Goal: Task Accomplishment & Management: Use online tool/utility

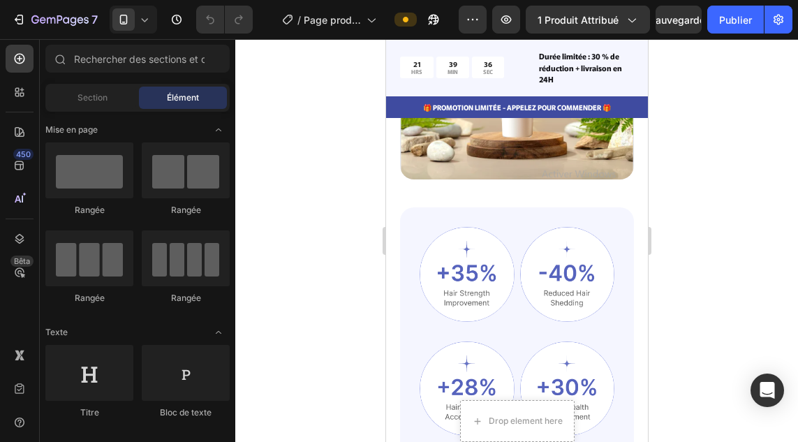
scroll to position [1708, 0]
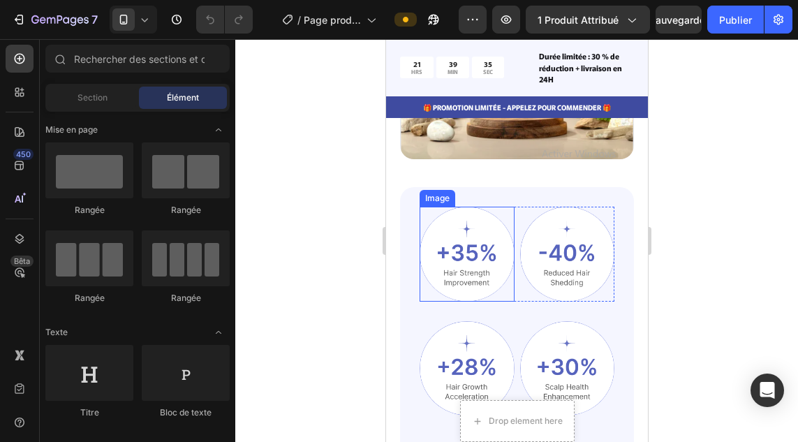
click at [457, 237] on img at bounding box center [466, 254] width 95 height 95
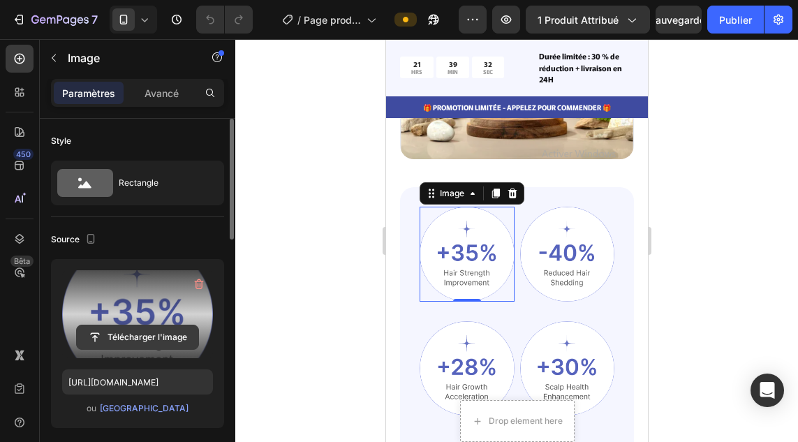
click at [144, 337] on input "file" at bounding box center [137, 337] width 121 height 24
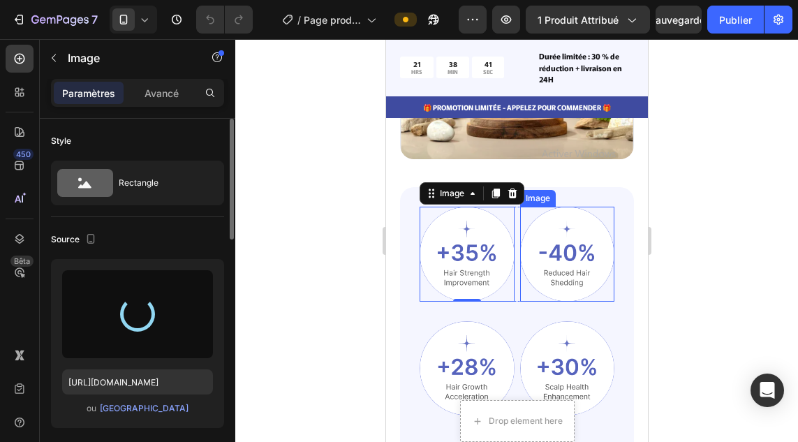
type input "[URL][DOMAIN_NAME]"
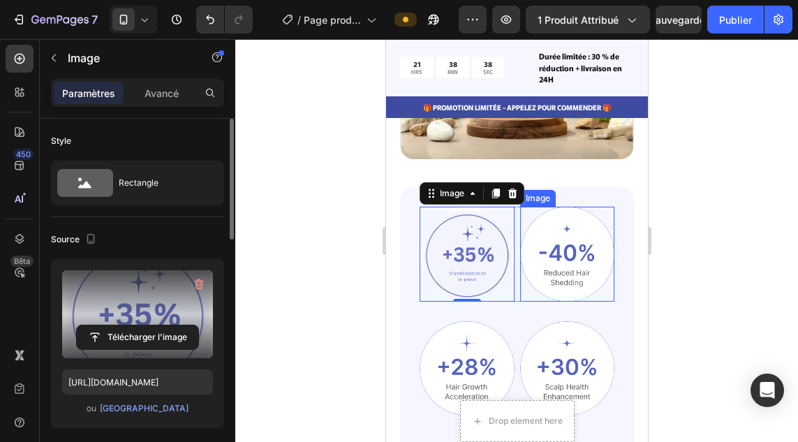
click at [575, 244] on img at bounding box center [566, 254] width 95 height 95
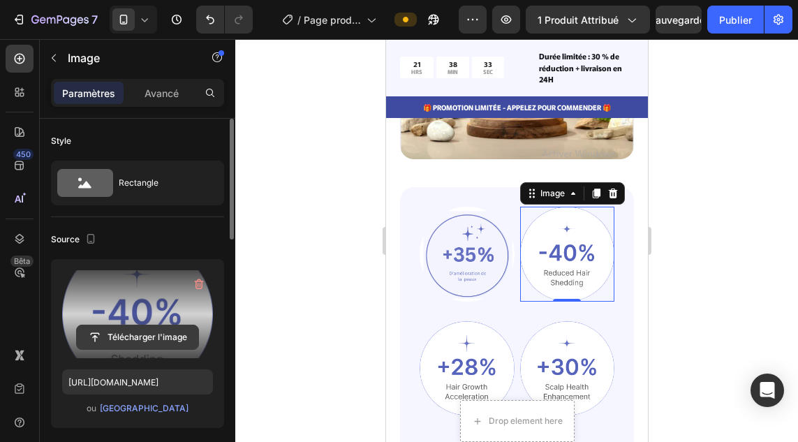
click at [171, 331] on input "file" at bounding box center [137, 337] width 121 height 24
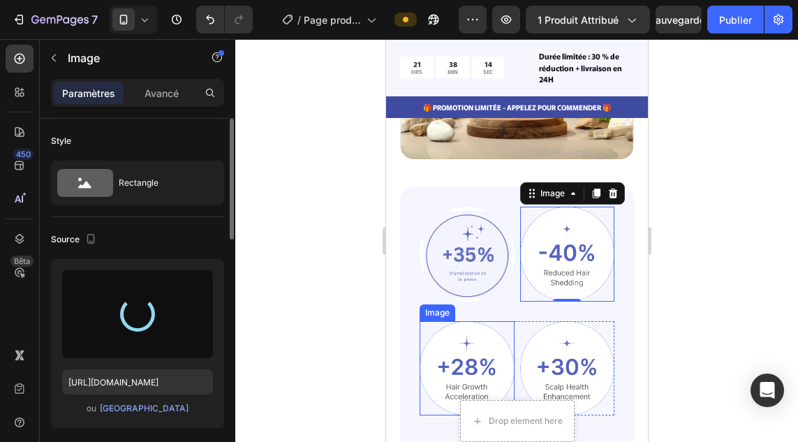
type input "[URL][DOMAIN_NAME]"
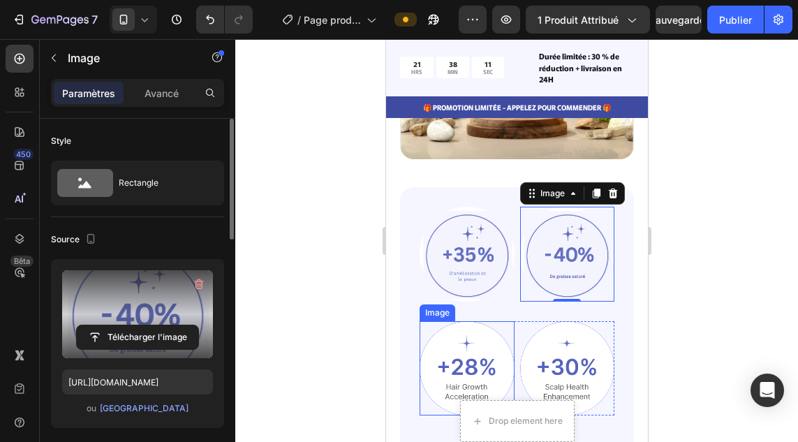
click at [477, 341] on img at bounding box center [466, 368] width 95 height 95
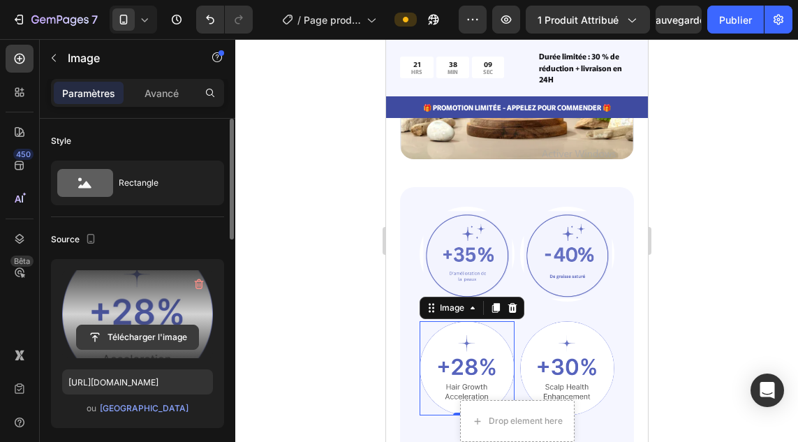
click at [140, 338] on input "file" at bounding box center [137, 337] width 121 height 24
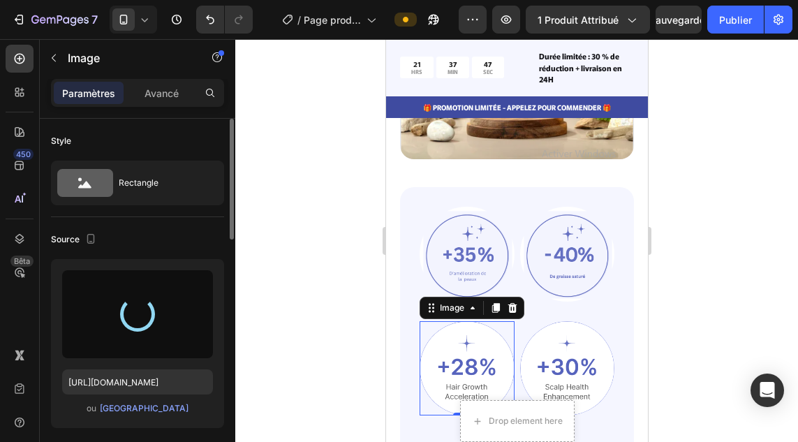
type input "[URL][DOMAIN_NAME]"
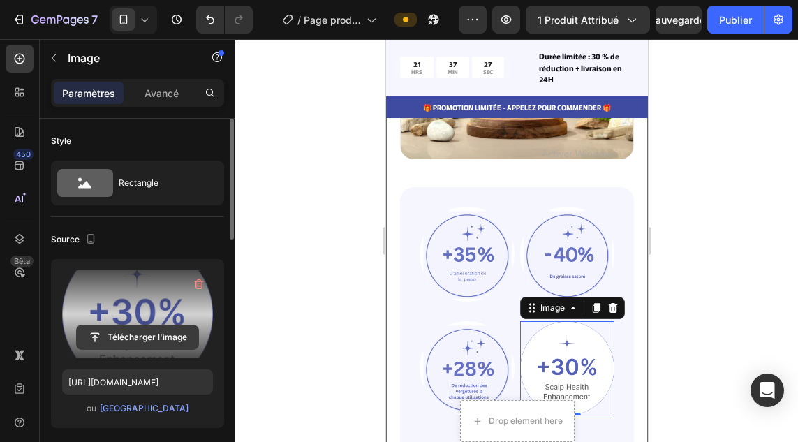
click at [142, 327] on input "file" at bounding box center [137, 337] width 121 height 24
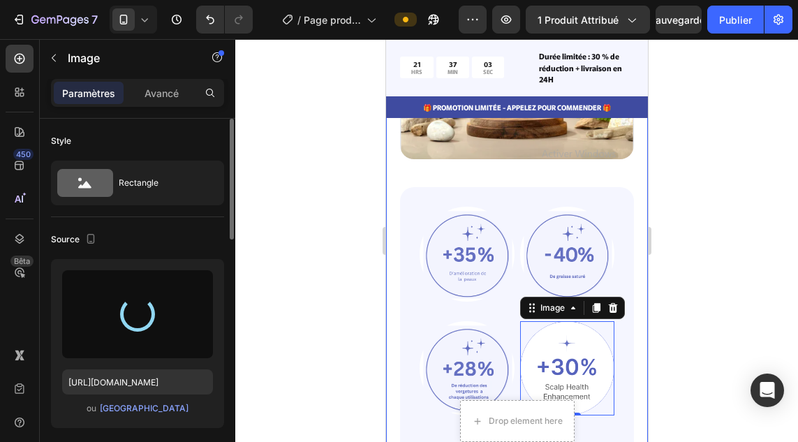
type input "[URL][DOMAIN_NAME]"
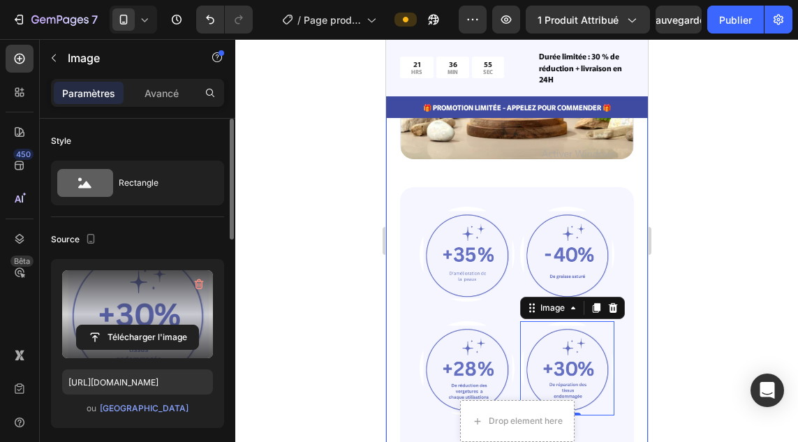
click at [337, 271] on div at bounding box center [516, 240] width 562 height 403
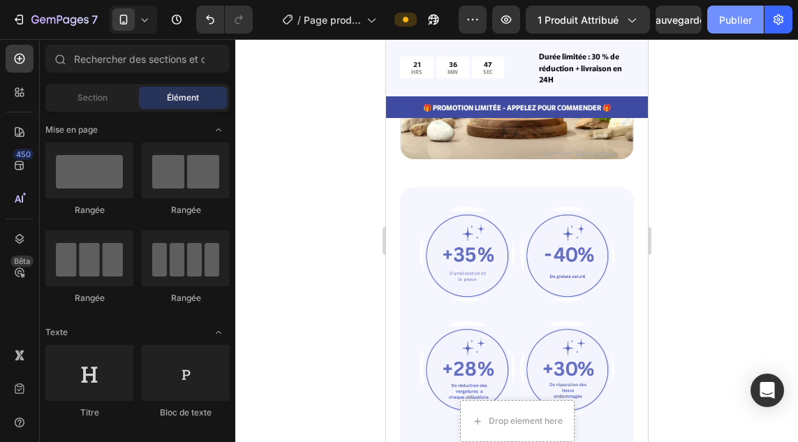
click at [726, 20] on font "Publier" at bounding box center [735, 20] width 33 height 12
click at [304, 259] on div at bounding box center [516, 240] width 562 height 403
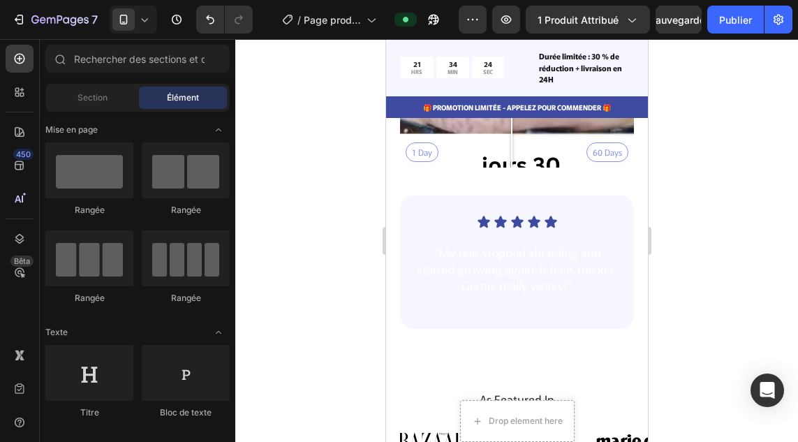
scroll to position [3956, 0]
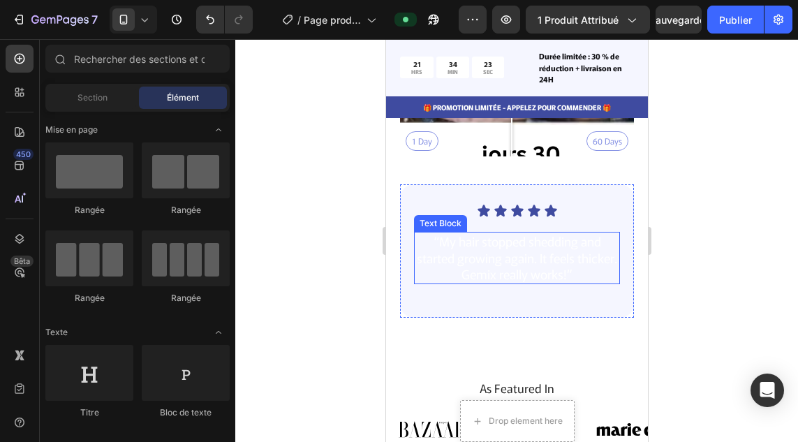
click at [505, 247] on p "“My hair stopped shedding and started growing again. It feels thicker. Gemix re…" at bounding box center [515, 257] width 203 height 49
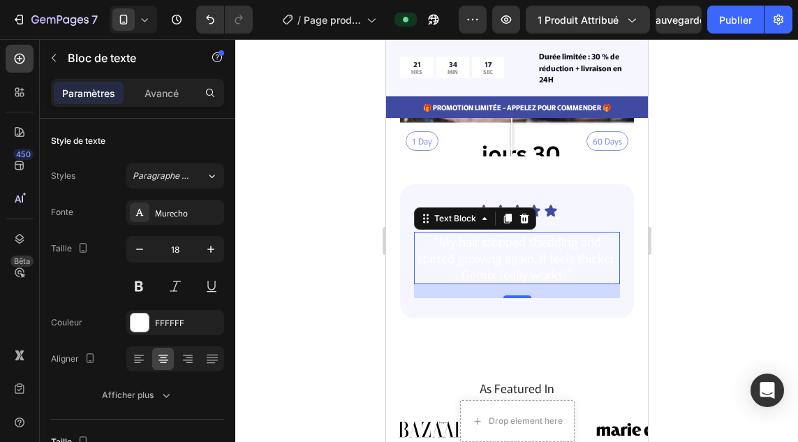
click at [518, 243] on p "“My hair stopped shedding and started growing again. It feels thicker. Gemix re…" at bounding box center [515, 257] width 203 height 49
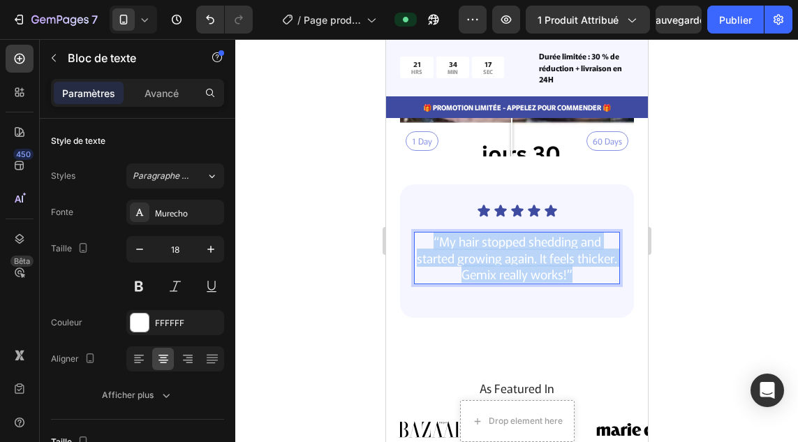
click at [518, 243] on p "“My hair stopped shedding and started growing again. It feels thicker. Gemix re…" at bounding box center [515, 257] width 203 height 49
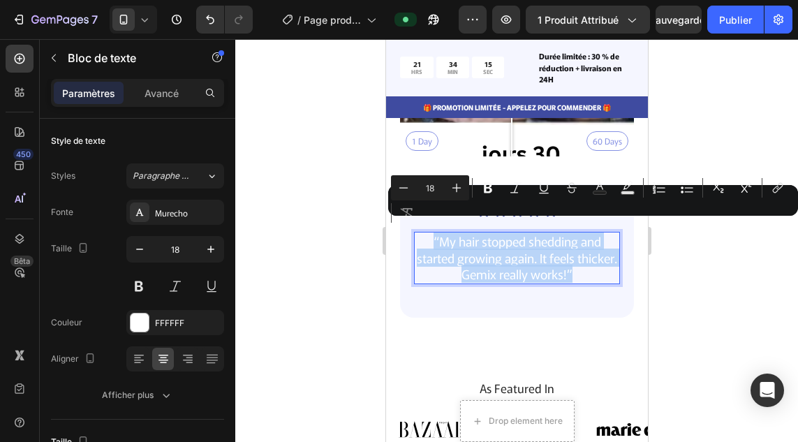
copy p "“My hair stopped shedding and started growing again. It feels thicker. Gemix re…"
click at [518, 243] on p "“My hair stopped shedding and started growing again. It feels thicker. Gemix re…" at bounding box center [515, 257] width 203 height 49
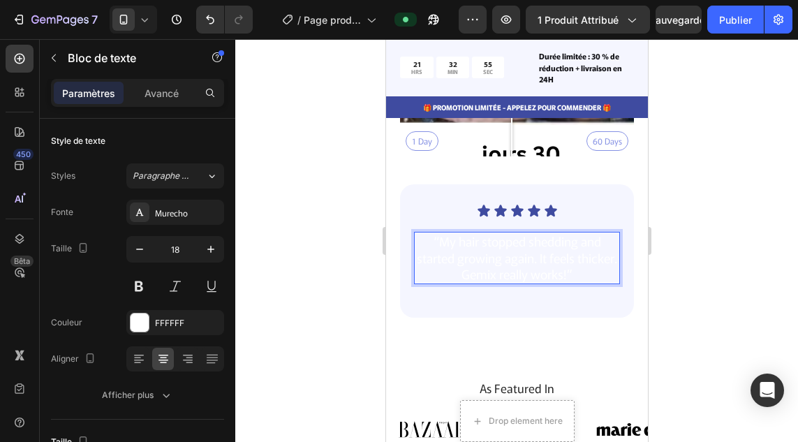
click at [587, 264] on p "“My hair stopped shedding and started growing again. It feels thicker. Gemix re…" at bounding box center [515, 257] width 203 height 49
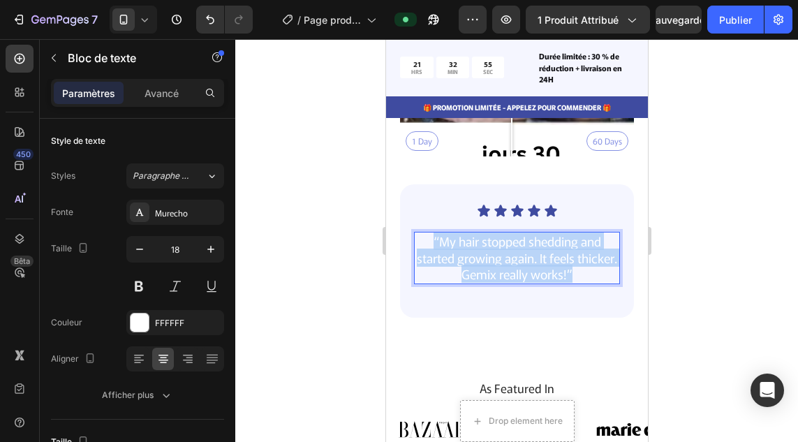
click at [587, 264] on p "“My hair stopped shedding and started growing again. It feels thicker. Gemix re…" at bounding box center [515, 257] width 203 height 49
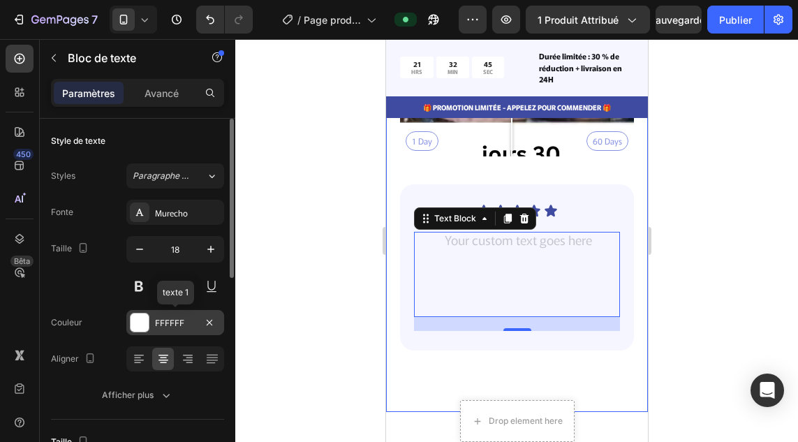
click at [133, 322] on div at bounding box center [139, 322] width 18 height 18
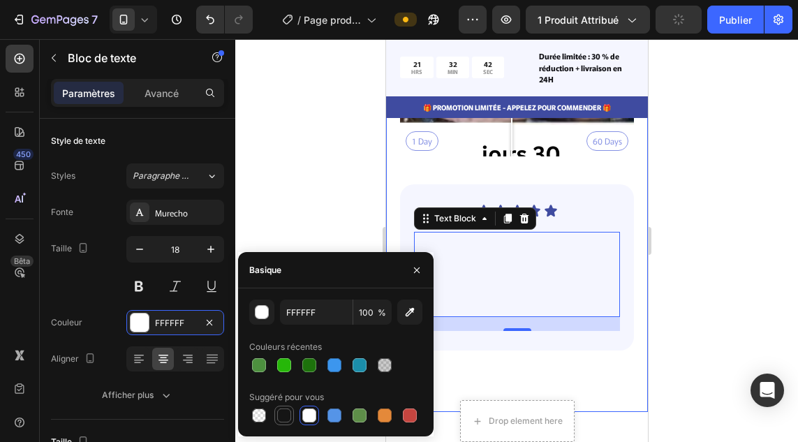
click at [286, 414] on div at bounding box center [284, 415] width 14 height 14
type input "151515"
click at [303, 194] on div at bounding box center [516, 240] width 562 height 403
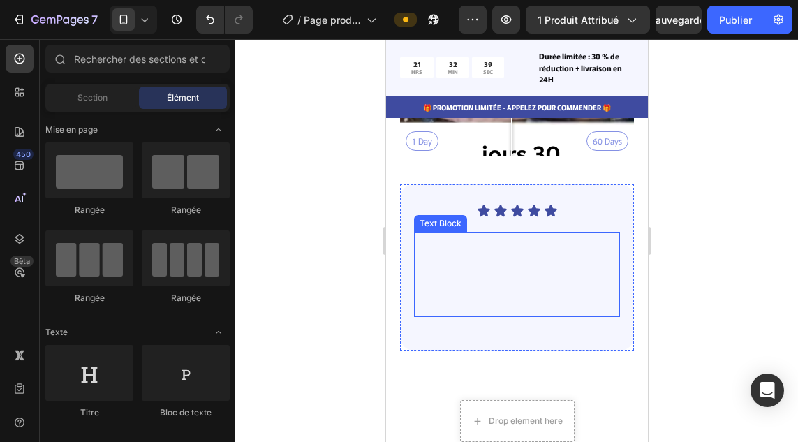
click at [507, 283] on p "Rich Text Editor. Editing area: main" at bounding box center [515, 299] width 203 height 33
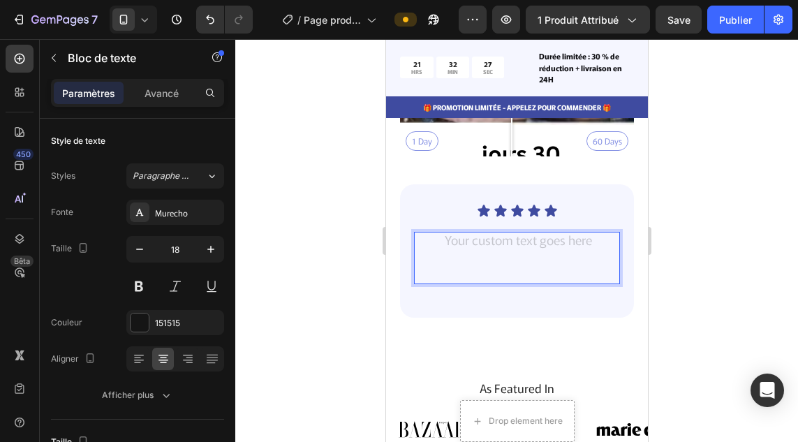
click at [585, 248] on p "⁠⁠⁠⁠⁠⁠⁠" at bounding box center [515, 257] width 203 height 49
click at [592, 248] on p "⁠⁠⁠⁠⁠⁠⁠" at bounding box center [515, 257] width 203 height 49
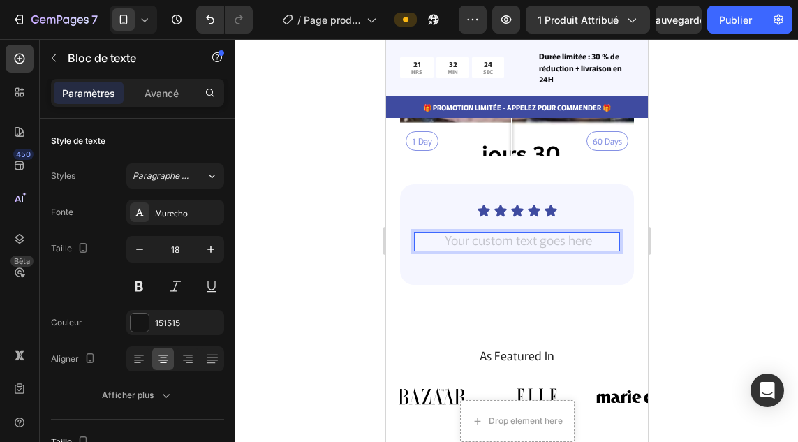
click at [592, 248] on div "Icon Icon Icon Icon Icon Icon List Text Block 20" at bounding box center [516, 234] width 206 height 61
click at [511, 232] on div "Rich Text Editor. Editing area: main" at bounding box center [516, 241] width 206 height 19
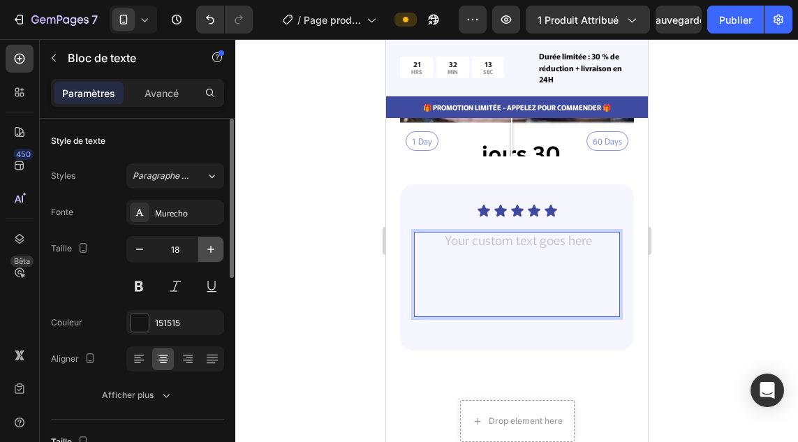
click at [207, 252] on icon "button" at bounding box center [211, 249] width 14 height 14
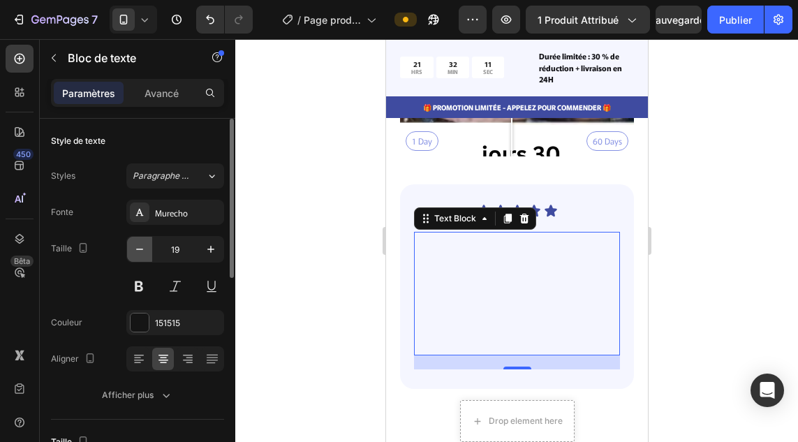
click at [140, 254] on icon "button" at bounding box center [140, 249] width 14 height 14
type input "18"
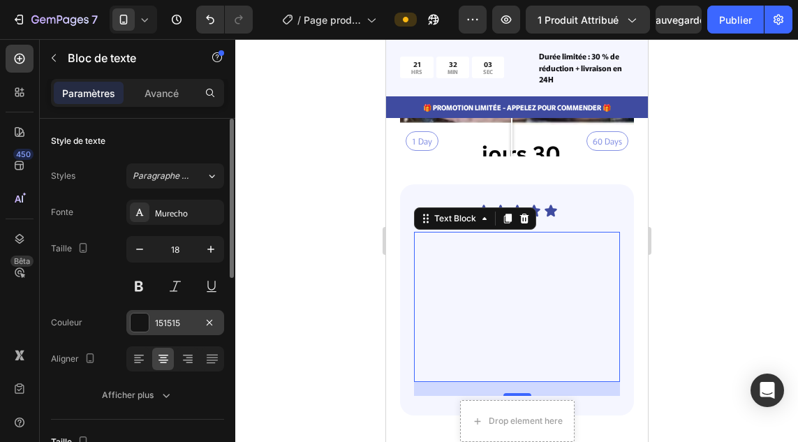
click at [142, 328] on div at bounding box center [139, 322] width 18 height 18
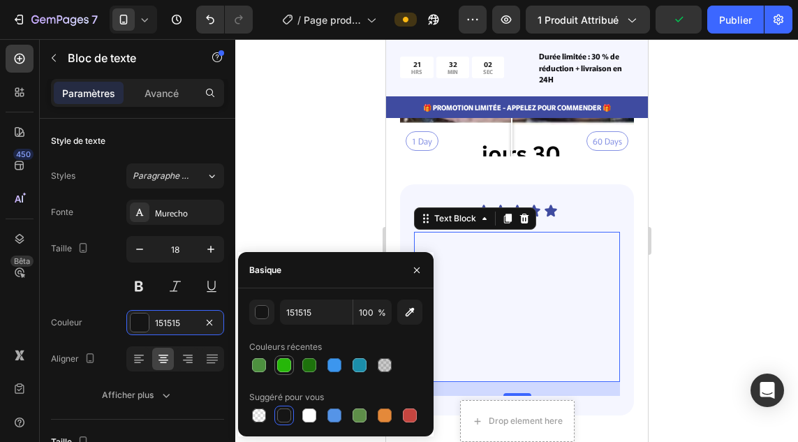
click at [283, 365] on div at bounding box center [284, 365] width 14 height 14
click at [254, 361] on div at bounding box center [259, 365] width 14 height 14
click at [284, 409] on div at bounding box center [284, 415] width 14 height 14
type input "151515"
drag, startPoint x: 415, startPoint y: 263, endPoint x: 51, endPoint y: 223, distance: 366.5
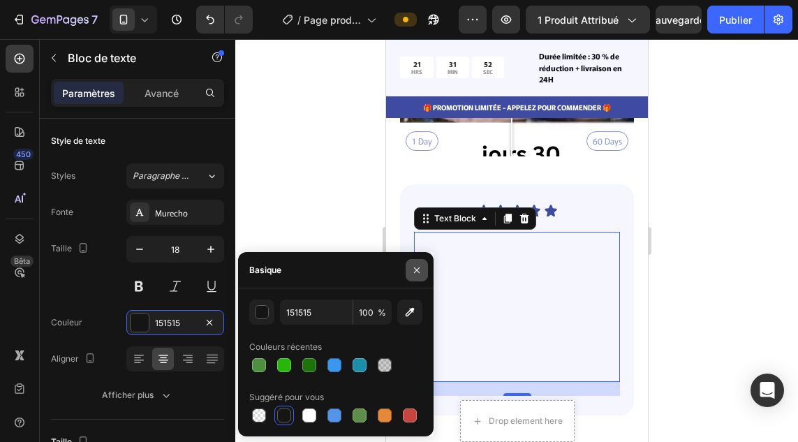
click at [415, 263] on button "button" at bounding box center [416, 270] width 22 height 22
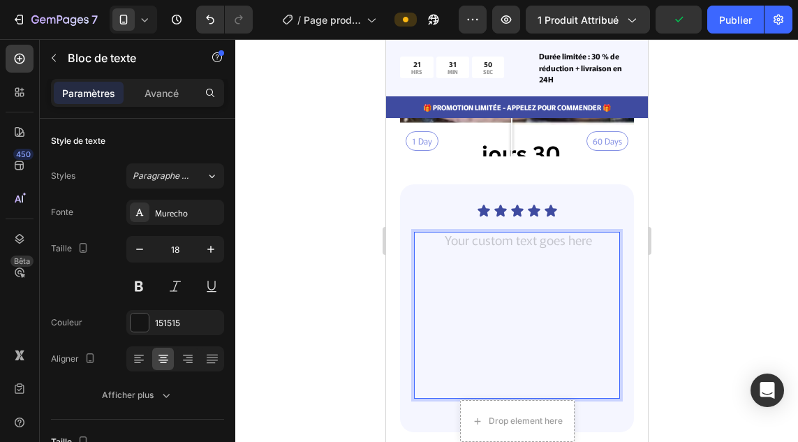
click at [493, 254] on p "Rich Text Editor. Editing area: main" at bounding box center [515, 258] width 203 height 16
click at [441, 283] on p "Rich Text Editor. Editing area: main" at bounding box center [515, 340] width 203 height 114
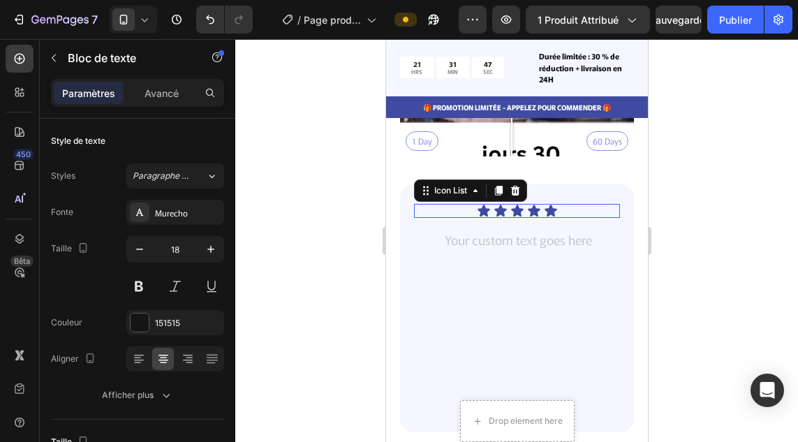
click at [426, 204] on div "Icon Icon Icon Icon Icon" at bounding box center [516, 211] width 206 height 14
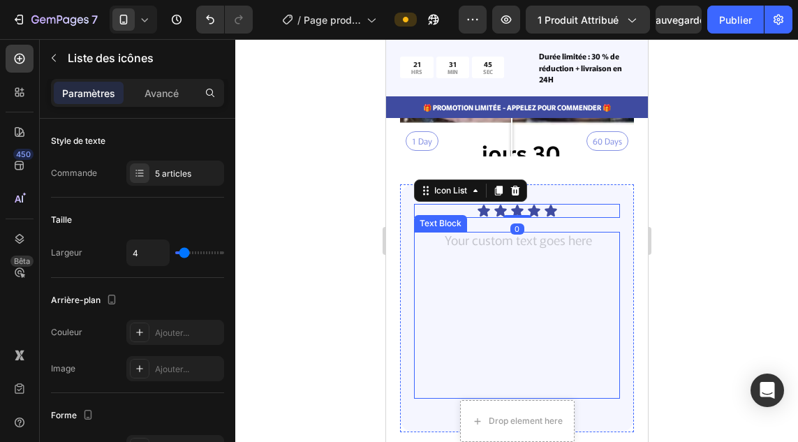
click at [481, 266] on p "Rich Text Editor. Editing area: main" at bounding box center [515, 274] width 203 height 16
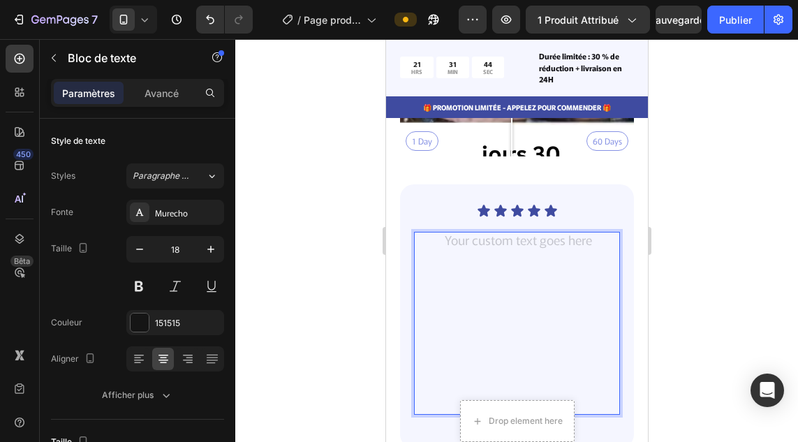
click at [523, 283] on p "Rich Text Editor. Editing area: main" at bounding box center [515, 348] width 203 height 130
click at [523, 283] on p "⁠⁠⁠⁠⁠⁠⁠" at bounding box center [515, 348] width 203 height 130
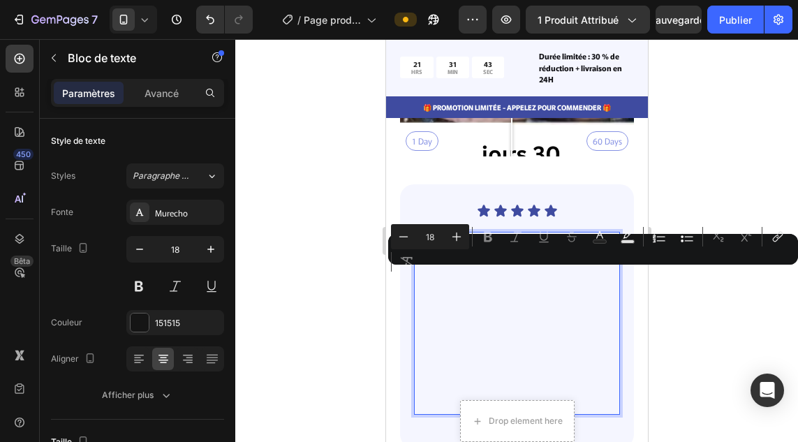
click at [523, 283] on p "Rich Text Editor. Editing area: main" at bounding box center [515, 348] width 203 height 130
click at [521, 300] on p "Rich Text Editor. Editing area: main" at bounding box center [515, 348] width 203 height 130
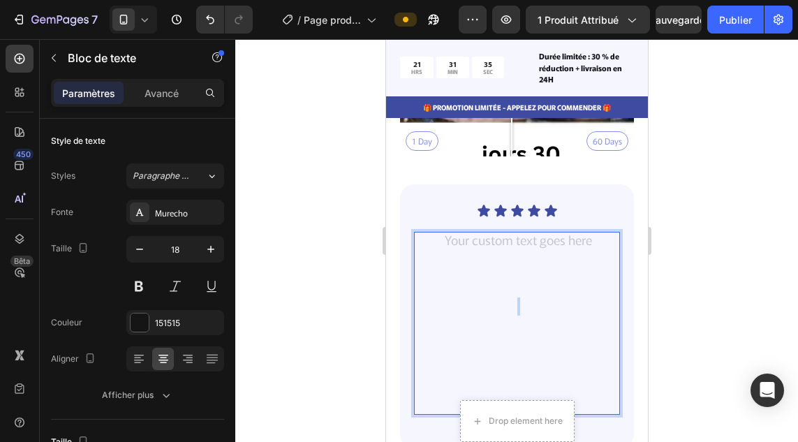
click at [521, 300] on p "⁠⁠⁠⁠⁠⁠⁠" at bounding box center [515, 348] width 203 height 130
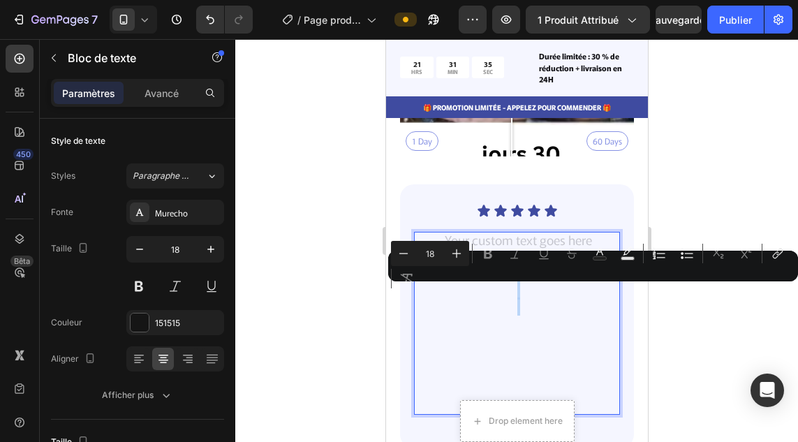
click at [521, 300] on p "Rich Text Editor. Editing area: main" at bounding box center [515, 348] width 203 height 130
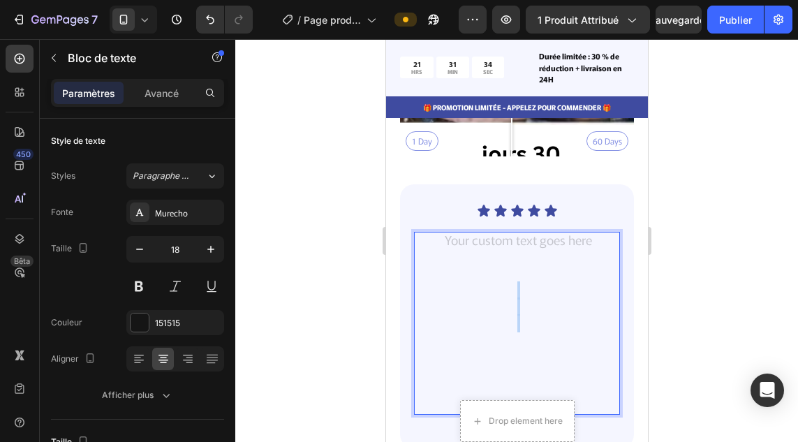
drag, startPoint x: 535, startPoint y: 340, endPoint x: 450, endPoint y: 267, distance: 112.3
click at [460, 283] on p "Rich Text Editor. Editing area: main" at bounding box center [515, 348] width 203 height 130
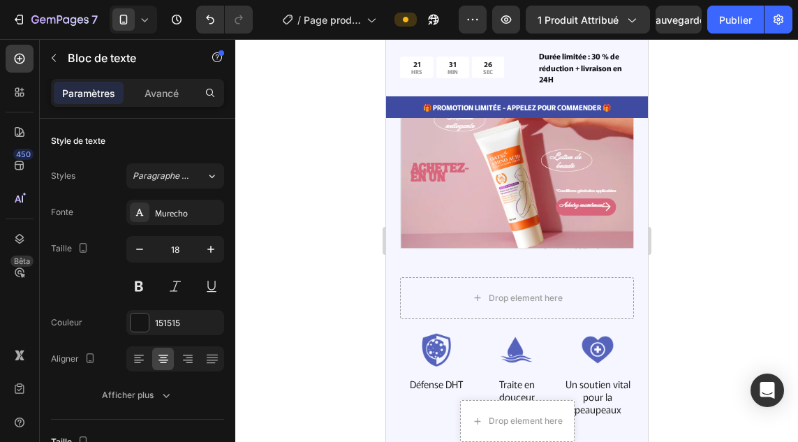
scroll to position [2352, 0]
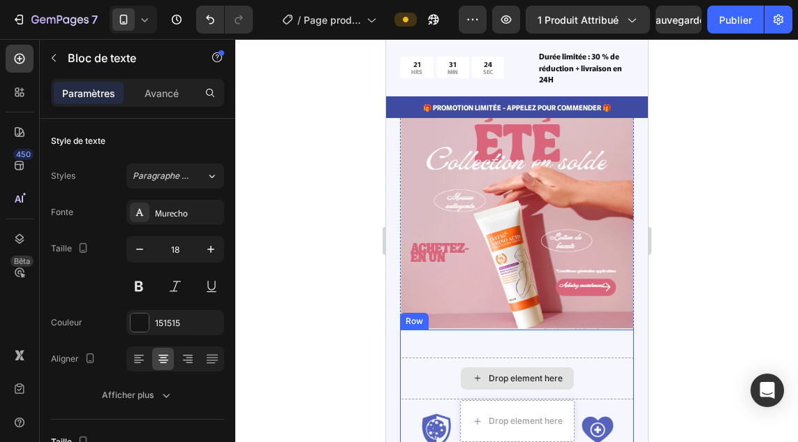
drag, startPoint x: 450, startPoint y: 267, endPoint x: 557, endPoint y: 400, distance: 171.3
click at [557, 400] on div "Drop element here" at bounding box center [516, 421] width 114 height 42
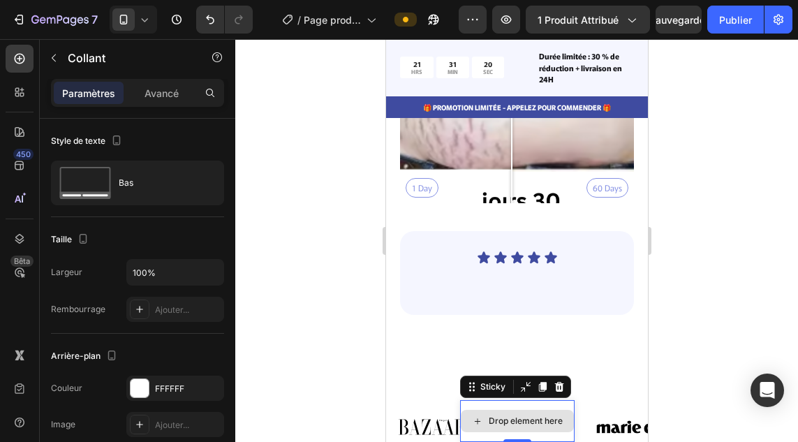
scroll to position [3914, 0]
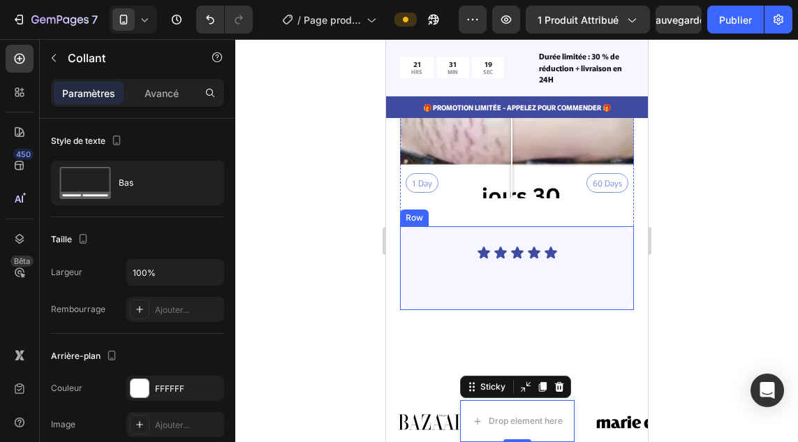
click at [528, 274] on div "Icon Icon Icon Icon Icon Icon List Text Block" at bounding box center [516, 268] width 206 height 45
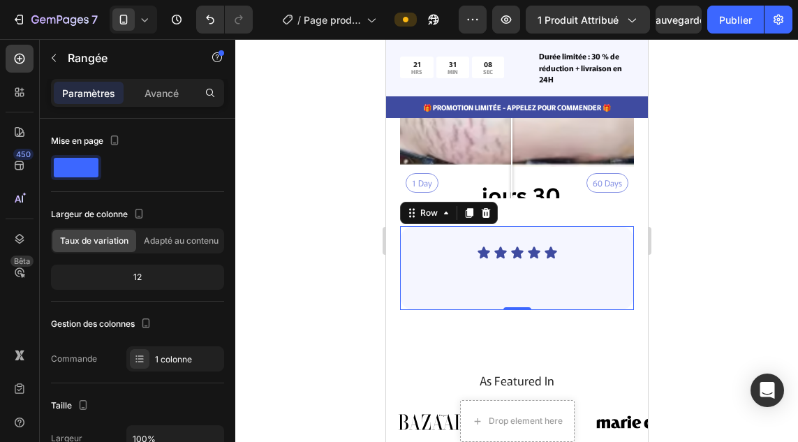
click at [477, 273] on div "Icon Icon Icon Icon Icon Icon List Text Block" at bounding box center [516, 268] width 206 height 45
click at [506, 283] on div "Icon Icon Icon Icon Icon Icon List Text Block Row 0" at bounding box center [516, 268] width 234 height 84
click at [469, 274] on div at bounding box center [516, 275] width 206 height 3
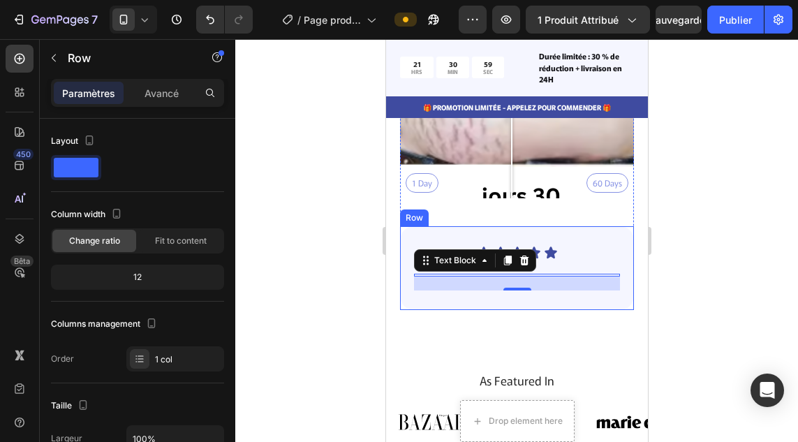
click at [578, 254] on div "Icon Icon Icon Icon Icon Icon List Text Block 20" at bounding box center [516, 268] width 206 height 45
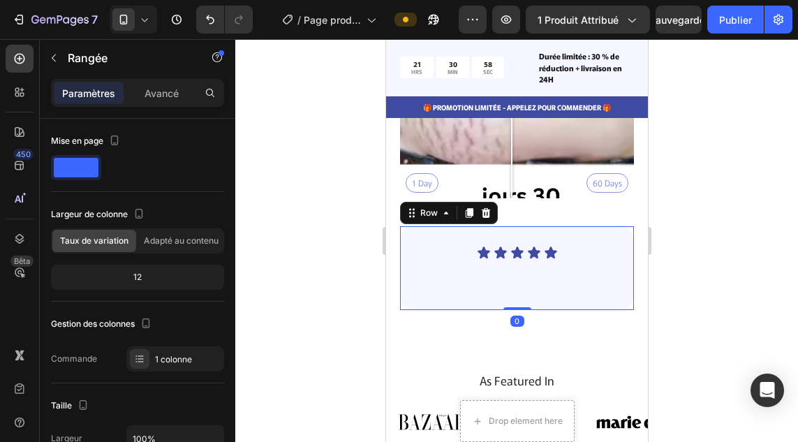
click at [533, 261] on div "Icon Icon Icon Icon Icon Icon List Text Block" at bounding box center [516, 268] width 206 height 45
click at [515, 274] on div "Text Block" at bounding box center [516, 275] width 206 height 3
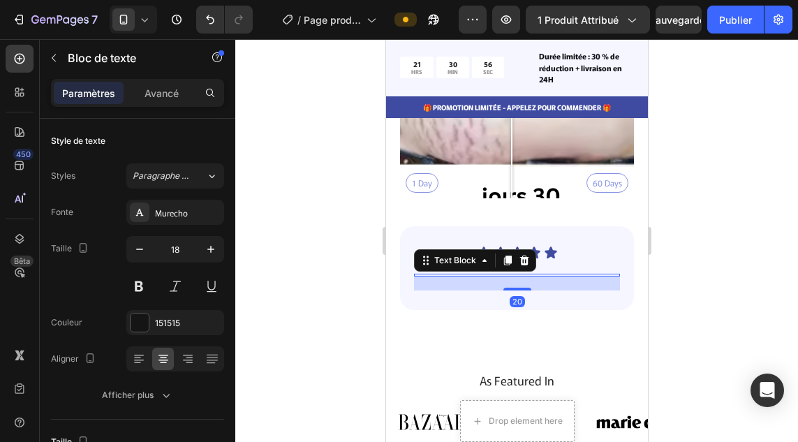
click at [555, 262] on div "Icon Icon Icon Icon Icon Icon List Text Block 20" at bounding box center [516, 268] width 206 height 45
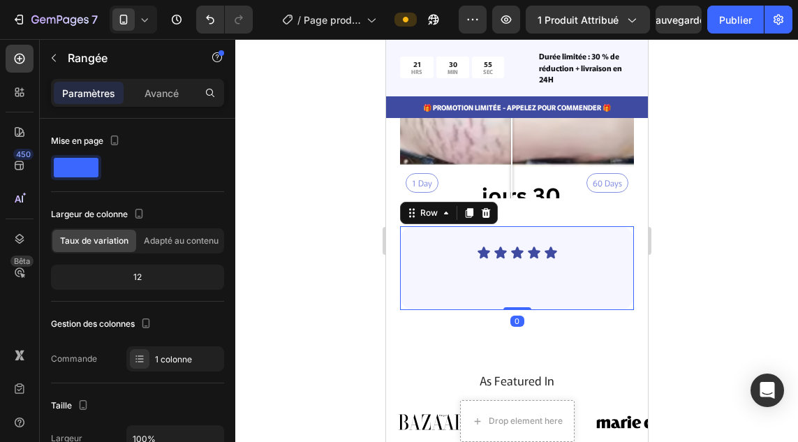
click at [555, 262] on div "Icon Icon Icon Icon Icon Icon List Text Block" at bounding box center [516, 268] width 206 height 45
click at [491, 274] on div at bounding box center [516, 275] width 206 height 3
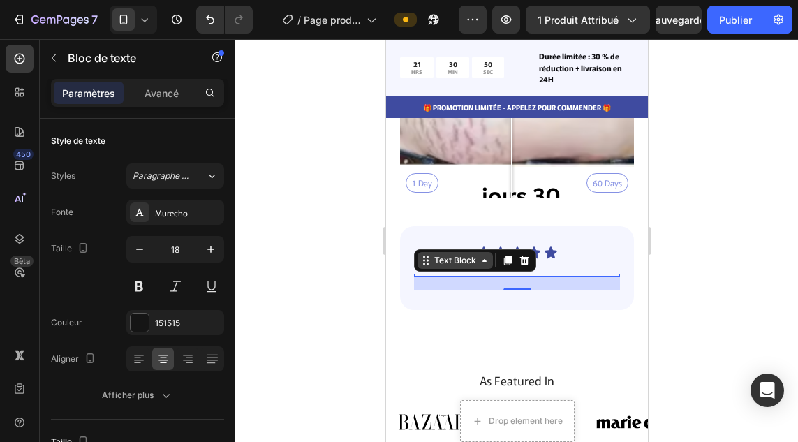
click at [457, 254] on div "Text Block" at bounding box center [453, 260] width 47 height 13
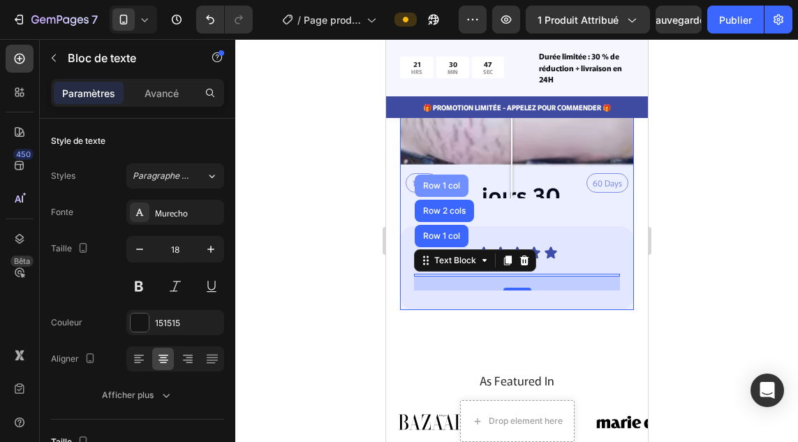
click at [448, 181] on div "Row 1 col" at bounding box center [440, 185] width 43 height 8
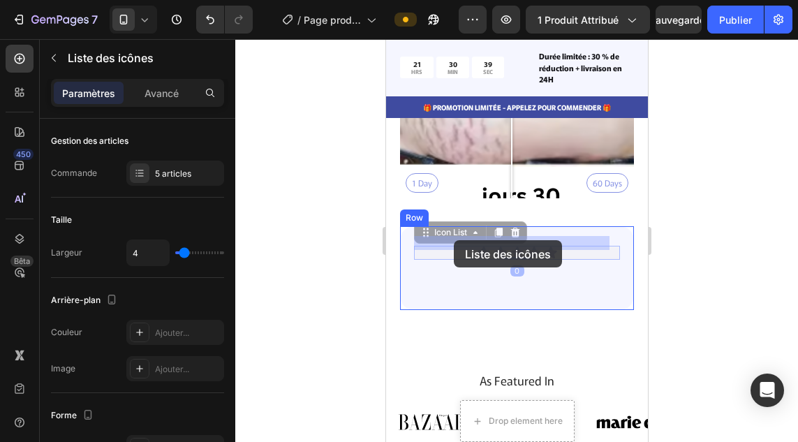
drag, startPoint x: 449, startPoint y: 246, endPoint x: 453, endPoint y: 240, distance: 7.2
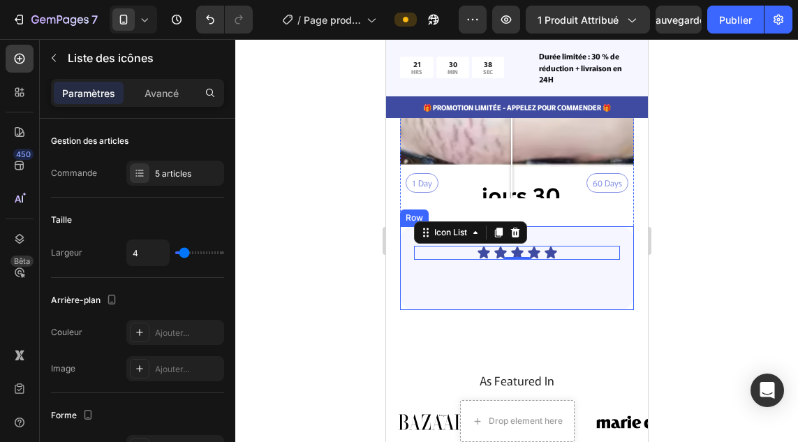
click at [464, 274] on div at bounding box center [516, 275] width 206 height 3
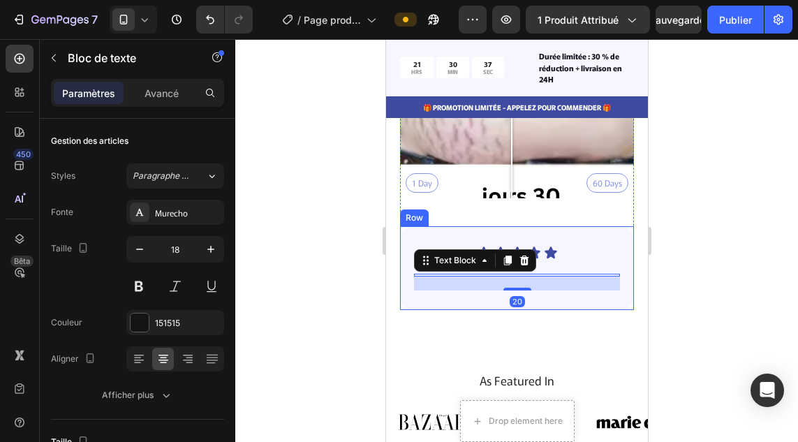
click at [491, 262] on div "Icon Icon Icon Icon Icon Icon List Text Block 20" at bounding box center [516, 268] width 206 height 45
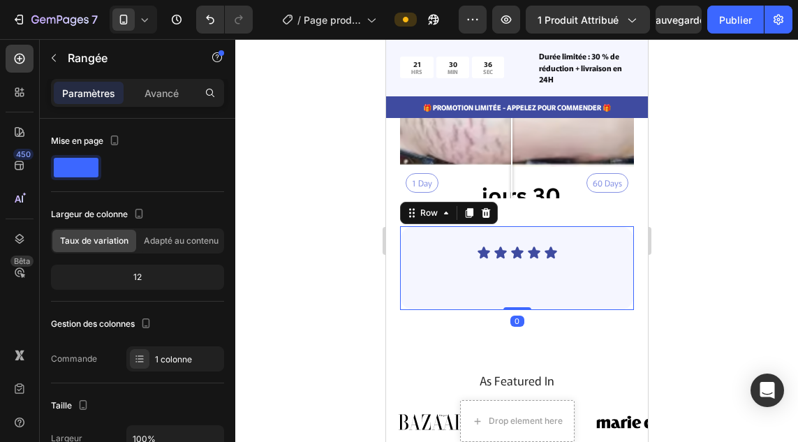
click at [491, 262] on div "Icon Icon Icon Icon Icon Icon List Text Block" at bounding box center [516, 268] width 206 height 45
click at [474, 275] on div "Icon Icon Icon Icon Icon Icon List Text Block" at bounding box center [516, 268] width 206 height 45
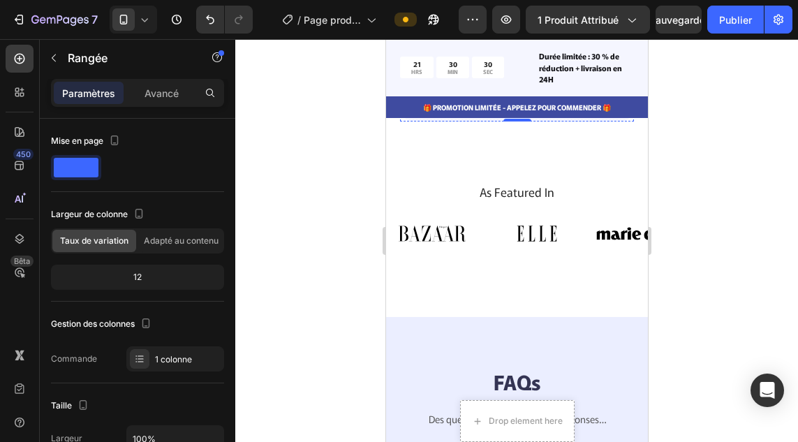
scroll to position [4102, 0]
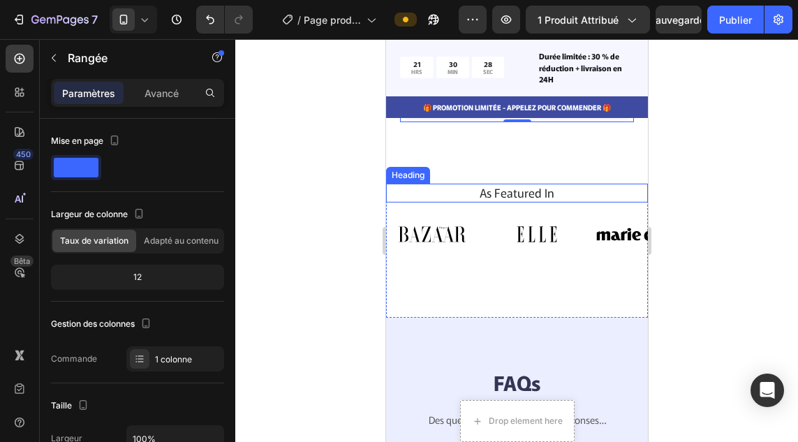
click at [502, 188] on h2 "As Featured In" at bounding box center [516, 193] width 241 height 18
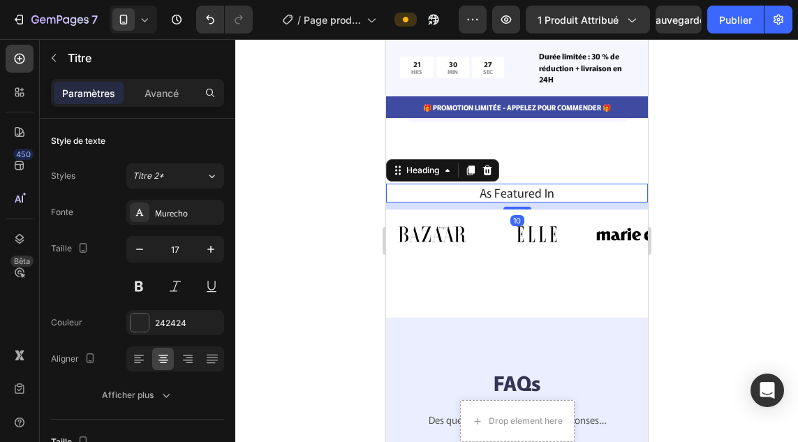
click at [534, 184] on h2 "As Featured In" at bounding box center [516, 193] width 241 height 18
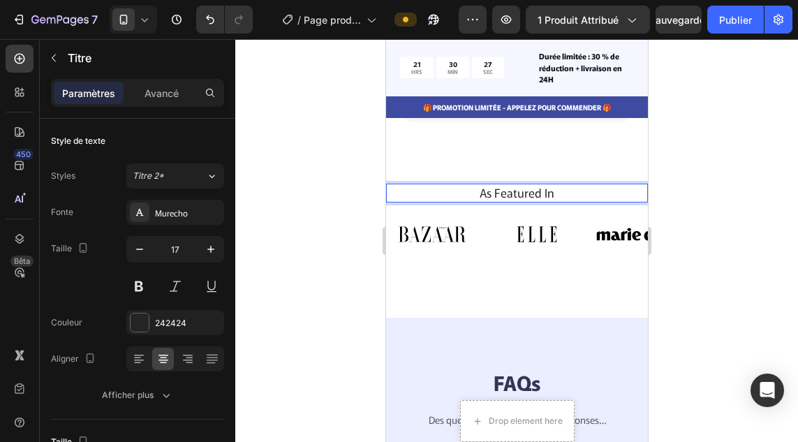
click at [534, 185] on p "As Featured In" at bounding box center [516, 192] width 238 height 15
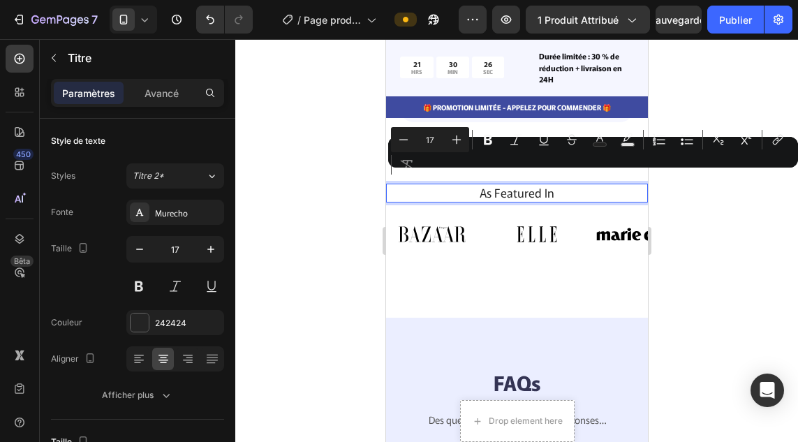
click at [547, 185] on p "As Featured In" at bounding box center [516, 192] width 238 height 15
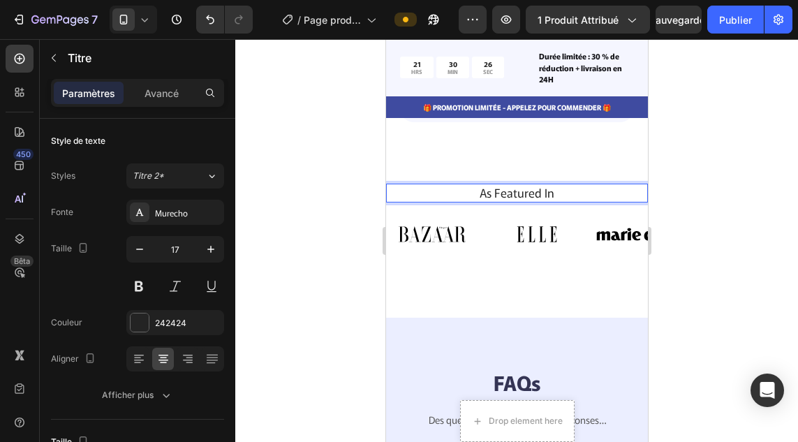
click at [547, 185] on p "As Featured In" at bounding box center [516, 192] width 238 height 15
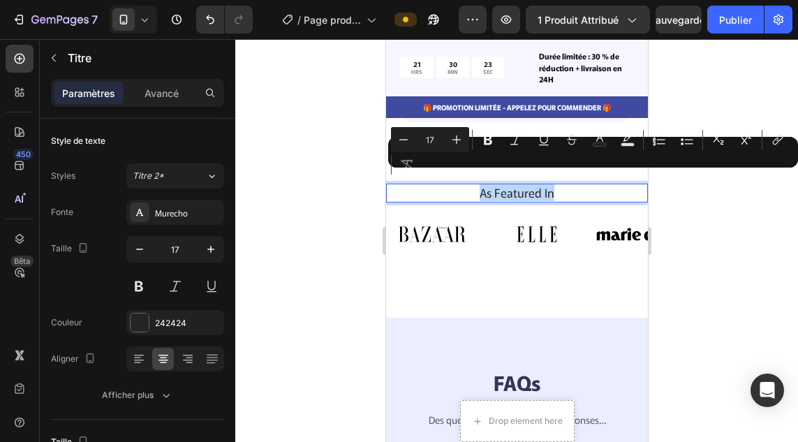
copy p "As Featured In"
click at [547, 185] on p "As Featured In" at bounding box center [516, 192] width 238 height 15
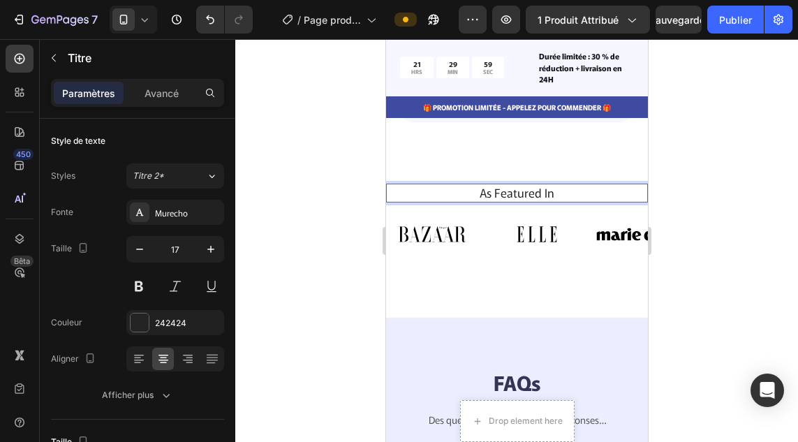
click at [553, 185] on p "As Featured In" at bounding box center [516, 192] width 238 height 15
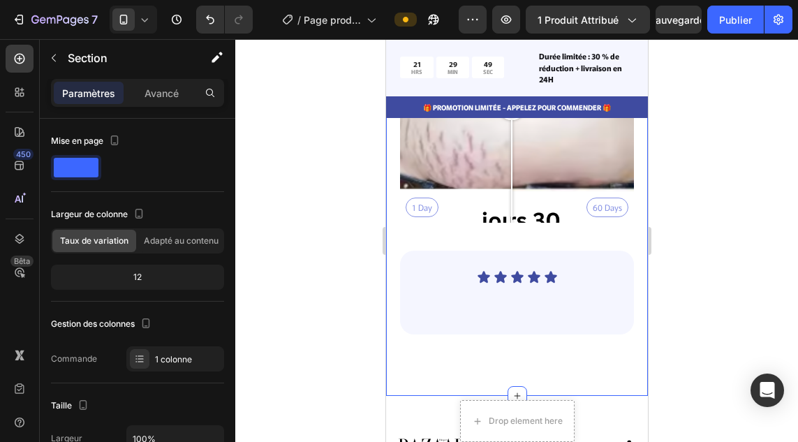
scroll to position [3891, 0]
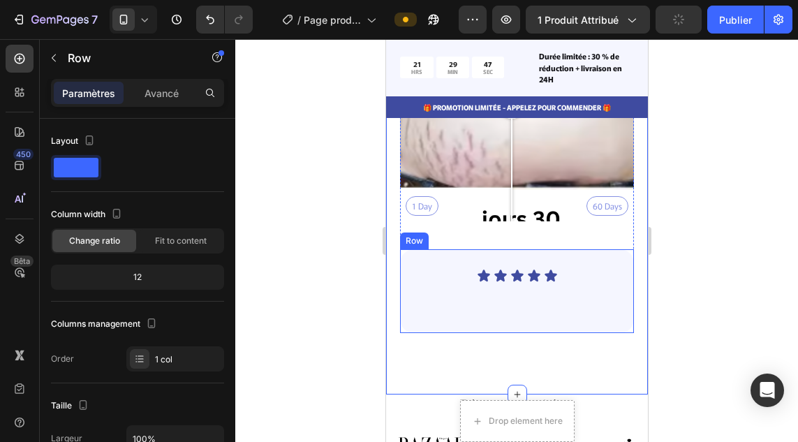
click at [603, 285] on div "Icon Icon Icon Icon Icon Icon List Text Block" at bounding box center [516, 291] width 206 height 45
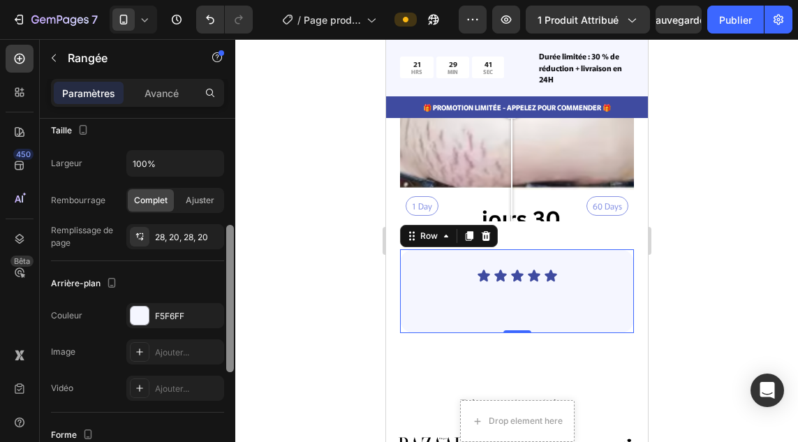
scroll to position [278, 0]
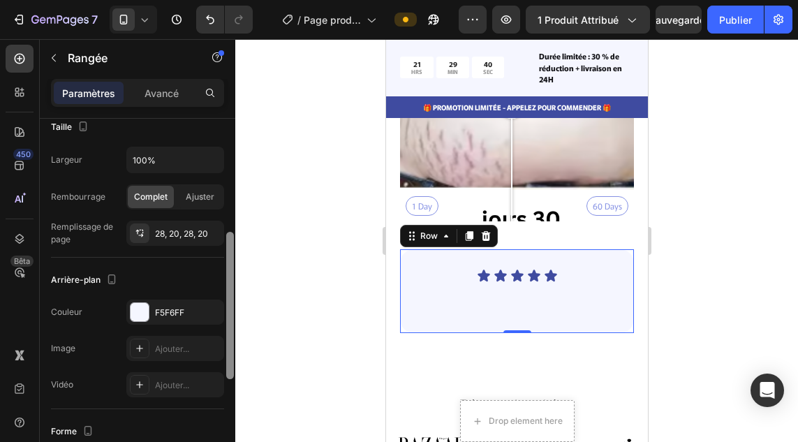
drag, startPoint x: 231, startPoint y: 257, endPoint x: 231, endPoint y: 370, distance: 113.0
click at [231, 370] on div at bounding box center [230, 305] width 8 height 147
click at [134, 307] on div at bounding box center [139, 312] width 18 height 18
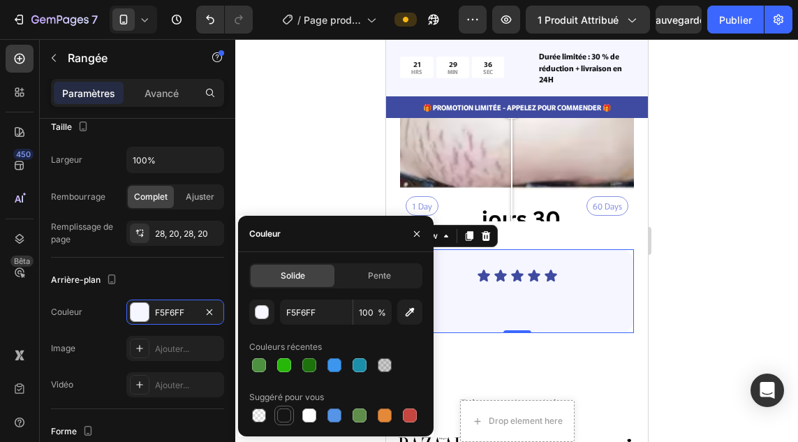
click at [285, 419] on div at bounding box center [284, 415] width 14 height 14
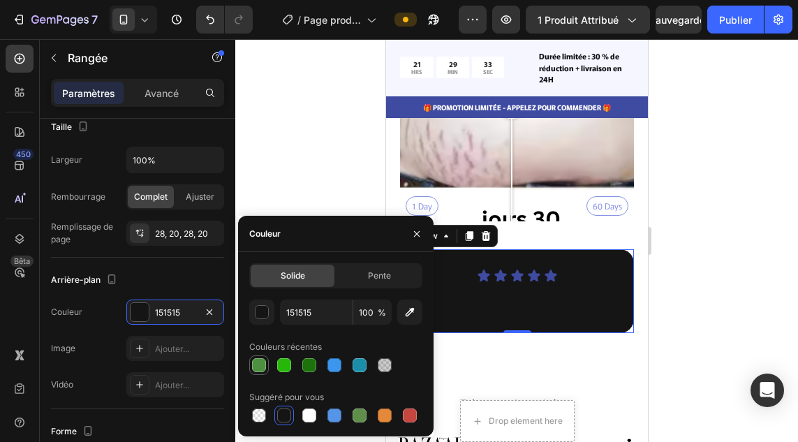
click at [260, 367] on div at bounding box center [259, 365] width 14 height 14
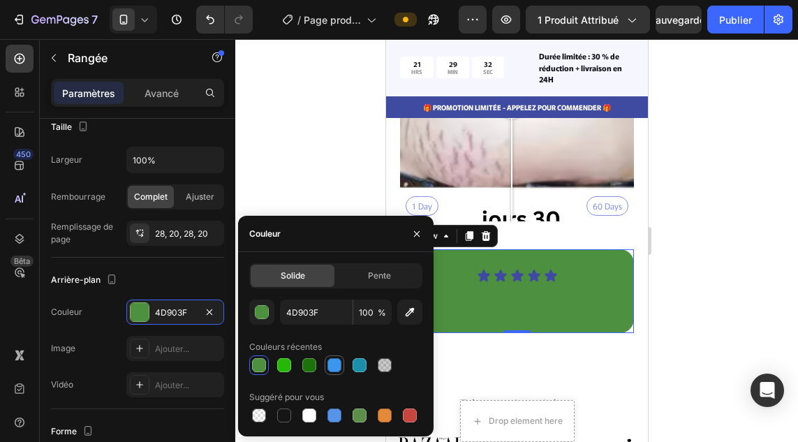
click at [335, 364] on div at bounding box center [334, 365] width 14 height 14
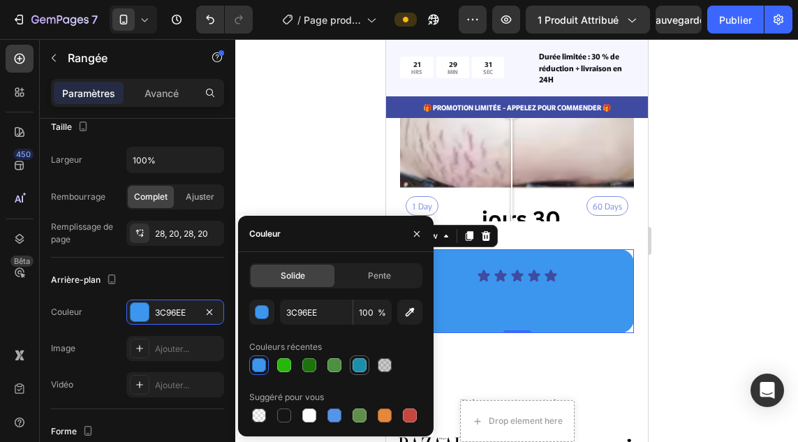
click at [361, 364] on div at bounding box center [359, 365] width 14 height 14
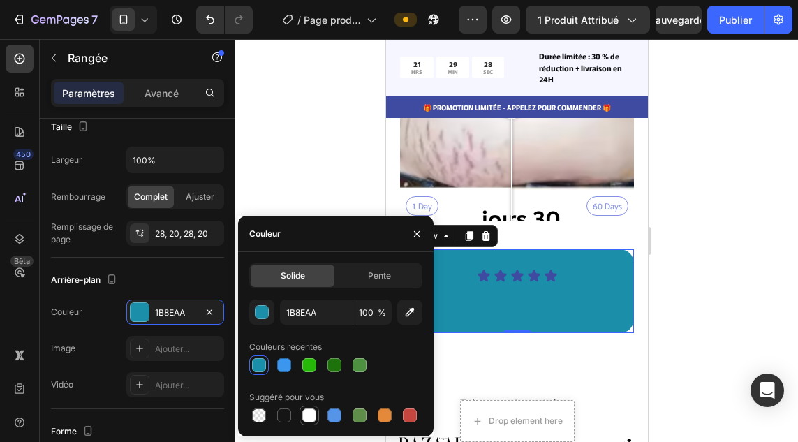
click at [309, 418] on div at bounding box center [309, 415] width 14 height 14
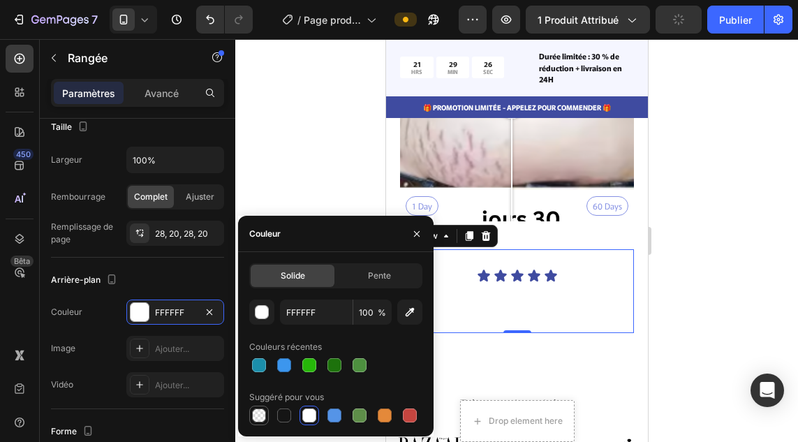
click at [259, 416] on div at bounding box center [259, 415] width 14 height 14
type input "000000"
type input "0"
click at [259, 358] on div at bounding box center [259, 365] width 14 height 14
type input "1B8EAA"
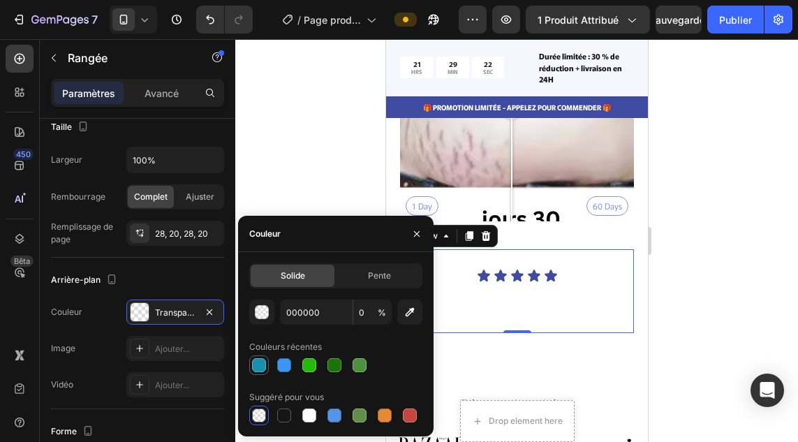
type input "100"
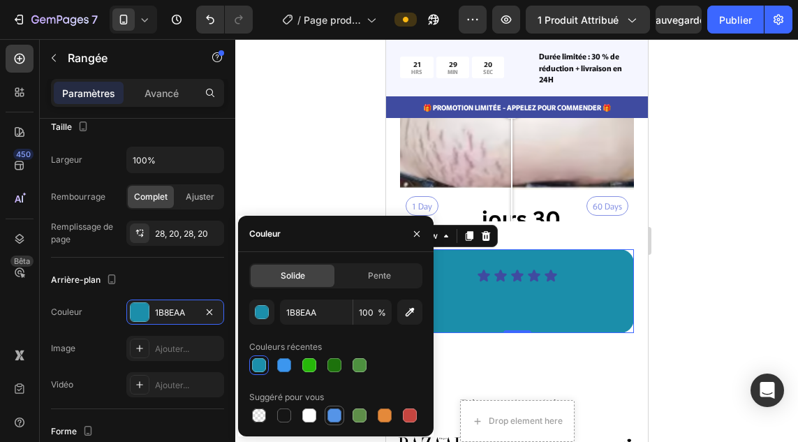
click at [331, 413] on div at bounding box center [334, 415] width 14 height 14
type input "5594E7"
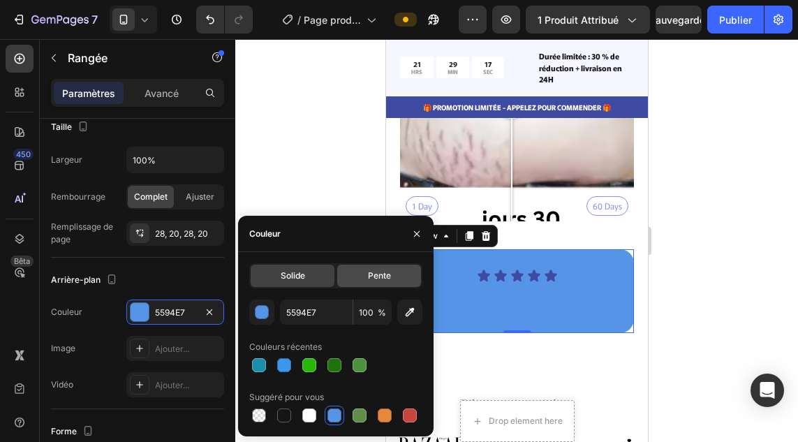
click at [382, 273] on font "Pente" at bounding box center [379, 275] width 23 height 10
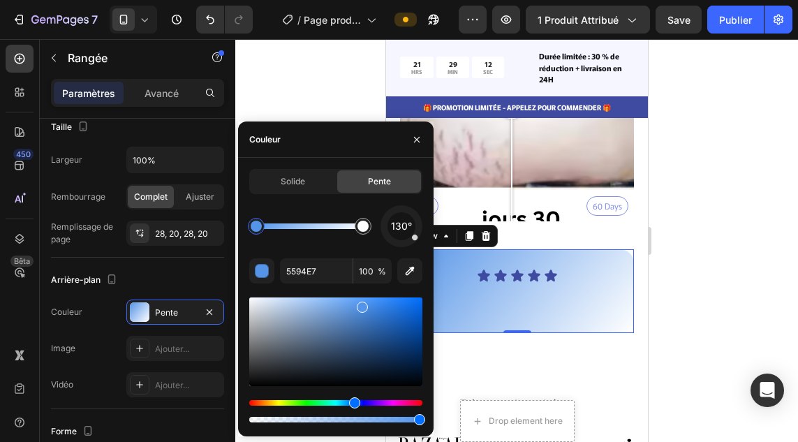
click at [361, 304] on div at bounding box center [362, 306] width 11 height 11
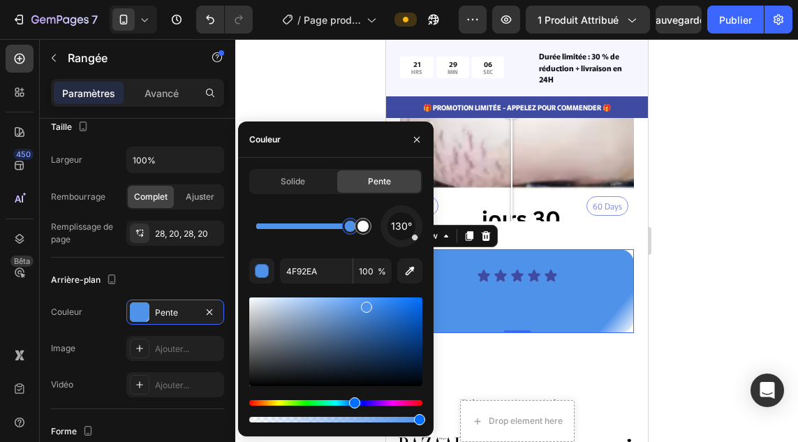
drag, startPoint x: 257, startPoint y: 225, endPoint x: 351, endPoint y: 225, distance: 94.2
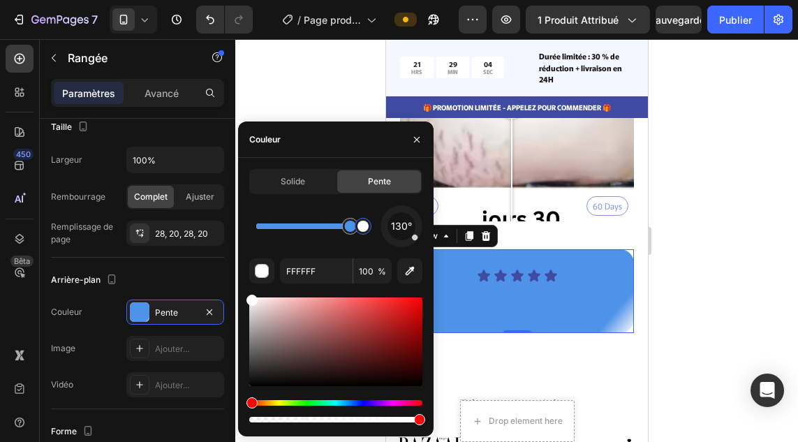
drag, startPoint x: 364, startPoint y: 225, endPoint x: 375, endPoint y: 227, distance: 10.6
click at [368, 227] on div at bounding box center [362, 225] width 11 height 11
drag, startPoint x: 350, startPoint y: 225, endPoint x: 358, endPoint y: 225, distance: 7.7
click at [358, 225] on div at bounding box center [357, 225] width 11 height 11
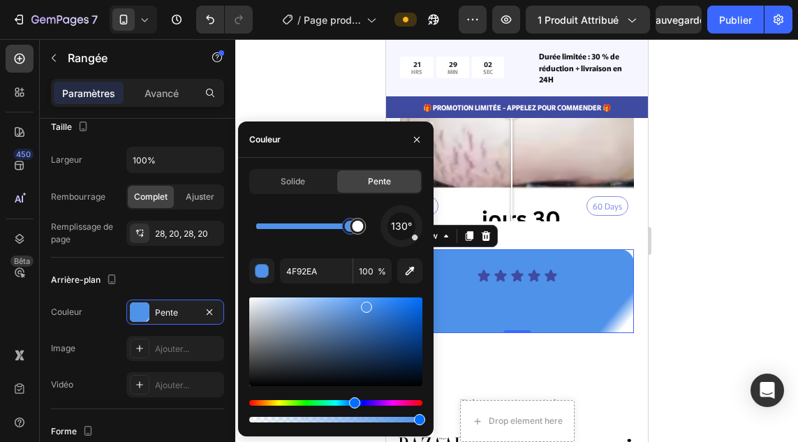
click at [358, 225] on div at bounding box center [357, 225] width 11 height 11
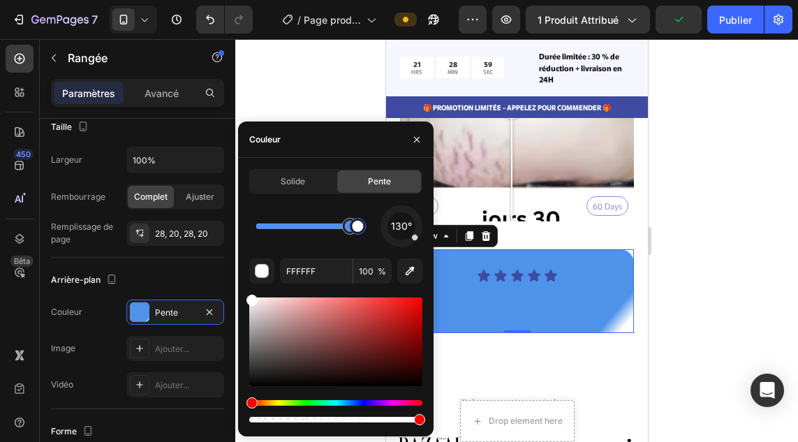
click at [350, 227] on div at bounding box center [357, 226] width 17 height 17
drag, startPoint x: 361, startPoint y: 389, endPoint x: 355, endPoint y: 405, distance: 17.2
click at [355, 405] on div at bounding box center [335, 359] width 173 height 130
click at [354, 400] on div "Teinte" at bounding box center [335, 403] width 173 height 6
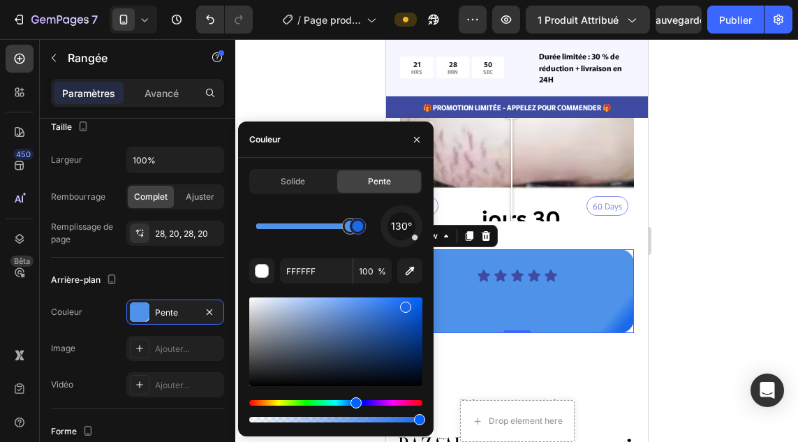
drag, startPoint x: 397, startPoint y: 317, endPoint x: 403, endPoint y: 304, distance: 14.7
click at [403, 304] on div at bounding box center [335, 341] width 173 height 89
click at [346, 226] on div at bounding box center [357, 226] width 25 height 25
click at [340, 224] on div at bounding box center [350, 226] width 25 height 25
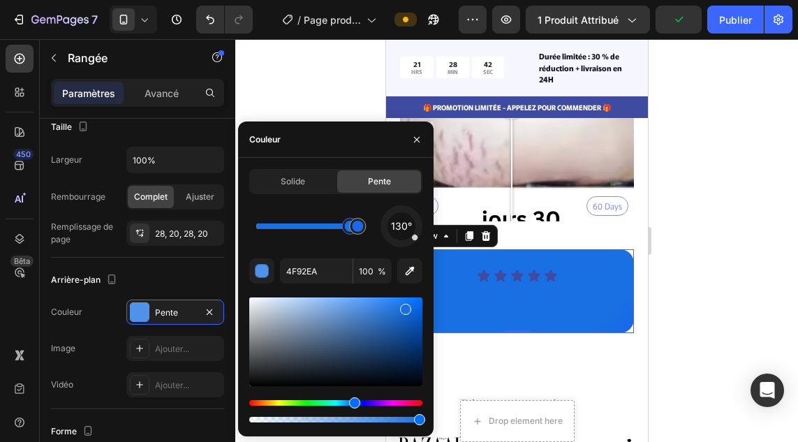
drag, startPoint x: 366, startPoint y: 306, endPoint x: 405, endPoint y: 306, distance: 38.4
click at [405, 306] on div at bounding box center [405, 309] width 11 height 11
drag, startPoint x: 405, startPoint y: 306, endPoint x: 336, endPoint y: 304, distance: 68.4
click at [336, 304] on div at bounding box center [335, 341] width 173 height 89
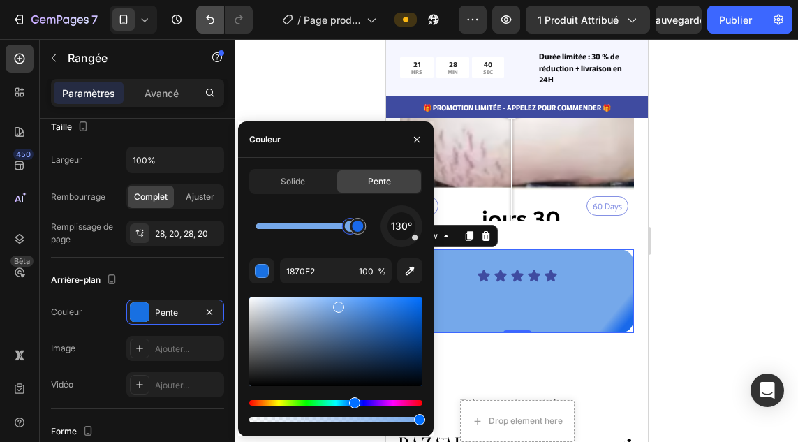
type input "75A8EA"
click at [207, 27] on button "Annuler/Rétablir" at bounding box center [210, 20] width 28 height 28
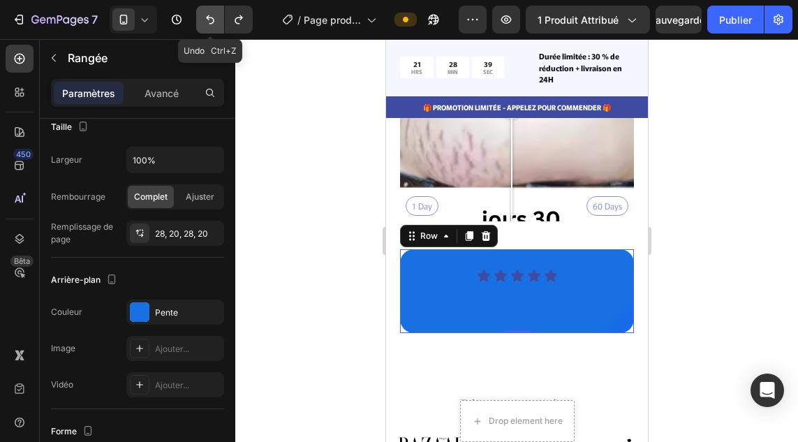
click at [207, 27] on button "Annuler/Rétablir" at bounding box center [210, 20] width 28 height 28
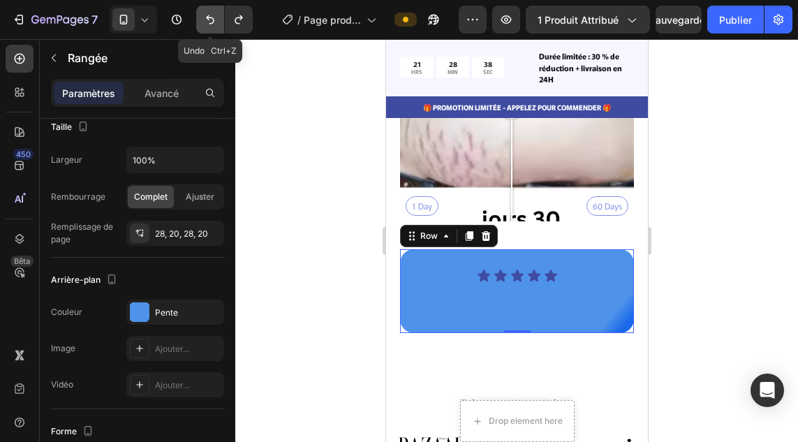
click at [207, 27] on button "Annuler/Rétablir" at bounding box center [210, 20] width 28 height 28
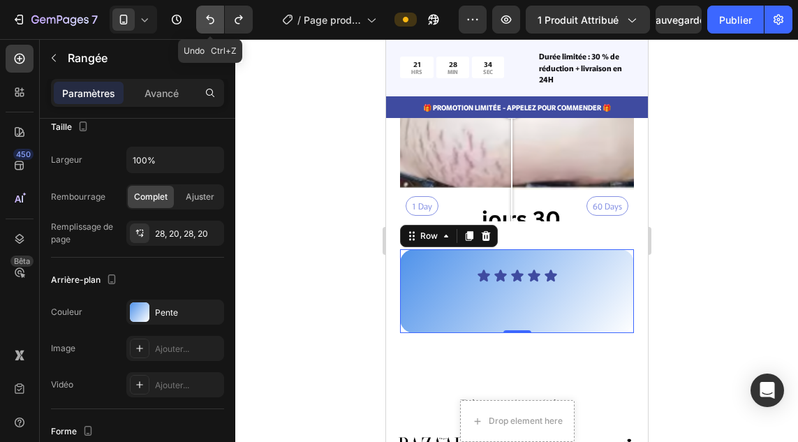
click at [207, 27] on button "Annuler/Rétablir" at bounding box center [210, 20] width 28 height 28
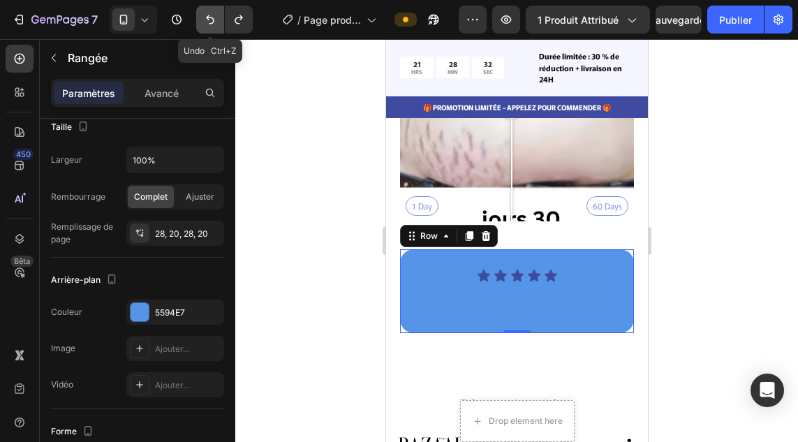
click at [207, 24] on icon "Annuler/Rétablir" at bounding box center [210, 20] width 14 height 14
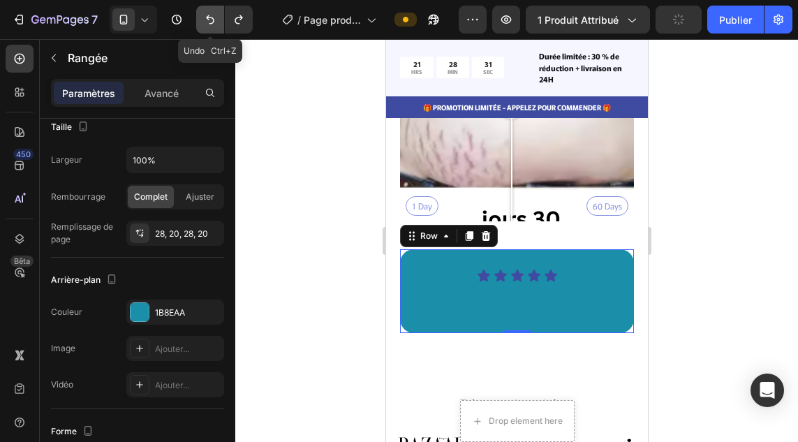
click at [207, 24] on icon "Annuler/Rétablir" at bounding box center [210, 20] width 14 height 14
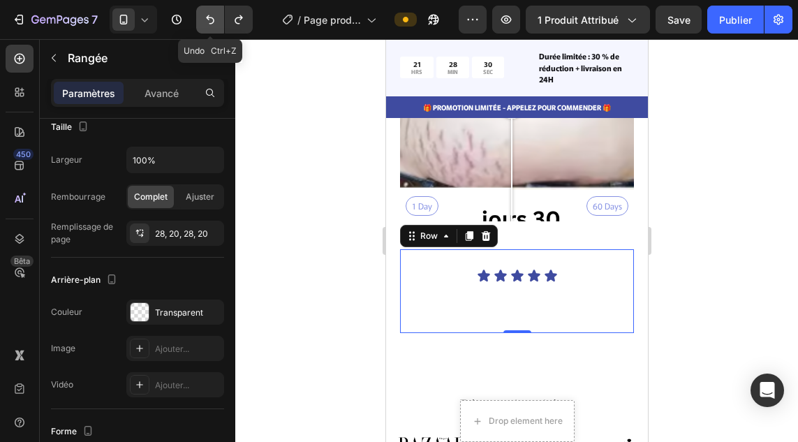
click at [207, 24] on icon "Annuler/Rétablir" at bounding box center [210, 20] width 14 height 14
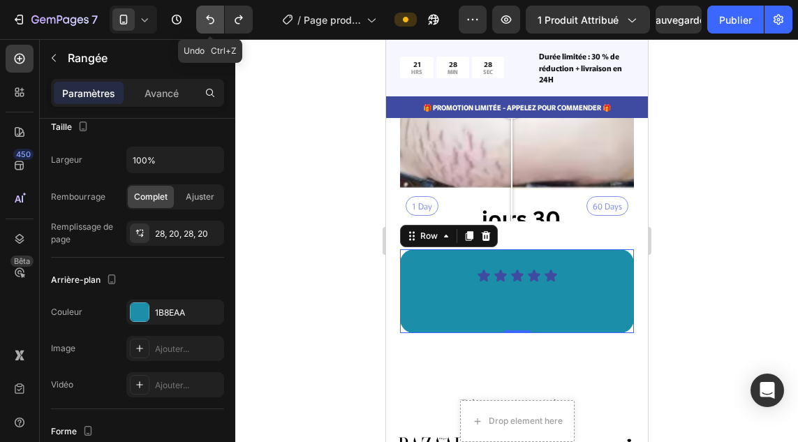
click at [207, 24] on icon "Annuler/Rétablir" at bounding box center [210, 20] width 14 height 14
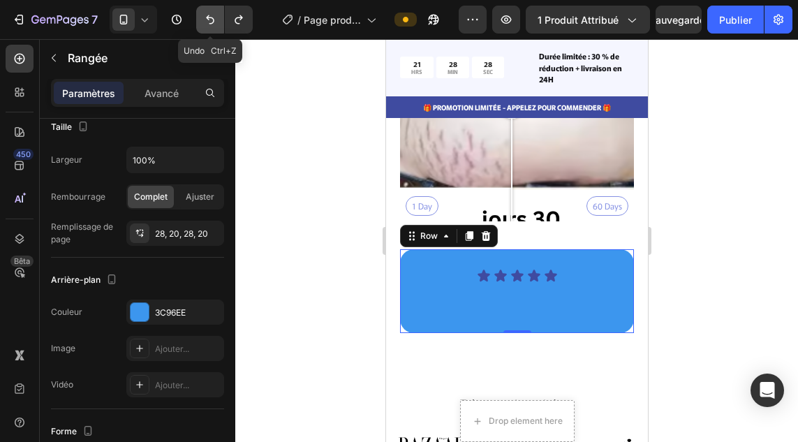
click at [207, 24] on icon "Annuler/Rétablir" at bounding box center [210, 20] width 14 height 14
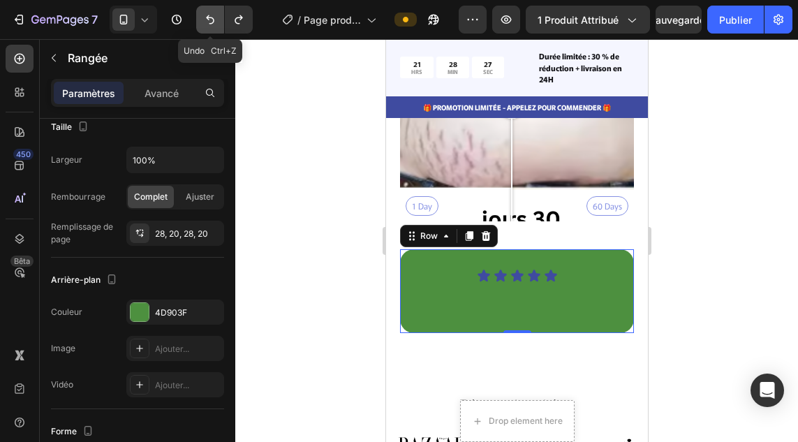
click at [207, 24] on icon "Annuler/Rétablir" at bounding box center [210, 20] width 14 height 14
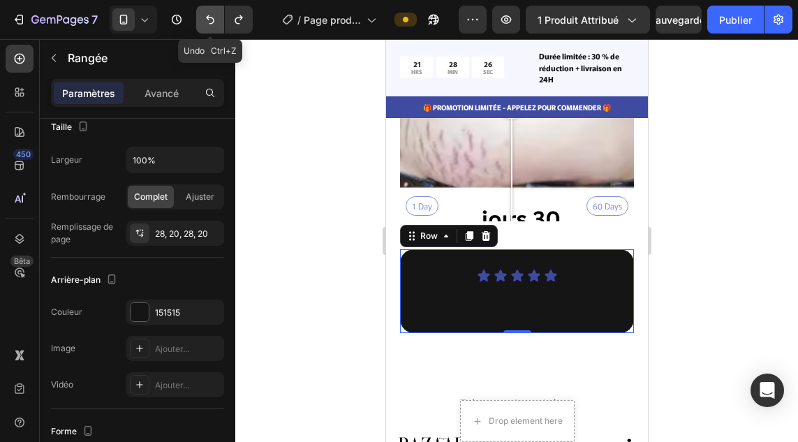
click at [207, 24] on icon "Annuler/Rétablir" at bounding box center [210, 20] width 14 height 14
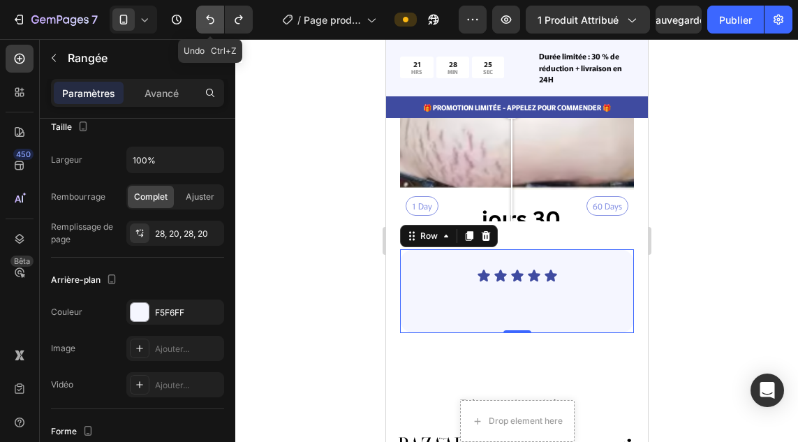
click at [207, 24] on icon "Annuler/Rétablir" at bounding box center [210, 20] width 14 height 14
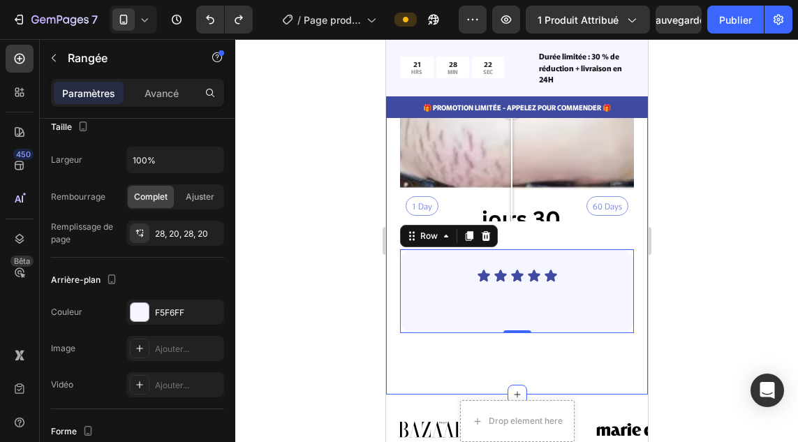
click at [460, 341] on div "une peaux plus saine a chaque traitement. Heading Des milliers de personnes ont…" at bounding box center [516, 117] width 262 height 553
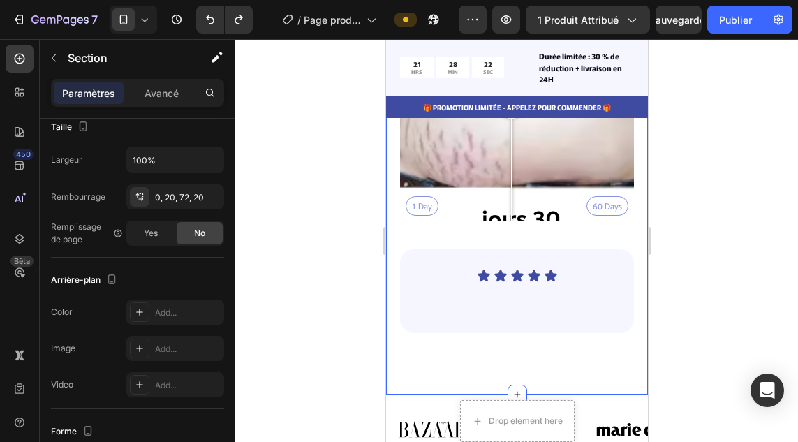
scroll to position [0, 0]
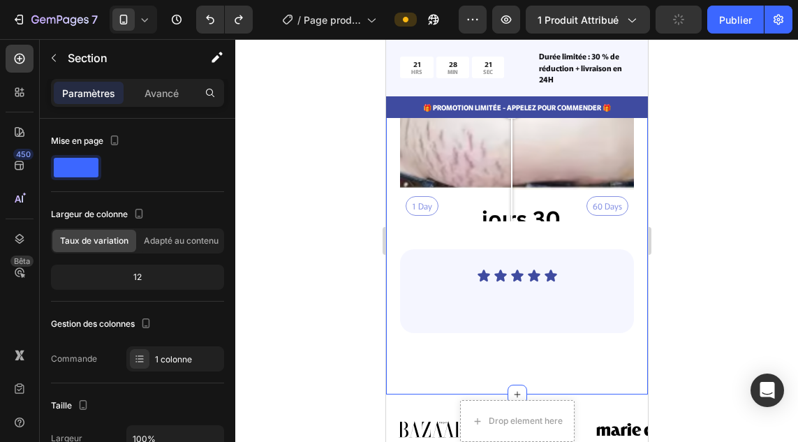
click at [434, 361] on div "une peaux plus saine a chaque traitement. Heading Des milliers de personnes ont…" at bounding box center [516, 117] width 262 height 553
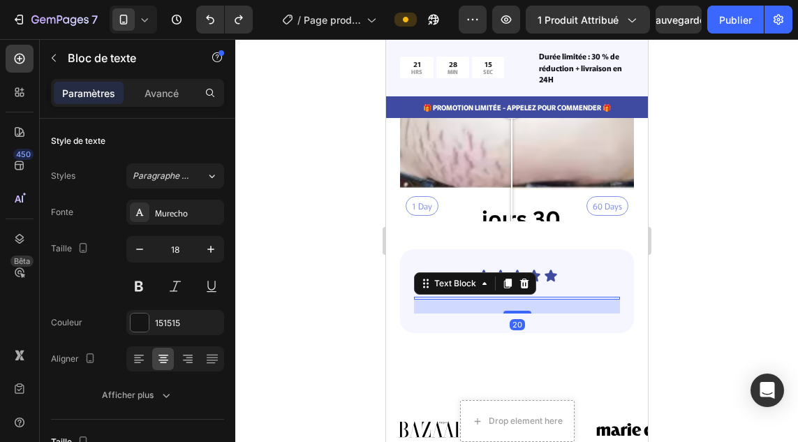
click at [517, 297] on div at bounding box center [516, 298] width 206 height 3
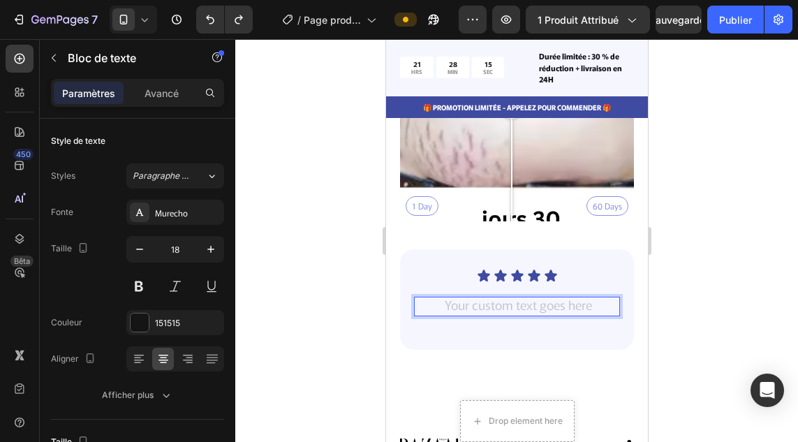
click at [517, 297] on div "Rich Text Editor. Editing area: main" at bounding box center [516, 306] width 206 height 19
click at [599, 298] on p "Tel que présenté dansTel que pré" at bounding box center [515, 306] width 203 height 16
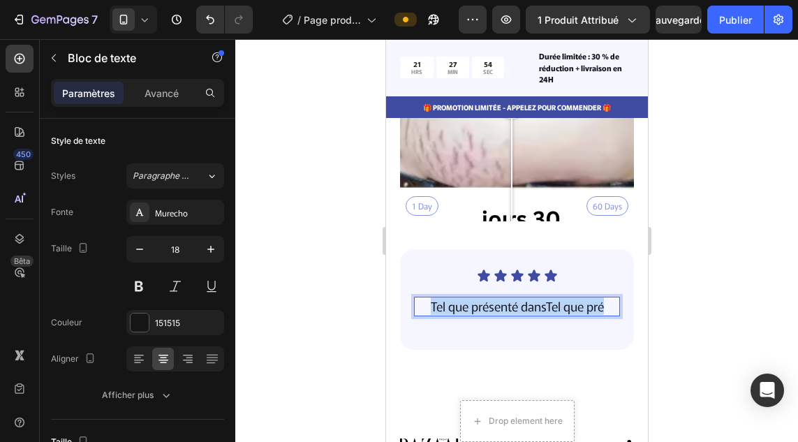
click at [599, 298] on p "Tel que présenté dansTel que pré" at bounding box center [515, 306] width 203 height 16
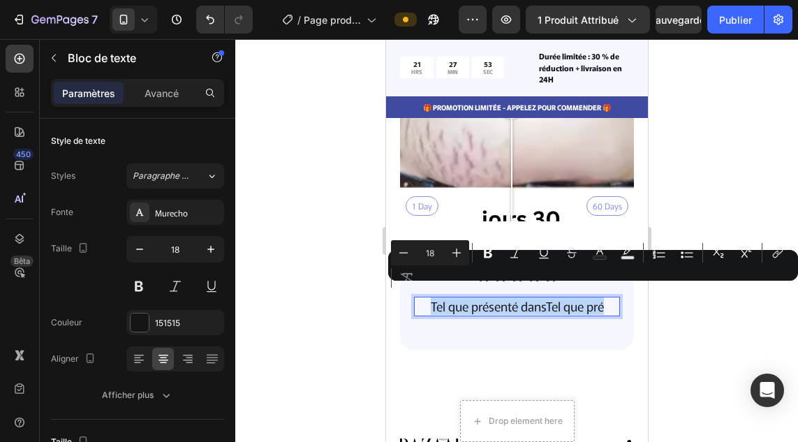
click at [599, 298] on p "Tel que présenté dansTel que pré" at bounding box center [515, 306] width 203 height 16
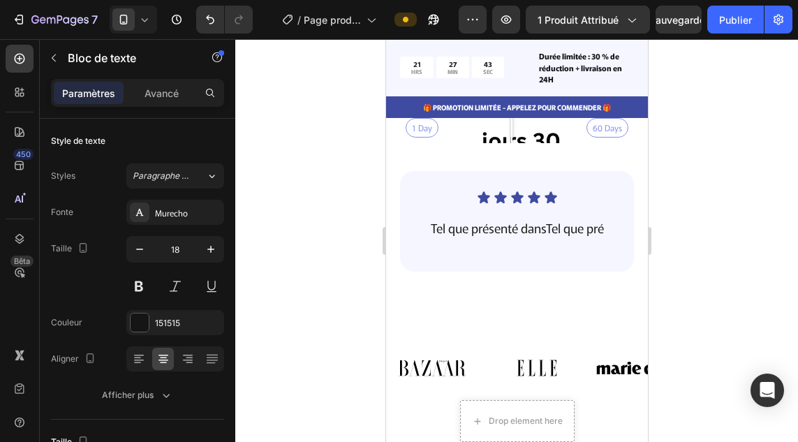
scroll to position [3978, 0]
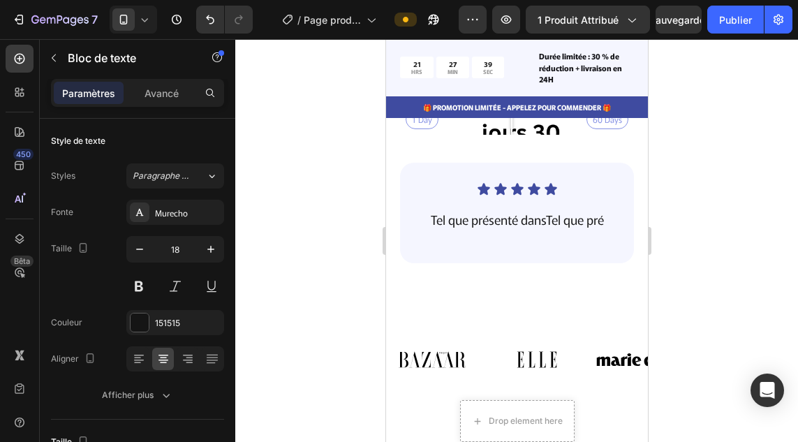
click at [590, 218] on p "Tel que présenté dansTel que pré" at bounding box center [515, 219] width 203 height 16
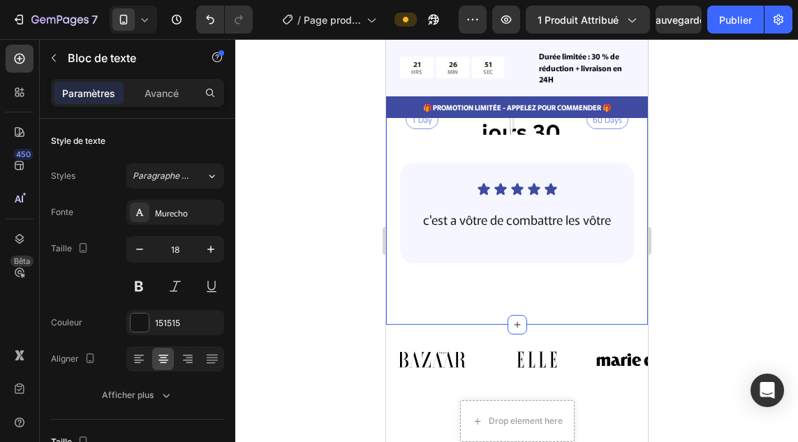
click at [458, 298] on div "une peaux plus saine a chaque traitement. Heading Des milliers de personnes ont…" at bounding box center [516, 39] width 262 height 570
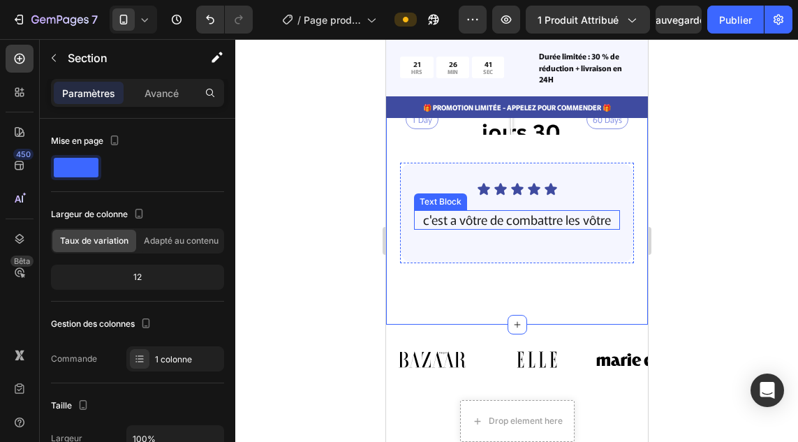
click at [493, 211] on p "c'est a vôtre de combattre les vôtre" at bounding box center [515, 219] width 203 height 16
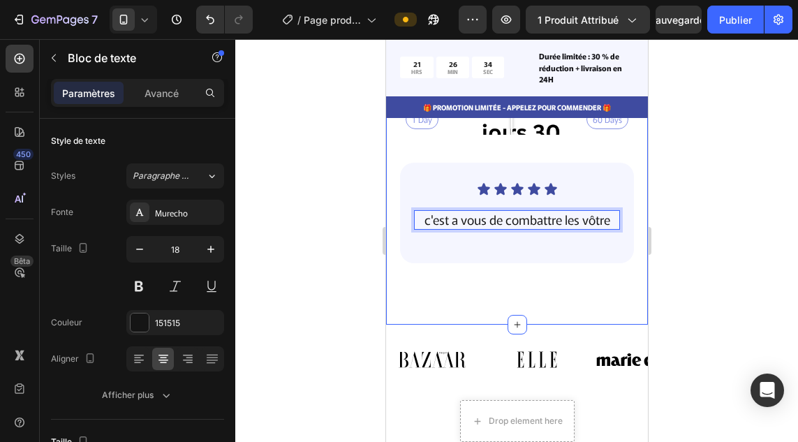
click at [487, 279] on div "une peaux plus saine a chaque traitement. Heading Des milliers de personnes ont…" at bounding box center [516, 39] width 262 height 570
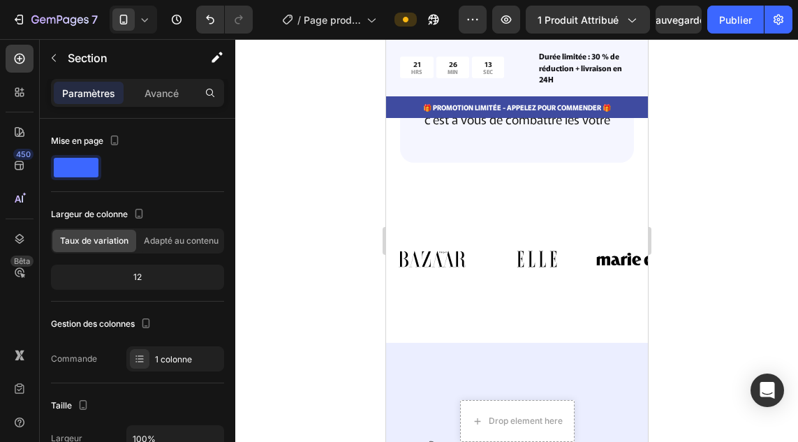
scroll to position [4004, 0]
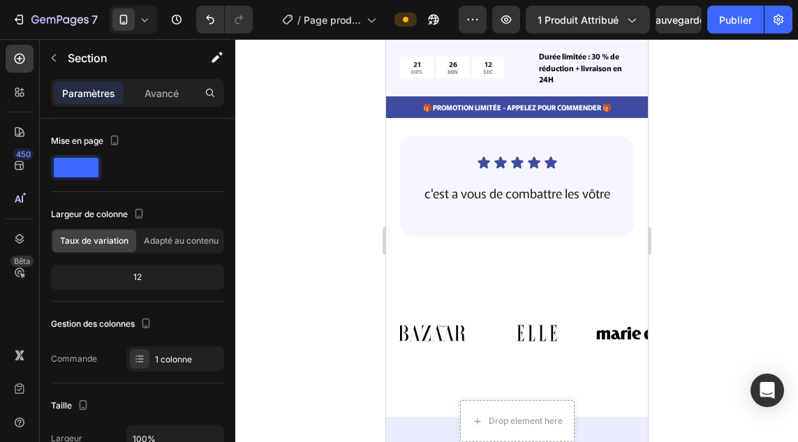
click at [516, 260] on div "une peaux plus saine a chaque traitement. Heading Des milliers de personnes ont…" at bounding box center [516, 13] width 262 height 570
click at [497, 271] on div "une peaux plus saine a chaque traitement. Heading Des milliers de personnes ont…" at bounding box center [516, 13] width 262 height 570
click at [501, 298] on h2 at bounding box center [516, 299] width 241 height 3
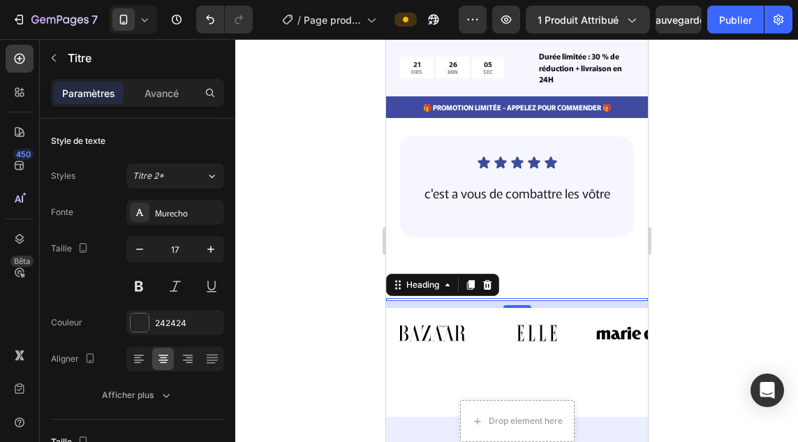
click at [525, 298] on h2 at bounding box center [516, 299] width 241 height 3
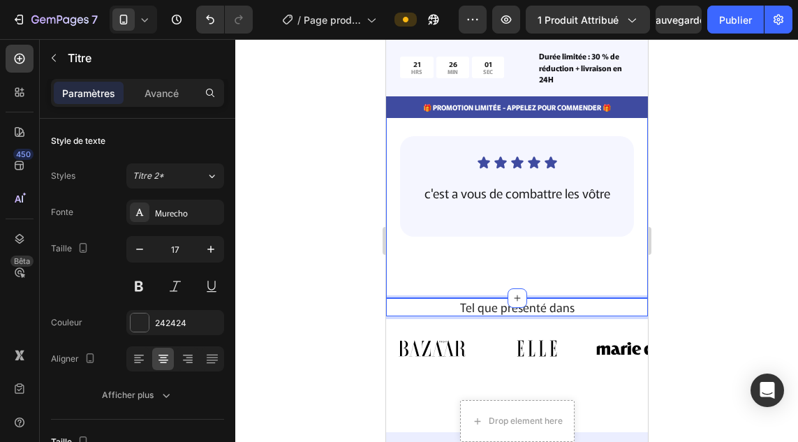
click at [481, 255] on div "une peaux plus saine a chaque traitement. Heading Des milliers de personnes ont…" at bounding box center [516, 13] width 262 height 570
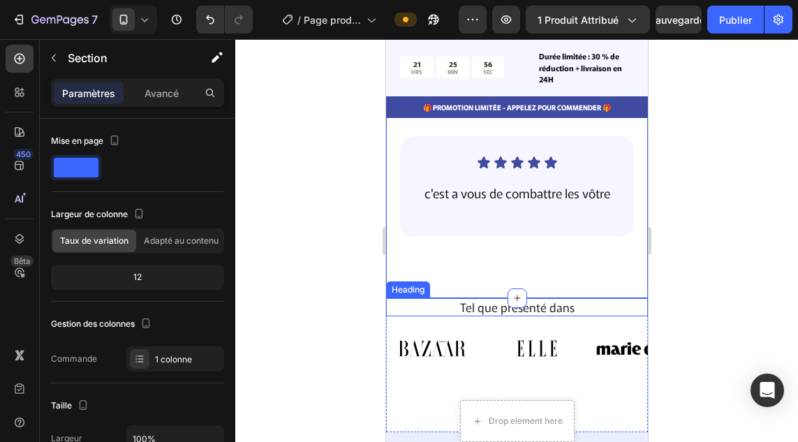
click at [567, 299] on p "Tel que présenté dans" at bounding box center [516, 306] width 238 height 15
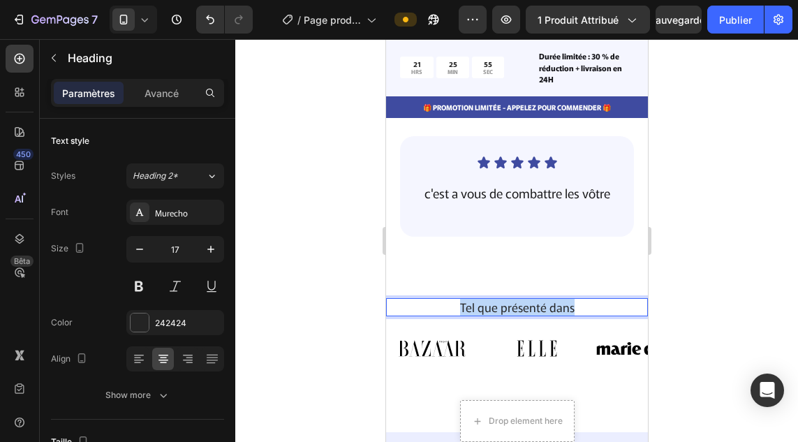
click at [567, 299] on p "Tel que présenté dans" at bounding box center [516, 306] width 238 height 15
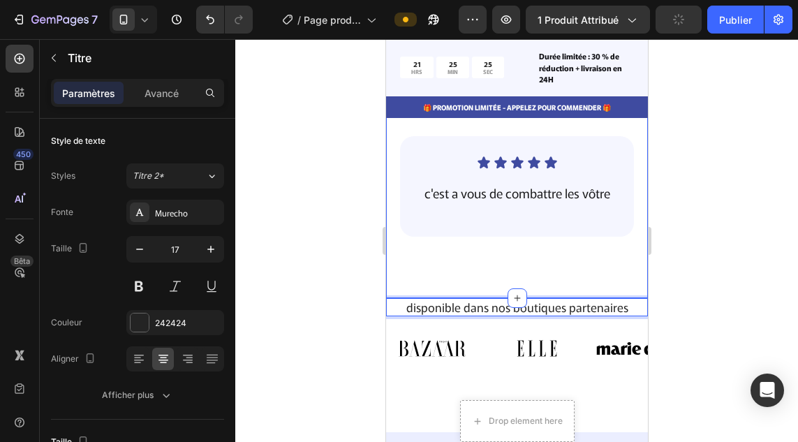
click at [530, 260] on div "une peaux plus saine a chaque traitement. Heading Des milliers de personnes ont…" at bounding box center [516, 13] width 262 height 570
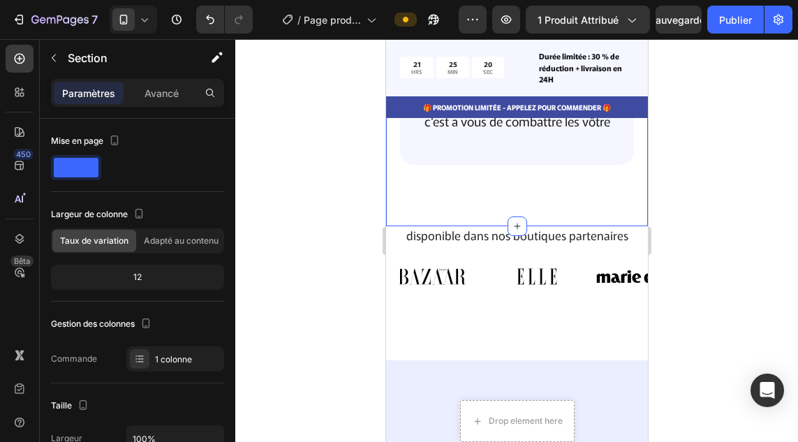
scroll to position [4082, 0]
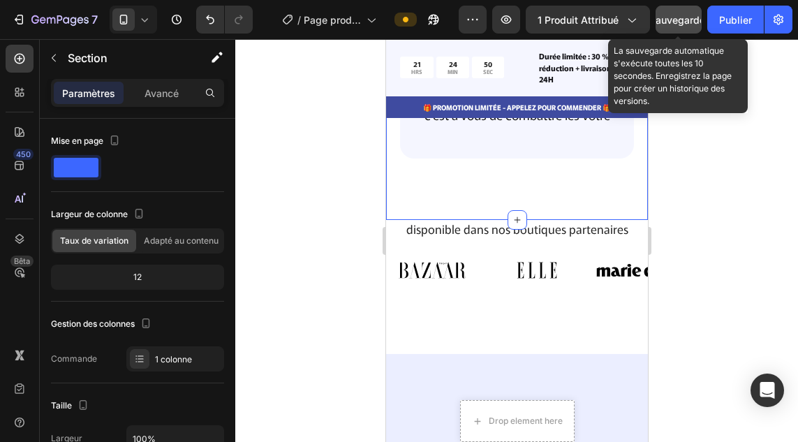
click at [687, 19] on font "Sauvegarder" at bounding box center [678, 20] width 59 height 12
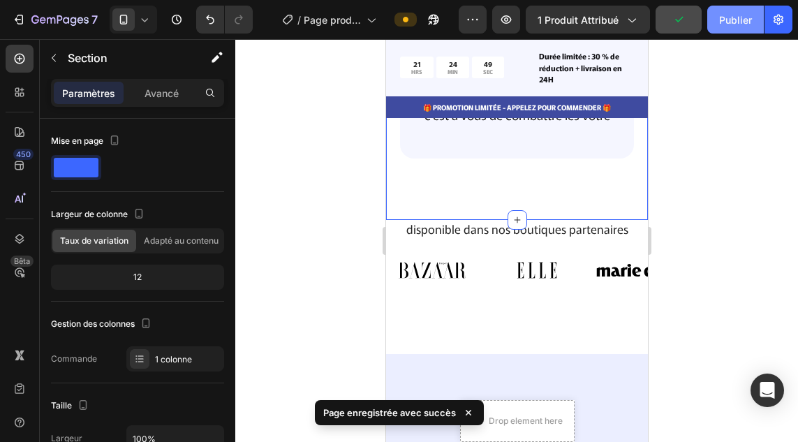
click at [724, 18] on font "Publier" at bounding box center [735, 20] width 33 height 12
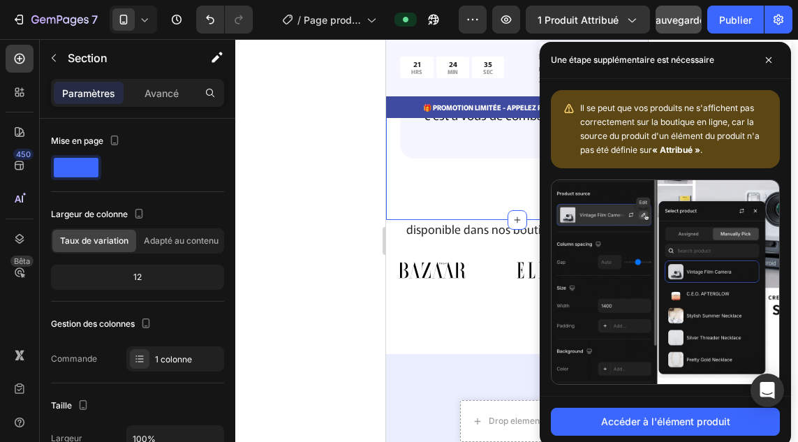
click at [336, 250] on div at bounding box center [516, 240] width 562 height 403
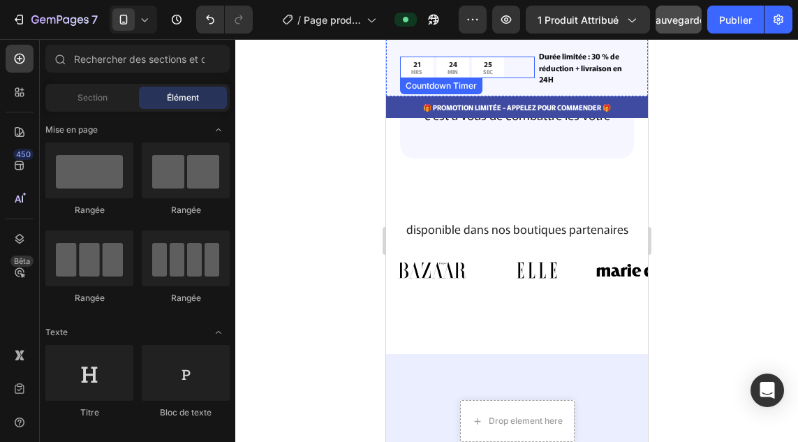
click at [424, 73] on div "21 HRS" at bounding box center [415, 68] width 33 height 22
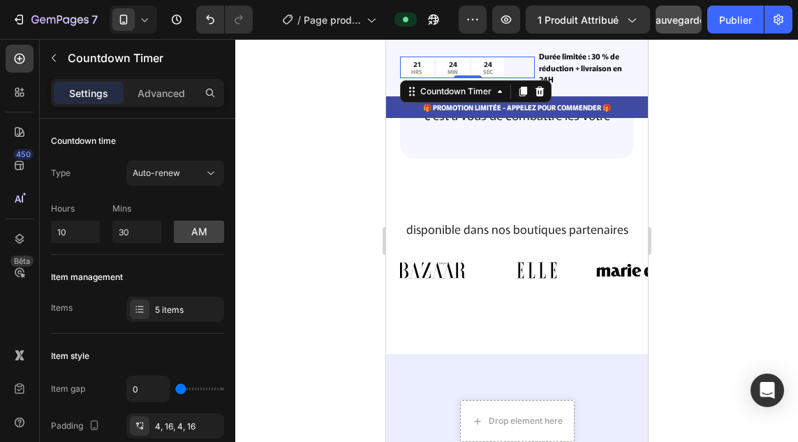
click at [417, 68] on p "HRS" at bounding box center [415, 71] width 11 height 7
click at [427, 70] on div "21 HRS" at bounding box center [415, 68] width 33 height 22
click at [420, 70] on p "HRS" at bounding box center [415, 71] width 11 height 7
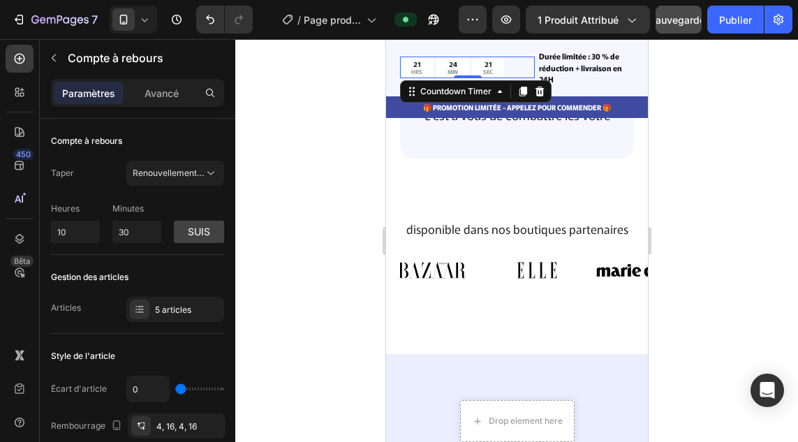
click at [417, 70] on p "HRS" at bounding box center [415, 71] width 11 height 7
click at [406, 71] on div "21 HRS" at bounding box center [415, 68] width 33 height 22
click at [453, 57] on div "24 MIN" at bounding box center [451, 68] width 33 height 22
click at [482, 59] on div "18" at bounding box center [487, 63] width 10 height 9
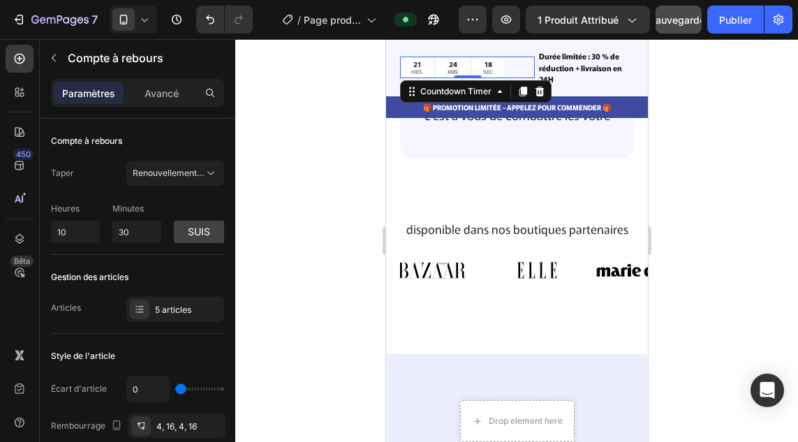
click at [418, 65] on div "21" at bounding box center [415, 63] width 11 height 9
click at [75, 236] on input "10" at bounding box center [75, 231] width 49 height 22
click at [96, 174] on div "Taper Renouvellement automatique" at bounding box center [137, 172] width 173 height 25
click at [166, 176] on font "Renouvellement automatique" at bounding box center [191, 172] width 116 height 10
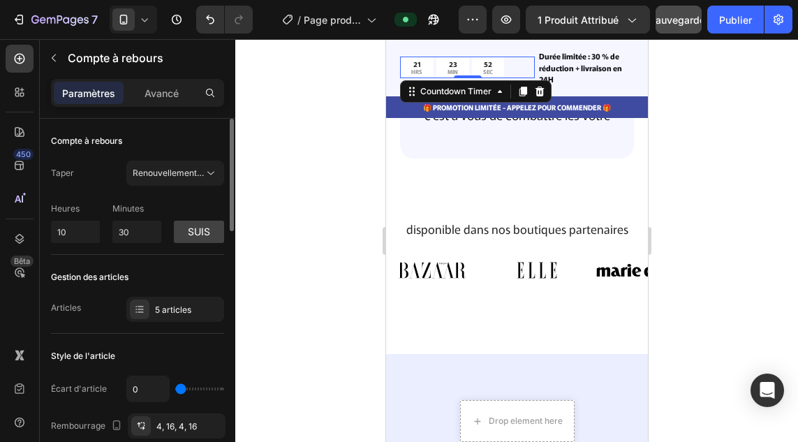
click at [162, 135] on div "Compte à rebours" at bounding box center [137, 141] width 173 height 22
click at [208, 231] on font "suis" at bounding box center [199, 231] width 22 height 12
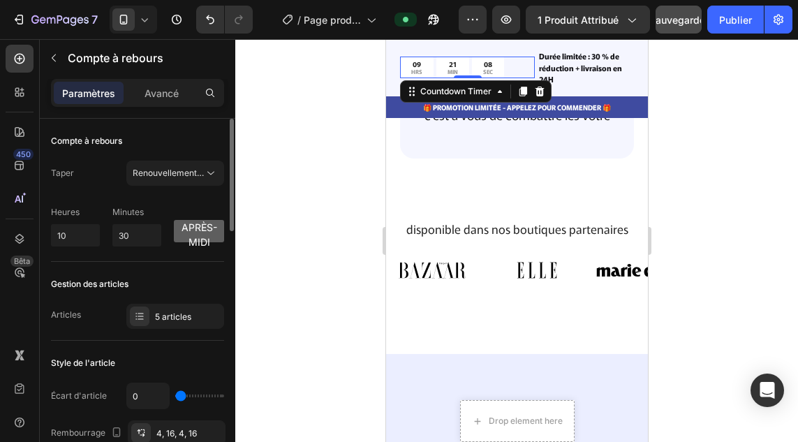
click at [208, 231] on font "après-midi" at bounding box center [199, 234] width 36 height 27
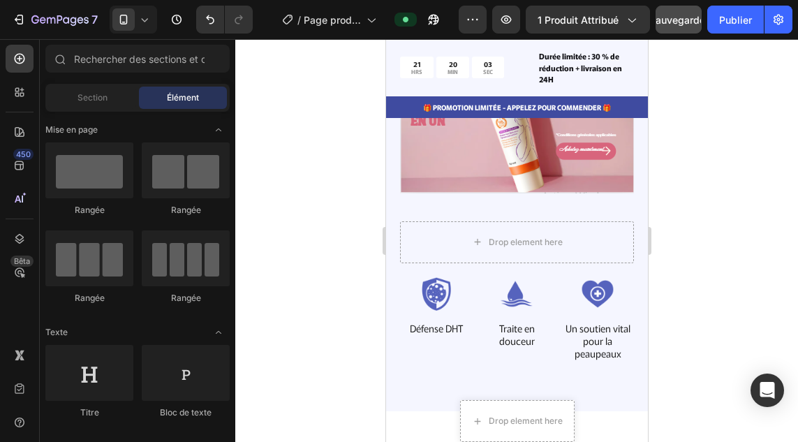
scroll to position [2505, 0]
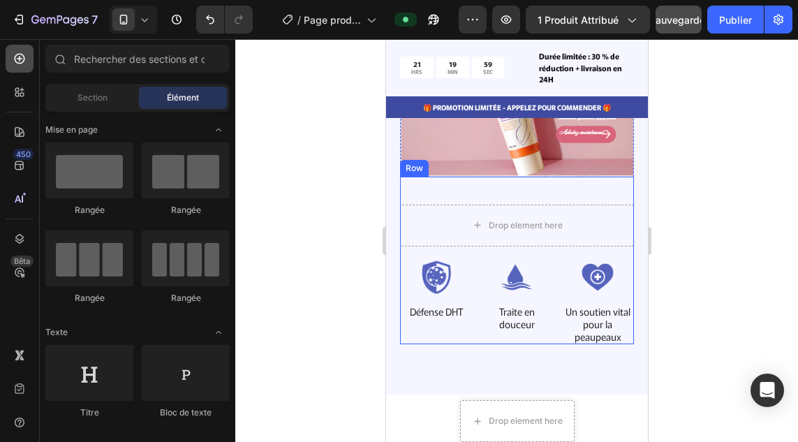
click at [27, 63] on div at bounding box center [20, 59] width 28 height 28
click at [22, 100] on div at bounding box center [20, 92] width 28 height 28
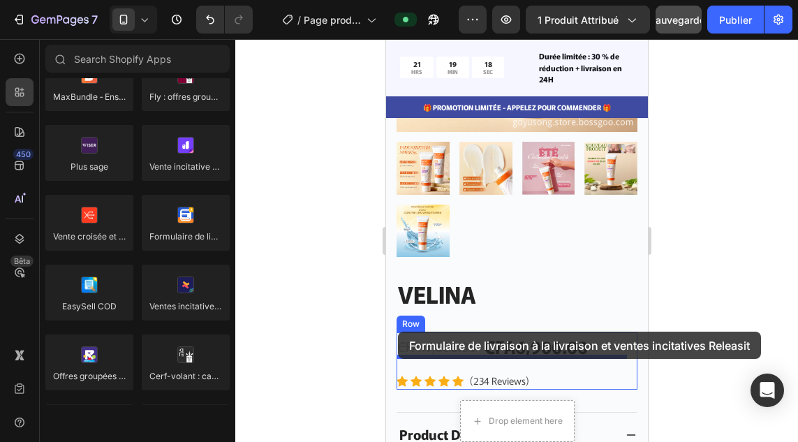
scroll to position [5736, 0]
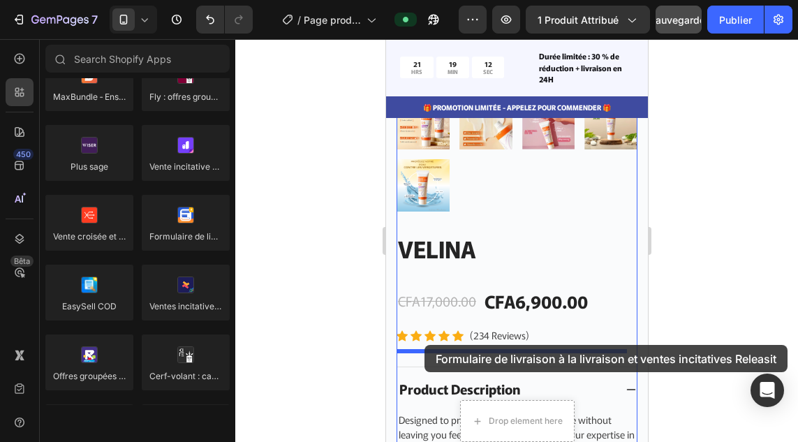
drag, startPoint x: 566, startPoint y: 274, endPoint x: 424, endPoint y: 345, distance: 158.8
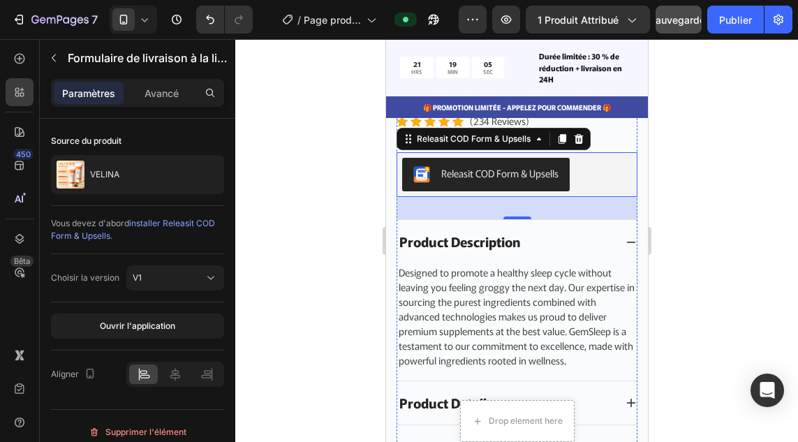
scroll to position [5951, 0]
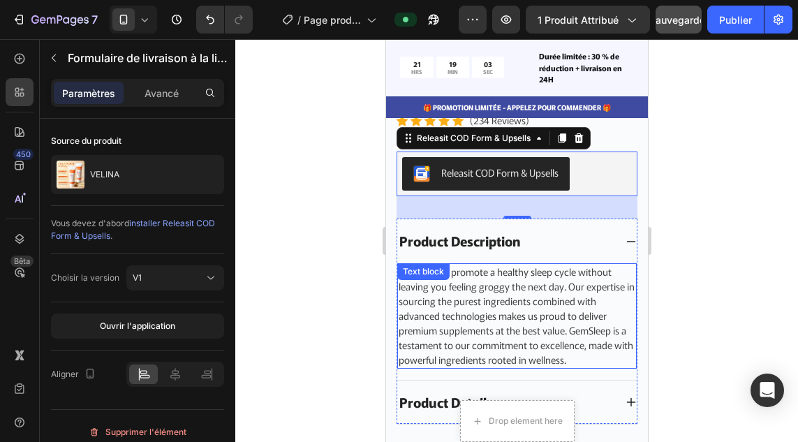
click at [592, 283] on p "Designed to promote a healthy sleep cycle without leaving you feeling groggy th…" at bounding box center [516, 315] width 237 height 103
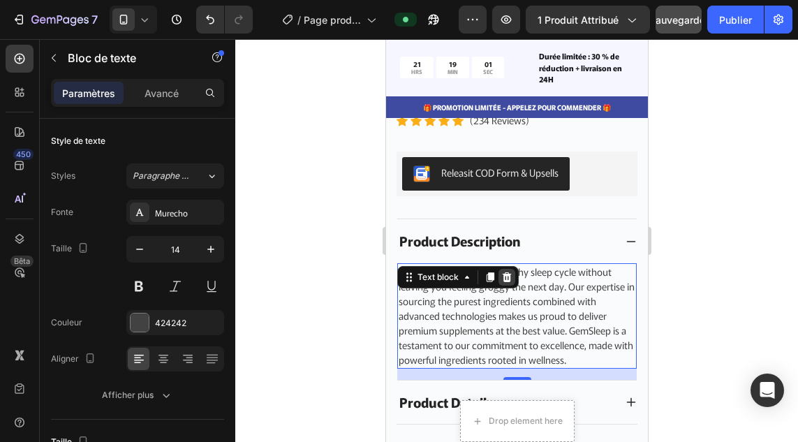
click at [507, 272] on icon at bounding box center [506, 277] width 9 height 10
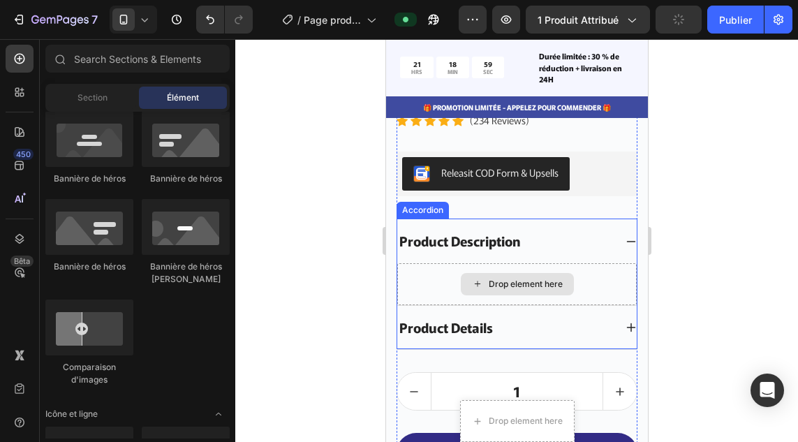
click at [530, 273] on div "Drop element here" at bounding box center [516, 284] width 113 height 22
click at [559, 229] on div "Product Description" at bounding box center [504, 241] width 217 height 24
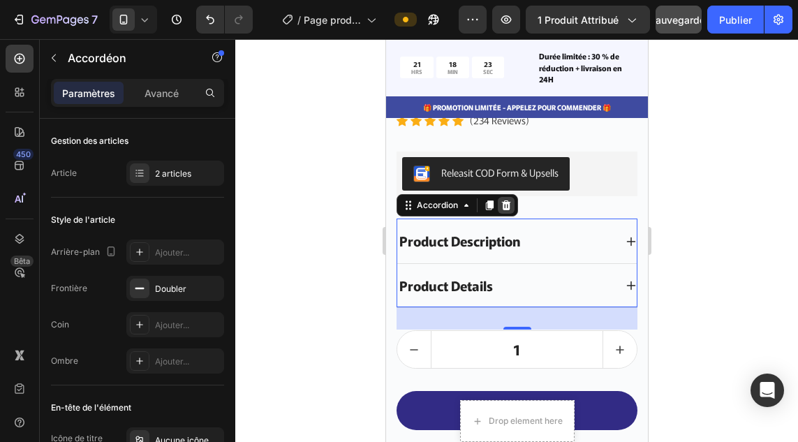
click at [509, 200] on icon at bounding box center [505, 205] width 11 height 11
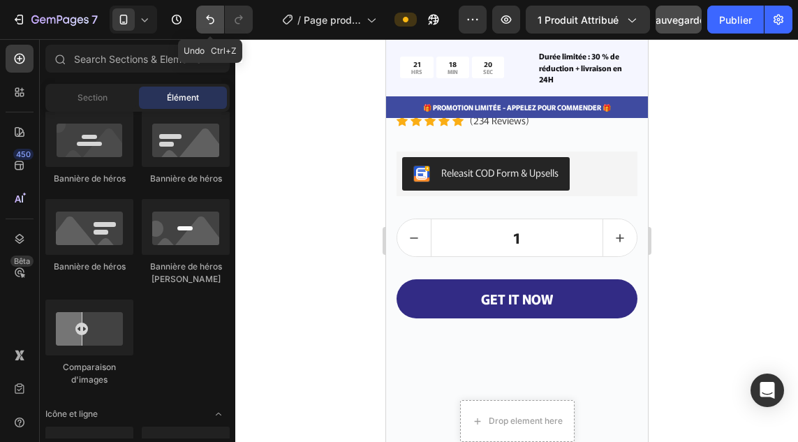
click at [211, 22] on icon "Annuler/Rétablir" at bounding box center [210, 20] width 14 height 14
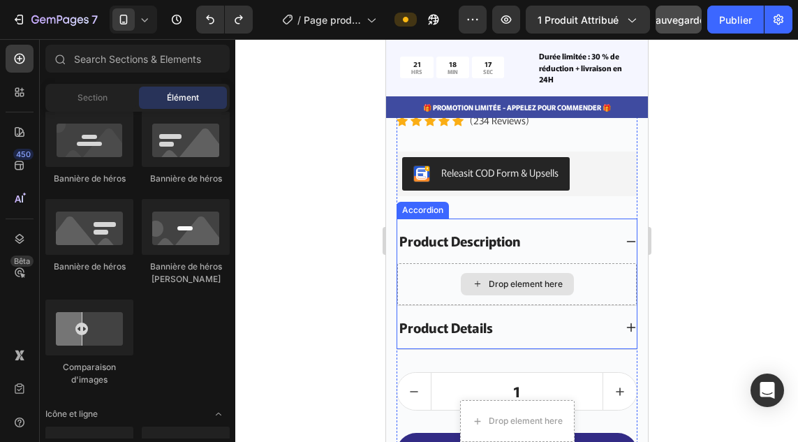
click at [527, 273] on div "Drop element here" at bounding box center [516, 284] width 113 height 22
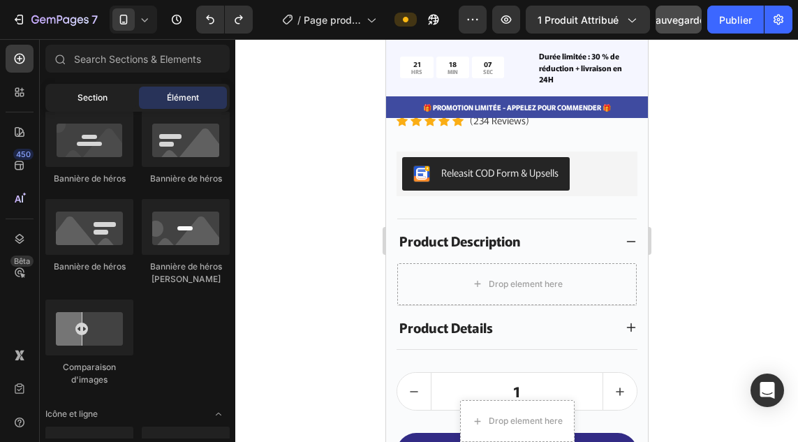
click at [92, 103] on span "Section" at bounding box center [92, 97] width 30 height 13
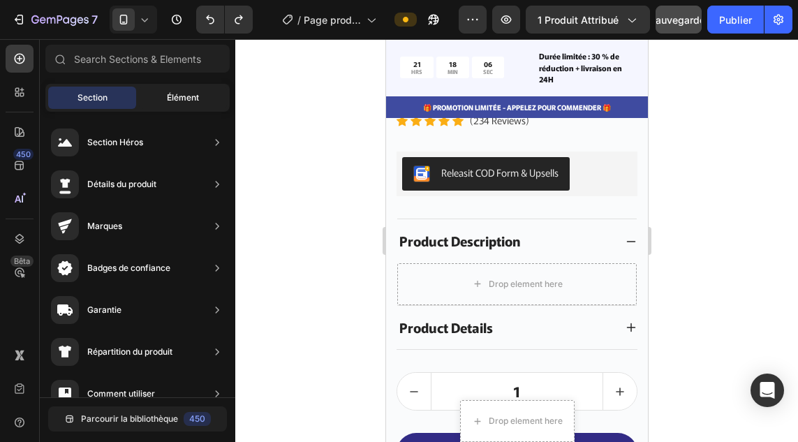
click at [165, 102] on div "Élément" at bounding box center [183, 98] width 88 height 22
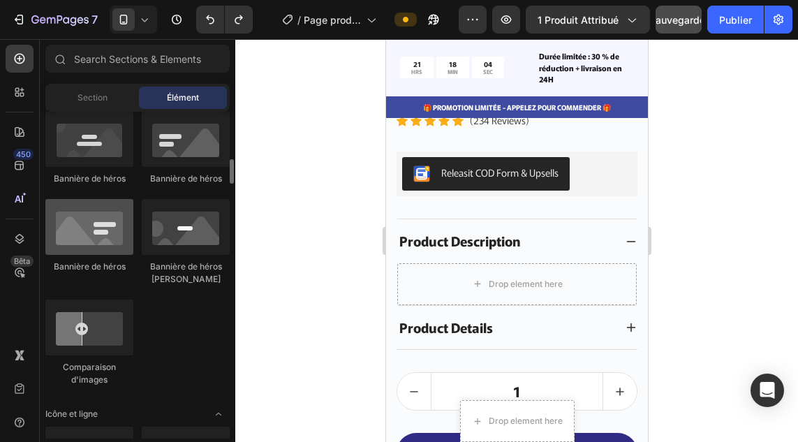
click at [100, 246] on div at bounding box center [89, 227] width 88 height 56
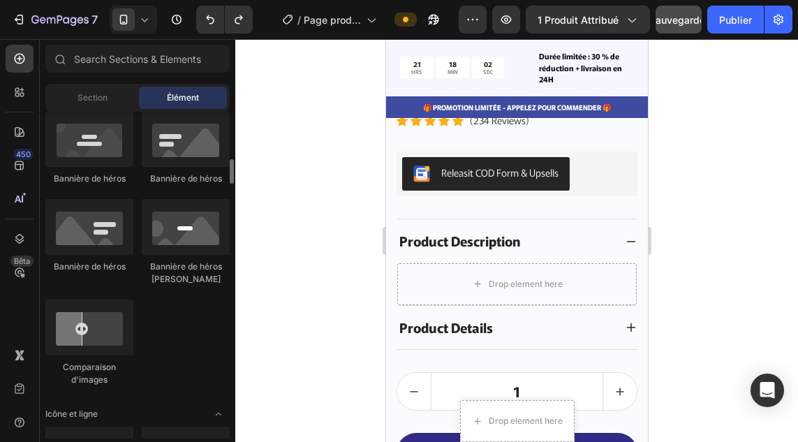
click at [184, 261] on font "Bannière de héros [PERSON_NAME]" at bounding box center [186, 272] width 72 height 23
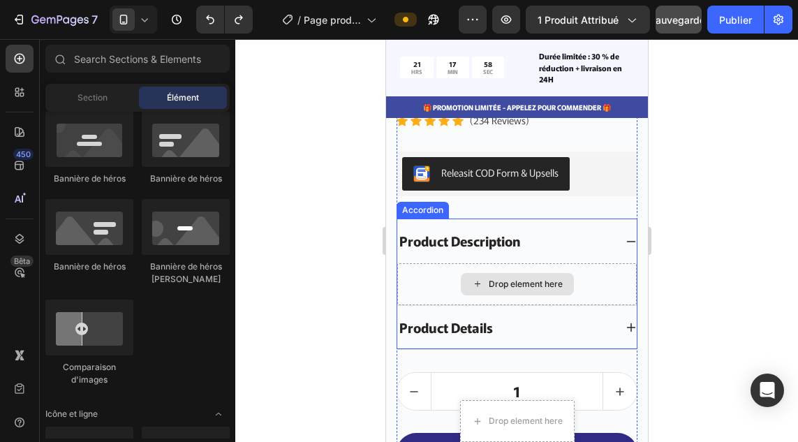
click at [429, 263] on div "Drop element here" at bounding box center [515, 284] width 239 height 42
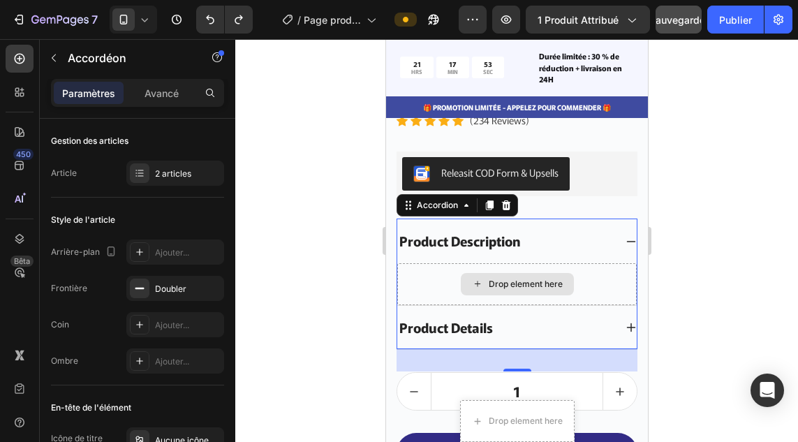
click at [471, 278] on icon at bounding box center [476, 284] width 11 height 12
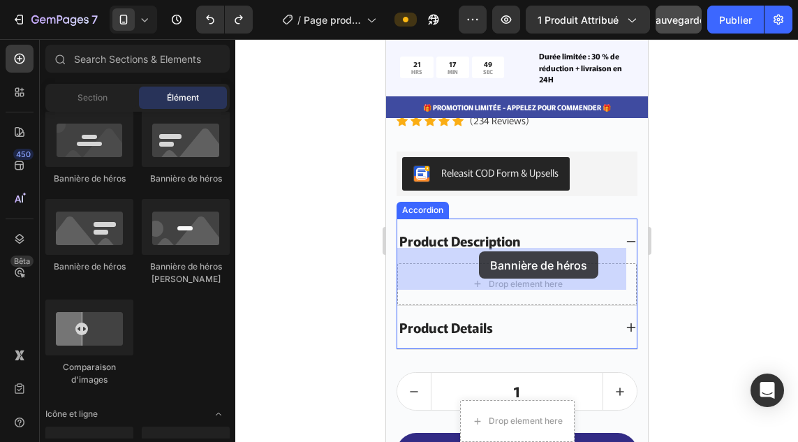
drag, startPoint x: 488, startPoint y: 192, endPoint x: 472, endPoint y: 250, distance: 60.1
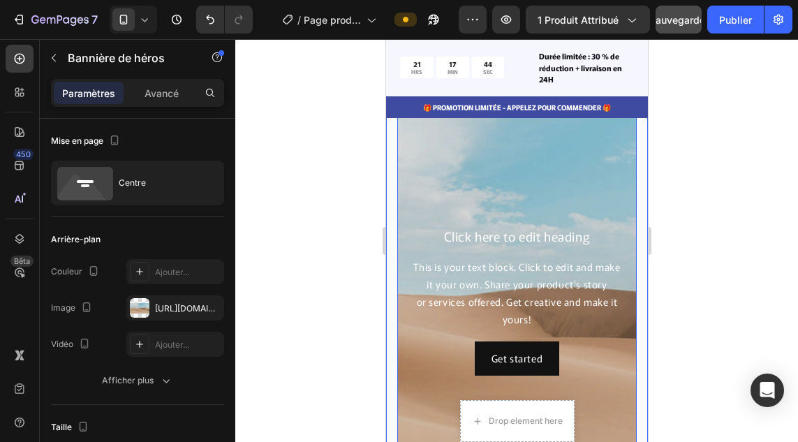
scroll to position [6114, 0]
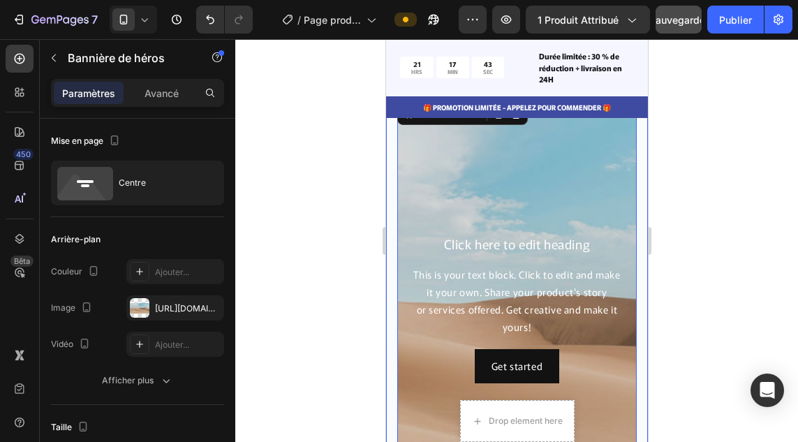
click at [627, 255] on div "Image Row Product Images VELINA Product Title CFA17,000.00 Product Price Produc…" at bounding box center [516, 76] width 262 height 1318
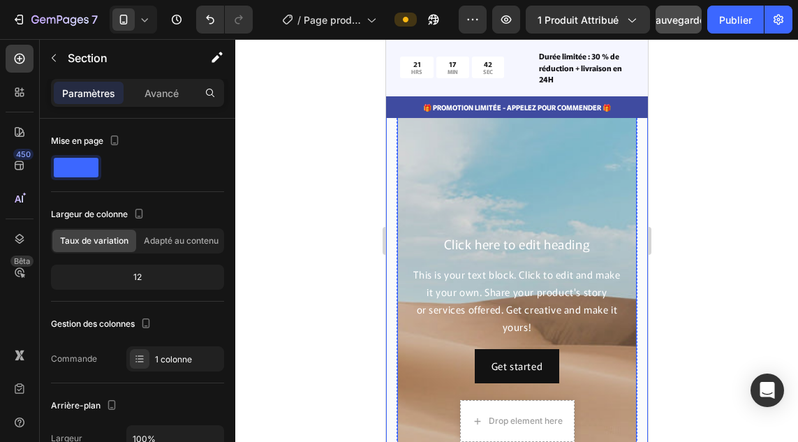
click at [576, 388] on div "Background Image" at bounding box center [515, 309] width 239 height 419
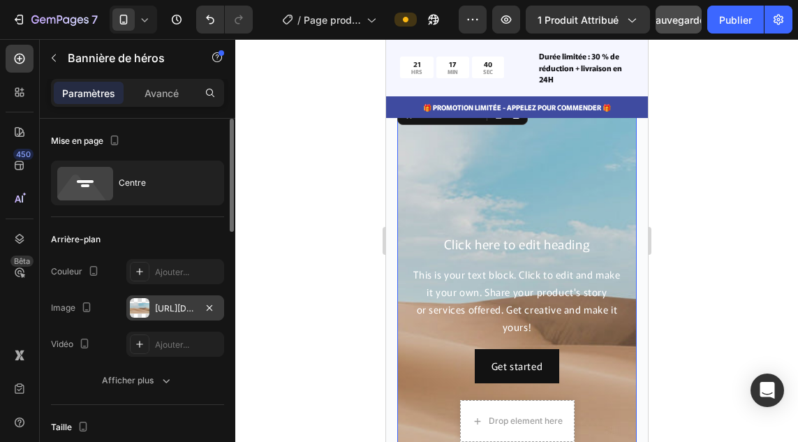
click at [141, 301] on div at bounding box center [140, 308] width 20 height 20
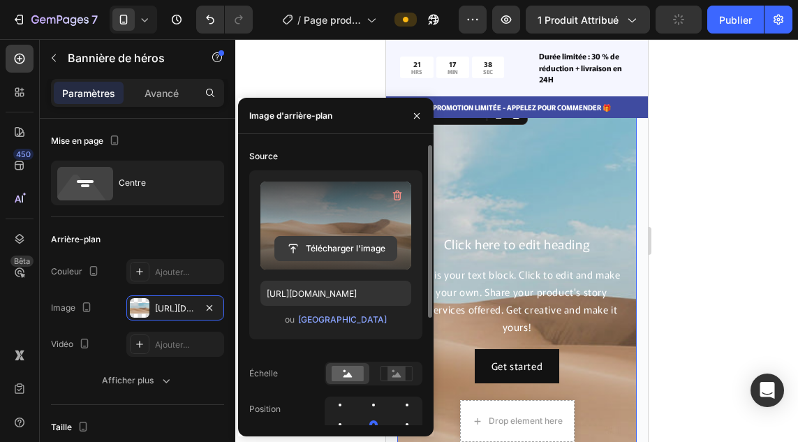
click at [322, 244] on input "file" at bounding box center [335, 249] width 121 height 24
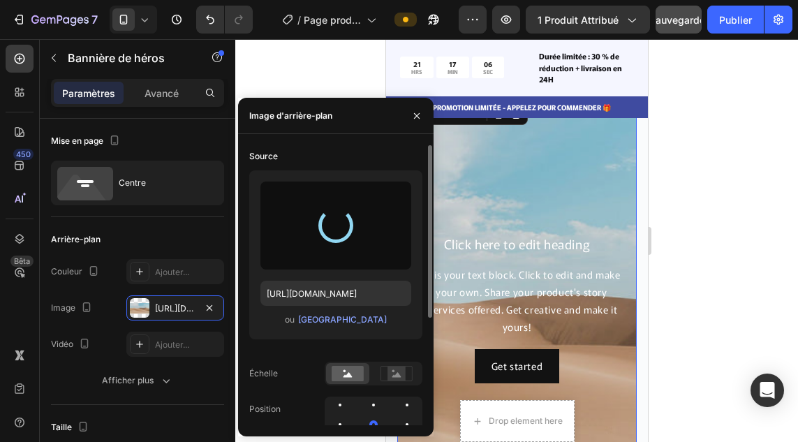
type input "[URL][DOMAIN_NAME]"
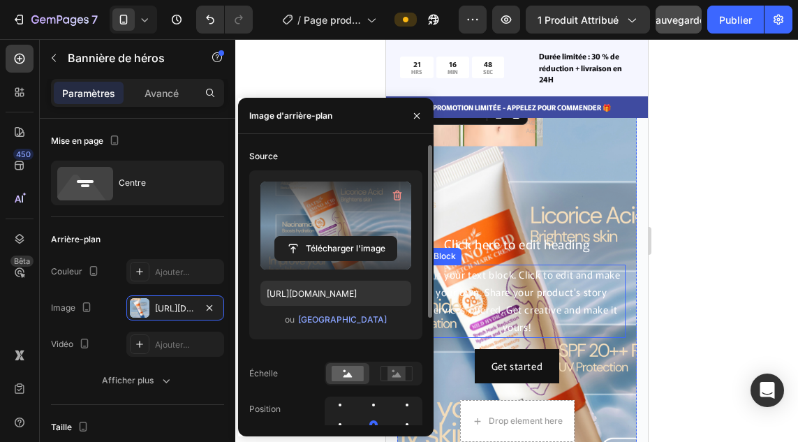
click at [570, 264] on div "This is your text block. Click to edit and make it your own. Share your product…" at bounding box center [515, 300] width 217 height 73
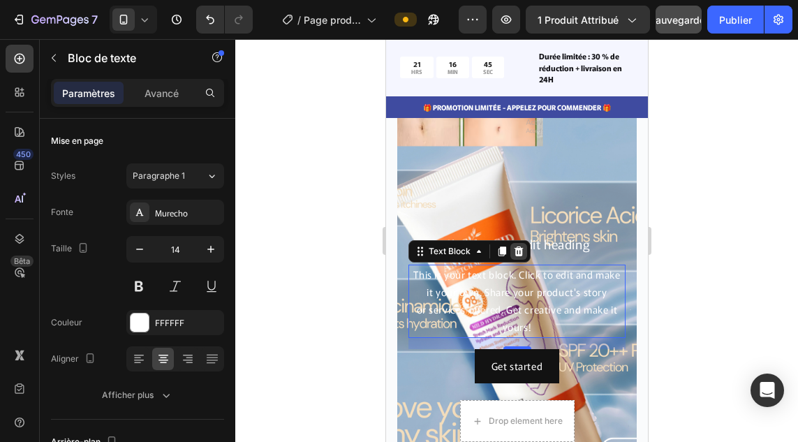
click at [517, 246] on icon at bounding box center [518, 251] width 9 height 10
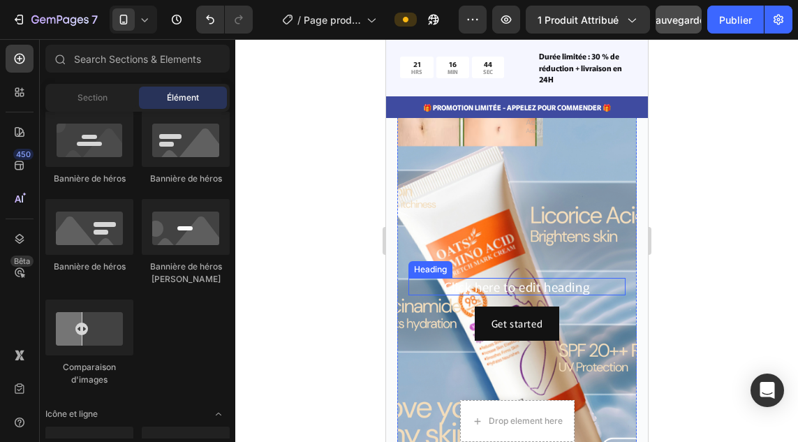
click at [542, 278] on h2 "Click here to edit heading" at bounding box center [515, 287] width 217 height 18
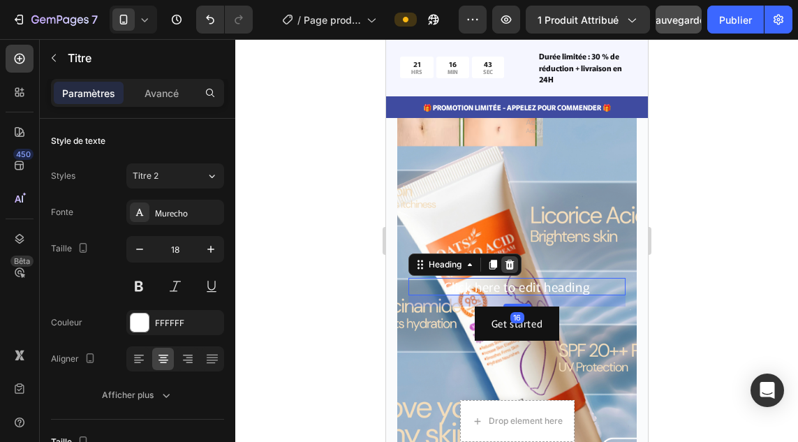
click at [508, 259] on icon at bounding box center [508, 264] width 11 height 11
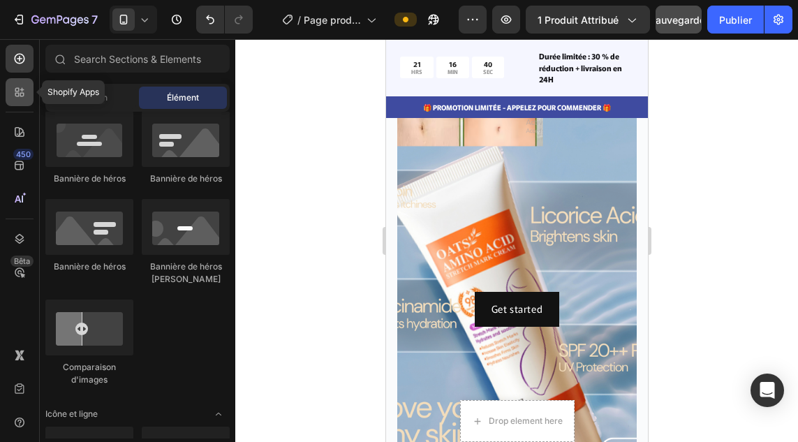
click at [23, 105] on div at bounding box center [20, 92] width 28 height 28
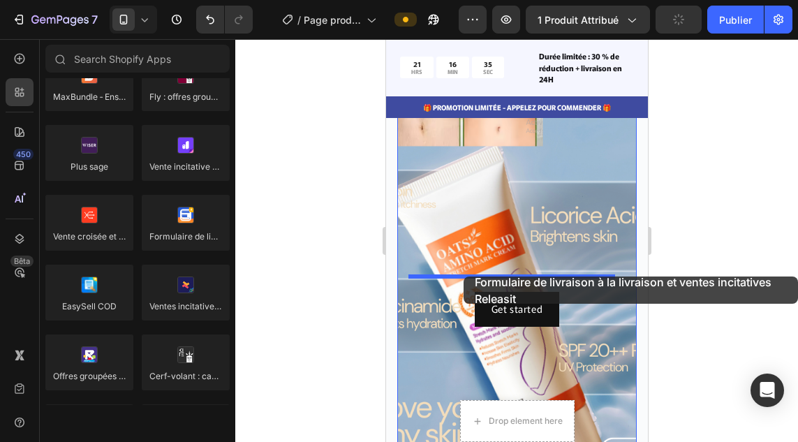
drag, startPoint x: 689, startPoint y: 307, endPoint x: 463, endPoint y: 276, distance: 228.1
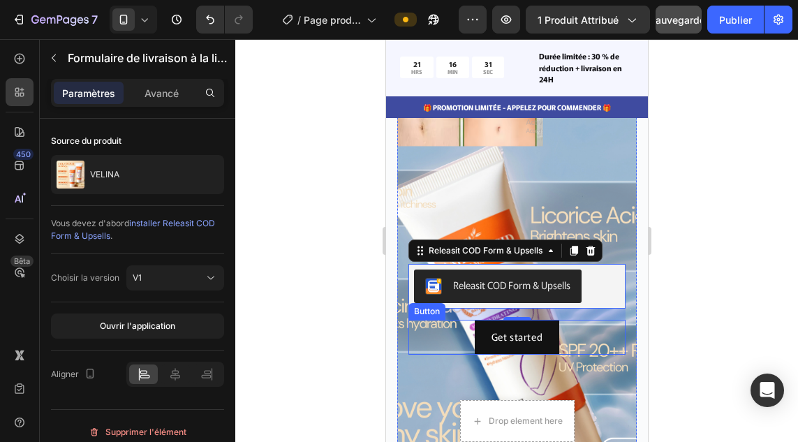
click at [449, 326] on div "Get started Button" at bounding box center [515, 337] width 217 height 34
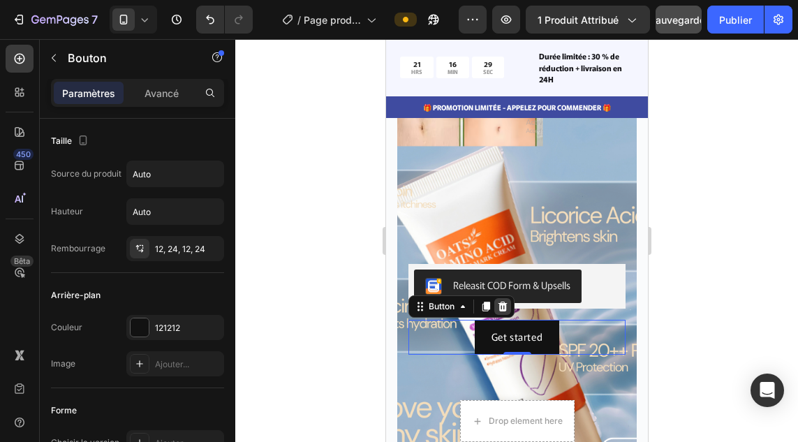
click at [507, 301] on icon at bounding box center [501, 306] width 11 height 11
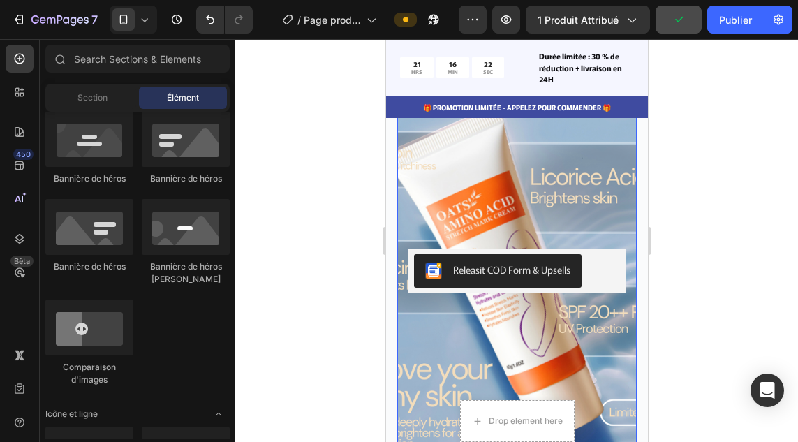
scroll to position [6160, 0]
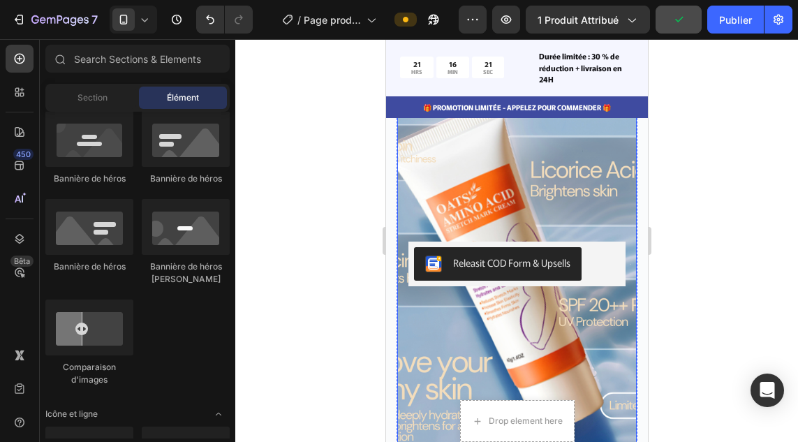
click at [500, 342] on div "Background Image" at bounding box center [515, 263] width 239 height 419
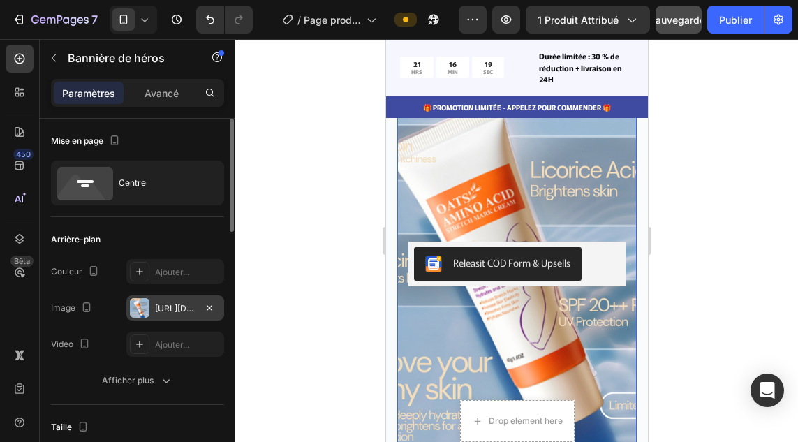
click at [137, 310] on div at bounding box center [140, 308] width 20 height 20
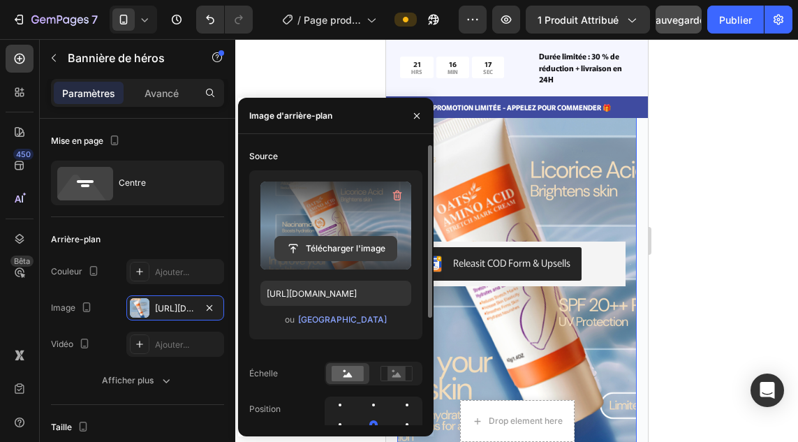
click at [321, 244] on input "file" at bounding box center [335, 249] width 121 height 24
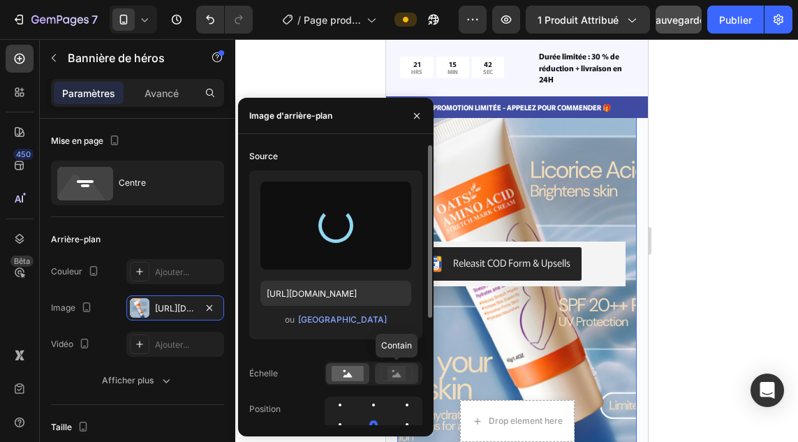
click at [396, 376] on icon at bounding box center [396, 374] width 9 height 5
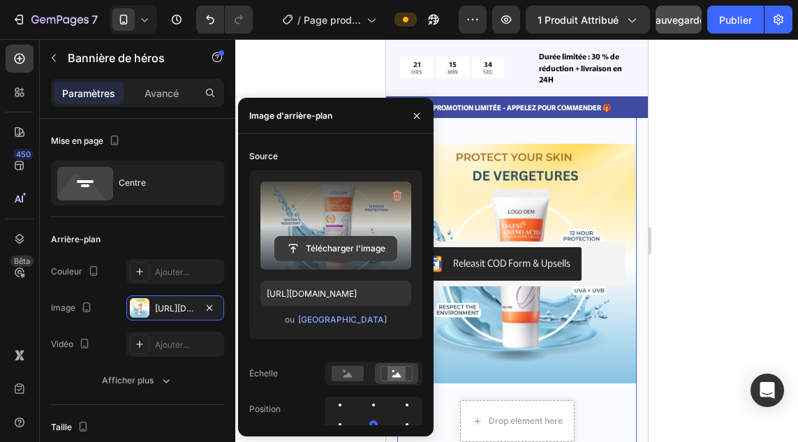
click at [326, 244] on input "file" at bounding box center [335, 249] width 121 height 24
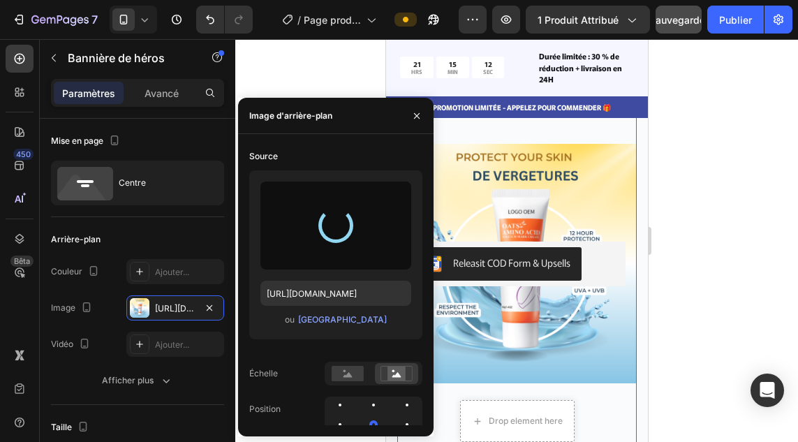
type input "[URL][DOMAIN_NAME]"
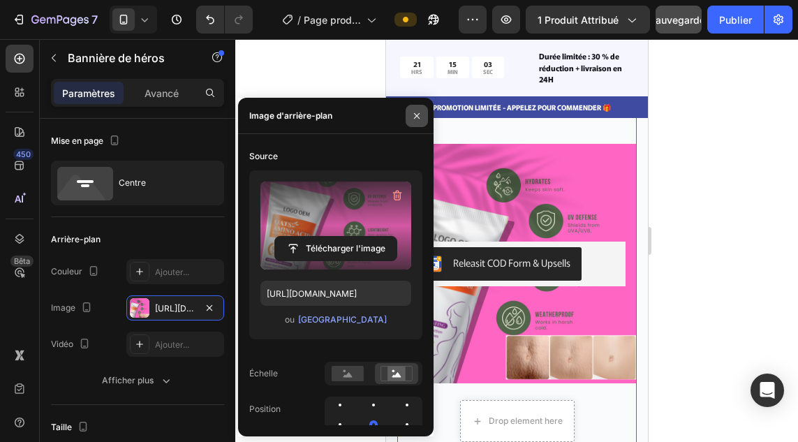
click at [422, 115] on button "button" at bounding box center [416, 116] width 22 height 22
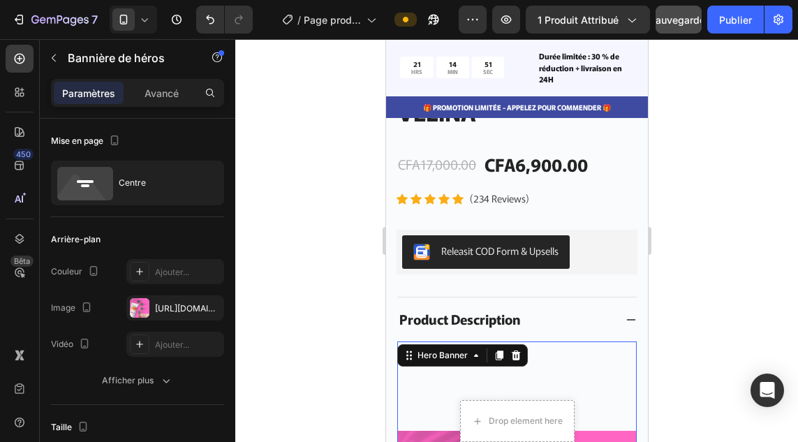
scroll to position [5867, 0]
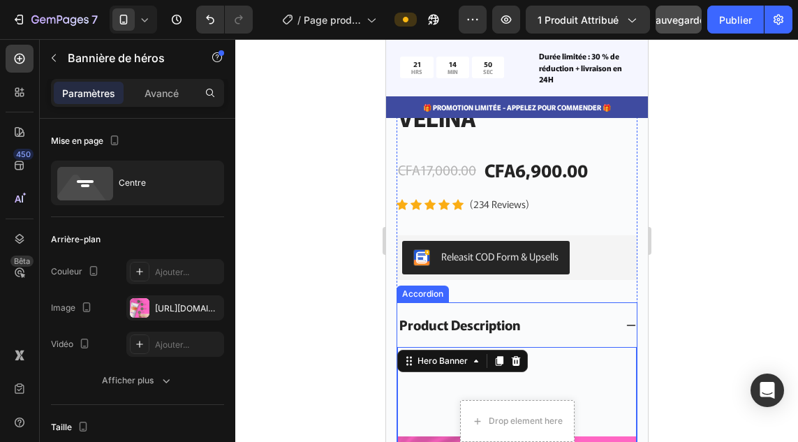
click at [560, 313] on div "Product Description" at bounding box center [504, 325] width 217 height 24
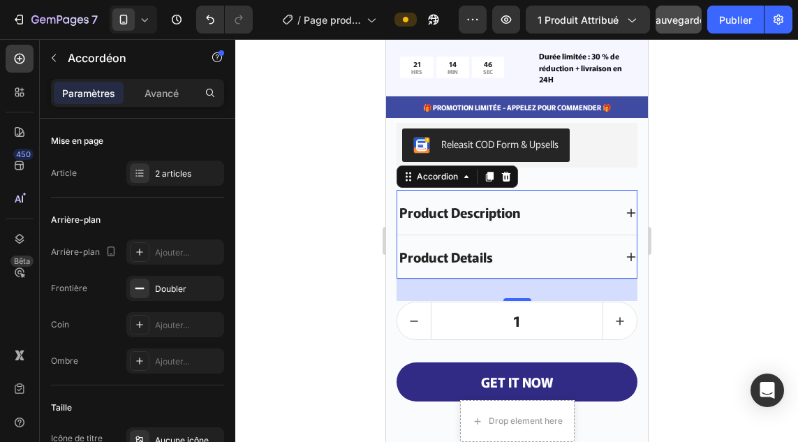
scroll to position [5974, 0]
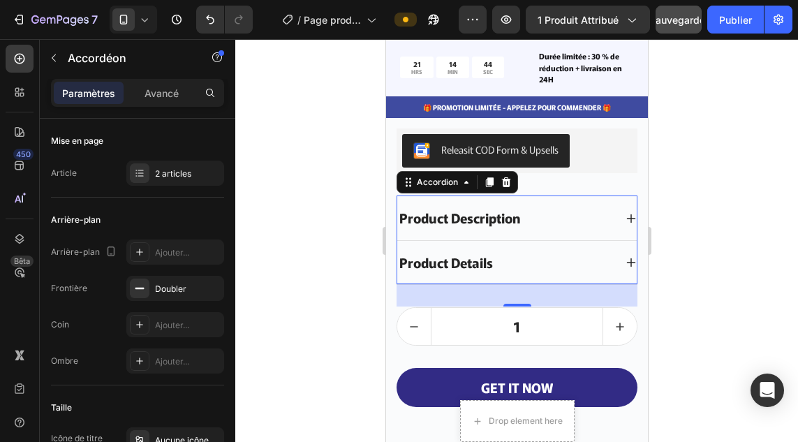
click at [587, 250] on div "Product Details" at bounding box center [504, 262] width 217 height 24
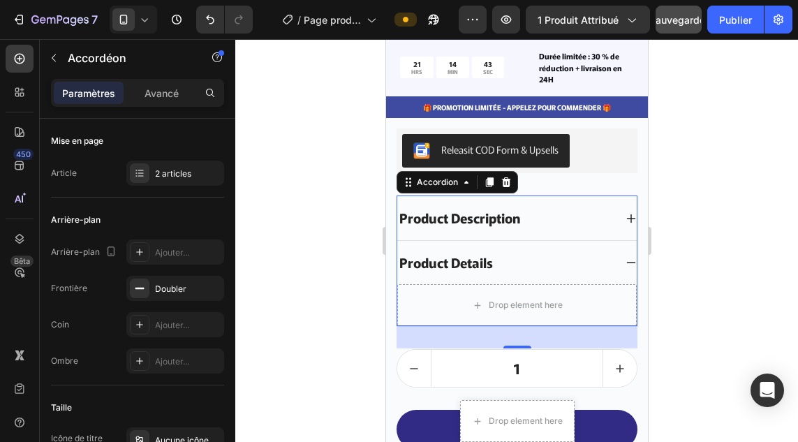
click at [590, 206] on div "Product Description" at bounding box center [504, 218] width 217 height 24
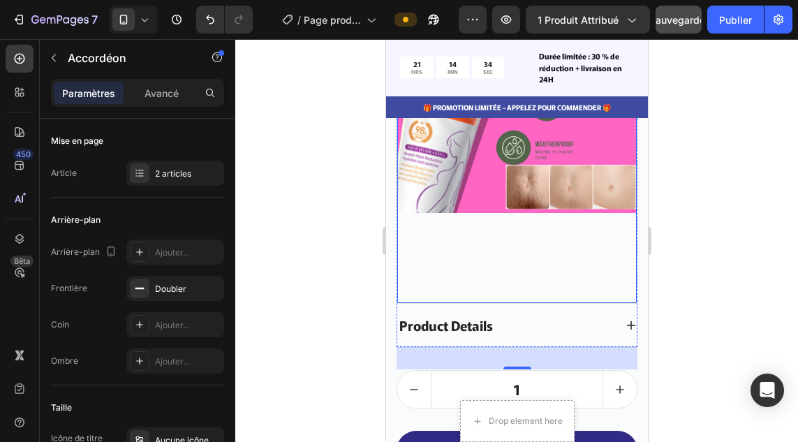
scroll to position [6330, 0]
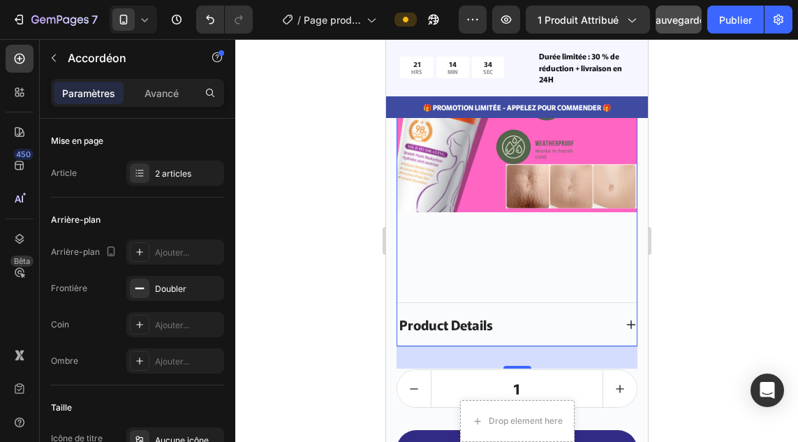
click at [525, 313] on div "Product Details" at bounding box center [504, 325] width 217 height 24
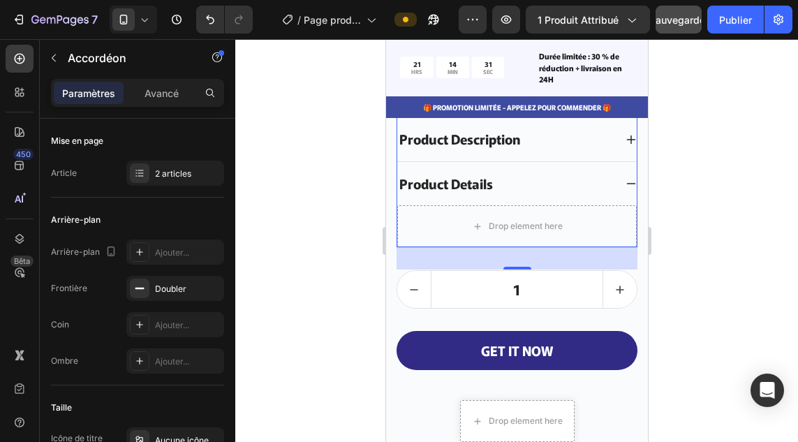
scroll to position [6052, 0]
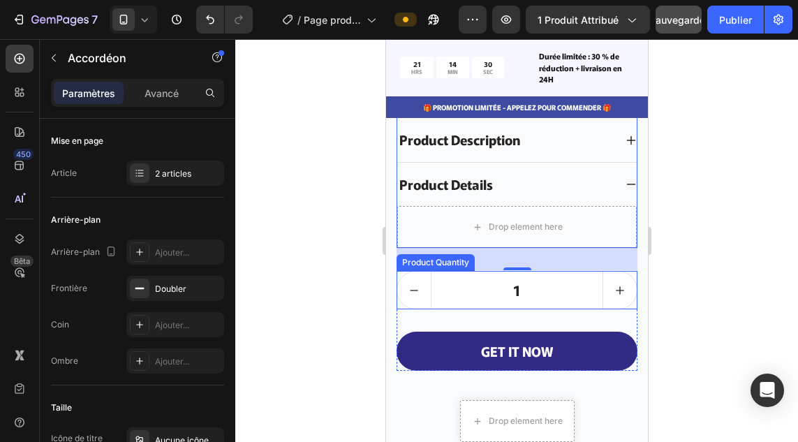
click at [556, 280] on input "1" at bounding box center [516, 289] width 172 height 37
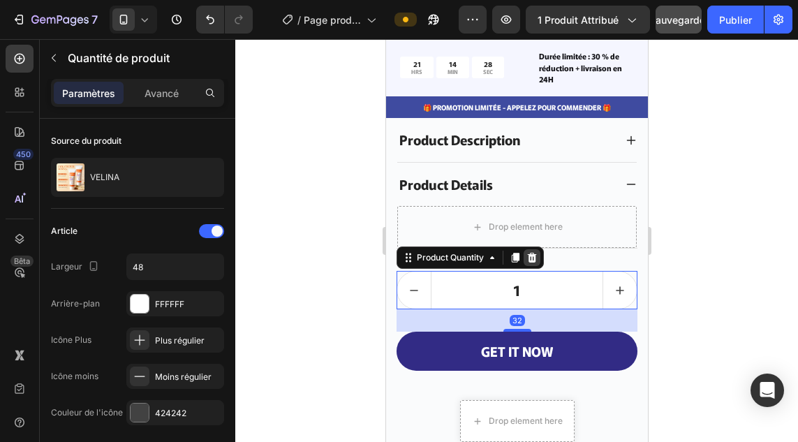
click at [531, 253] on icon at bounding box center [531, 258] width 9 height 10
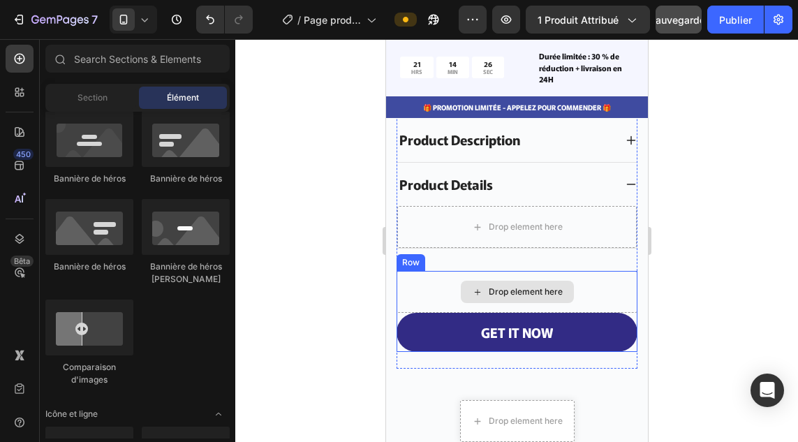
click at [586, 274] on div "Drop element here" at bounding box center [516, 292] width 241 height 42
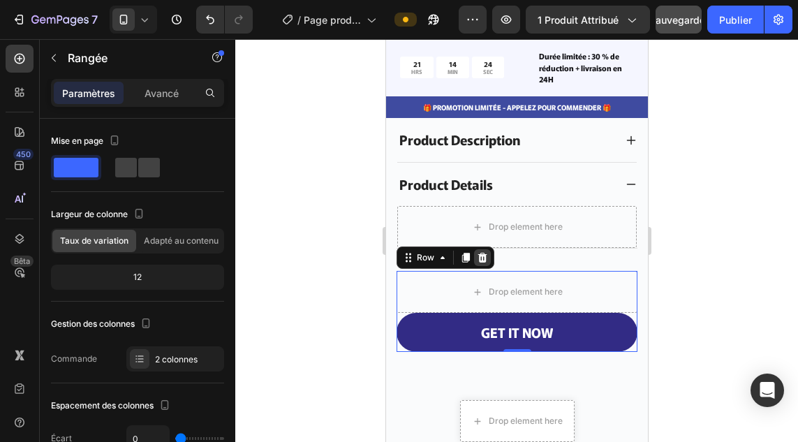
click at [482, 252] on icon at bounding box center [481, 257] width 11 height 11
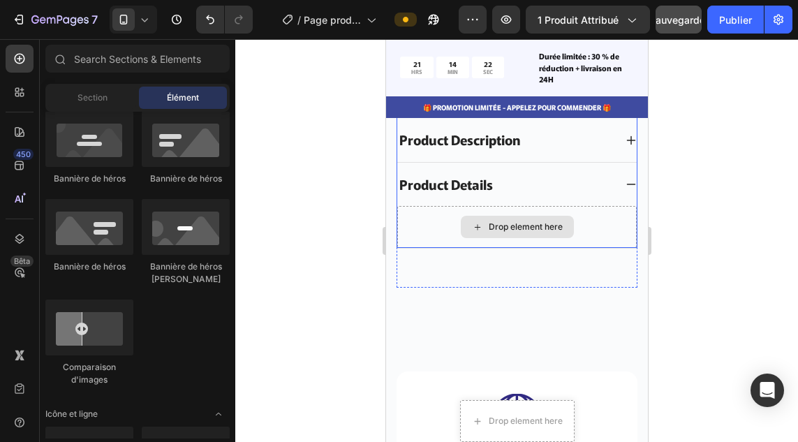
click at [598, 218] on div "Drop element here" at bounding box center [515, 227] width 239 height 42
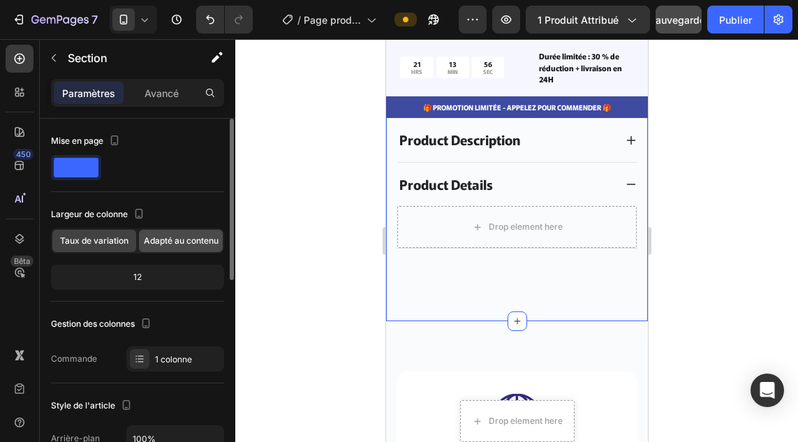
click at [181, 243] on font "Adapté au contenu" at bounding box center [181, 240] width 75 height 10
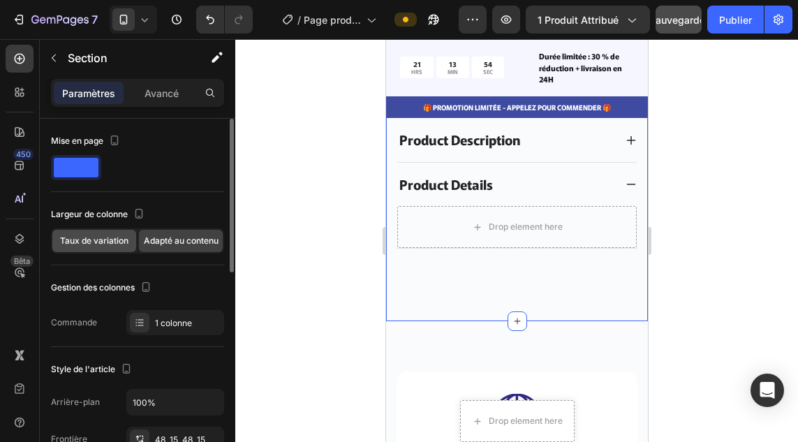
click at [114, 241] on font "Taux de variation" at bounding box center [94, 240] width 68 height 10
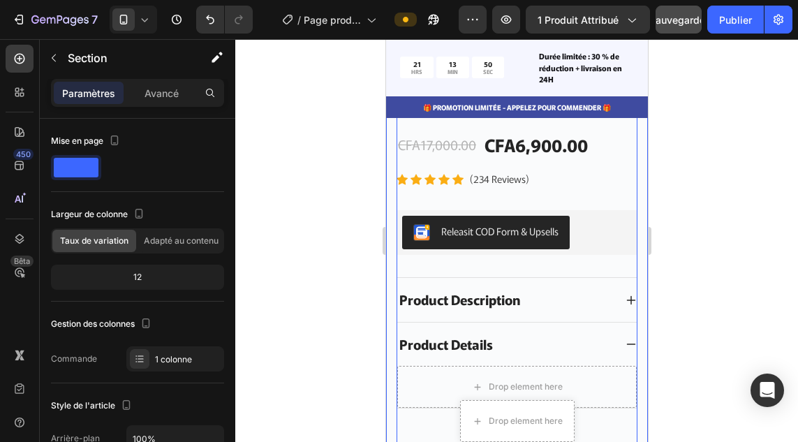
scroll to position [5892, 0]
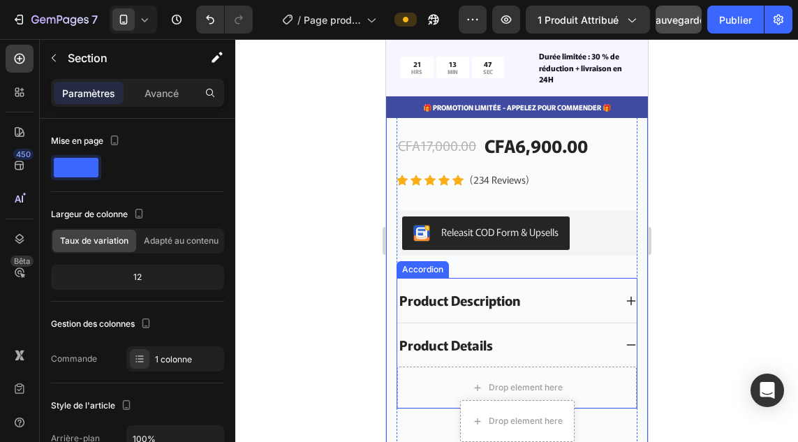
click at [561, 289] on div "Product Description" at bounding box center [504, 300] width 217 height 24
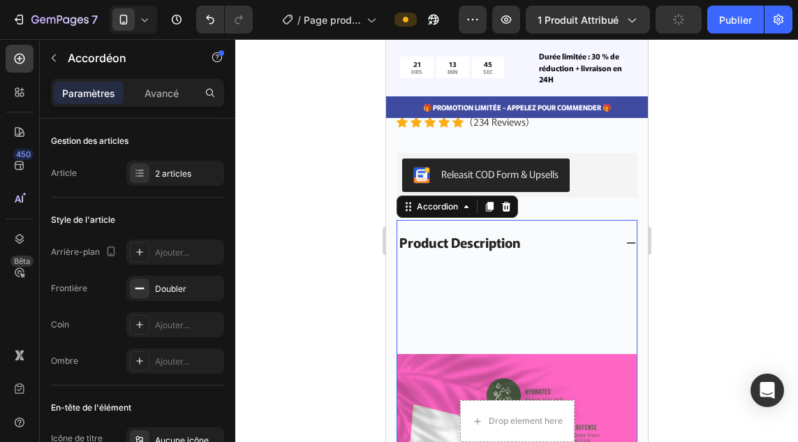
scroll to position [5950, 0]
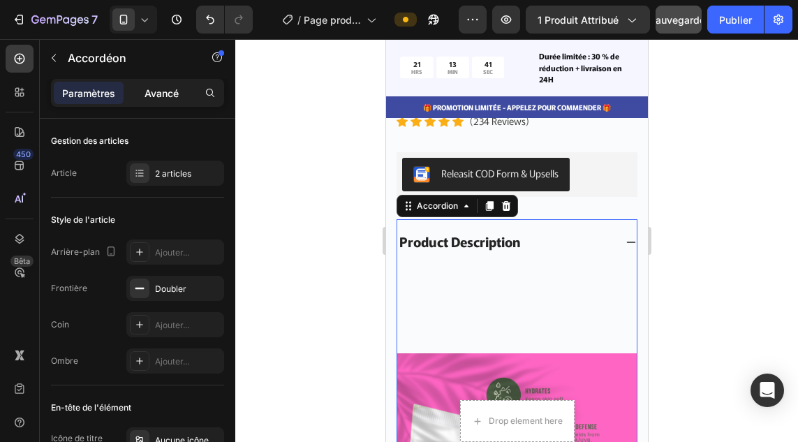
click at [163, 100] on p "Avancé" at bounding box center [161, 93] width 34 height 15
type input "100%"
type input "100"
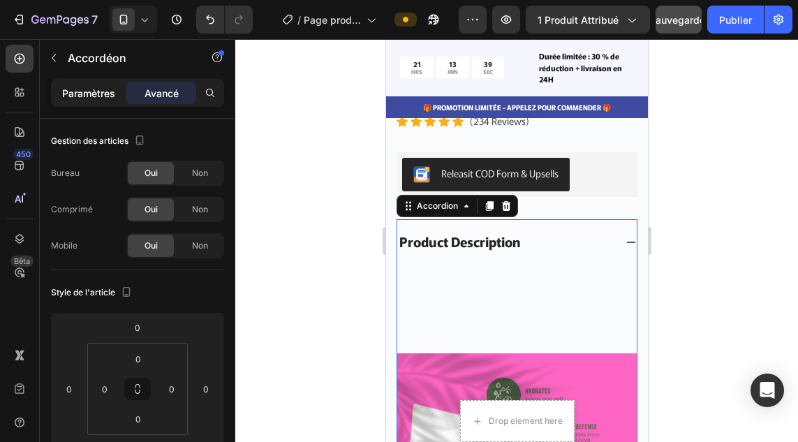
click at [101, 100] on div "Paramètres" at bounding box center [89, 93] width 70 height 22
type input "0"
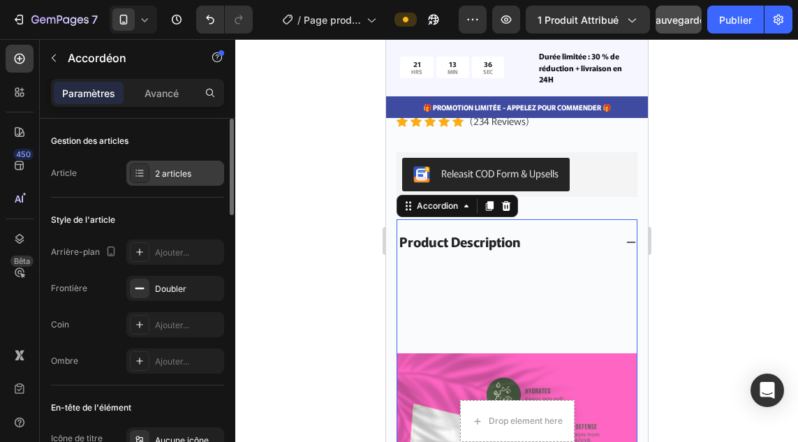
click at [145, 175] on div at bounding box center [140, 173] width 20 height 20
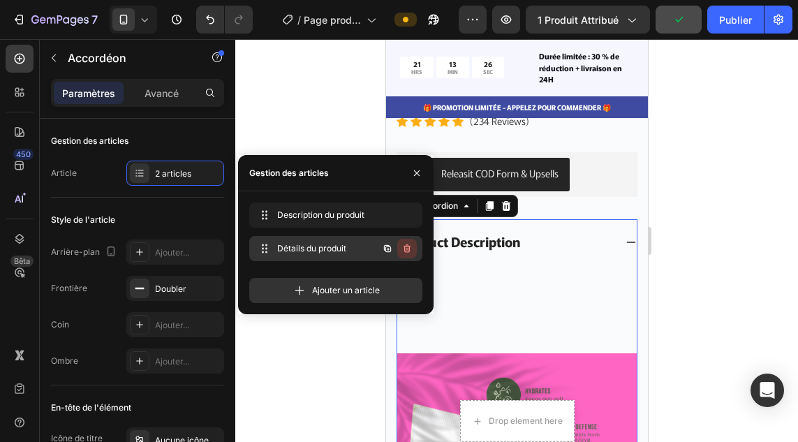
click at [406, 248] on icon "button" at bounding box center [405, 249] width 1 height 3
click at [394, 248] on font "Supprimer" at bounding box center [389, 248] width 42 height 10
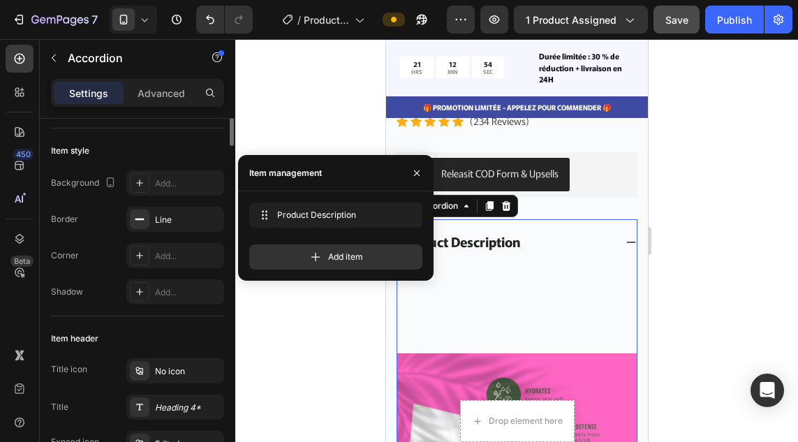
scroll to position [0, 0]
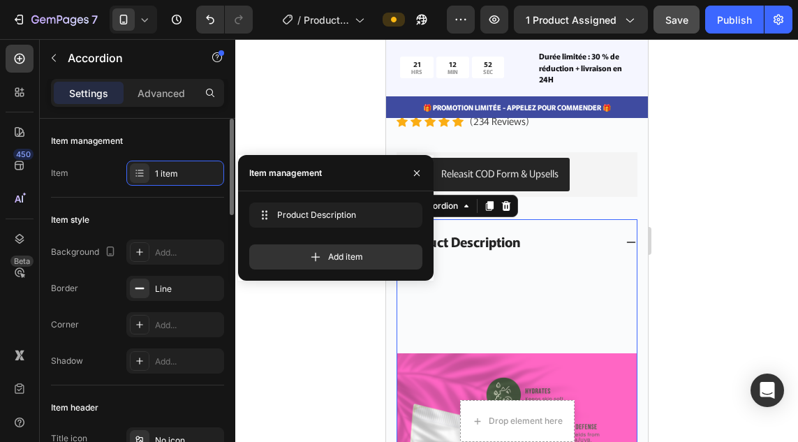
click at [63, 176] on div "Item" at bounding box center [59, 173] width 17 height 13
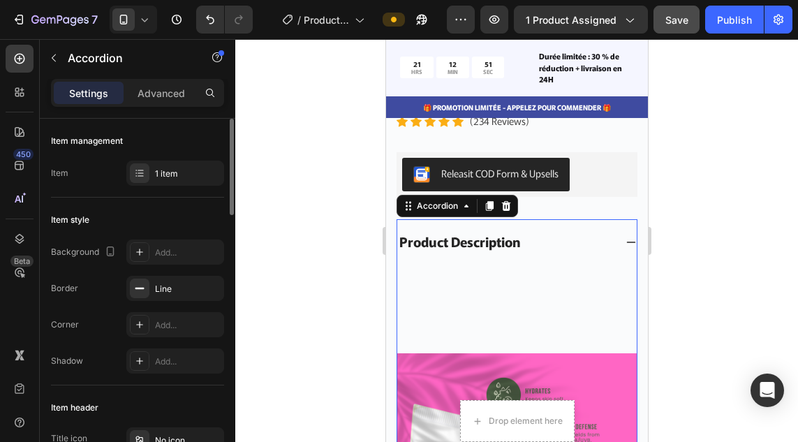
click at [78, 174] on div "Item 1 item" at bounding box center [137, 172] width 173 height 25
click at [160, 162] on div "1 item" at bounding box center [175, 172] width 98 height 25
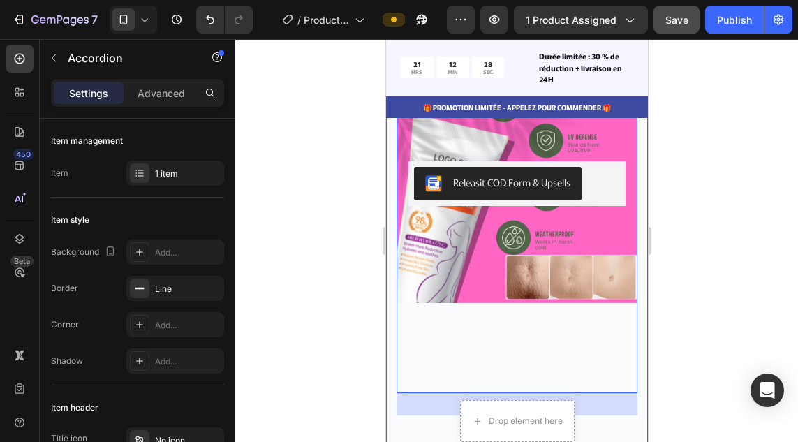
scroll to position [6188, 0]
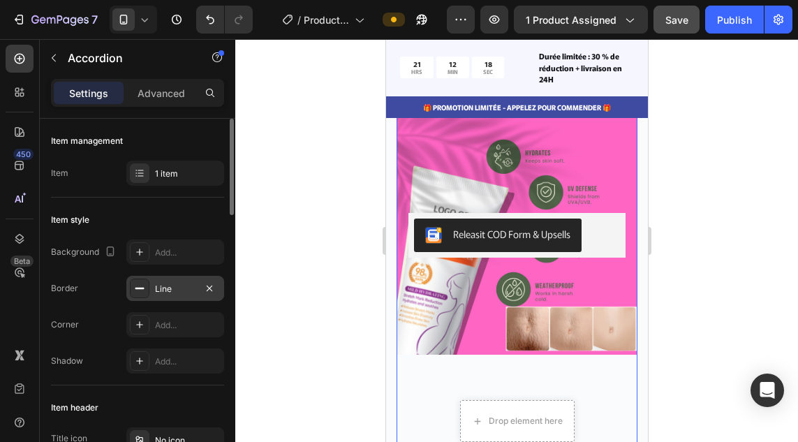
click at [146, 290] on div at bounding box center [140, 288] width 20 height 20
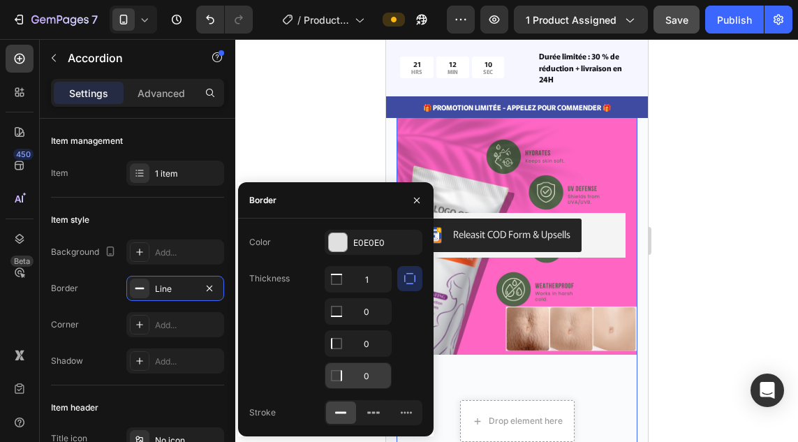
click at [349, 292] on input "0" at bounding box center [358, 279] width 66 height 25
click at [343, 286] on icon at bounding box center [336, 279] width 14 height 14
click at [345, 292] on div at bounding box center [336, 279] width 22 height 25
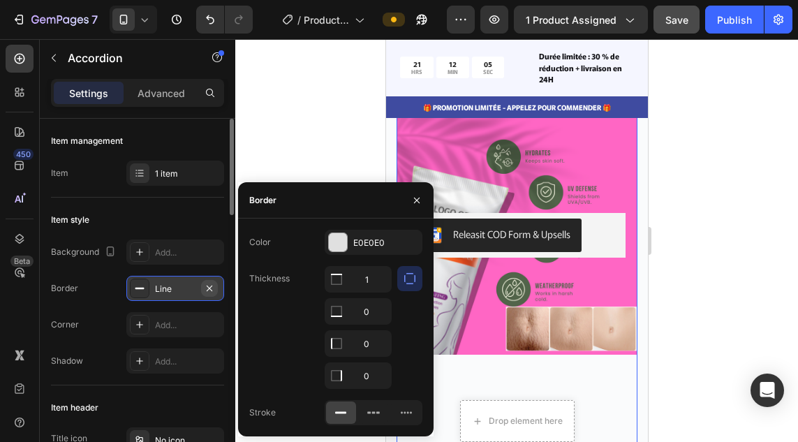
click at [211, 285] on icon "button" at bounding box center [209, 288] width 11 height 11
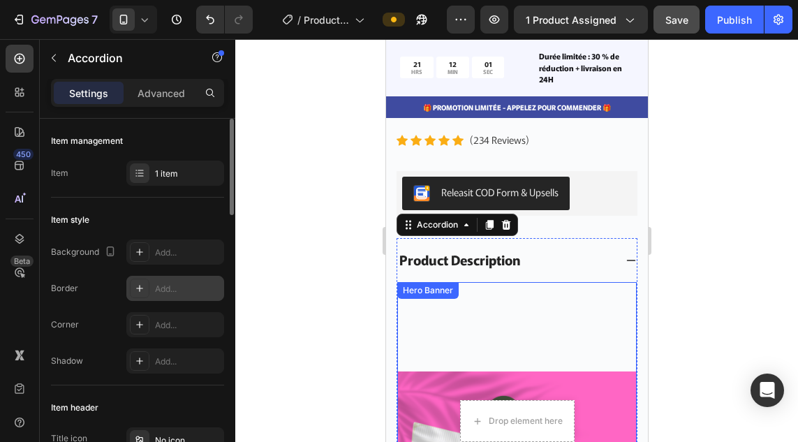
scroll to position [5930, 0]
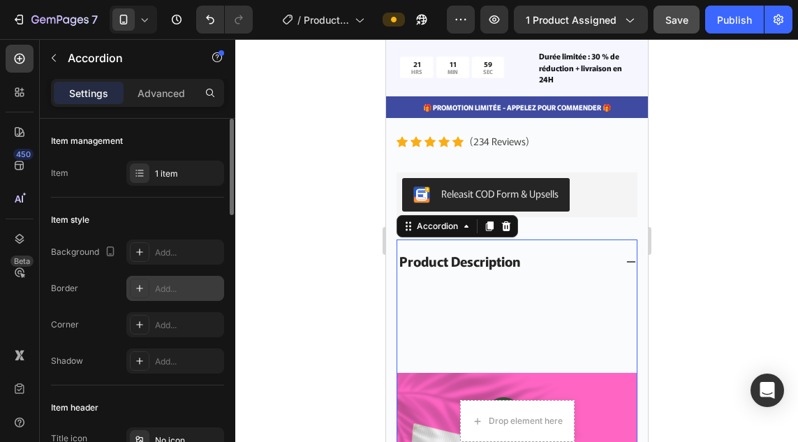
click at [624, 256] on icon at bounding box center [629, 261] width 11 height 11
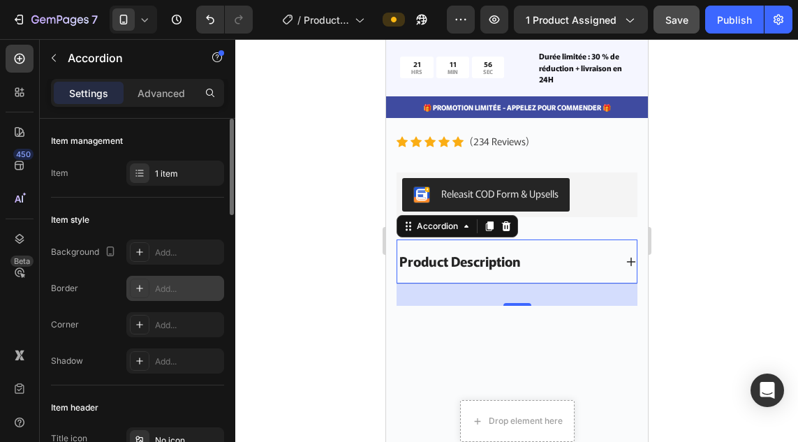
click at [608, 242] on div "Product Description" at bounding box center [515, 261] width 239 height 44
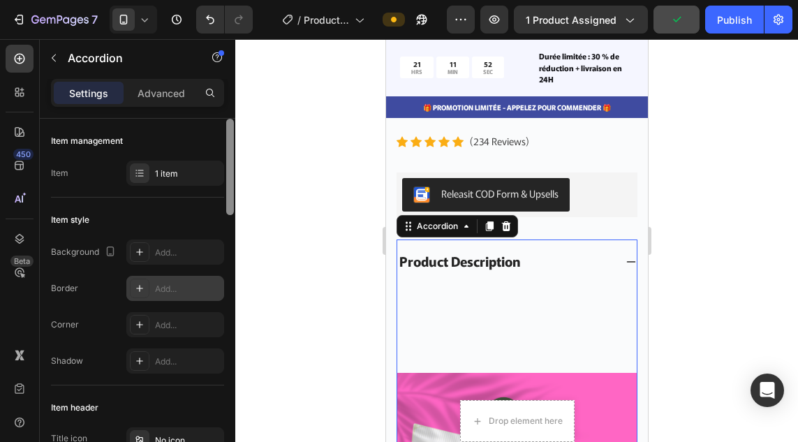
click at [228, 235] on div at bounding box center [230, 300] width 10 height 363
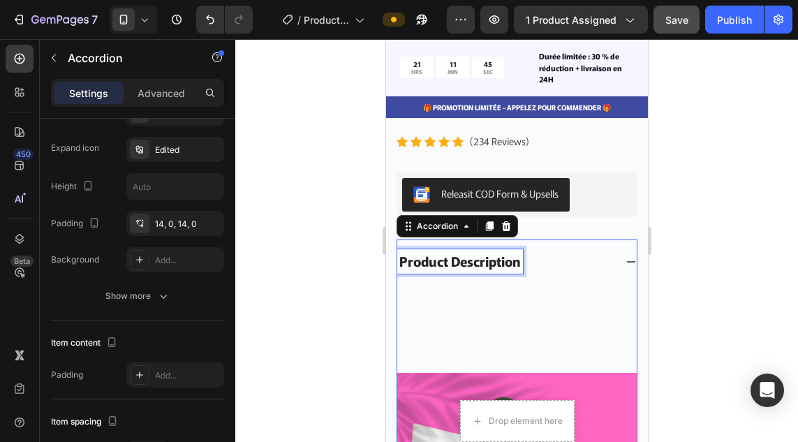
click at [515, 249] on div "Product Description" at bounding box center [459, 261] width 126 height 24
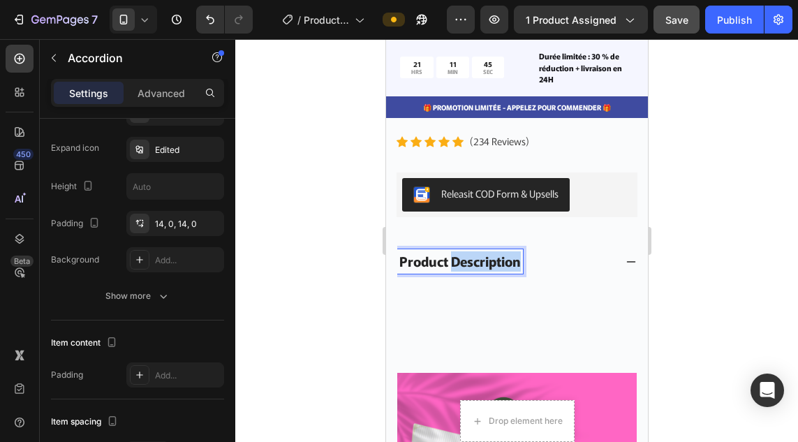
click at [515, 251] on p "Product Description" at bounding box center [458, 261] width 121 height 20
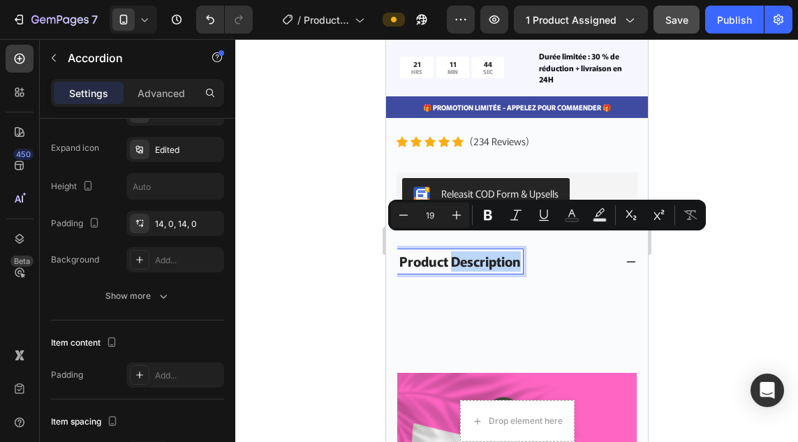
click at [515, 251] on p "Product Description" at bounding box center [458, 261] width 121 height 20
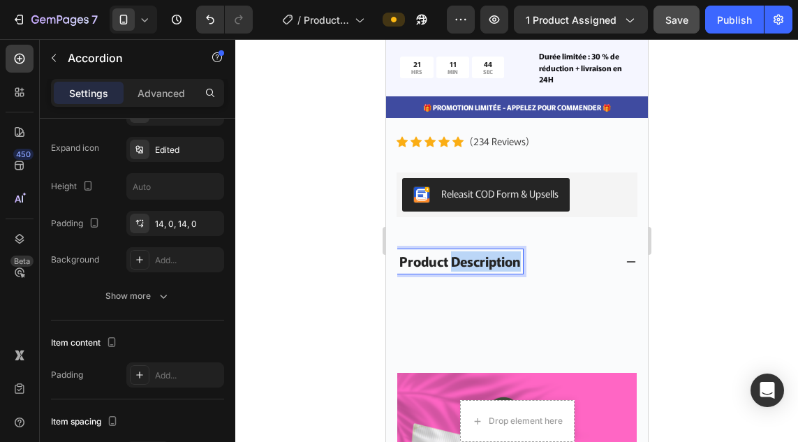
click at [515, 251] on p "Product Description" at bounding box center [458, 261] width 121 height 20
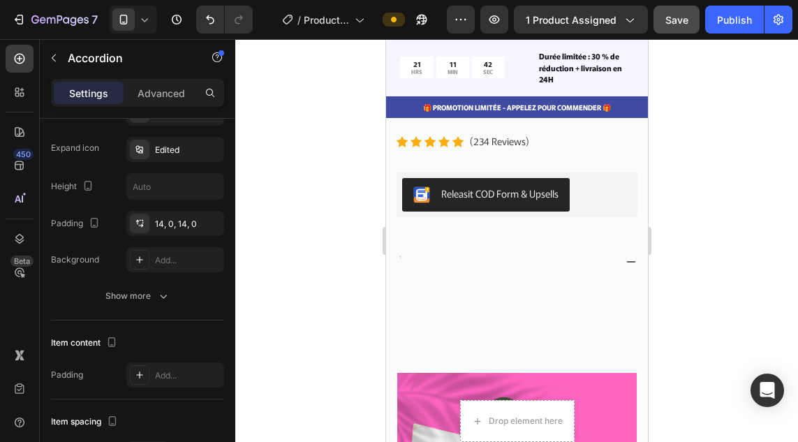
scroll to position [5926, 0]
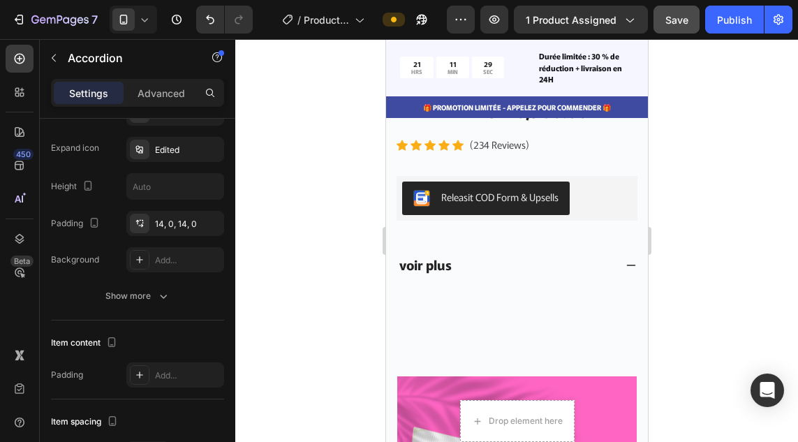
click at [624, 260] on icon at bounding box center [629, 265] width 11 height 11
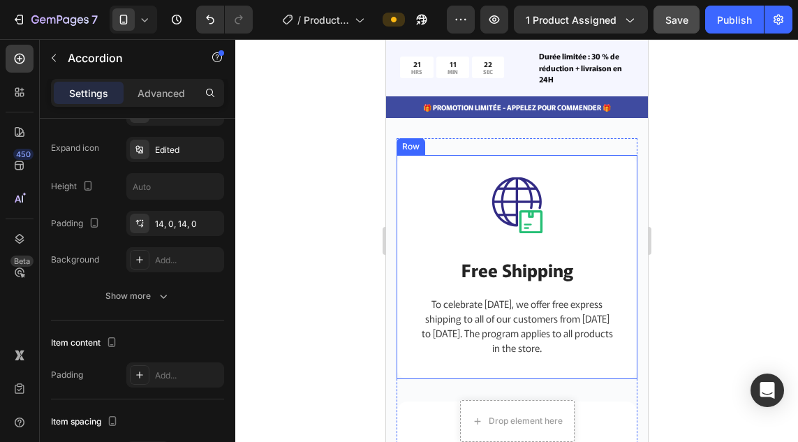
scroll to position [6191, 0]
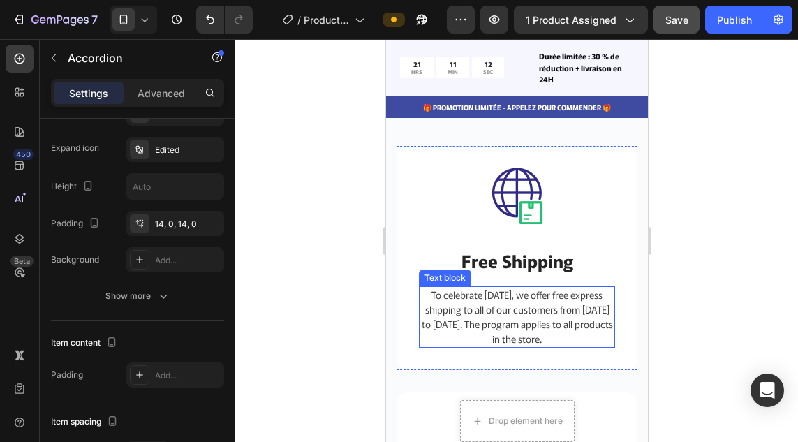
click at [531, 296] on p "To celebrate [DATE], we offer free express shipping to all of our customers fro…" at bounding box center [515, 316] width 193 height 59
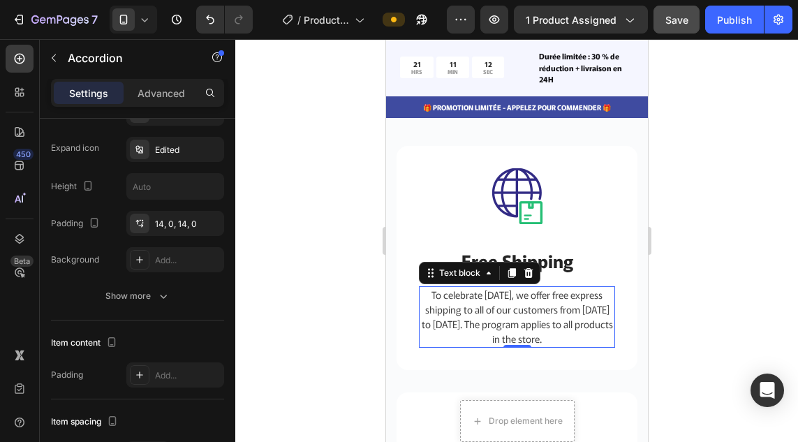
click at [531, 296] on p "To celebrate [DATE], we offer free express shipping to all of our customers fro…" at bounding box center [515, 316] width 193 height 59
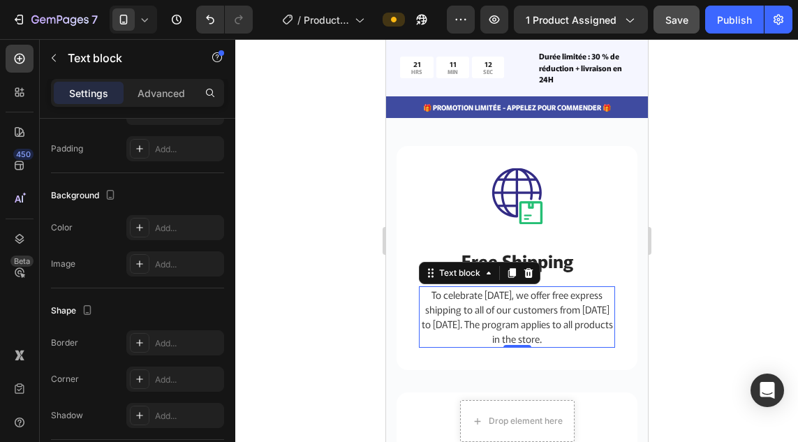
scroll to position [0, 0]
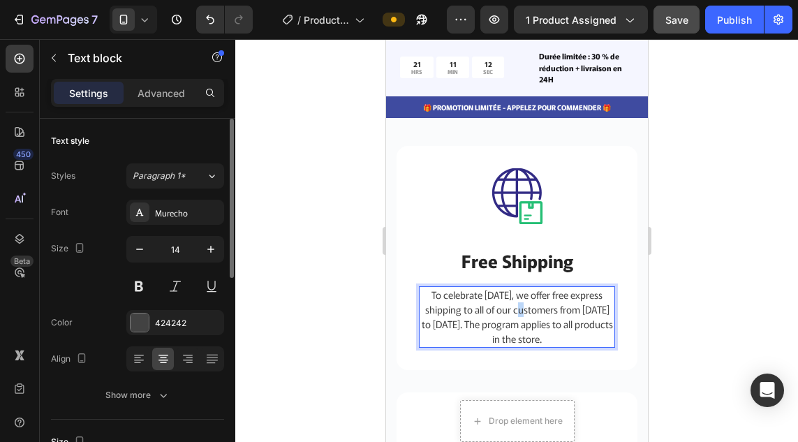
click at [531, 296] on p "To celebrate [DATE], we offer free express shipping to all of our customers fro…" at bounding box center [515, 316] width 193 height 59
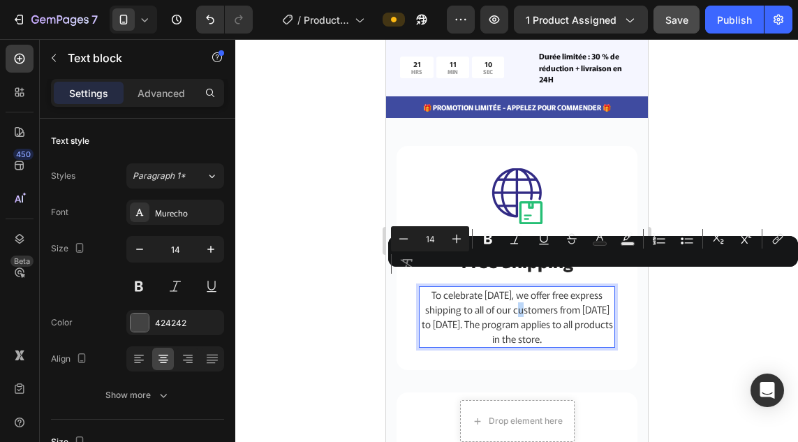
copy p "To celebrate [DATE], we offer free express shipping to all of our customers fro…"
click at [531, 296] on p "To celebrate [DATE], we offer free express shipping to all of our customers fro…" at bounding box center [515, 316] width 193 height 59
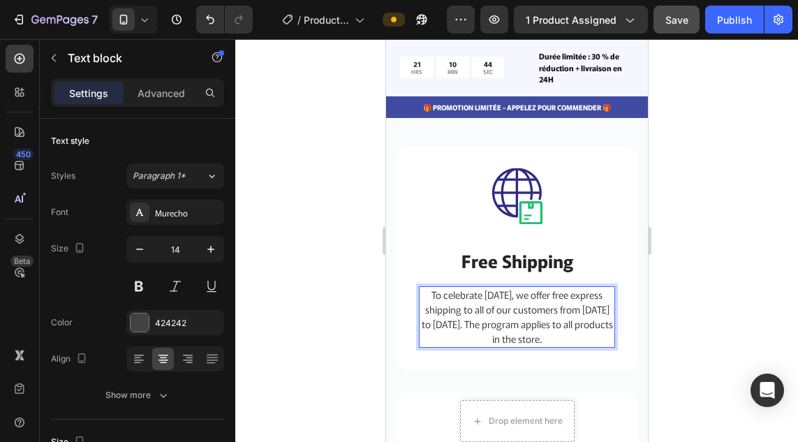
click at [590, 318] on p "To celebrate [DATE], we offer free express shipping to all of our customers fro…" at bounding box center [515, 316] width 193 height 59
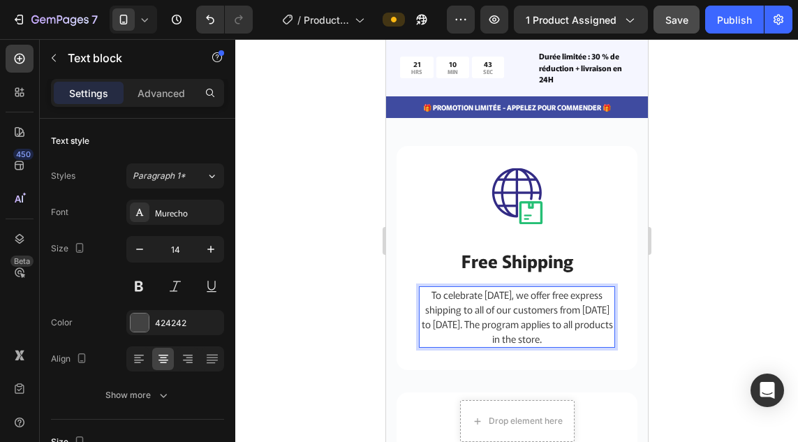
click at [590, 318] on p "To celebrate [DATE], we offer free express shipping to all of our customers fro…" at bounding box center [515, 316] width 193 height 59
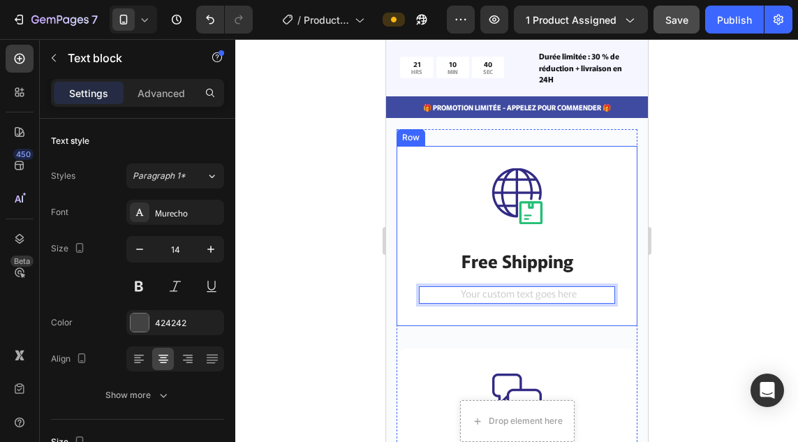
click at [581, 300] on div "Image Free Shipping Heading Text block 0 Row" at bounding box center [516, 236] width 241 height 181
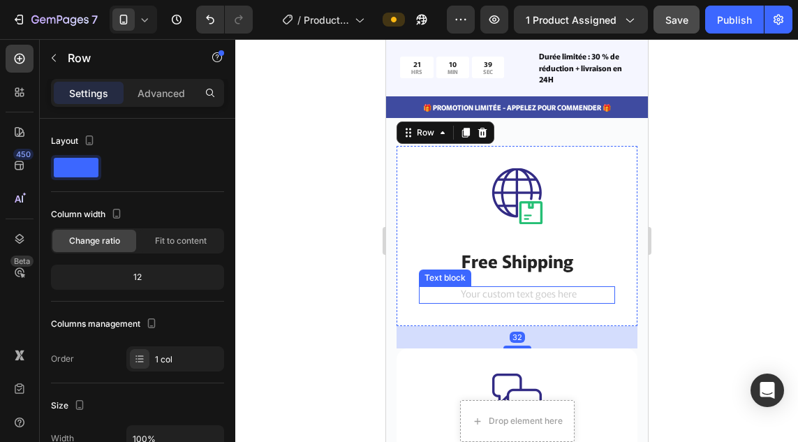
click at [578, 286] on div "Rich Text Editor. Editing area: main" at bounding box center [516, 294] width 196 height 17
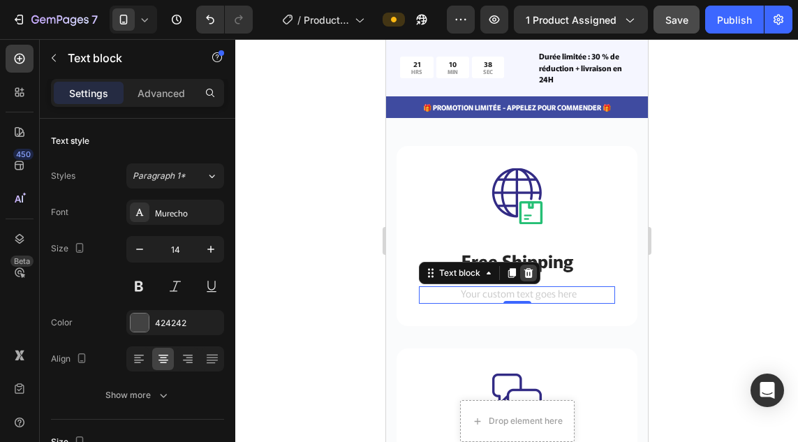
click at [528, 268] on icon at bounding box center [527, 273] width 9 height 10
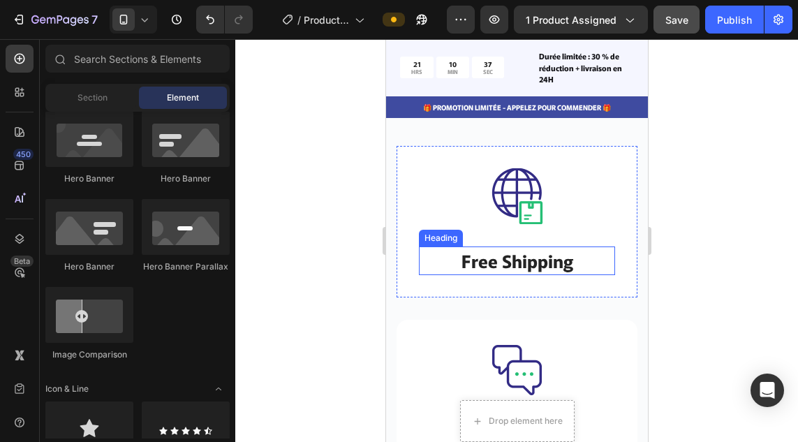
click at [536, 253] on p "Free Shipping" at bounding box center [515, 261] width 193 height 27
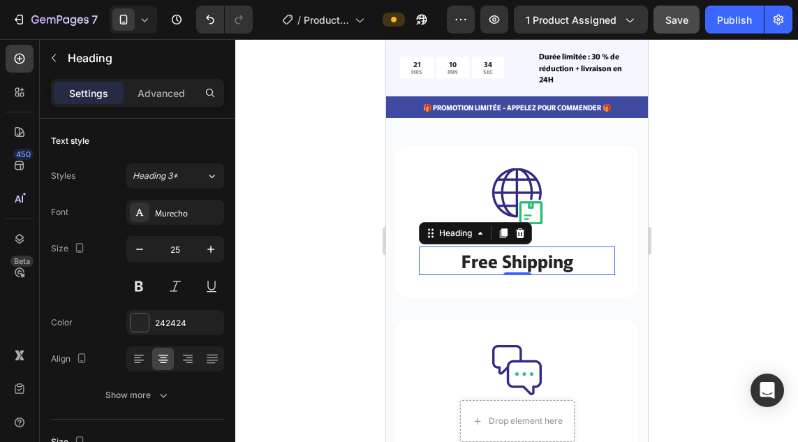
click at [512, 248] on p "Free Shipping" at bounding box center [515, 261] width 193 height 27
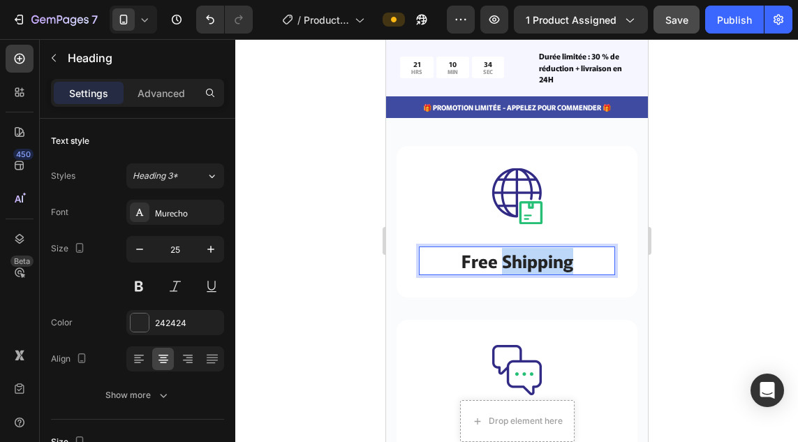
click at [512, 248] on p "Free Shipping" at bounding box center [515, 261] width 193 height 27
drag, startPoint x: 486, startPoint y: 244, endPoint x: 456, endPoint y: 247, distance: 30.1
click at [456, 248] on p "livrlivraison" at bounding box center [515, 261] width 193 height 27
click at [547, 248] on p "livraison" at bounding box center [515, 261] width 193 height 27
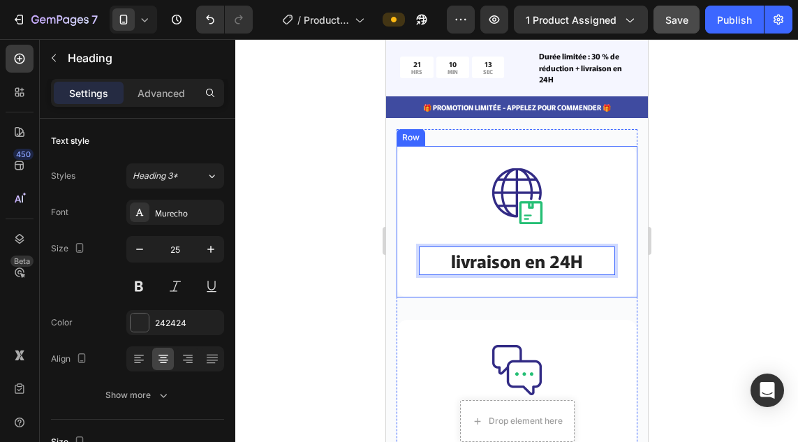
click at [433, 210] on div "Image livraison en 24H Heading 0" at bounding box center [516, 221] width 196 height 107
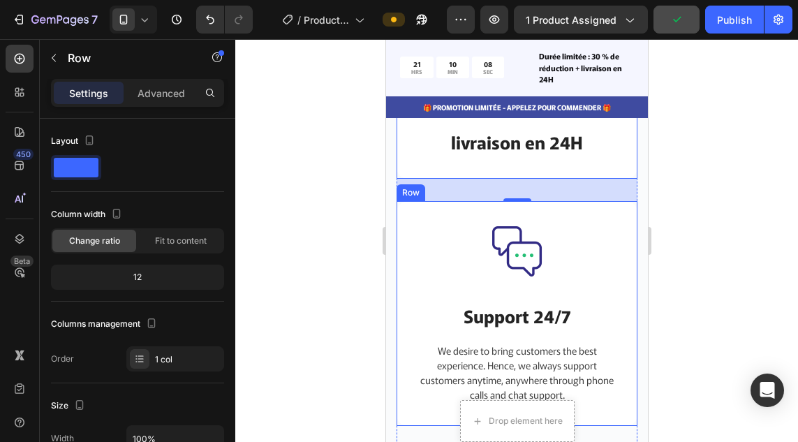
scroll to position [6306, 0]
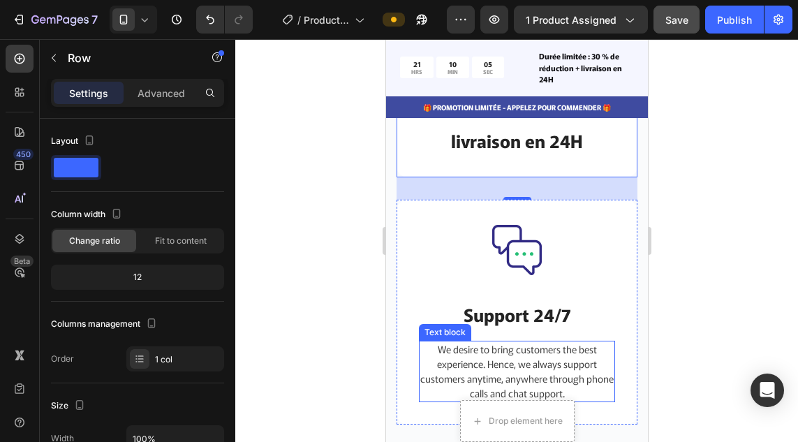
click at [512, 358] on p "We desire to bring customers the best experience. Hence, we always support cust…" at bounding box center [515, 371] width 193 height 59
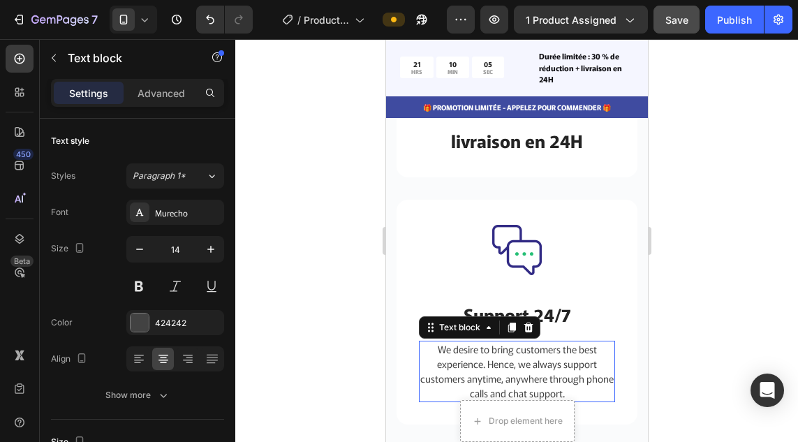
click at [512, 358] on p "We desire to bring customers the best experience. Hence, we always support cust…" at bounding box center [515, 371] width 193 height 59
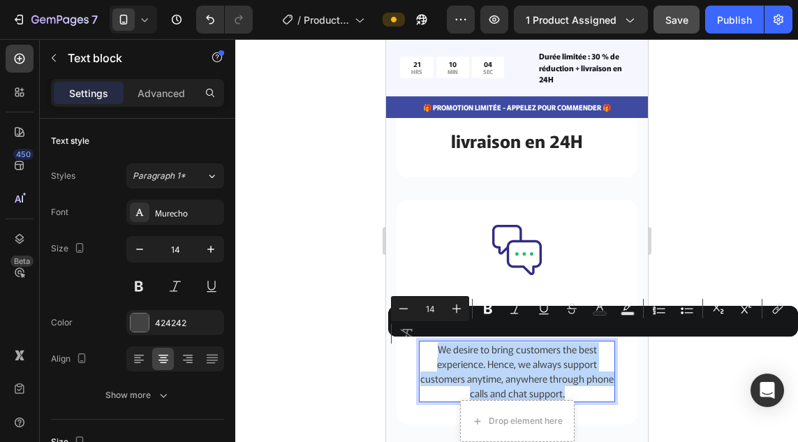
click at [512, 358] on p "We desire to bring customers the best experience. Hence, we always support cust…" at bounding box center [515, 371] width 193 height 59
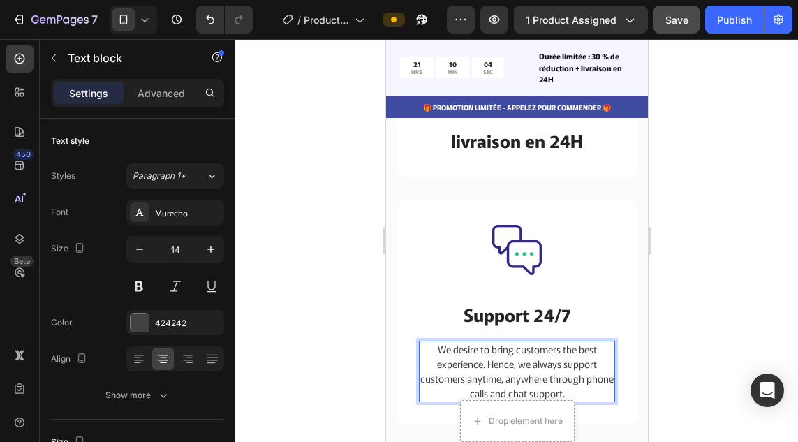
click at [512, 358] on p "We desire to bring customers the best experience. Hence, we always support cust…" at bounding box center [515, 371] width 193 height 59
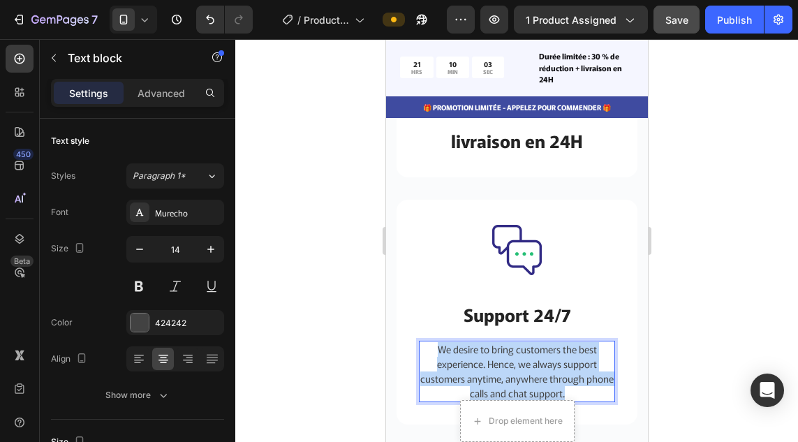
click at [512, 358] on p "We desire to bring customers the best experience. Hence, we always support cust…" at bounding box center [515, 371] width 193 height 59
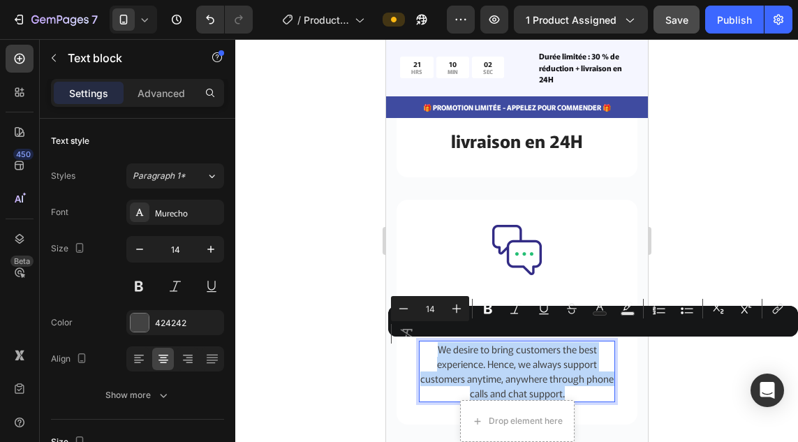
copy p "We desire to bring customers the best experience. Hence, we always support cust…"
click at [512, 358] on p "We desire to bring customers the best experience. Hence, we always support cust…" at bounding box center [515, 371] width 193 height 59
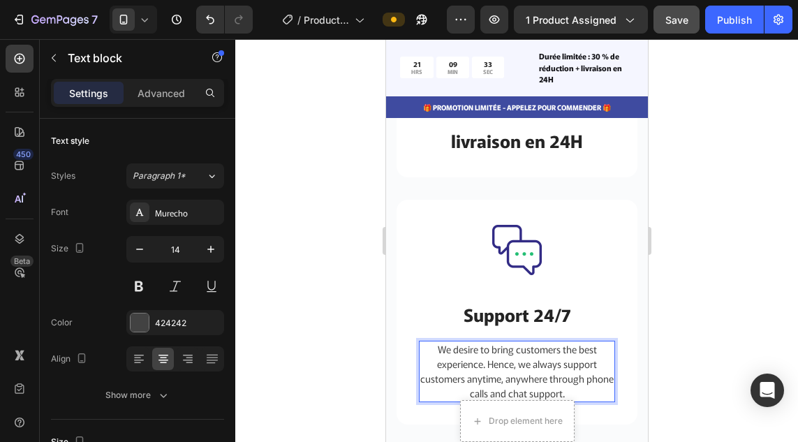
click at [576, 392] on p "We desire to bring customers the best experience. Hence, we always support cust…" at bounding box center [515, 371] width 193 height 59
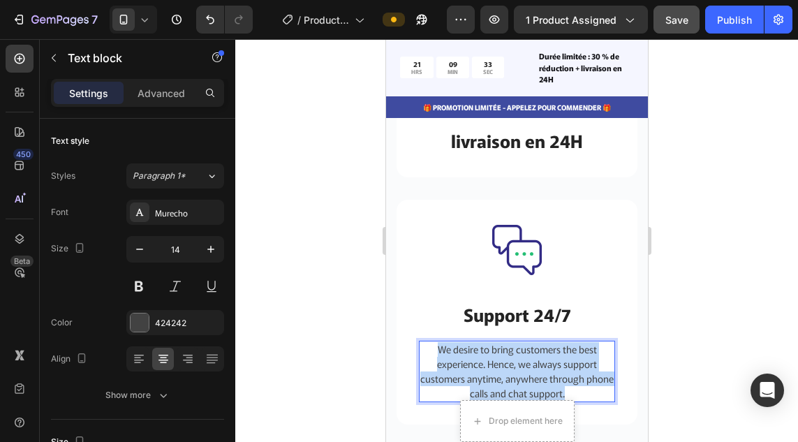
click at [576, 392] on p "We desire to bring customers the best experience. Hence, we always support cust…" at bounding box center [515, 371] width 193 height 59
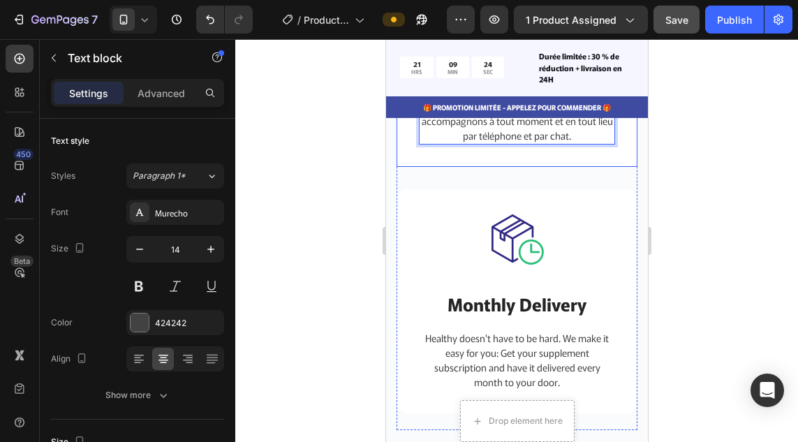
scroll to position [6566, 0]
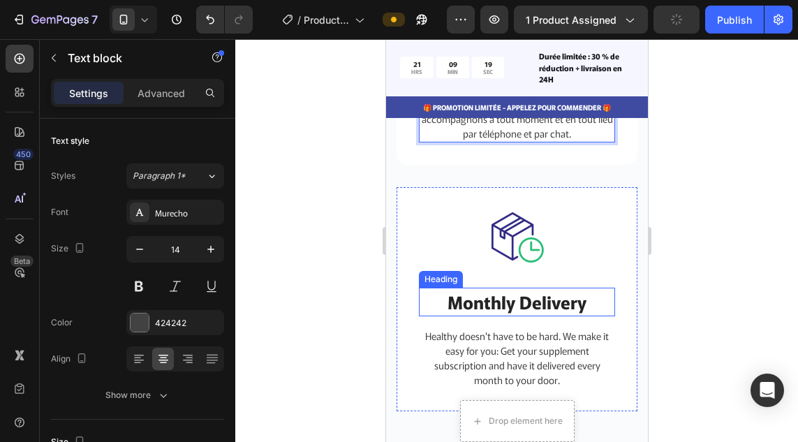
click at [538, 309] on p "Monthly Delivery" at bounding box center [515, 302] width 193 height 27
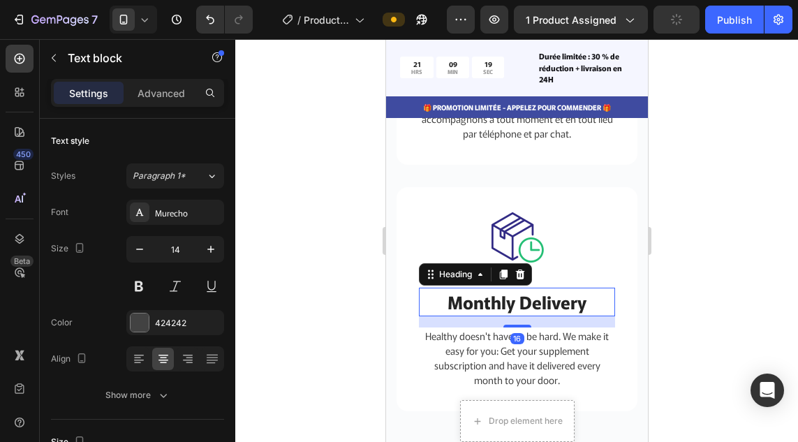
click at [538, 309] on p "Monthly Delivery" at bounding box center [515, 302] width 193 height 27
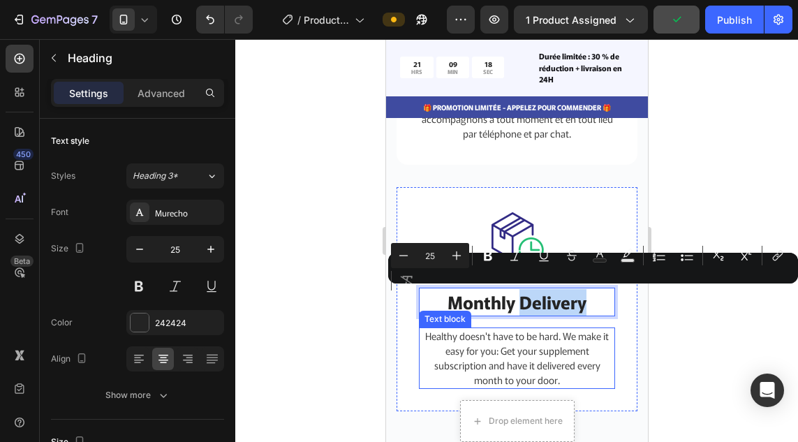
click at [482, 351] on p "Healthy doesn't have to be hard. We make it easy for you: Get your supplement s…" at bounding box center [515, 358] width 193 height 59
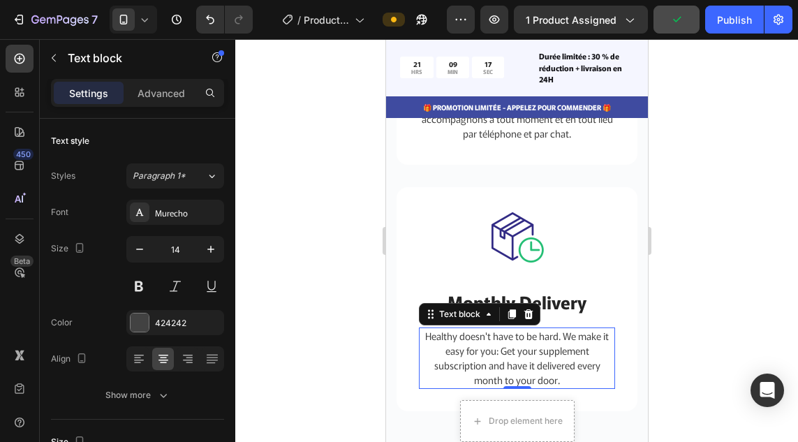
click at [482, 351] on p "Healthy doesn't have to be hard. We make it easy for you: Get your supplement s…" at bounding box center [515, 358] width 193 height 59
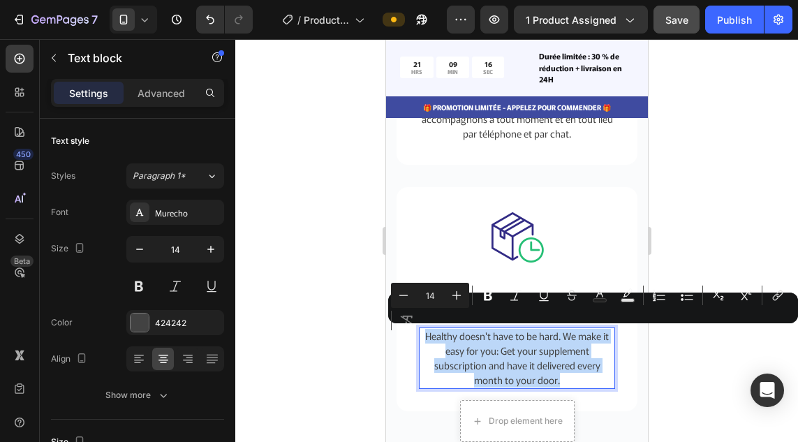
copy p "Healthy doesn't have to be hard. We make it easy for you: Get your supplement s…"
click at [482, 351] on p "Healthy doesn't have to be hard. We make it easy for you: Get your supplement s…" at bounding box center [515, 358] width 193 height 59
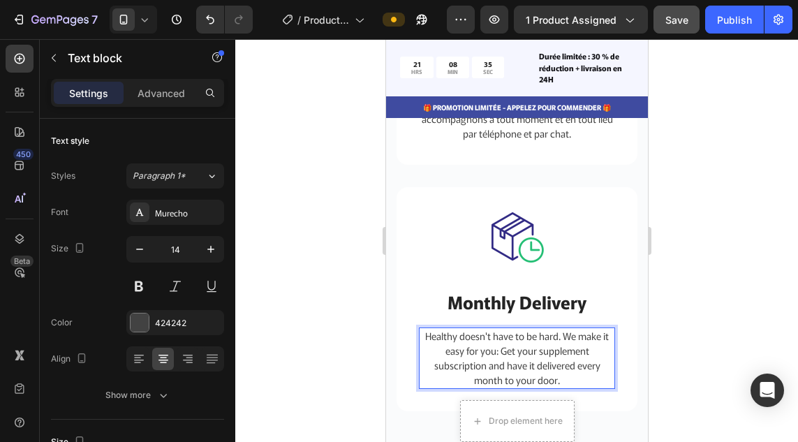
click at [548, 375] on p "Healthy doesn't have to be hard. We make it easy for you: Get your supplement s…" at bounding box center [515, 358] width 193 height 59
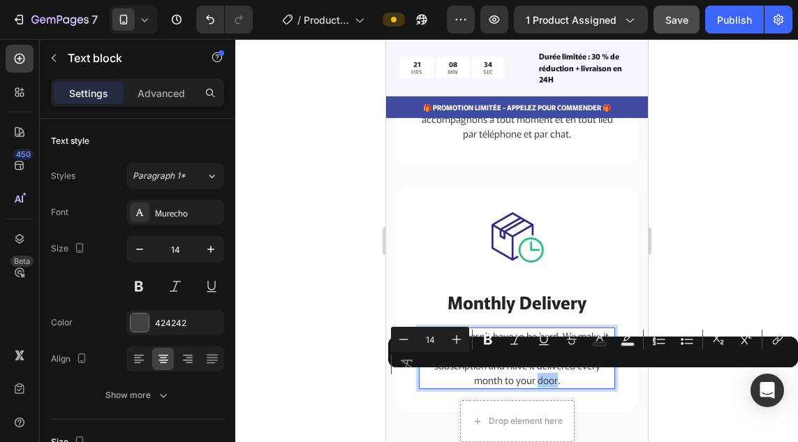
click at [549, 375] on div "Minus 14 Plus Bold Italic Underline Strikethrough Text Color Text Background Co…" at bounding box center [593, 352] width 404 height 50
click at [571, 382] on p "Healthy doesn't have to be hard. We make it easy for you: Get your supplement s…" at bounding box center [515, 358] width 193 height 59
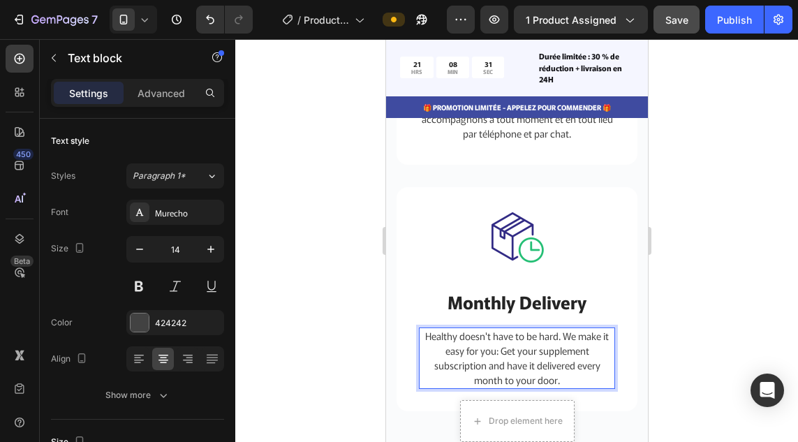
click at [571, 382] on p "Healthy doesn't have to be hard. We make it easy for you: Get your supplement s…" at bounding box center [515, 358] width 193 height 59
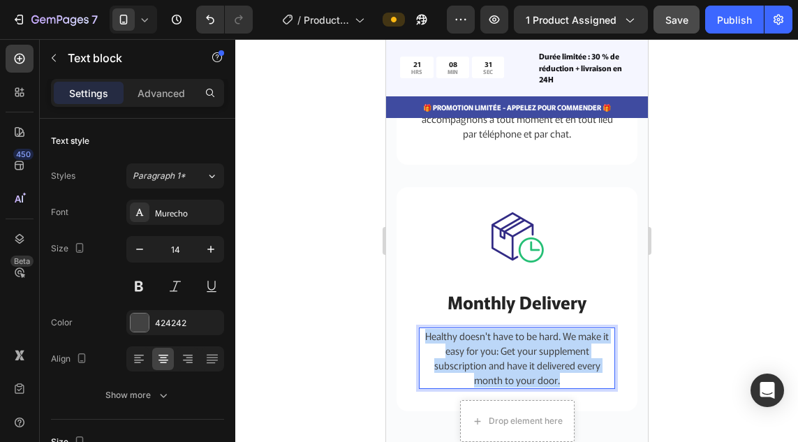
click at [571, 382] on p "Healthy doesn't have to be hard. We make it easy for you: Get your supplement s…" at bounding box center [515, 358] width 193 height 59
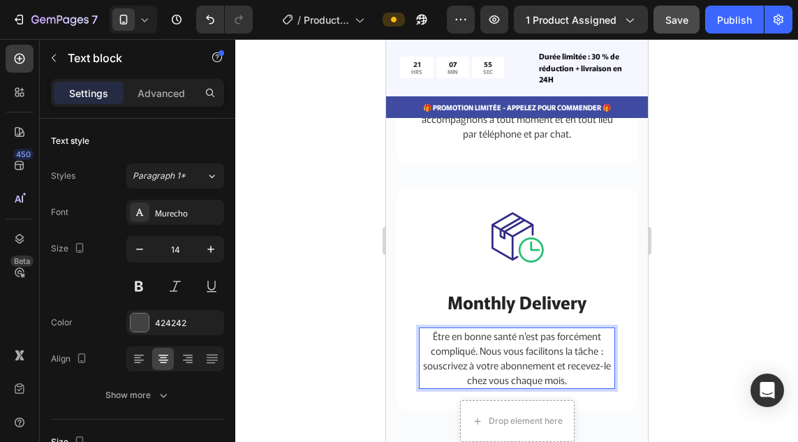
click at [583, 373] on p "Être en bonne santé n'est pas forcément compliqué. Nous vous facilitons la tâch…" at bounding box center [515, 358] width 193 height 59
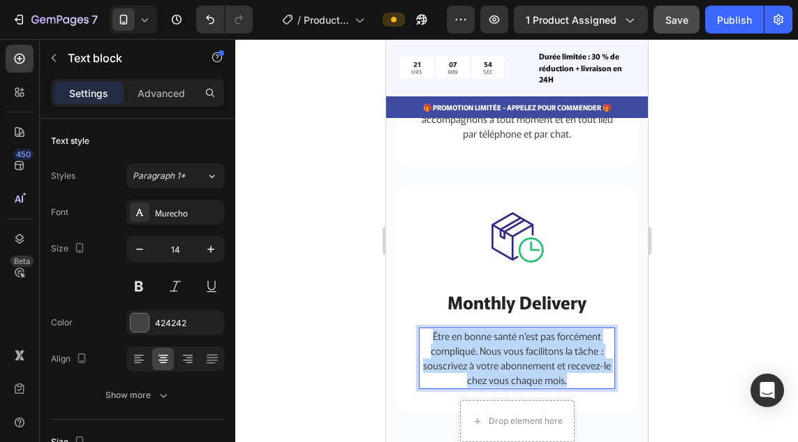
click at [583, 373] on p "Être en bonne santé n'est pas forcément compliqué. Nous vous facilitons la tâch…" at bounding box center [515, 358] width 193 height 59
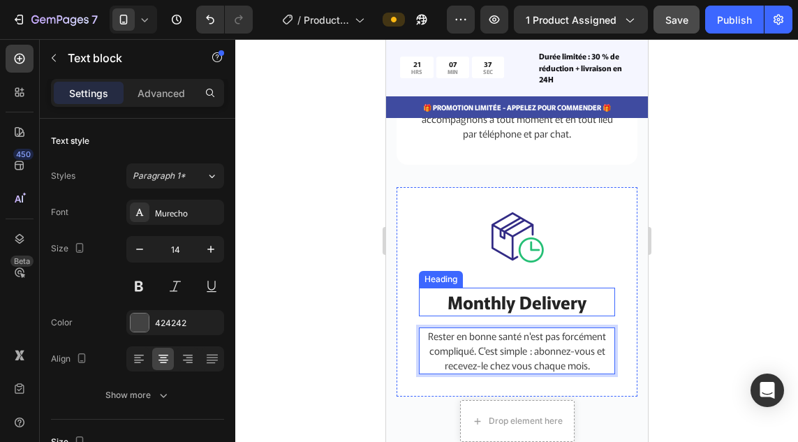
click at [540, 300] on p "Monthly Delivery" at bounding box center [515, 302] width 193 height 27
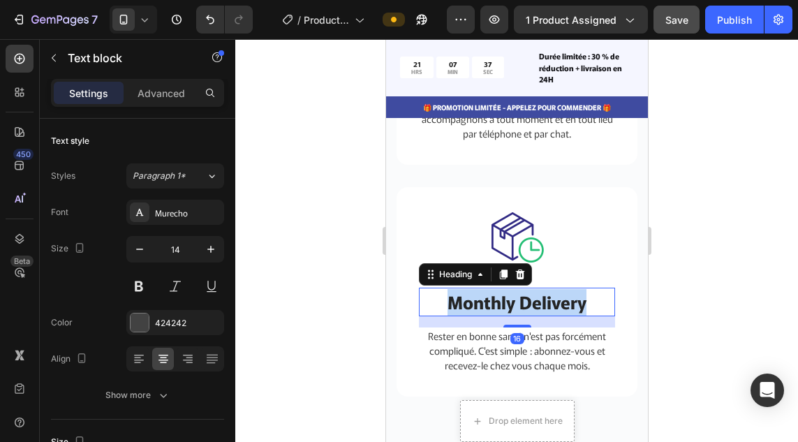
click at [540, 300] on p "Monthly Delivery" at bounding box center [515, 302] width 193 height 27
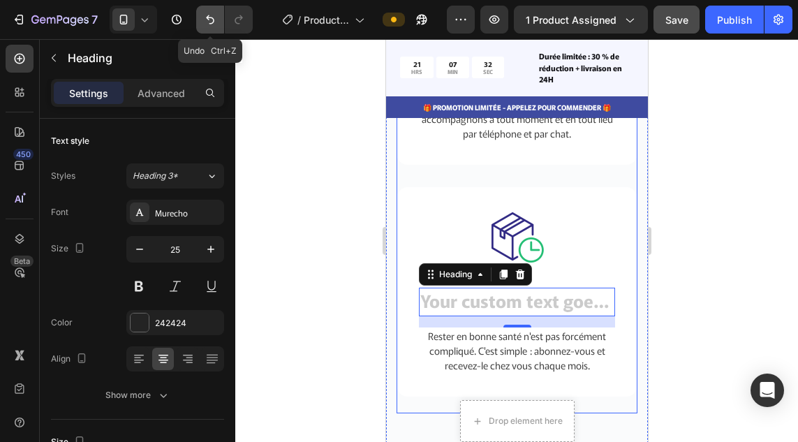
click at [204, 25] on icon "Undo/Redo" at bounding box center [210, 20] width 14 height 14
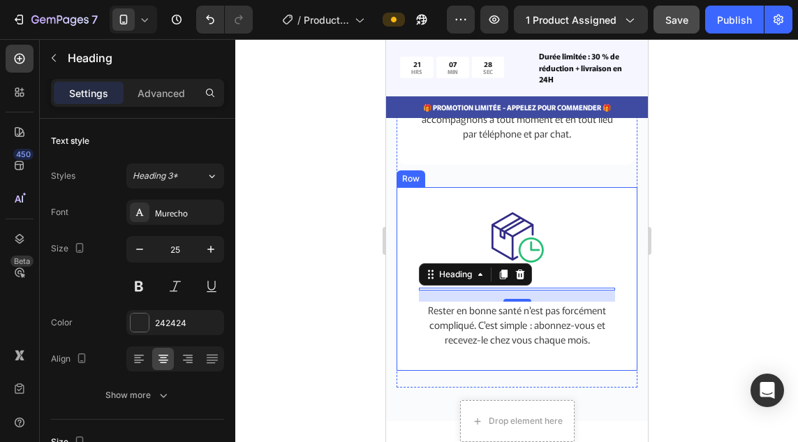
click at [567, 286] on div "Image Heading 16 Rester en bonne santé n'est pas forcément compliqué. C'est sim…" at bounding box center [516, 278] width 196 height 139
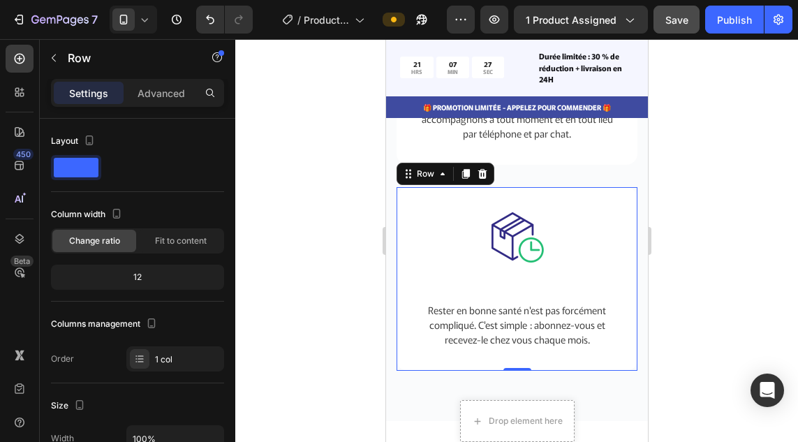
click at [553, 292] on div "Image Heading Rester en bonne santé n'est pas forcément compliqué. C'est simple…" at bounding box center [516, 278] width 196 height 139
click at [537, 289] on h2 "Rich Text Editor. Editing area: main" at bounding box center [516, 288] width 196 height 3
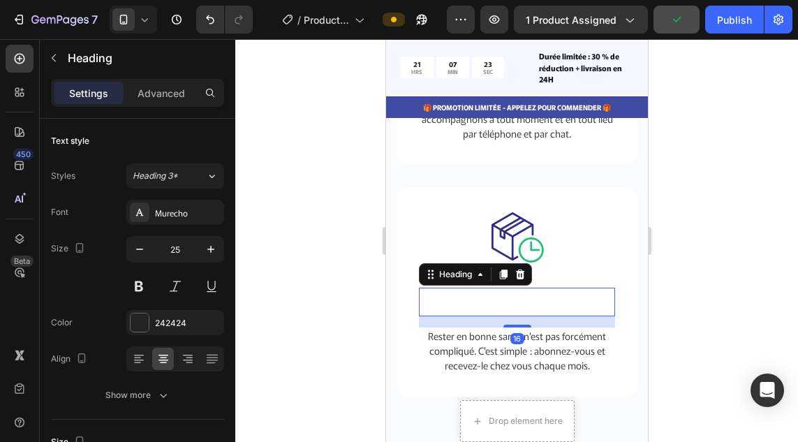
click at [537, 289] on h2 "Rich Text Editor. Editing area: main" at bounding box center [516, 301] width 196 height 29
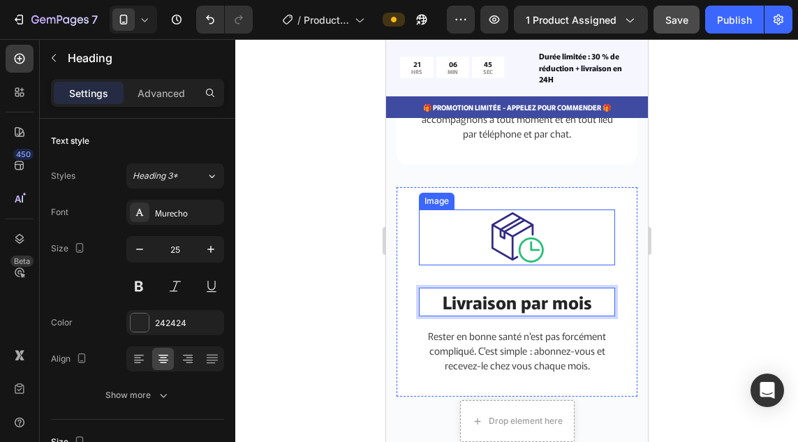
click at [432, 254] on div at bounding box center [516, 237] width 196 height 56
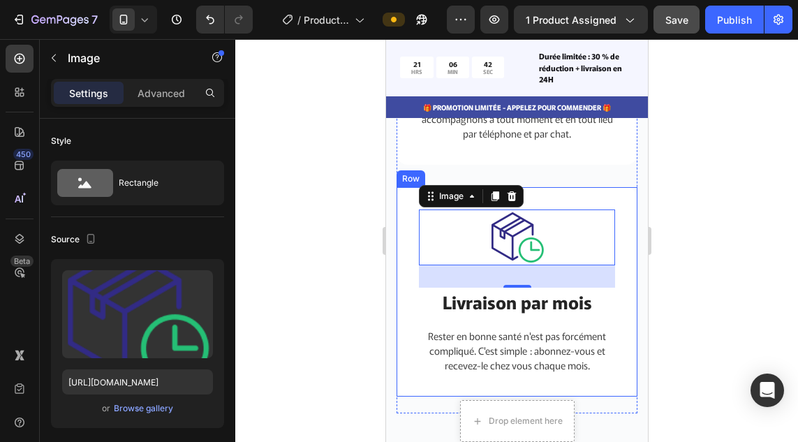
click at [616, 298] on div "Image 32 Livraison par mois Heading Rester en bonne santé n'est pas forcément c…" at bounding box center [516, 292] width 241 height 210
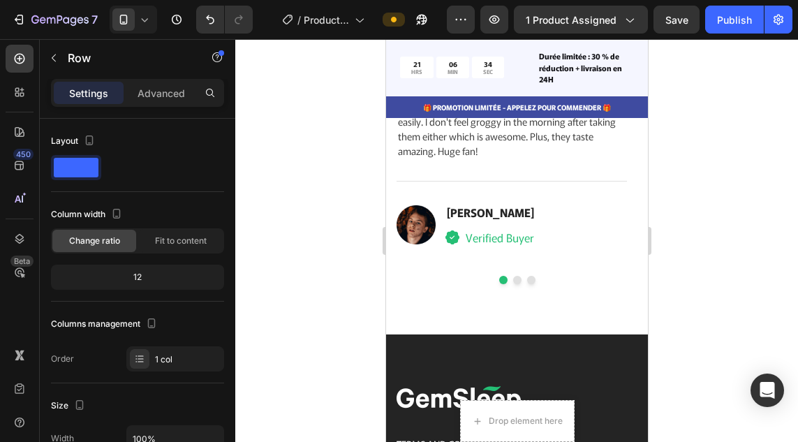
scroll to position [7203, 0]
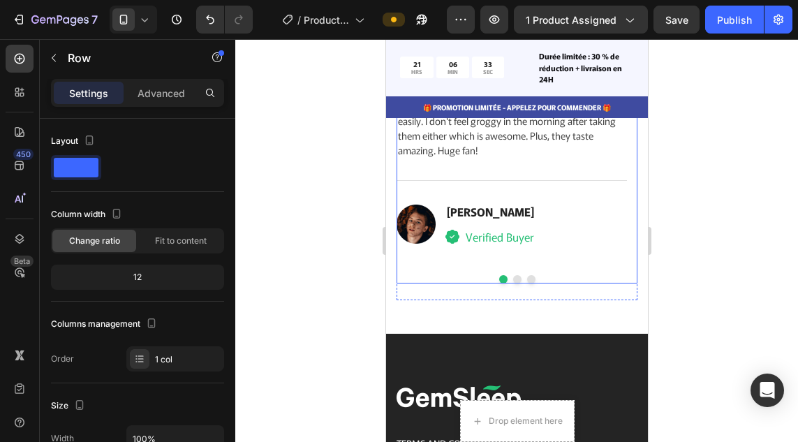
click at [512, 276] on button "Dot" at bounding box center [516, 279] width 8 height 8
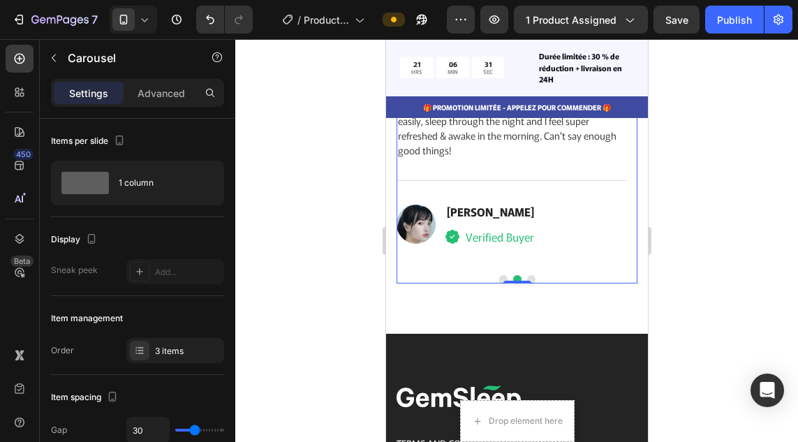
click at [526, 277] on button "Dot" at bounding box center [530, 279] width 8 height 8
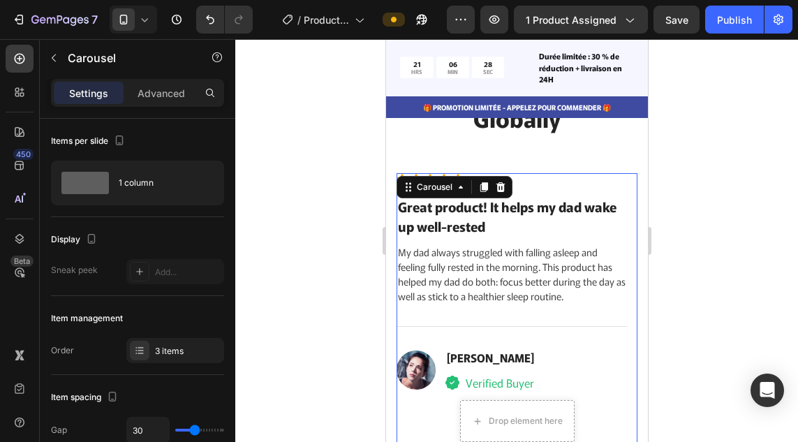
scroll to position [7030, 0]
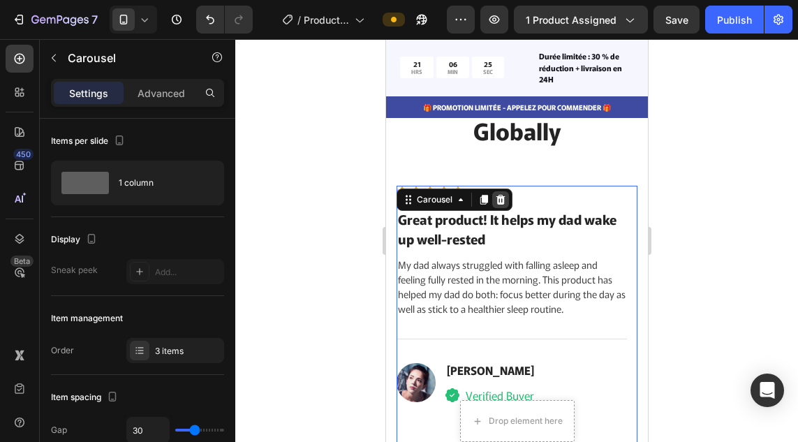
click at [502, 200] on icon at bounding box center [499, 200] width 9 height 10
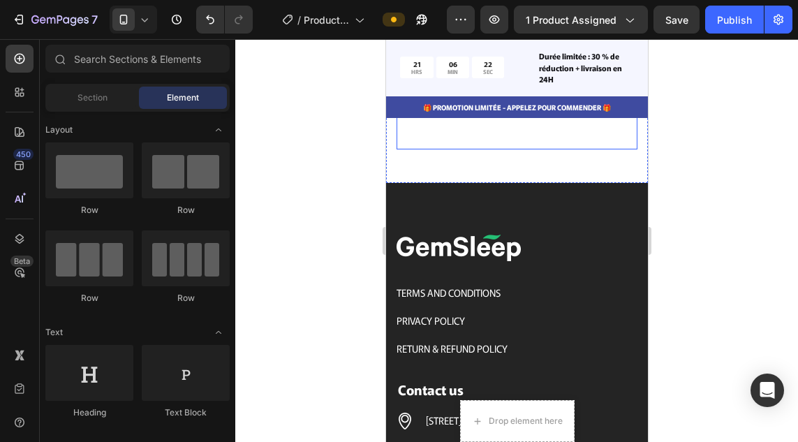
scroll to position [7174, 0]
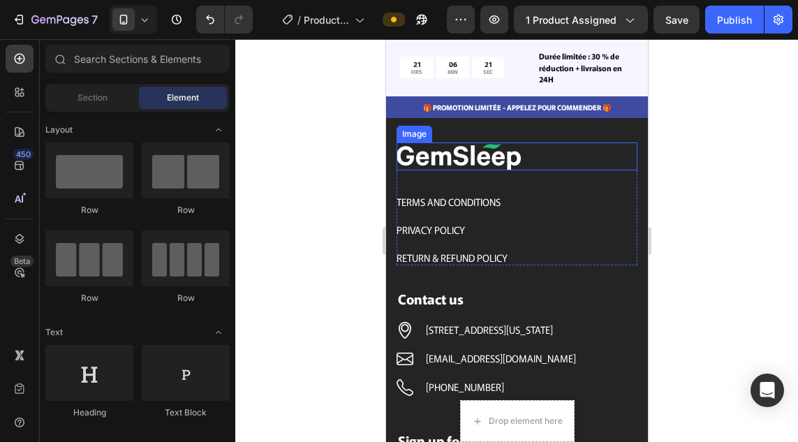
click at [481, 160] on img at bounding box center [458, 156] width 124 height 28
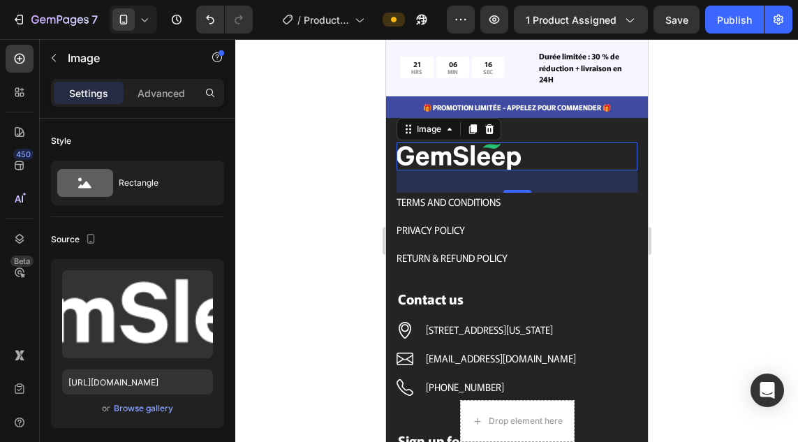
click at [516, 159] on img at bounding box center [458, 156] width 124 height 28
click at [525, 160] on div at bounding box center [516, 156] width 241 height 28
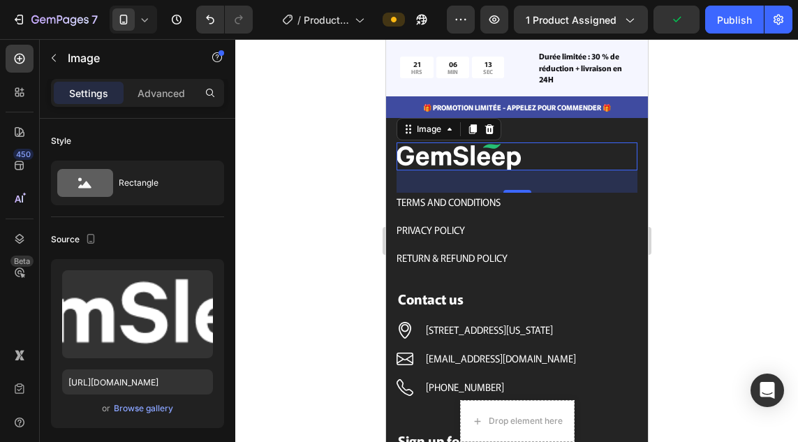
click at [525, 160] on div at bounding box center [516, 156] width 241 height 28
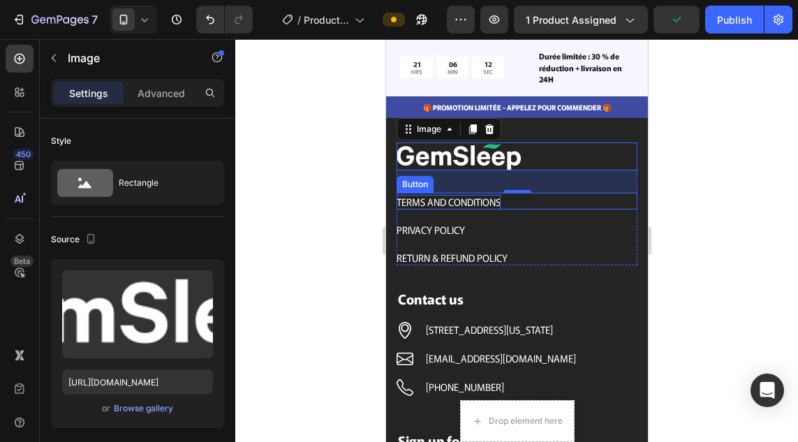
click at [497, 199] on div "TERMS AND CONDITIONS" at bounding box center [448, 202] width 104 height 15
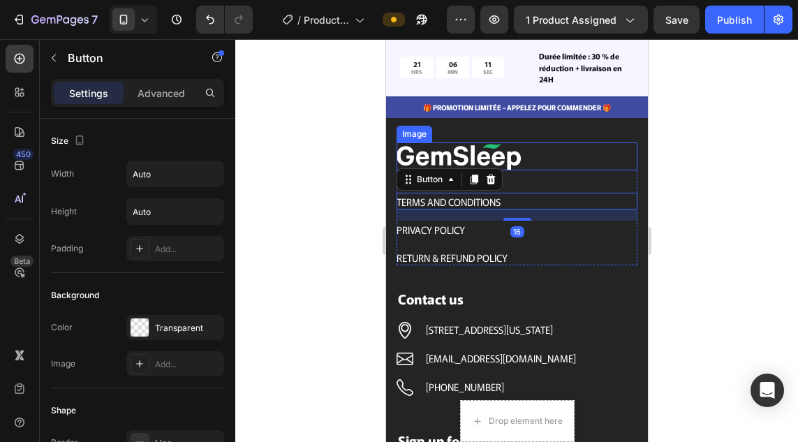
click at [513, 157] on img at bounding box center [458, 156] width 124 height 28
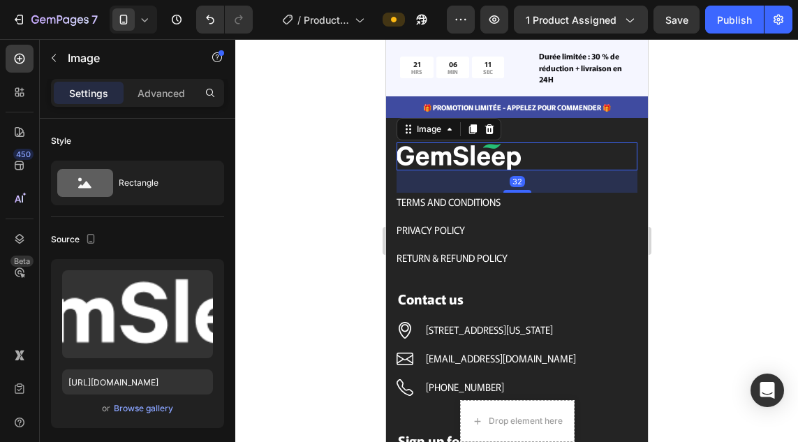
click at [513, 157] on img at bounding box center [458, 156] width 124 height 28
click at [525, 155] on div at bounding box center [516, 156] width 241 height 28
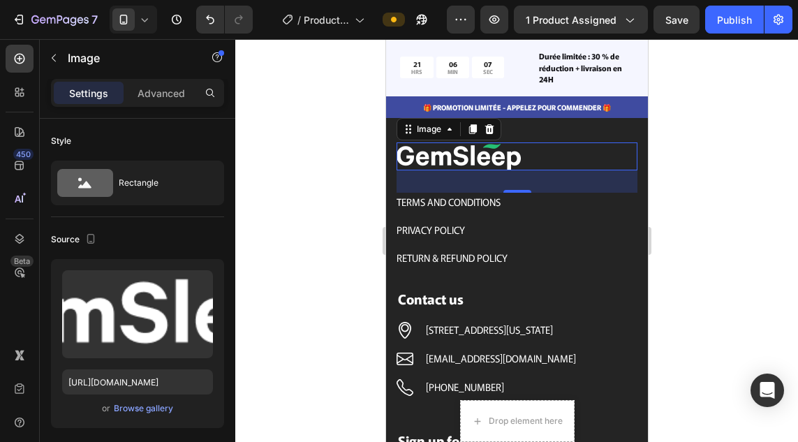
click at [525, 155] on div at bounding box center [516, 156] width 241 height 28
click at [492, 128] on icon at bounding box center [488, 128] width 11 height 11
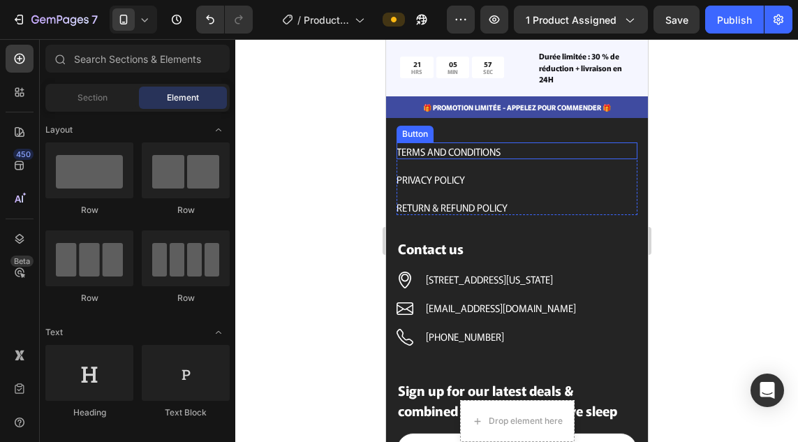
click at [514, 151] on div "TERMS AND CONDITIONS Button" at bounding box center [516, 150] width 241 height 17
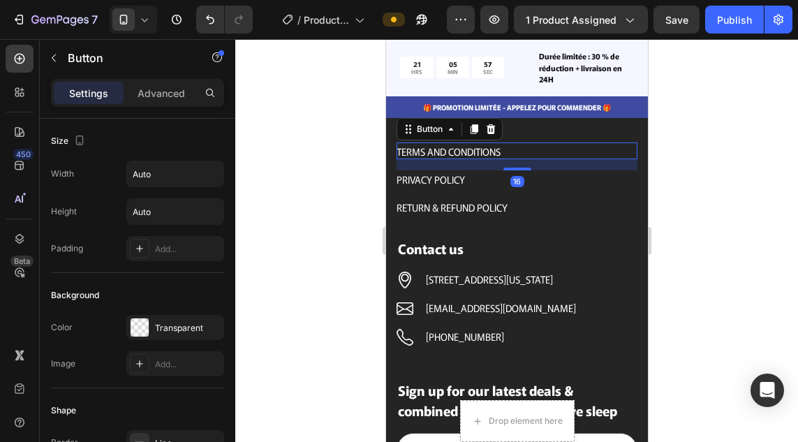
click at [514, 151] on div "TERMS AND CONDITIONS Button 16" at bounding box center [516, 150] width 241 height 17
click at [505, 151] on div "TERMS AND CONDITIONS Button 16" at bounding box center [516, 150] width 241 height 17
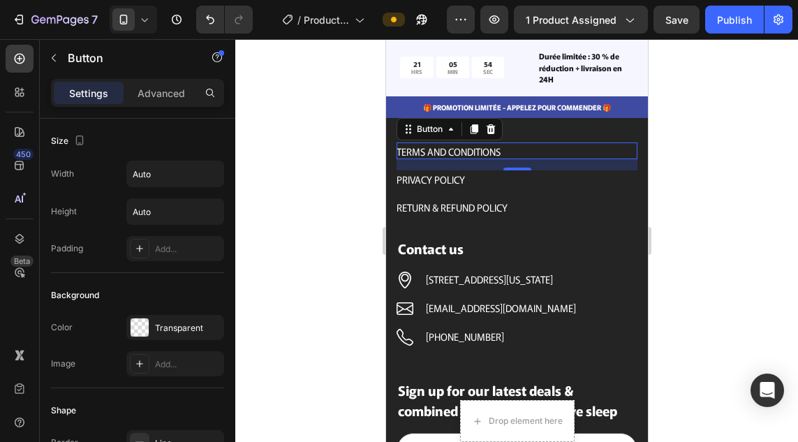
click at [505, 151] on div "TERMS AND CONDITIONS Button 16" at bounding box center [516, 150] width 241 height 17
click at [483, 151] on div "TERMS AND CONDITIONS" at bounding box center [448, 151] width 104 height 15
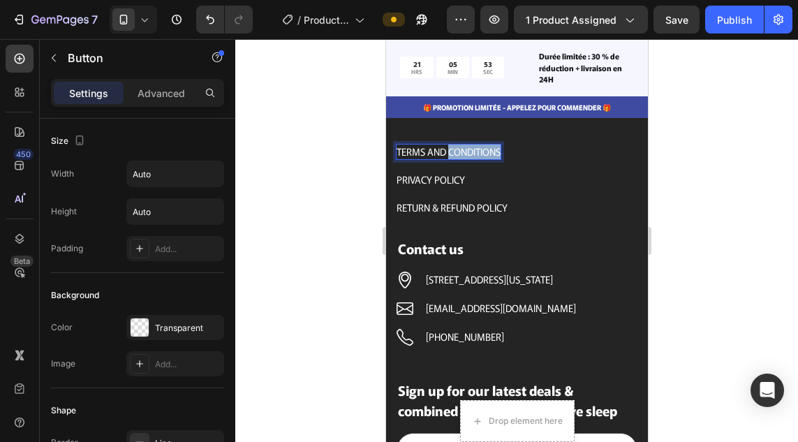
click at [483, 151] on p "TERMS AND CONDITIONS" at bounding box center [448, 151] width 104 height 15
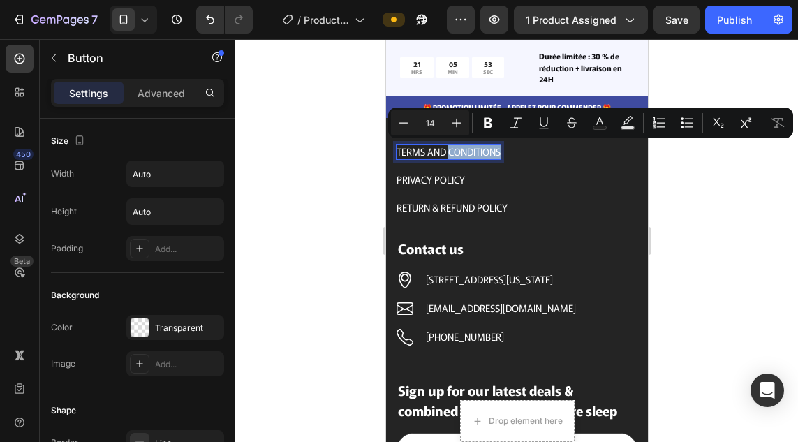
click at [483, 151] on p "TERMS AND CONDITIONS" at bounding box center [448, 151] width 104 height 15
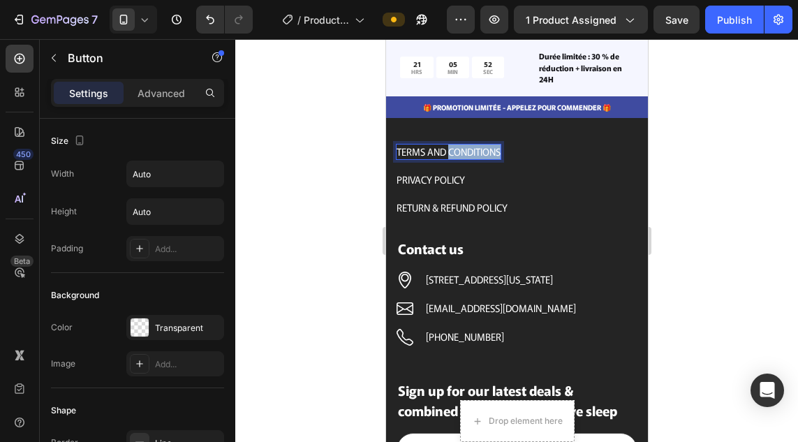
click at [483, 151] on p "TERMS AND CONDITIONS" at bounding box center [448, 151] width 104 height 15
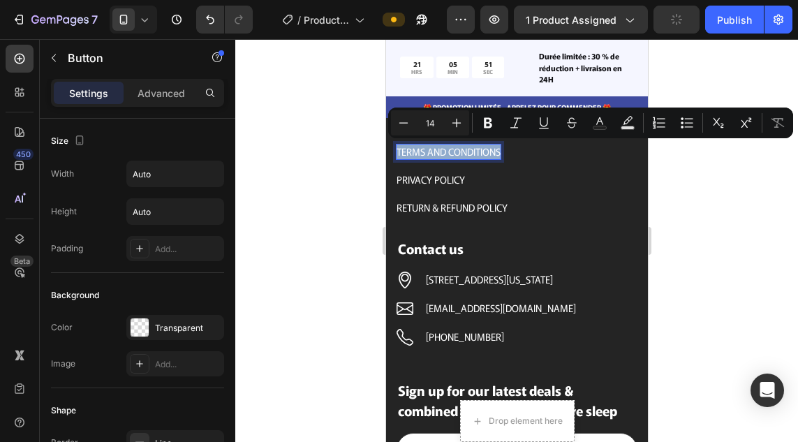
copy p "TERMS AND CONDITIONS"
click at [483, 151] on p "TERMS AND CONDITIONS" at bounding box center [448, 151] width 104 height 15
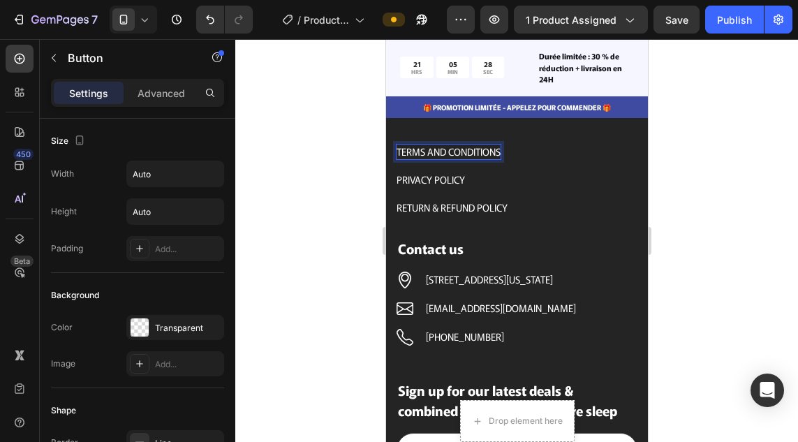
click at [478, 158] on p "TERMS AND CONDITIONS" at bounding box center [448, 151] width 104 height 15
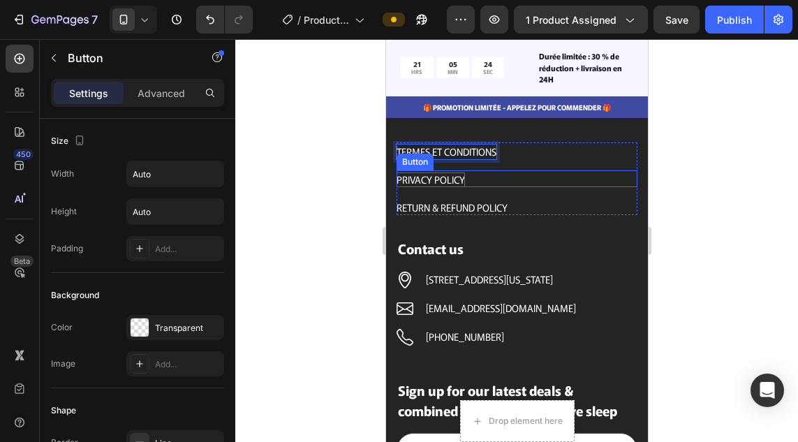
click at [441, 175] on div "PRIVACY POLICY" at bounding box center [430, 179] width 68 height 15
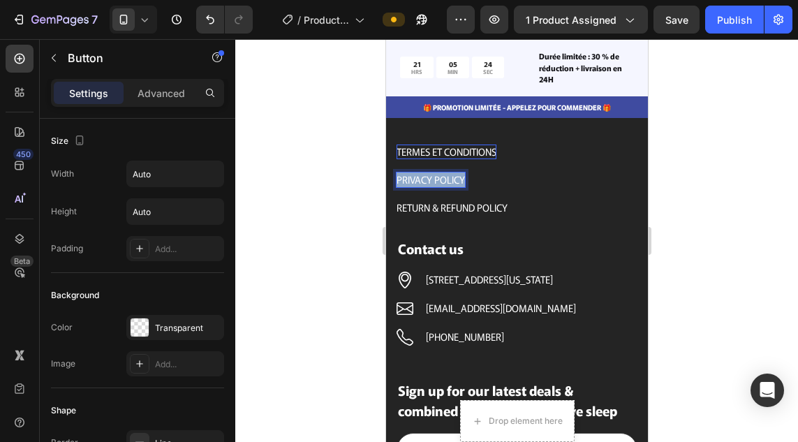
click at [441, 175] on p "PRIVACY POLICY" at bounding box center [430, 179] width 68 height 15
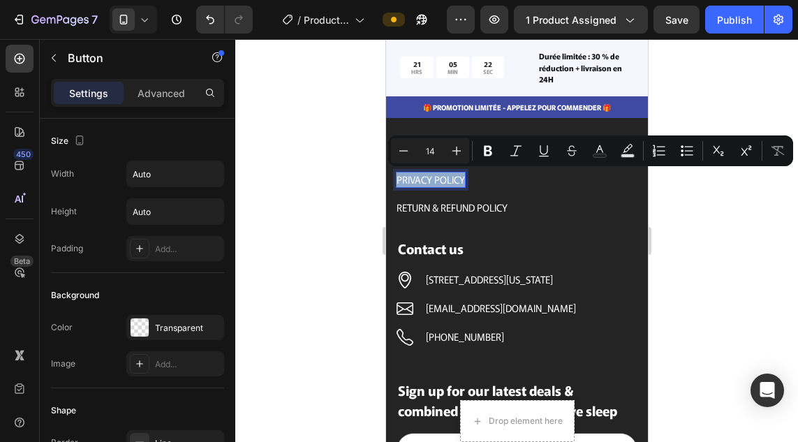
click at [441, 175] on p "PRIVACY POLICY" at bounding box center [430, 179] width 68 height 15
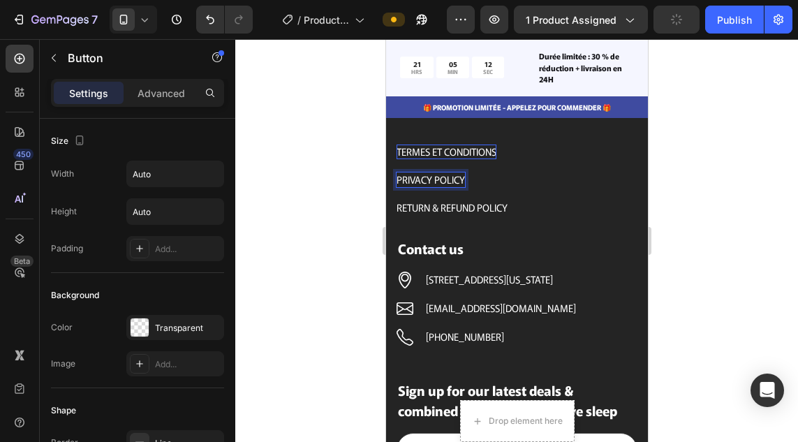
click at [455, 178] on p "PRIVACY POLICY" at bounding box center [430, 179] width 68 height 15
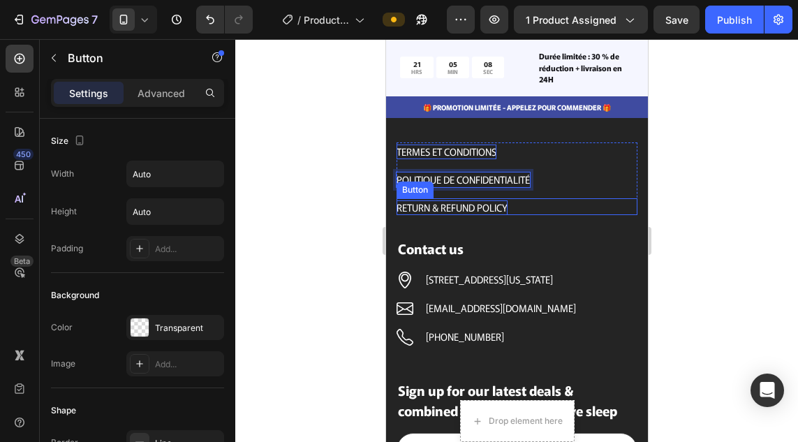
click at [439, 211] on div "RETURN & REFUND POLICY" at bounding box center [451, 207] width 111 height 15
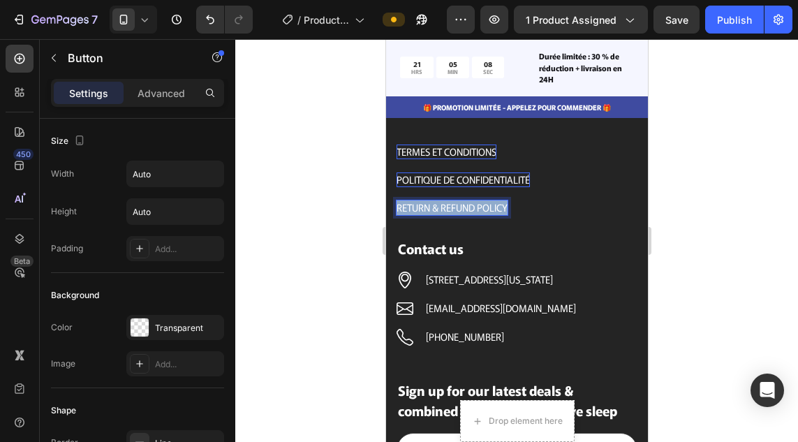
click at [439, 211] on p "RETURN & REFUND POLICY" at bounding box center [451, 207] width 111 height 15
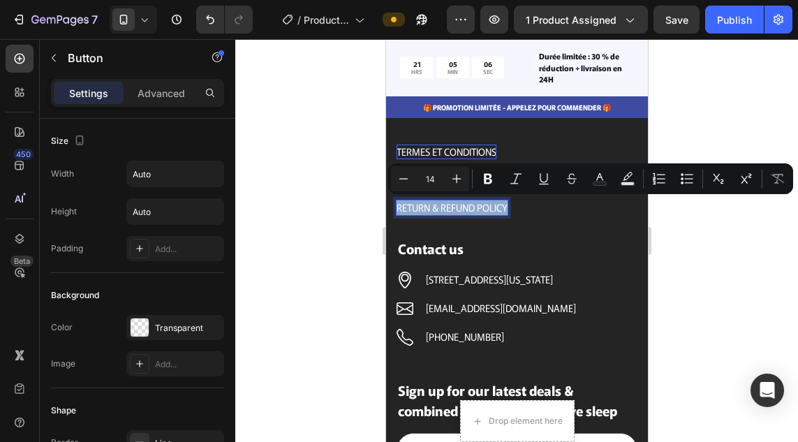
copy p "RETURN & REFUND POLICY"
click at [439, 211] on p "RETURN & REFUND POLICY" at bounding box center [451, 207] width 111 height 15
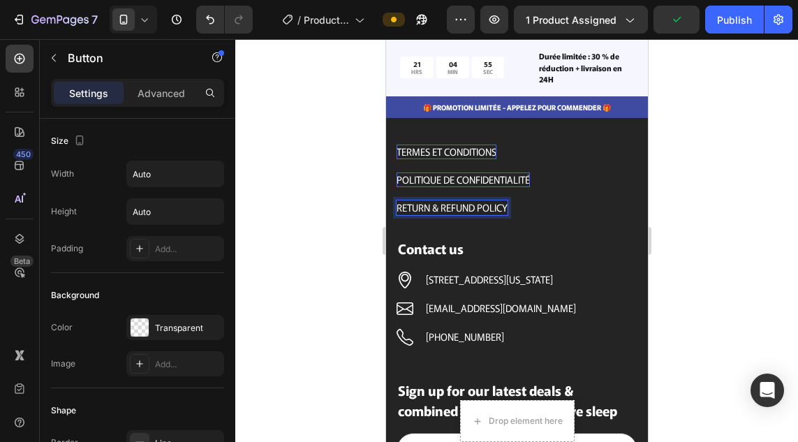
click at [493, 211] on p "RETURN & REFUND POLICY" at bounding box center [451, 207] width 111 height 15
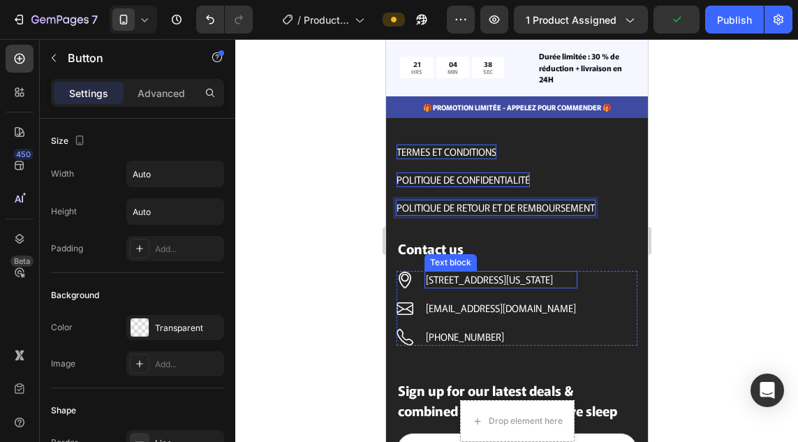
click at [555, 278] on p "[STREET_ADDRESS] [PERSON_NAME], [US_STATE] 10299" at bounding box center [500, 279] width 150 height 15
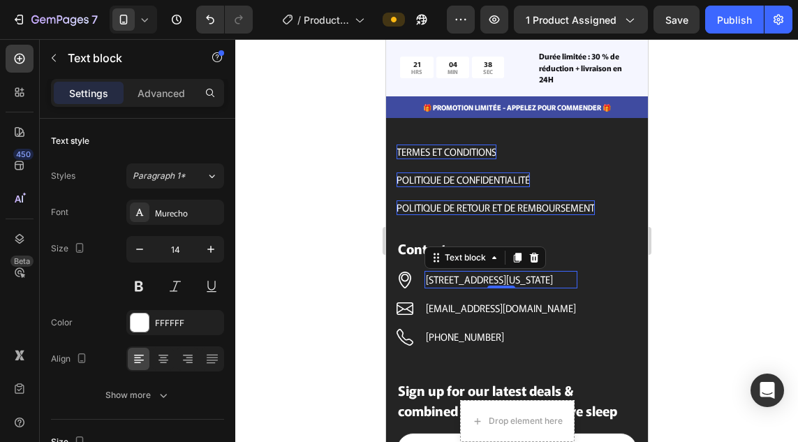
click at [555, 278] on p "[STREET_ADDRESS] [PERSON_NAME], [US_STATE] 10299" at bounding box center [500, 279] width 150 height 15
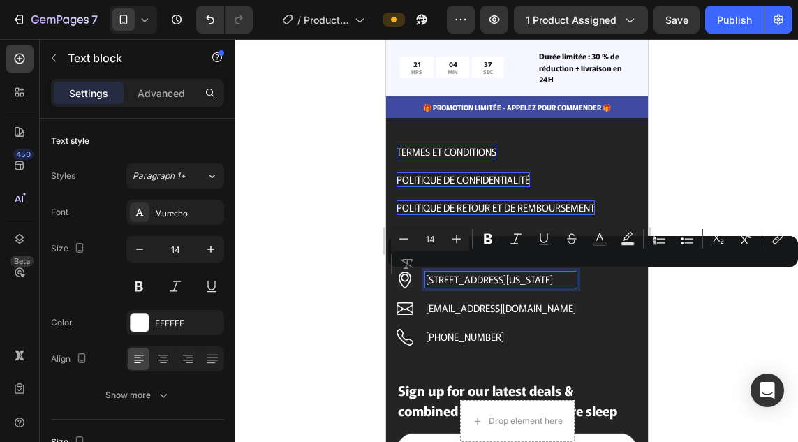
click at [555, 278] on p "[STREET_ADDRESS] [PERSON_NAME], [US_STATE] 10299" at bounding box center [500, 279] width 150 height 15
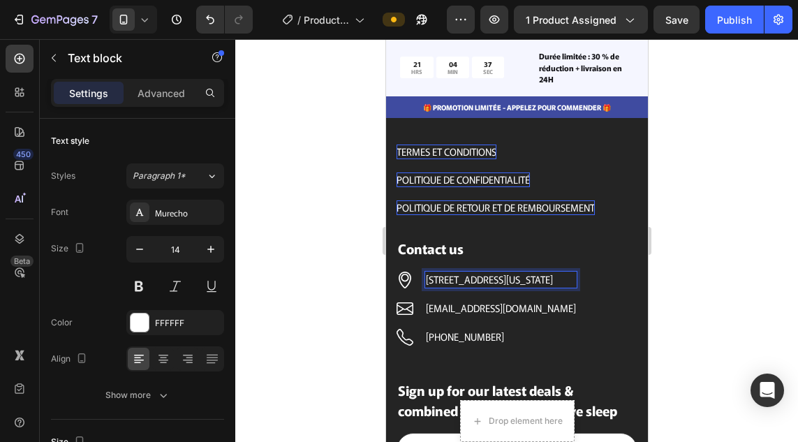
click at [555, 278] on p "[STREET_ADDRESS] [PERSON_NAME], [US_STATE] 10299" at bounding box center [500, 279] width 150 height 15
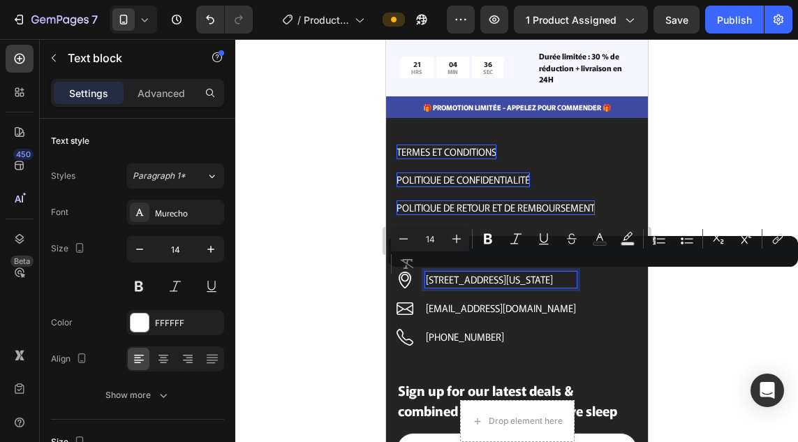
click at [555, 278] on p "[STREET_ADDRESS] [PERSON_NAME], [US_STATE] 10299" at bounding box center [500, 279] width 150 height 15
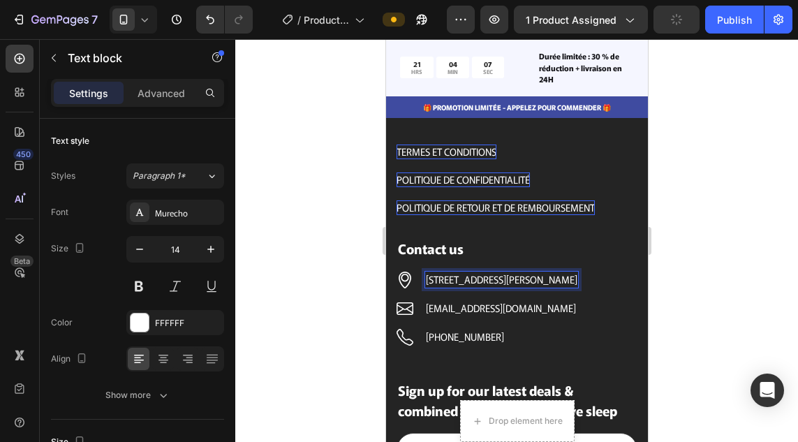
click at [525, 280] on p "6391 Elgin St. Celina, abidjan 10299" at bounding box center [500, 279] width 151 height 15
click at [545, 280] on p "6391 Elgin St. Celina, abidjan 10299" at bounding box center [500, 279] width 151 height 15
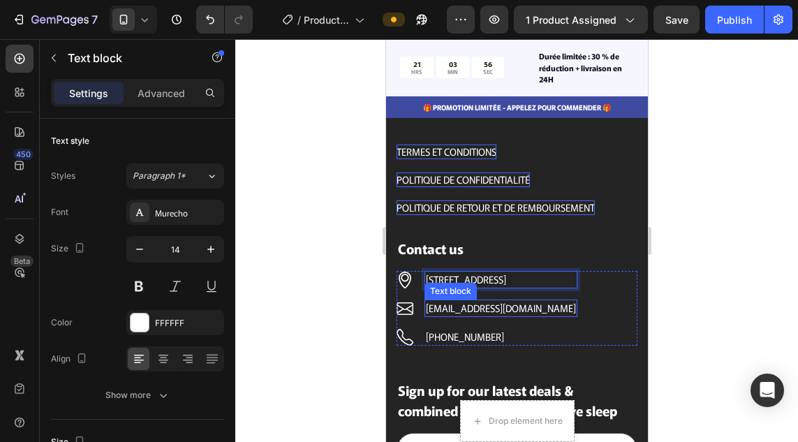
click at [487, 306] on p "[EMAIL_ADDRESS][DOMAIN_NAME]" at bounding box center [500, 308] width 150 height 15
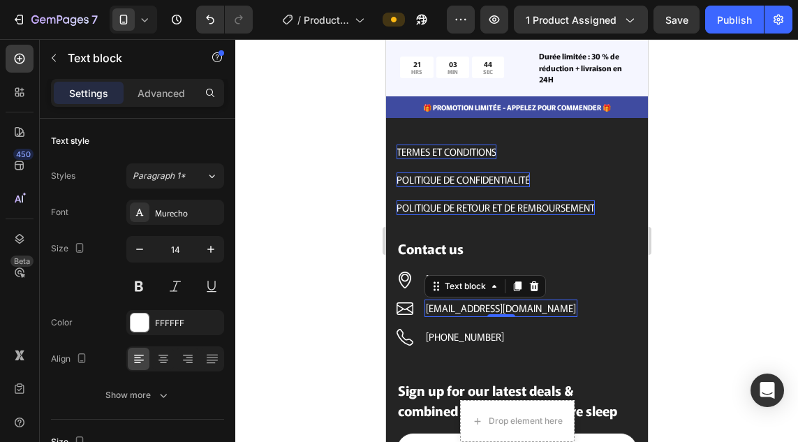
click at [463, 309] on p "[EMAIL_ADDRESS][DOMAIN_NAME]" at bounding box center [500, 308] width 150 height 15
click at [465, 308] on p "[EMAIL_ADDRESS][DOMAIN_NAME]" at bounding box center [500, 308] width 150 height 15
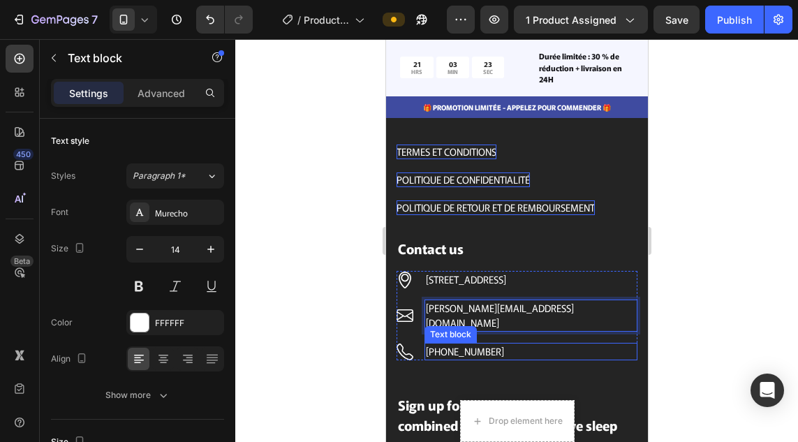
click at [481, 344] on p "[PHONE_NUMBER]" at bounding box center [530, 351] width 210 height 15
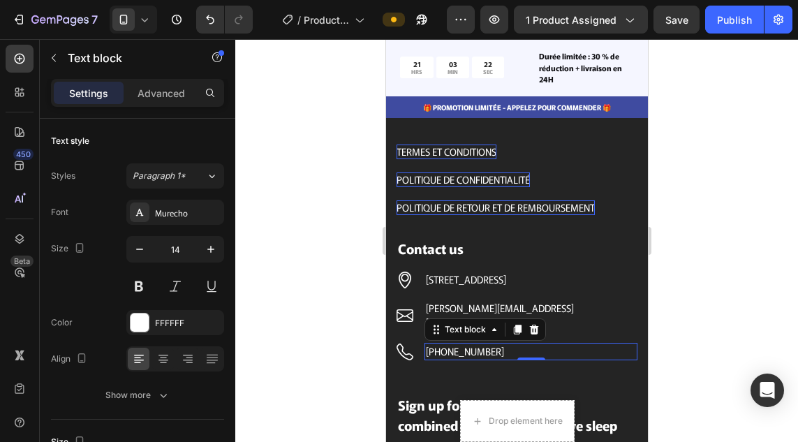
click at [492, 344] on p "[PHONE_NUMBER]" at bounding box center [530, 351] width 210 height 15
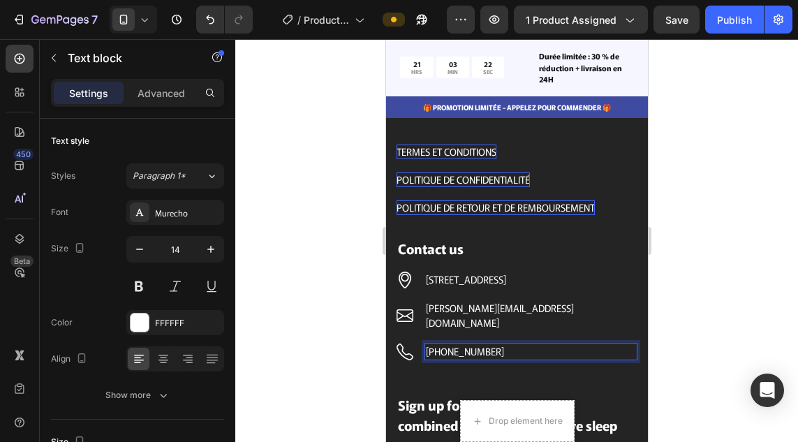
click at [492, 344] on p "[PHONE_NUMBER]" at bounding box center [530, 351] width 210 height 15
click at [425, 344] on p "0757628858" at bounding box center [530, 351] width 210 height 15
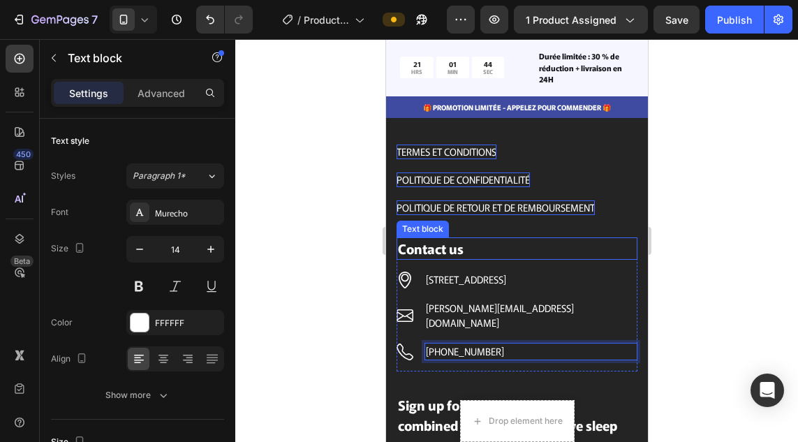
click at [453, 253] on p "Contact us" at bounding box center [516, 249] width 238 height 20
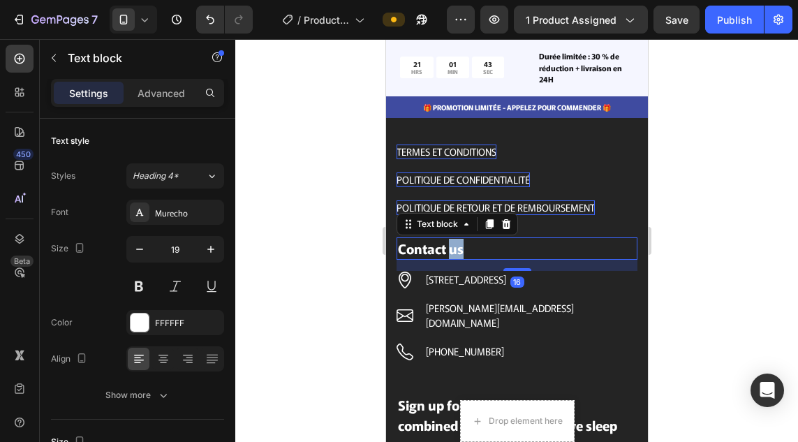
click at [453, 253] on p "Contact us" at bounding box center [516, 249] width 238 height 20
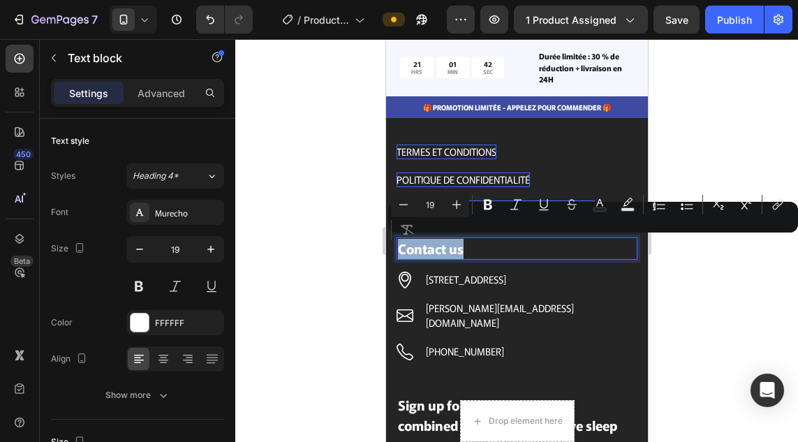
copy p "Contact us"
click at [453, 253] on p "Contact us" at bounding box center [516, 249] width 238 height 20
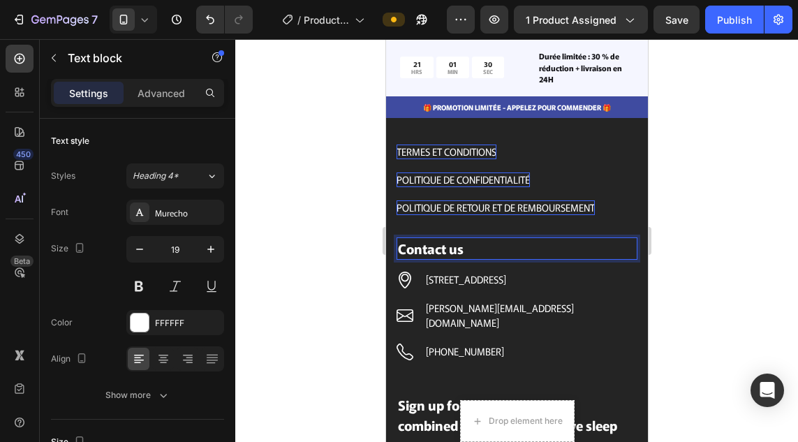
click at [472, 247] on p "Contact us" at bounding box center [516, 249] width 238 height 20
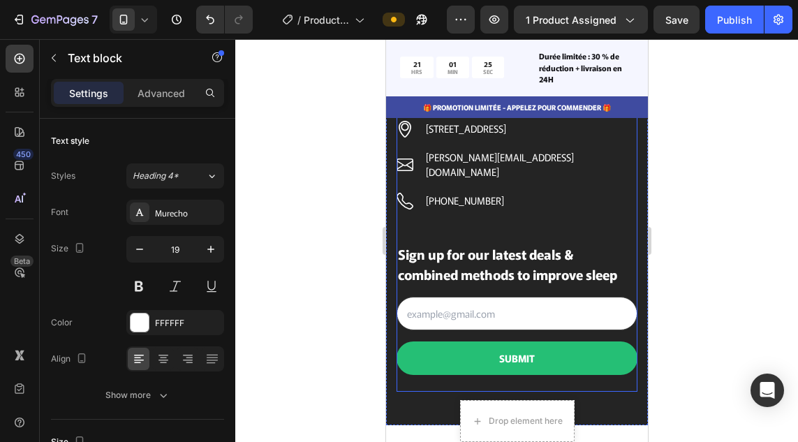
scroll to position [7326, 0]
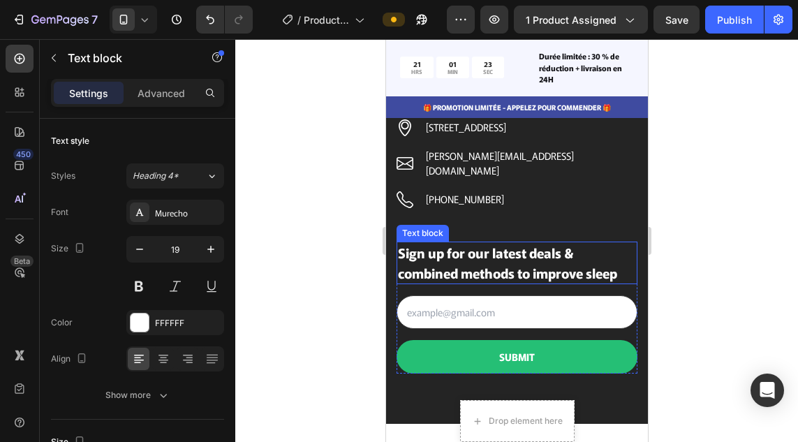
click at [583, 260] on p "Sign up for our latest deals & combined methods to improve sleep" at bounding box center [516, 263] width 238 height 40
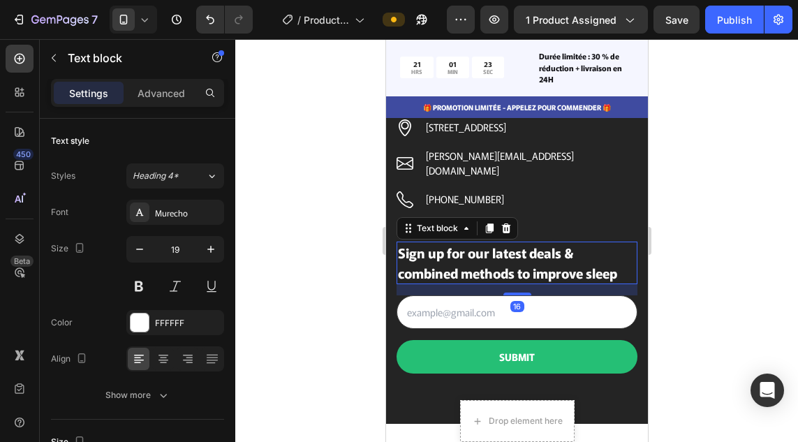
click at [583, 260] on p "Sign up for our latest deals & combined methods to improve sleep" at bounding box center [516, 263] width 238 height 40
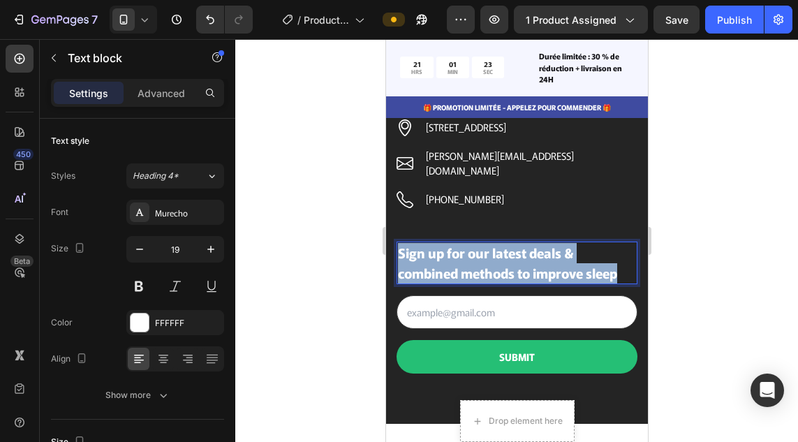
click at [583, 260] on p "Sign up for our latest deals & combined methods to improve sleep" at bounding box center [516, 263] width 238 height 40
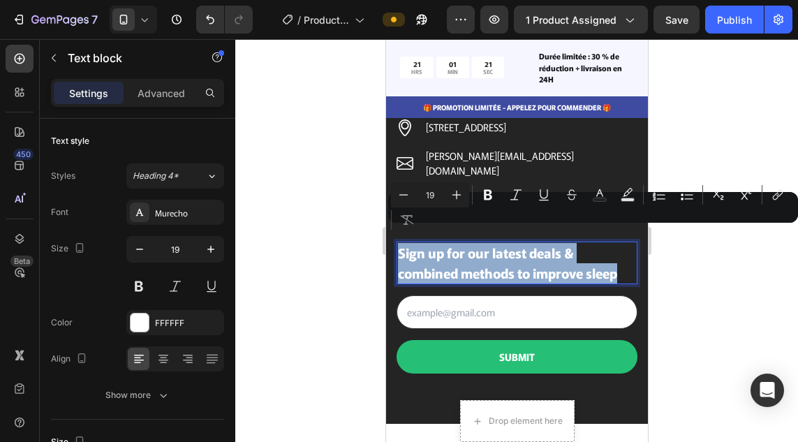
copy p "Sign up for our latest deals & combined methods to improve sleep"
click at [583, 260] on p "Sign up for our latest deals & combined methods to improve sleep" at bounding box center [516, 263] width 238 height 40
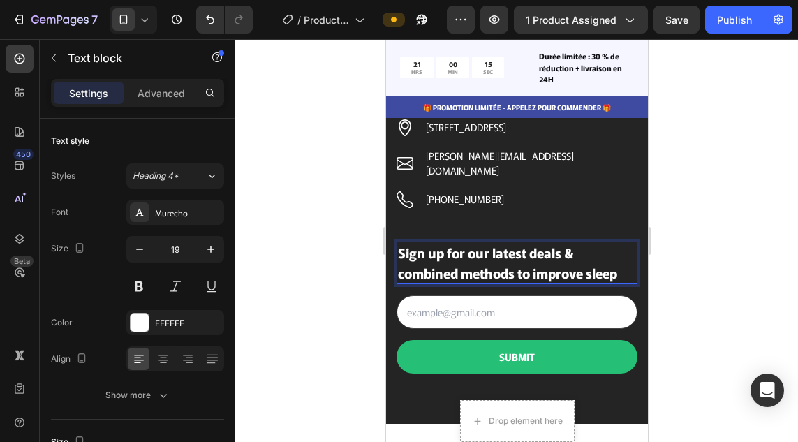
click at [576, 266] on p "Sign up for our latest deals & combined methods to improve sleep" at bounding box center [516, 263] width 238 height 40
click at [571, 262] on p "Sign up for our latest deals & combined methods to improve sleep" at bounding box center [516, 263] width 238 height 40
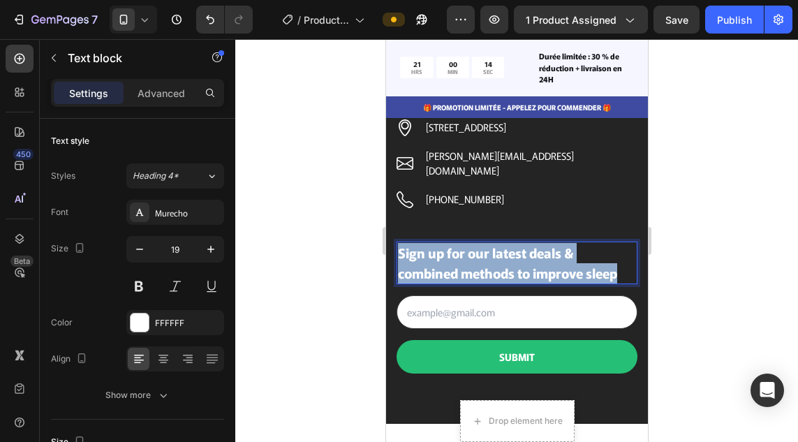
click at [571, 262] on p "Sign up for our latest deals & combined methods to improve sleep" at bounding box center [516, 263] width 238 height 40
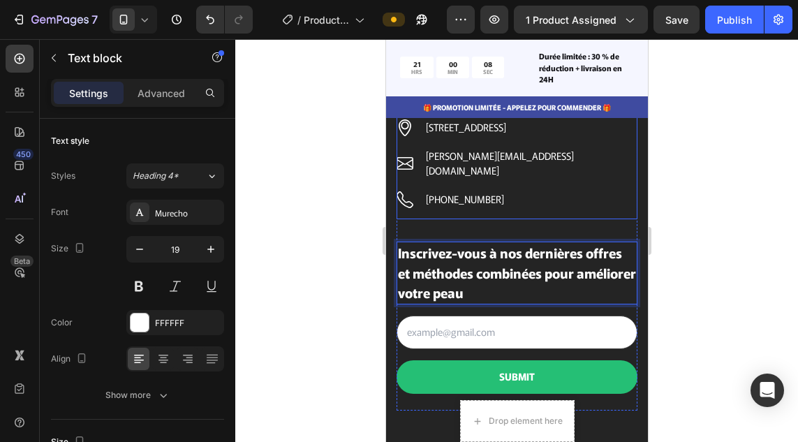
click at [518, 204] on div "Contactez-nous Text block Icon 6391 Elgin St. Celina, Abidjan 10299 Text block …" at bounding box center [516, 152] width 241 height 135
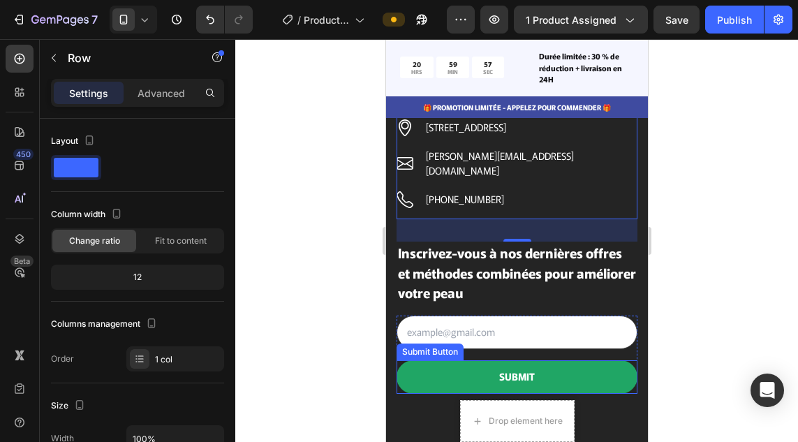
click at [547, 367] on button "SUBMIT" at bounding box center [516, 376] width 241 height 33
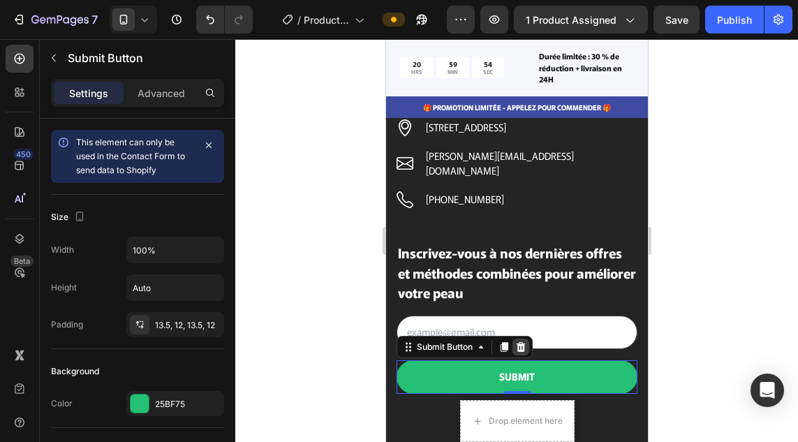
click at [521, 342] on icon at bounding box center [520, 347] width 9 height 10
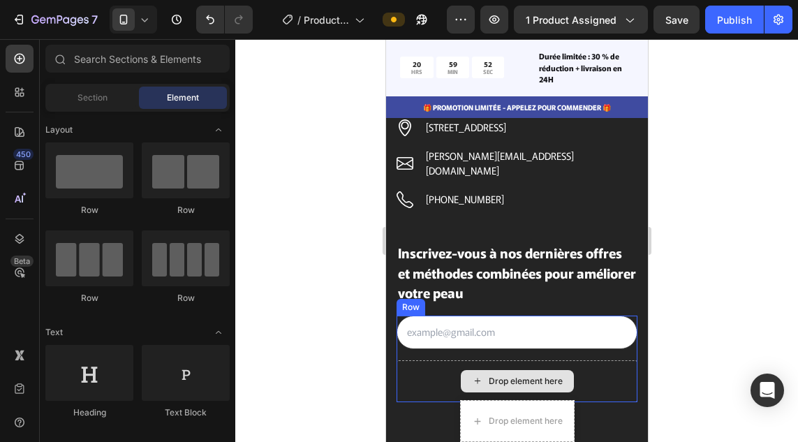
click at [589, 373] on div "Drop element here" at bounding box center [516, 381] width 241 height 42
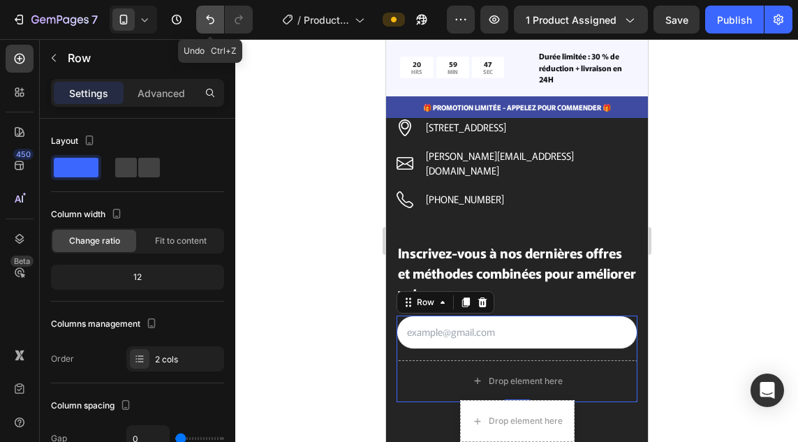
click at [209, 19] on icon "Undo/Redo" at bounding box center [210, 19] width 8 height 9
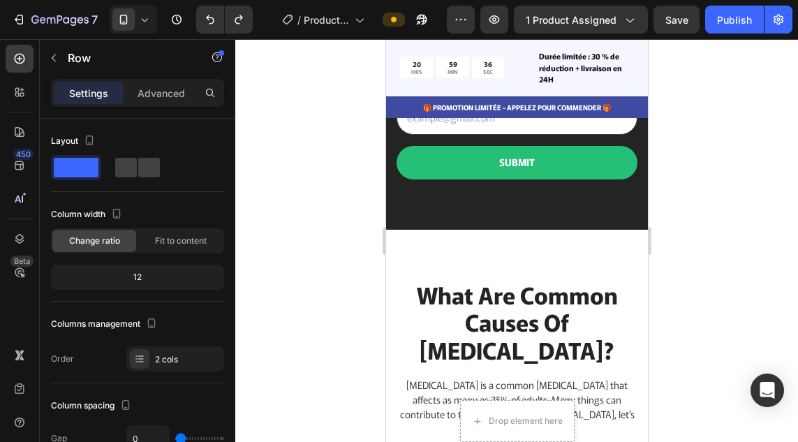
scroll to position [7541, 0]
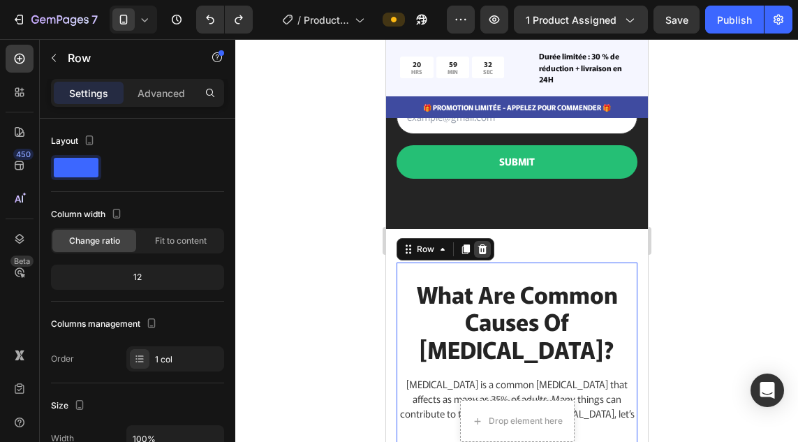
click at [483, 244] on icon at bounding box center [481, 249] width 9 height 10
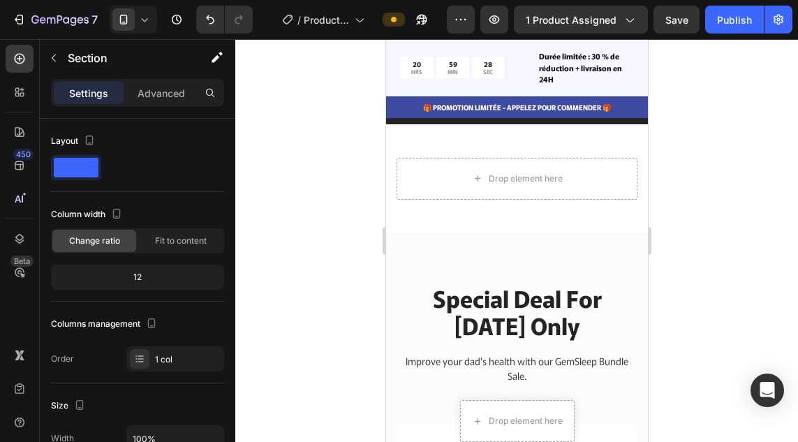
scroll to position [7660, 0]
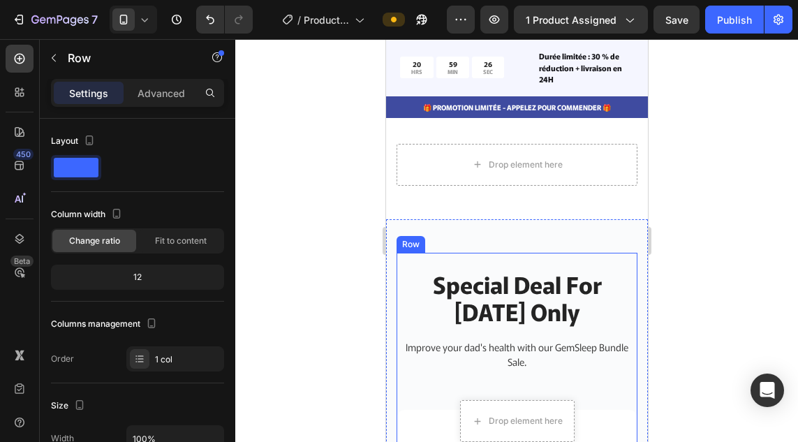
click at [482, 234] on icon at bounding box center [481, 239] width 11 height 11
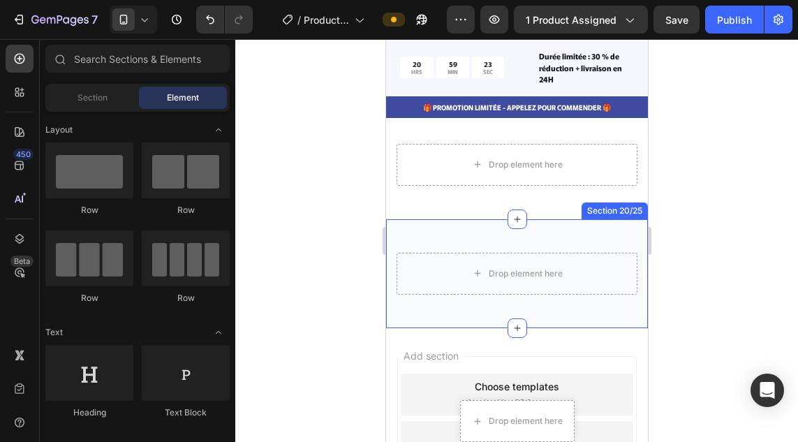
click at [412, 301] on div "Drop element here Section 20/25" at bounding box center [516, 273] width 262 height 109
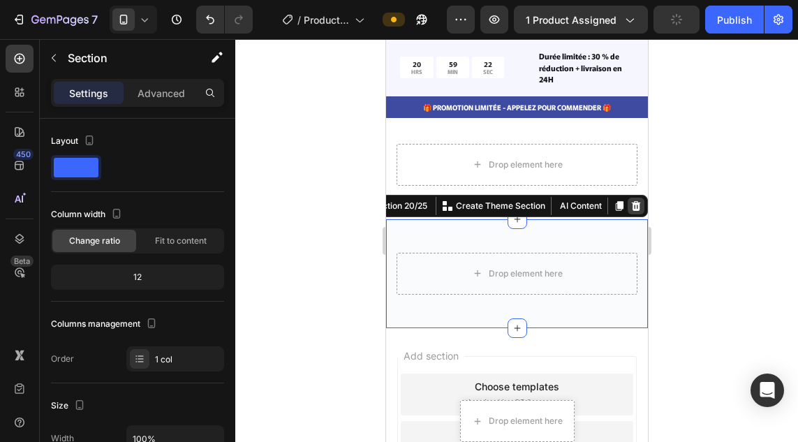
click at [629, 200] on icon at bounding box center [634, 205] width 11 height 11
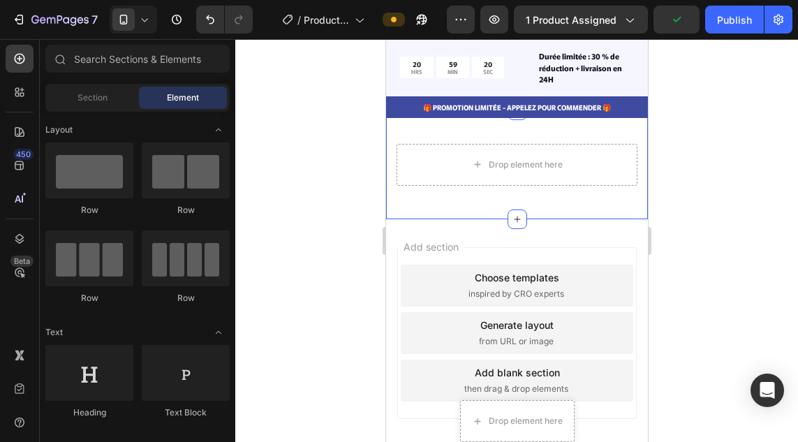
click at [551, 186] on div "Drop element here Section 19" at bounding box center [516, 164] width 262 height 109
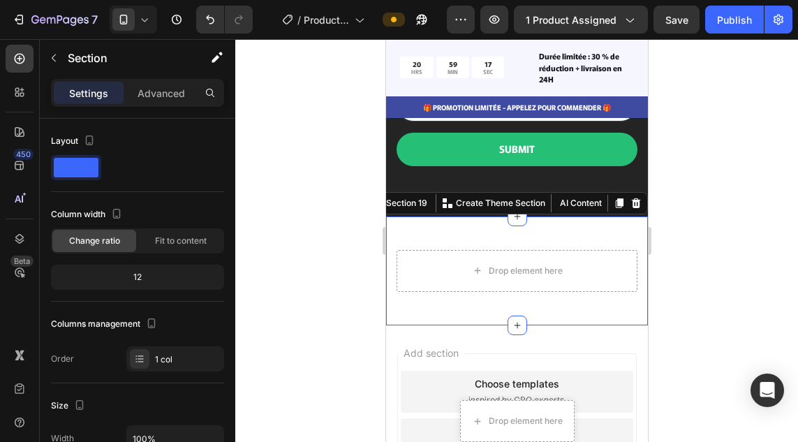
scroll to position [7552, 0]
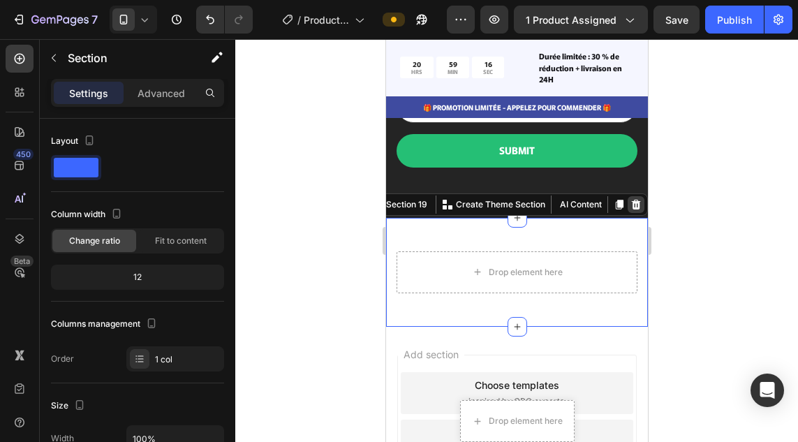
click at [631, 200] on icon at bounding box center [635, 205] width 9 height 10
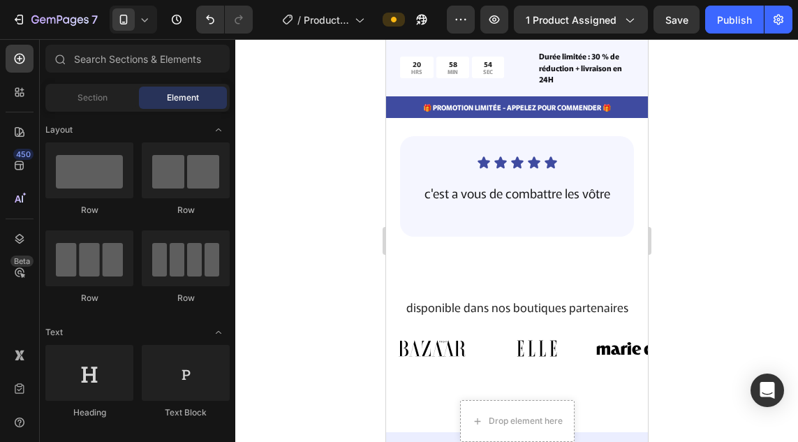
scroll to position [4005, 0]
click at [504, 184] on p "c'est a vous de combattre les vôtre" at bounding box center [515, 192] width 203 height 16
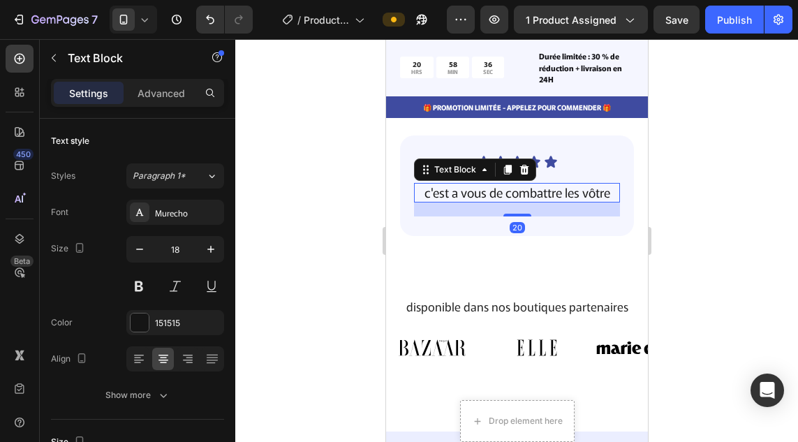
click at [532, 184] on p "c'est a vous de combattre les vôtre" at bounding box center [515, 192] width 203 height 16
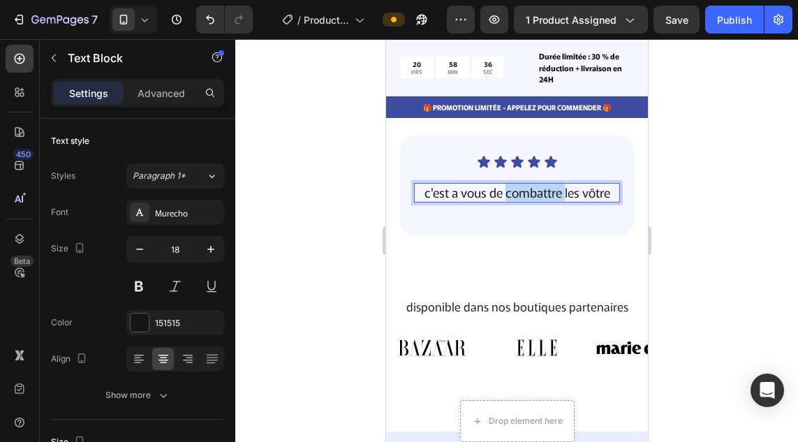
click at [532, 184] on p "c'est a vous de combattre les vôtre" at bounding box center [515, 192] width 203 height 16
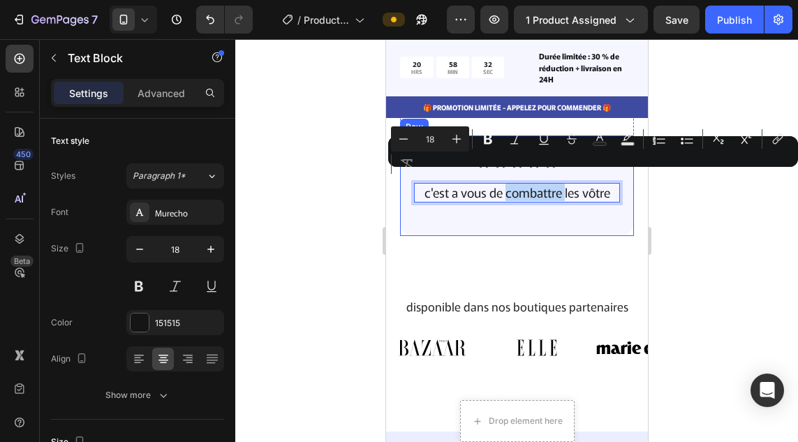
click at [471, 206] on div "Icon Icon Icon Icon Icon Icon List c'est a vous de combattre les vôtre Text Blo…" at bounding box center [516, 185] width 234 height 100
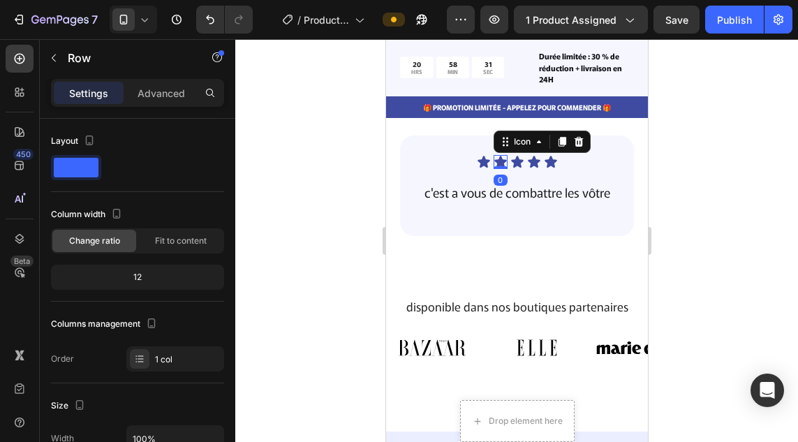
click at [500, 156] on icon at bounding box center [499, 162] width 12 height 12
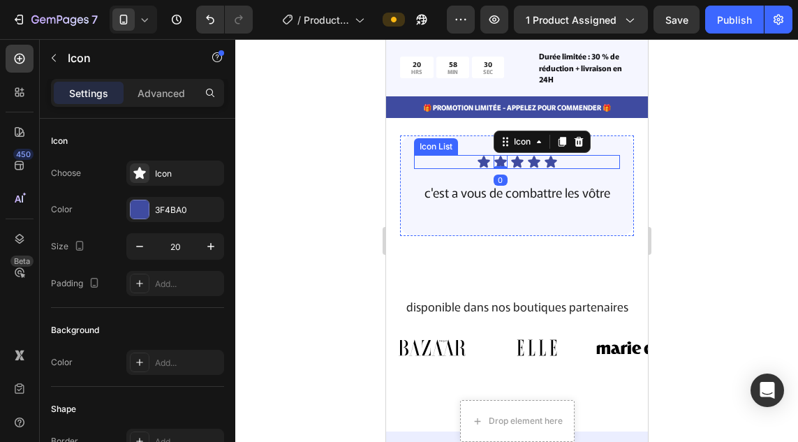
click at [536, 155] on div "Icon Icon 0 Icon Icon Icon" at bounding box center [516, 162] width 206 height 14
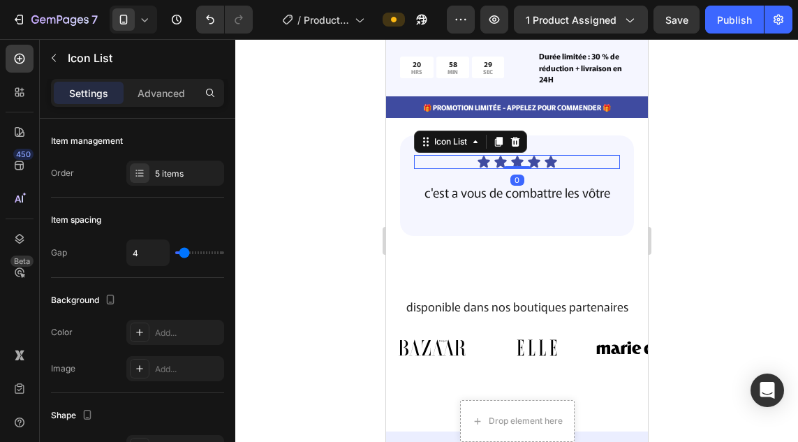
click at [565, 155] on div "Icon Icon Icon Icon Icon" at bounding box center [516, 162] width 206 height 14
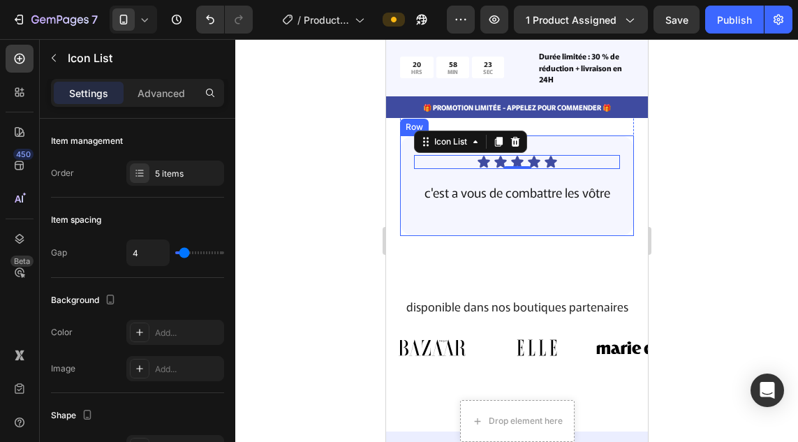
click at [405, 154] on div "Icon Icon Icon Icon Icon Icon List 0 c'est a vous de combattre les vôtre Text B…" at bounding box center [516, 185] width 234 height 100
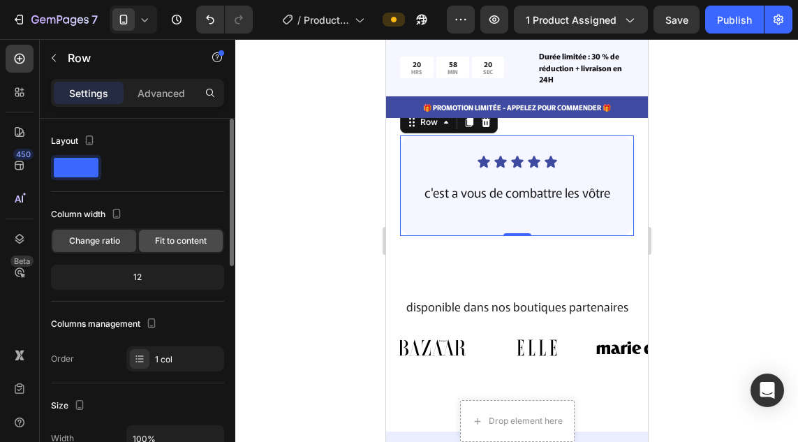
click at [170, 241] on span "Fit to content" at bounding box center [181, 240] width 52 height 13
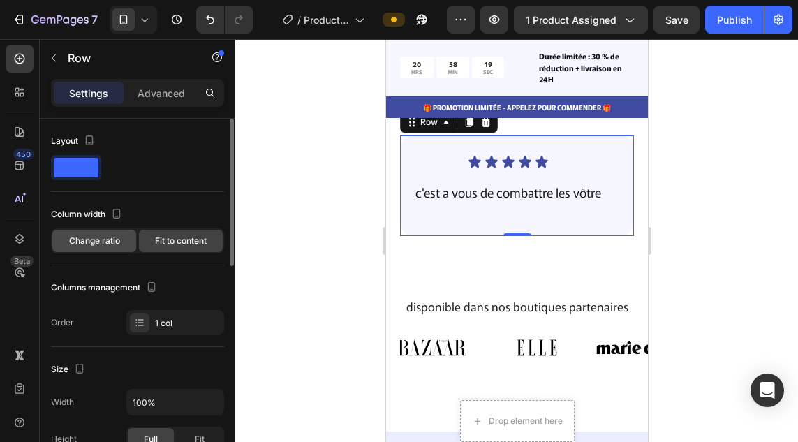
click at [108, 240] on span "Change ratio" at bounding box center [94, 240] width 51 height 13
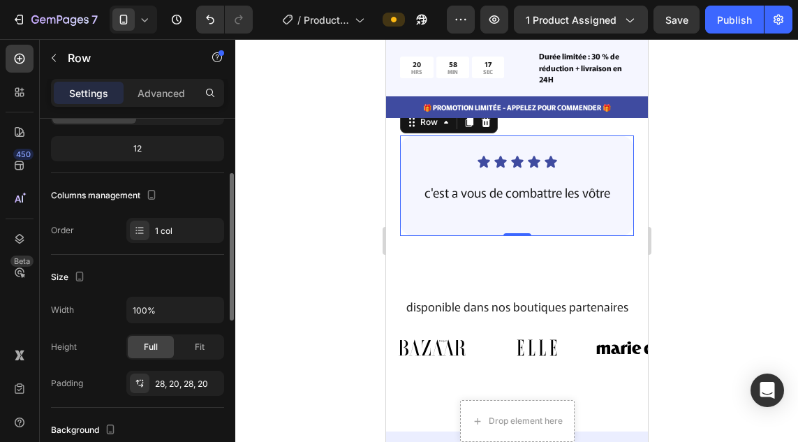
scroll to position [130, 0]
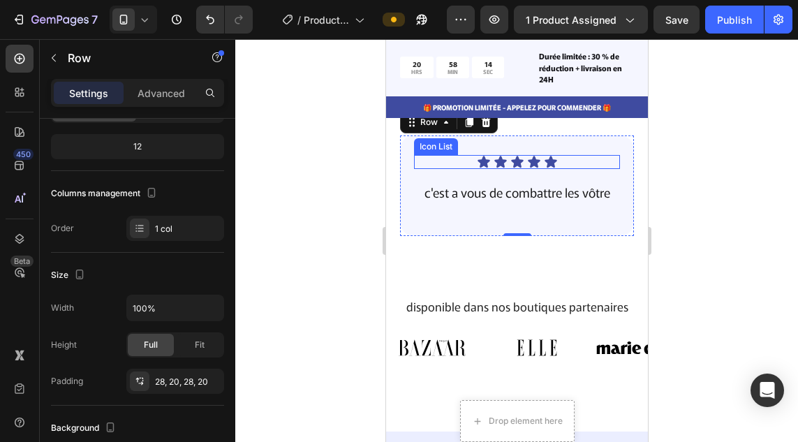
click at [555, 155] on div "Icon Icon Icon Icon Icon" at bounding box center [516, 162] width 206 height 14
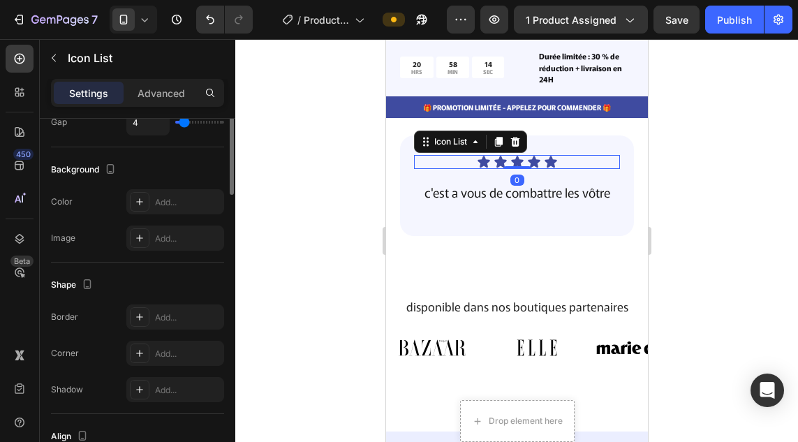
scroll to position [0, 0]
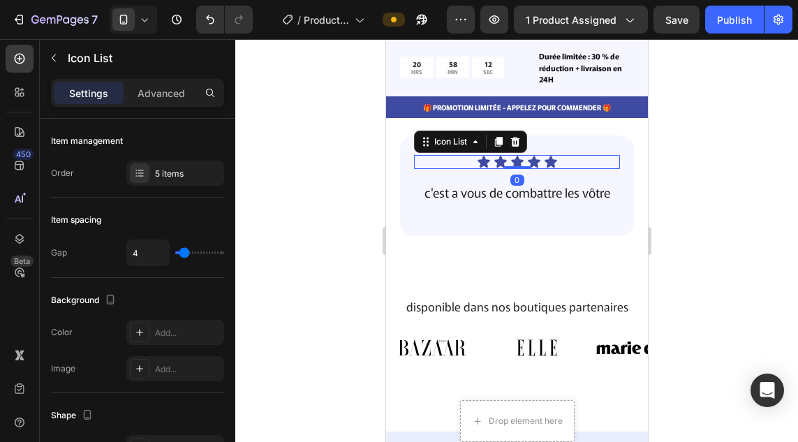
click at [555, 155] on div "Icon Icon Icon Icon Icon" at bounding box center [516, 162] width 206 height 14
click at [502, 184] on p "c'est a vous de combattre les vôtre" at bounding box center [515, 192] width 203 height 16
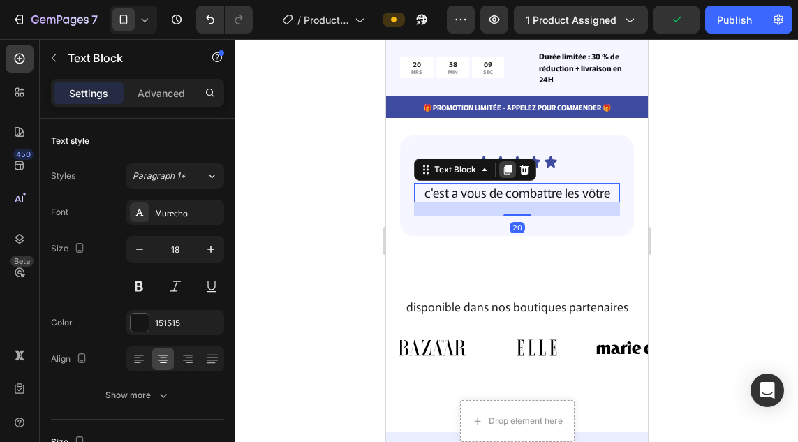
click at [506, 165] on icon at bounding box center [507, 170] width 8 height 10
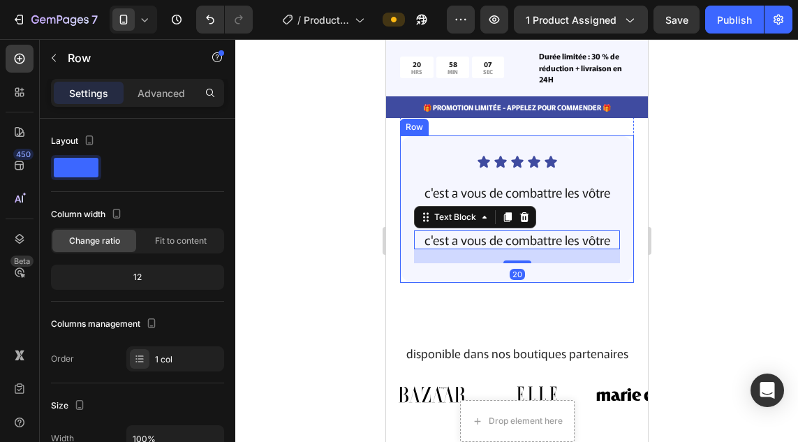
click at [574, 201] on div "Icon Icon Icon Icon Icon Icon List c'est a vous de combattre les vôtre Text Blo…" at bounding box center [516, 209] width 206 height 108
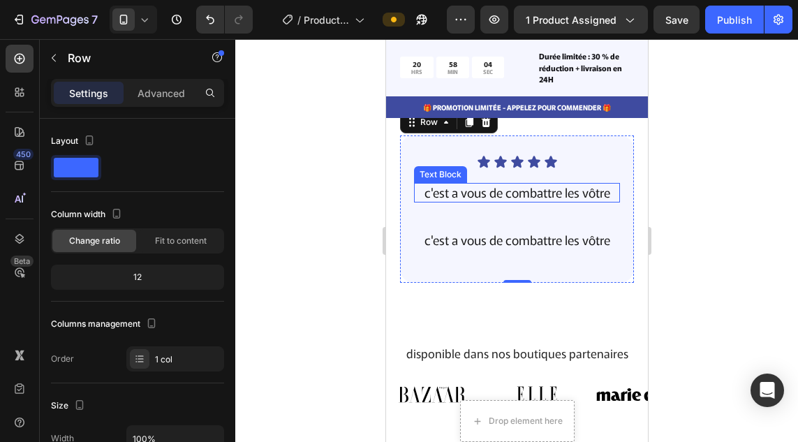
click at [562, 184] on p "c'est a vous de combattre les vôtre" at bounding box center [515, 192] width 203 height 16
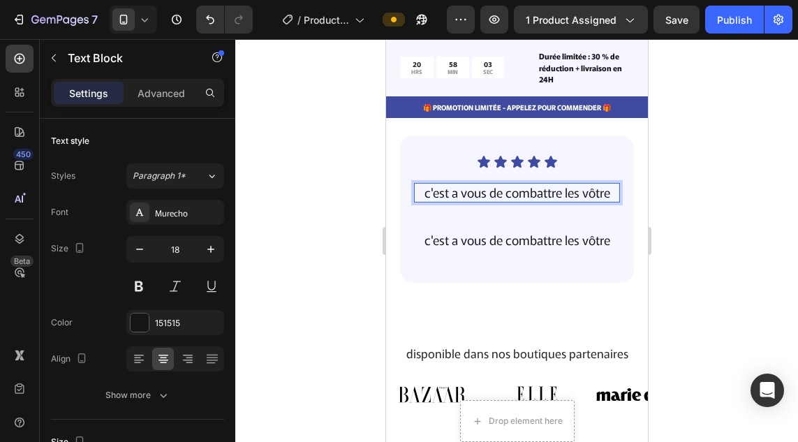
click at [562, 184] on p "c'est a vous de combattre les vôtre" at bounding box center [515, 192] width 203 height 16
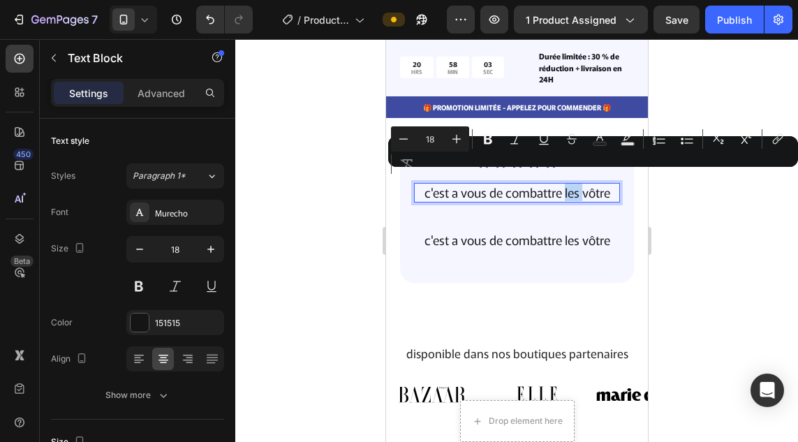
click at [562, 184] on p "c'est a vous de combattre les vôtre" at bounding box center [515, 192] width 203 height 16
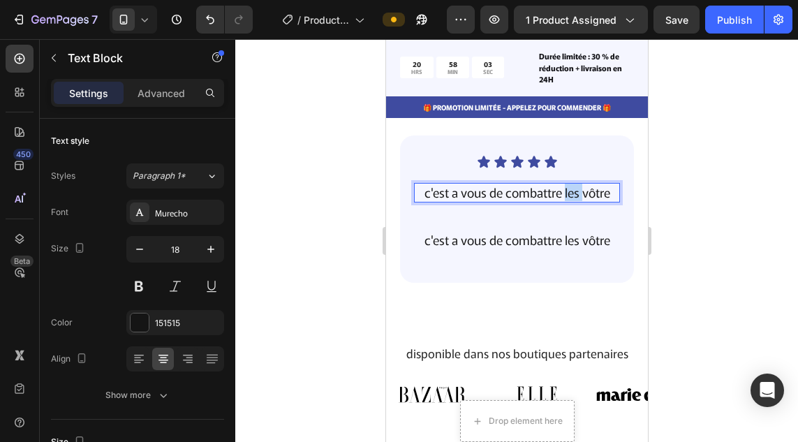
click at [562, 184] on p "c'est a vous de combattre les vôtre" at bounding box center [515, 192] width 203 height 16
click at [543, 184] on p "Appelle" at bounding box center [515, 192] width 203 height 16
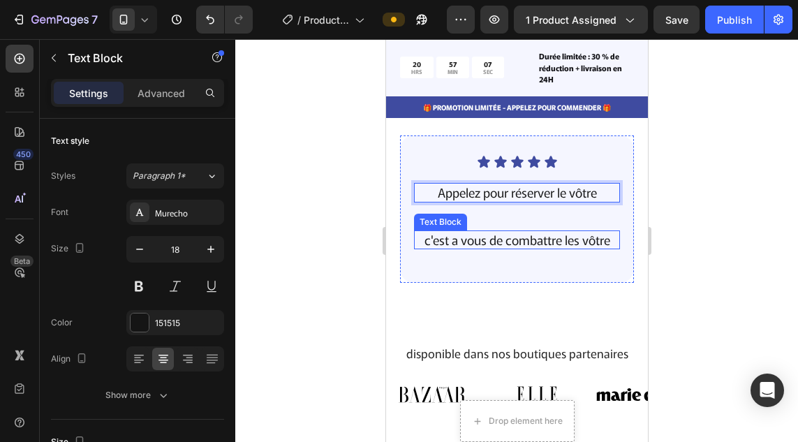
click at [472, 232] on p "c'est a vous de combattre les vôtre" at bounding box center [515, 240] width 203 height 16
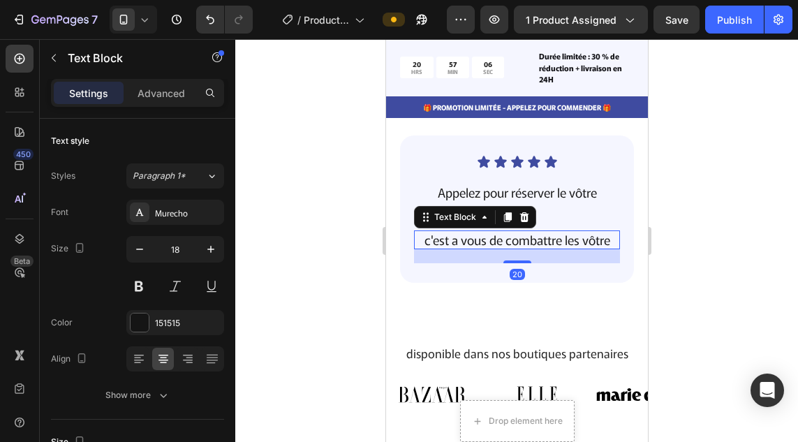
click at [506, 232] on p "c'est a vous de combattre les vôtre" at bounding box center [515, 240] width 203 height 16
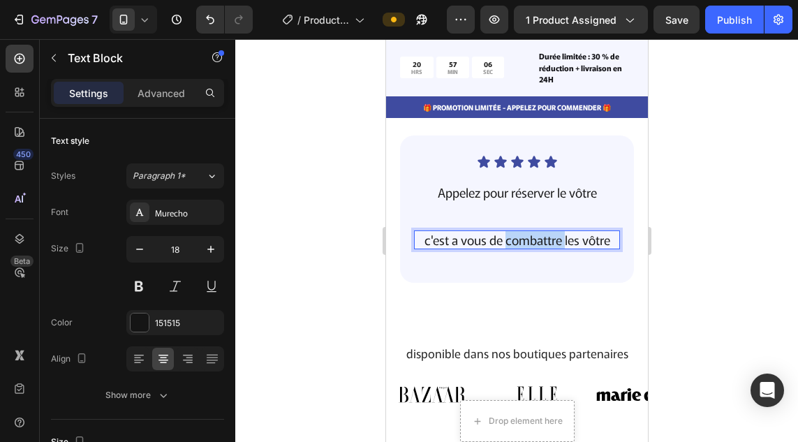
click at [506, 232] on p "c'est a vous de combattre les vôtre" at bounding box center [515, 240] width 203 height 16
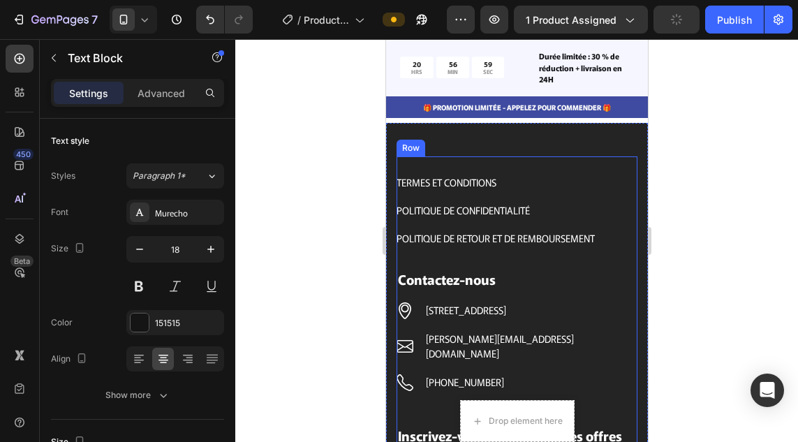
scroll to position [7621, 0]
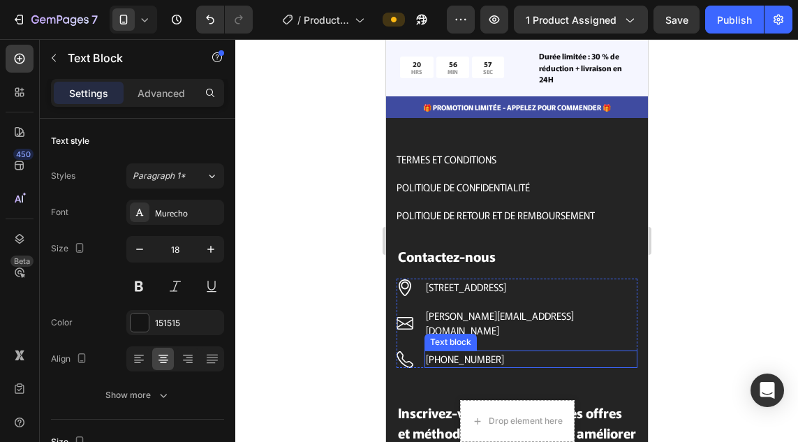
click at [502, 352] on p "+2250757628858" at bounding box center [530, 359] width 210 height 15
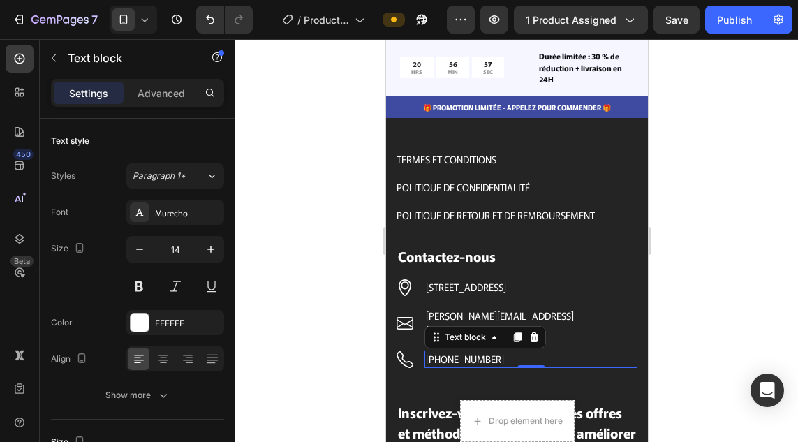
click at [502, 352] on p "+2250757628858" at bounding box center [530, 359] width 210 height 15
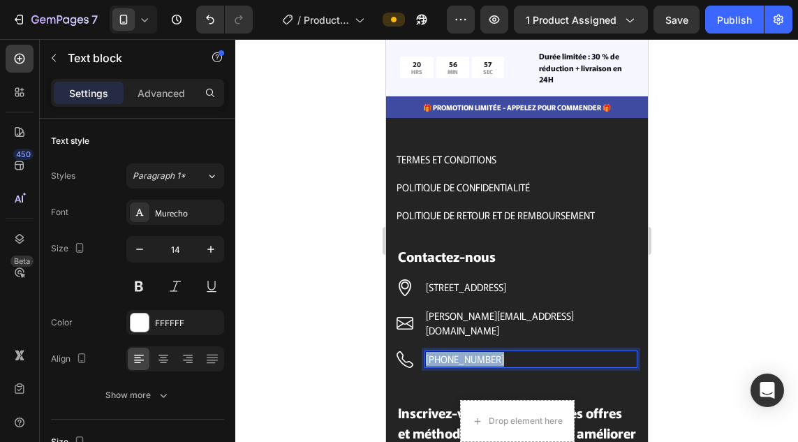
click at [502, 352] on p "+2250757628858" at bounding box center [530, 359] width 210 height 15
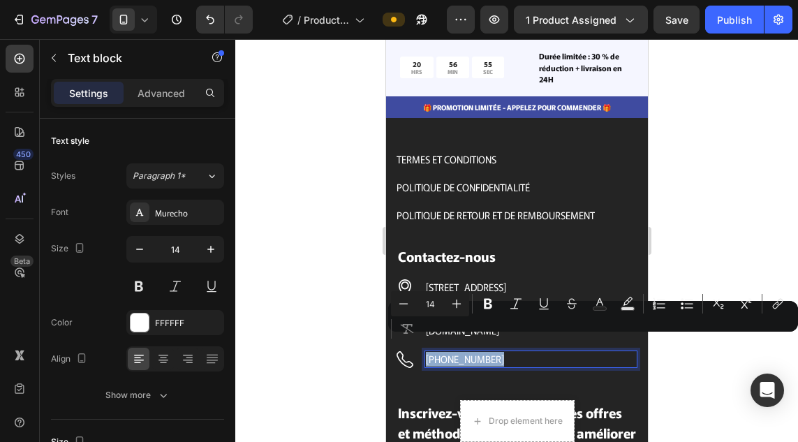
copy p "+2250757628858"
click at [502, 340] on div "Minus 14 Plus Bold Italic Underline Strikethrough Text Color Text Background Co…" at bounding box center [593, 316] width 404 height 50
click at [557, 125] on div "TERMES ET CONDITIONS Button POLITIQUE DE CONFIDENTIALITÉ Button POLITIQUE DE RE…" at bounding box center [516, 352] width 262 height 504
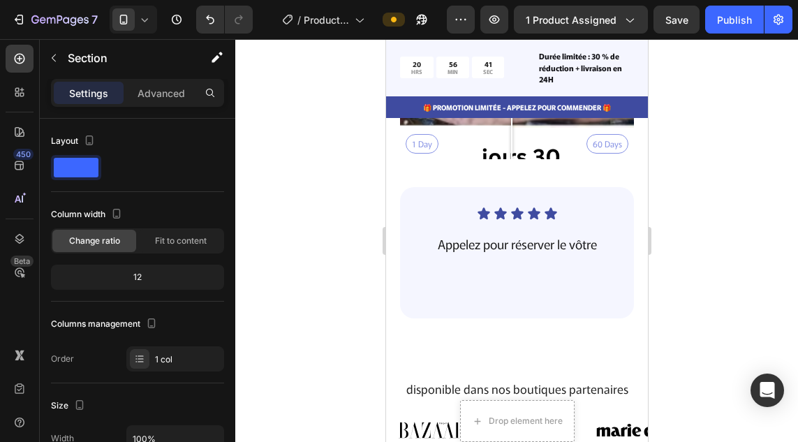
scroll to position [3955, 0]
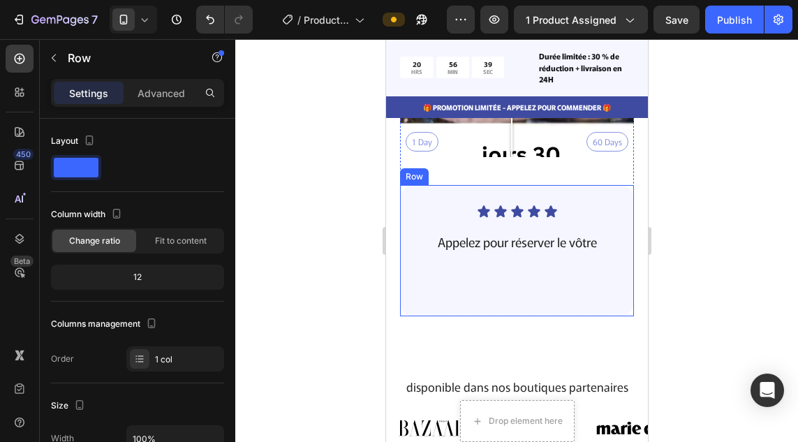
click at [500, 257] on div "Icon Icon Icon Icon Icon Icon List Appelez pour réserver le vôtre Text Block Te…" at bounding box center [516, 249] width 206 height 91
click at [479, 260] on div "Icon Icon Icon Icon Icon Icon List Appelez pour réserver le vôtre Text Block Te…" at bounding box center [516, 249] width 206 height 91
click at [479, 280] on div at bounding box center [516, 281] width 206 height 3
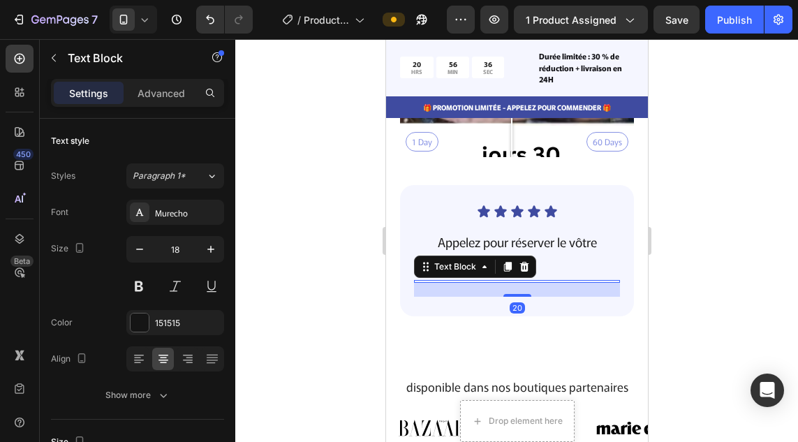
click at [479, 280] on div at bounding box center [516, 281] width 206 height 3
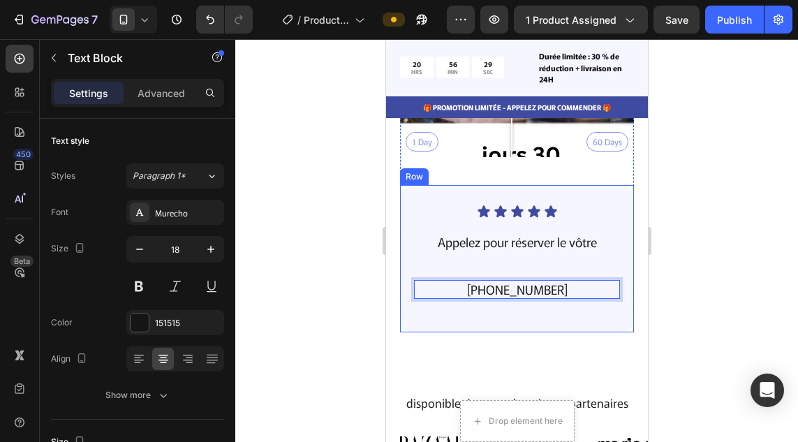
click at [407, 223] on div "Icon Icon Icon Icon Icon Icon List Appelez pour réserver le vôtre Text Block +2…" at bounding box center [516, 258] width 234 height 147
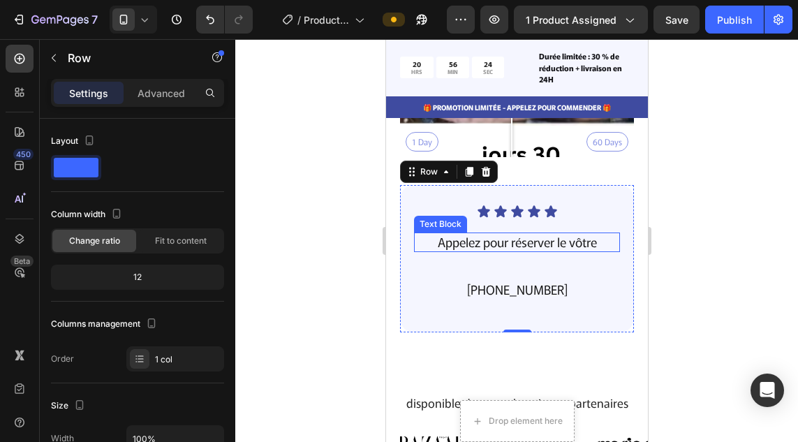
click at [576, 238] on p "Appelez pour réserver le vôtre" at bounding box center [515, 242] width 203 height 16
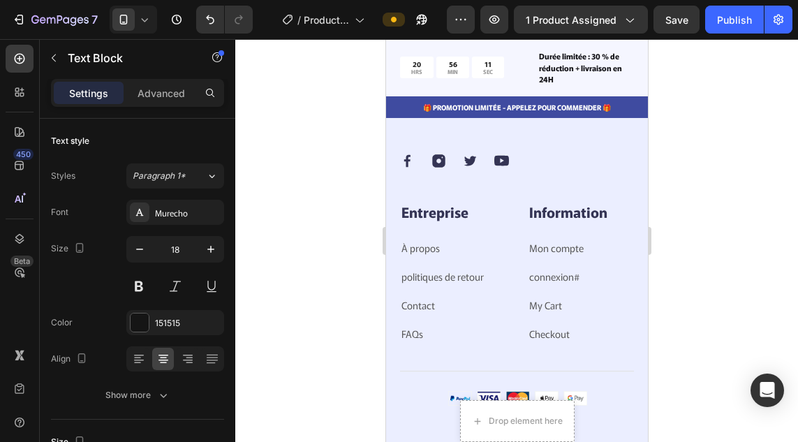
scroll to position [4838, 0]
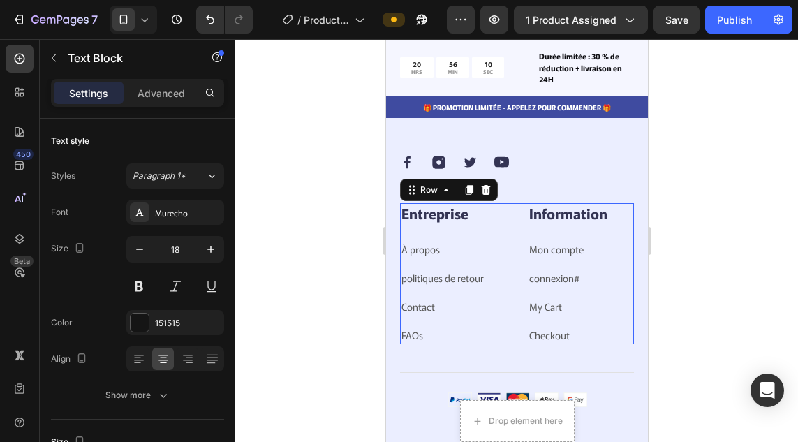
click at [492, 241] on div "Entreprise Heading À propos Text block politiques de retour Text block Contact …" at bounding box center [452, 273] width 107 height 141
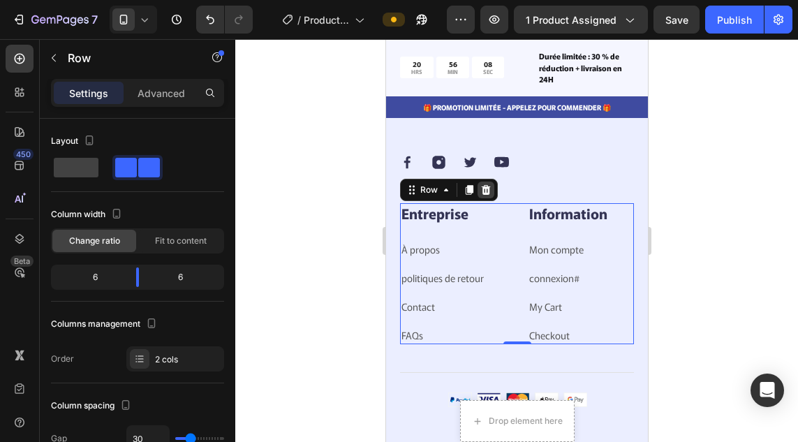
click at [481, 195] on icon at bounding box center [484, 189] width 11 height 11
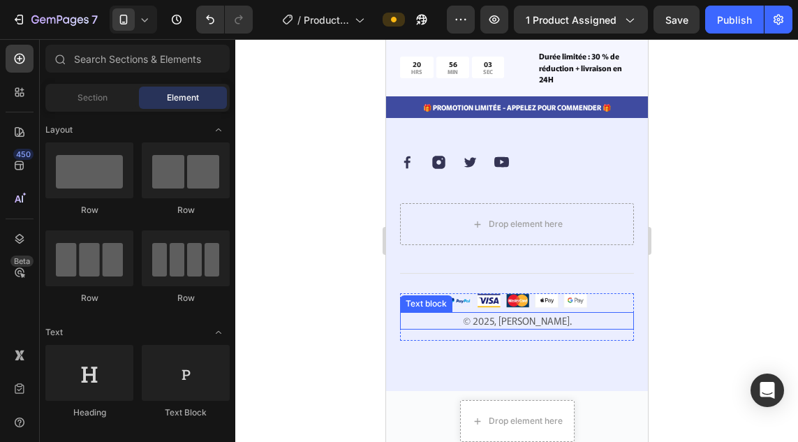
click at [560, 328] on p "© 2025, velina." at bounding box center [515, 320] width 231 height 15
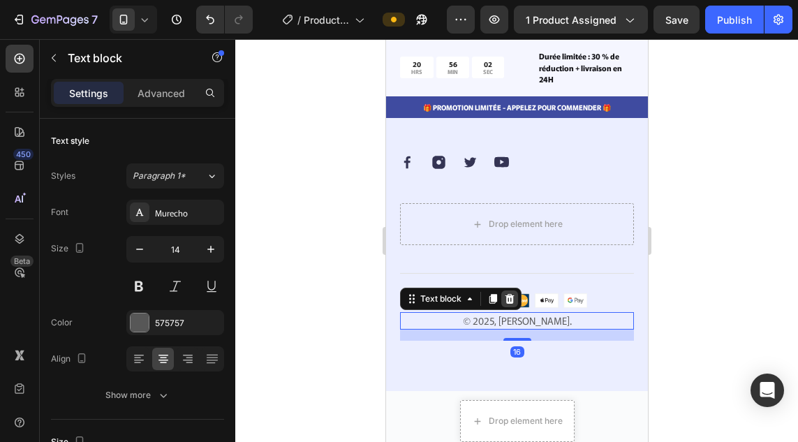
click at [508, 304] on icon at bounding box center [508, 299] width 9 height 10
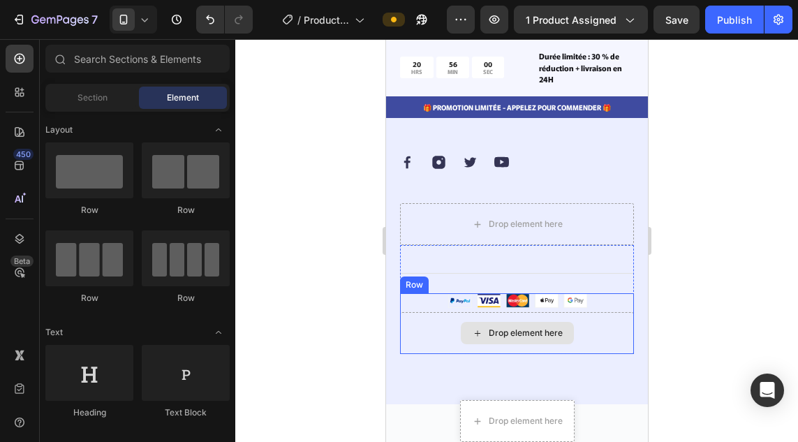
click at [592, 354] on div "Drop element here" at bounding box center [516, 333] width 234 height 42
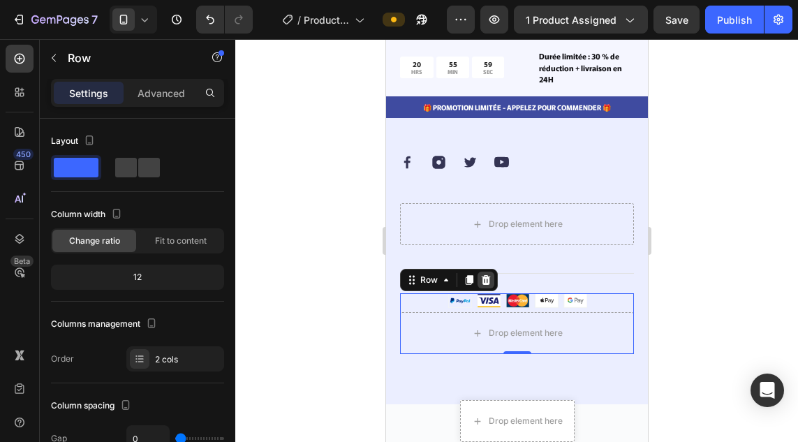
click at [487, 285] on icon at bounding box center [485, 280] width 9 height 10
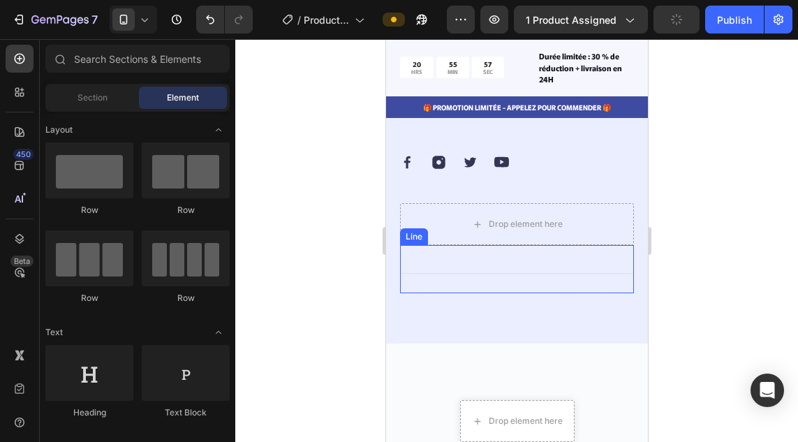
click at [558, 268] on div "Title Line" at bounding box center [516, 269] width 234 height 48
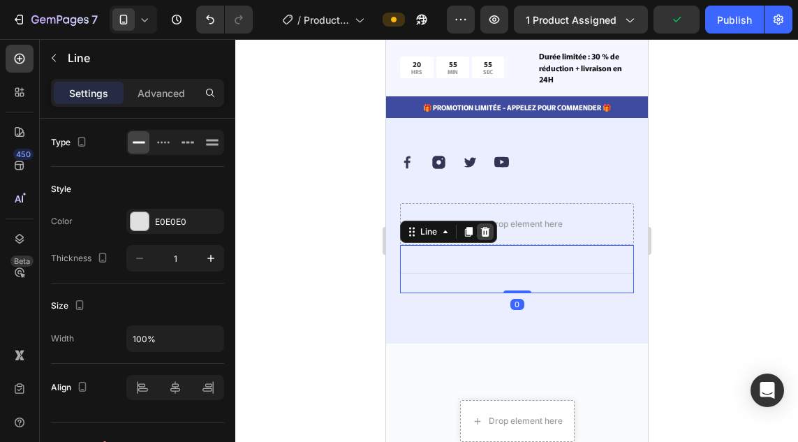
click at [485, 237] on icon at bounding box center [484, 231] width 11 height 11
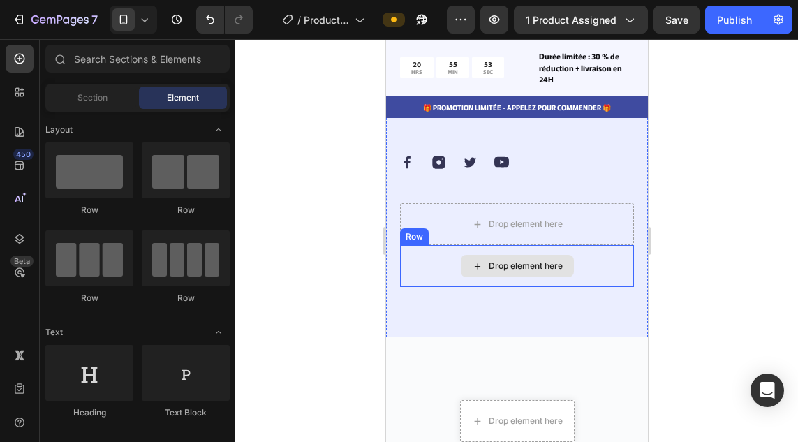
click at [597, 287] on div "Drop element here" at bounding box center [516, 266] width 234 height 42
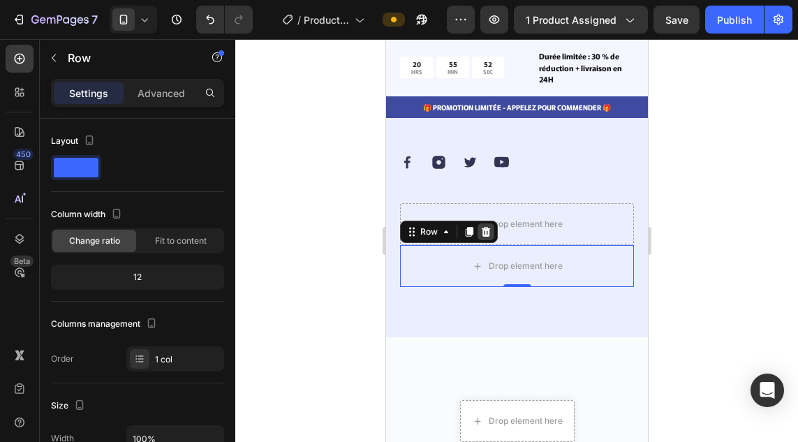
click at [483, 237] on icon at bounding box center [484, 231] width 11 height 11
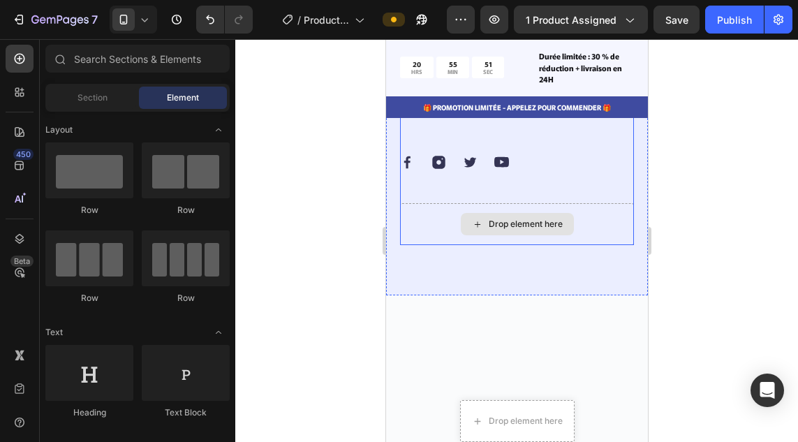
click at [594, 238] on div "Drop element here" at bounding box center [516, 224] width 234 height 42
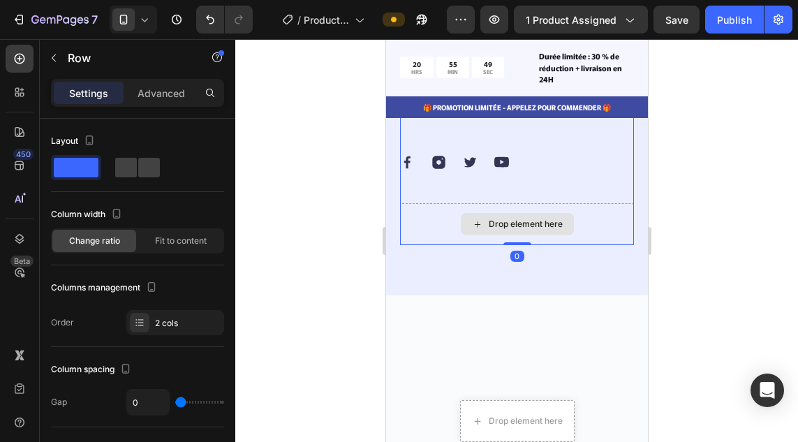
click at [588, 237] on div "Drop element here" at bounding box center [516, 224] width 234 height 42
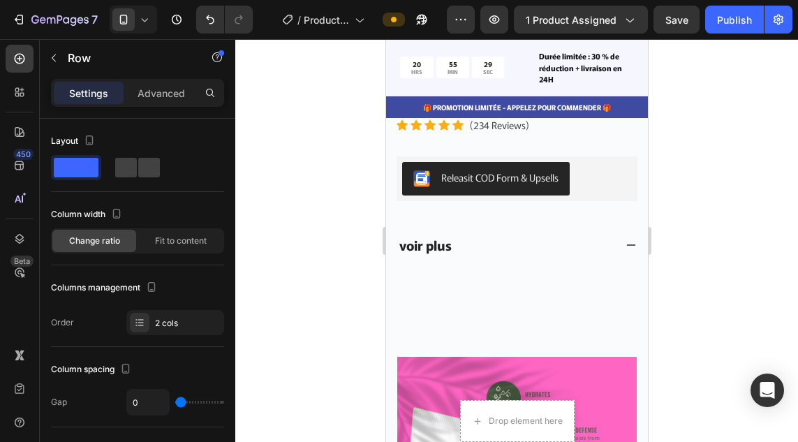
scroll to position [5584, 0]
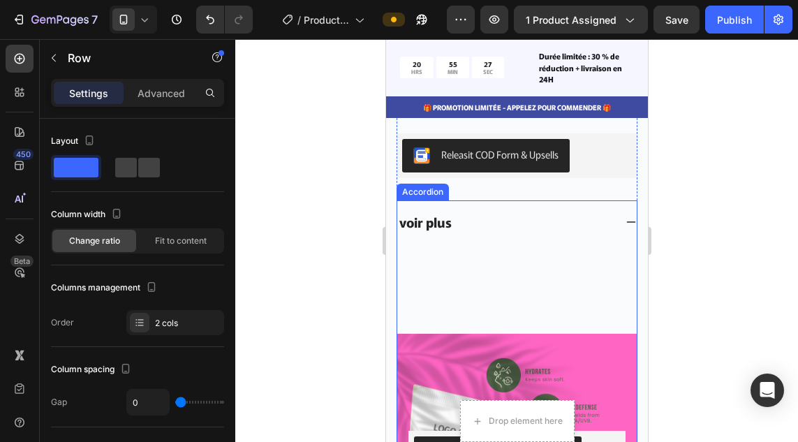
click at [624, 216] on icon at bounding box center [629, 221] width 11 height 11
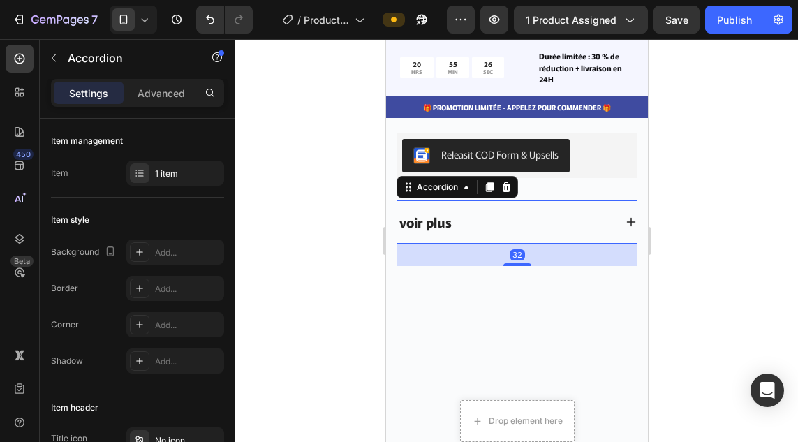
click at [624, 216] on icon at bounding box center [629, 221] width 11 height 11
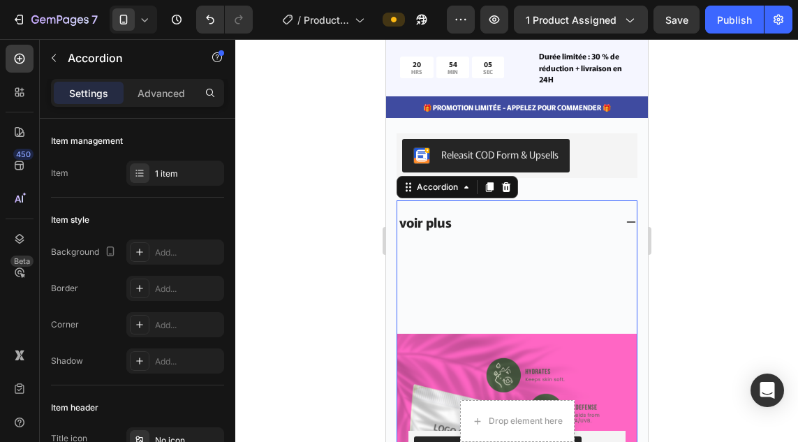
click at [676, 37] on div "7 / Product Page - Aug 26, 10:21:59 Preview 1 product assigned Save Publish" at bounding box center [399, 20] width 798 height 40
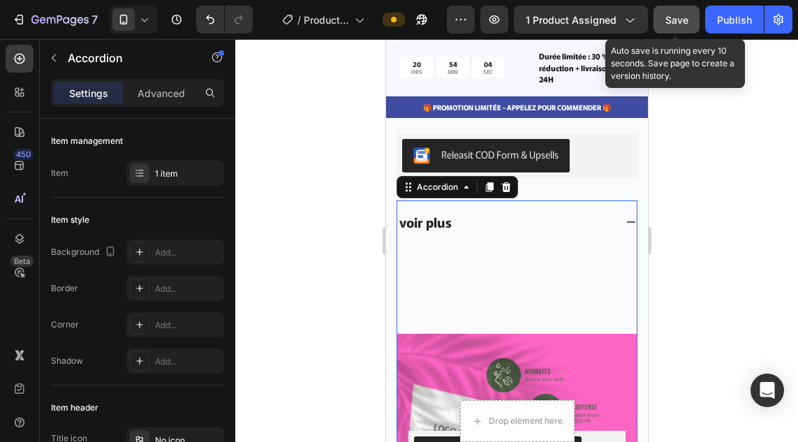
click at [679, 20] on span "Save" at bounding box center [676, 20] width 23 height 12
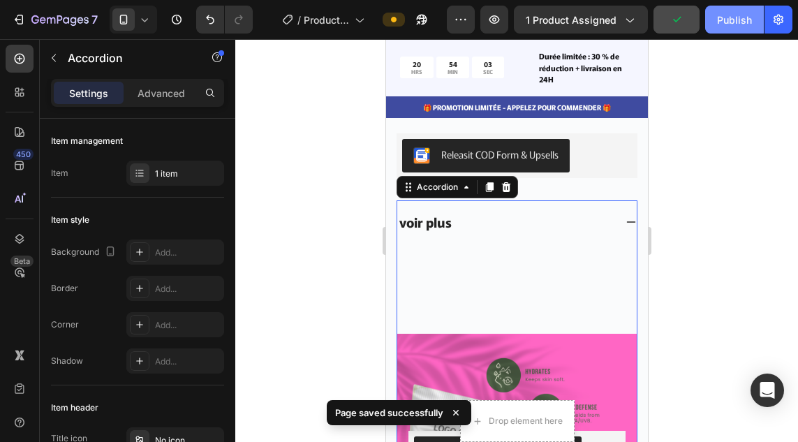
click at [737, 23] on div "Publish" at bounding box center [734, 20] width 35 height 15
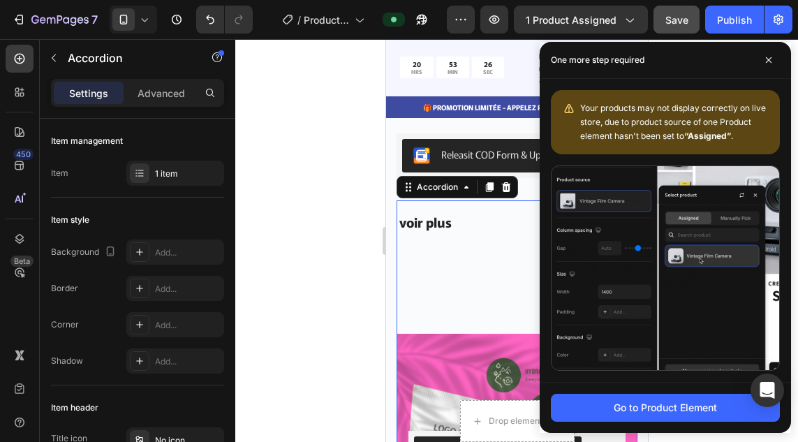
click at [313, 222] on div at bounding box center [516, 240] width 562 height 403
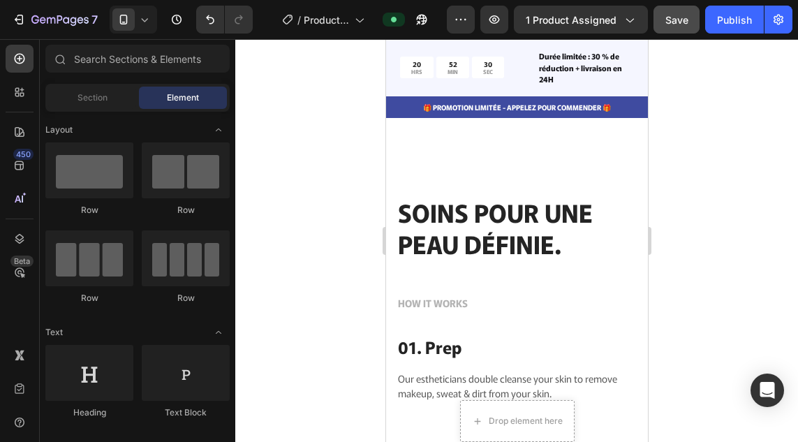
scroll to position [551, 0]
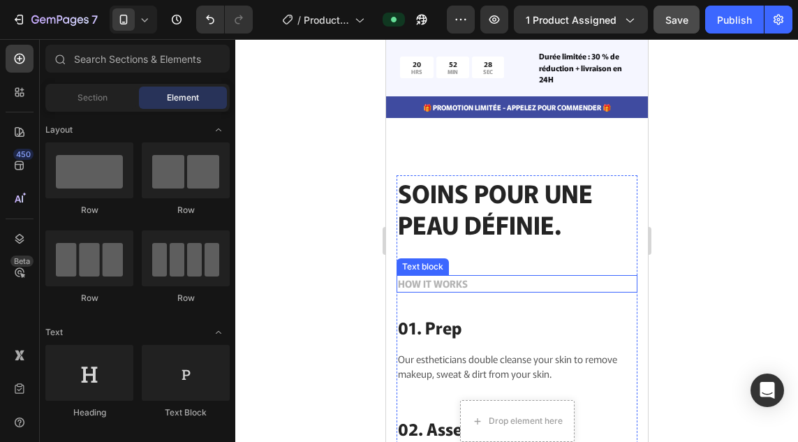
click at [454, 280] on p "HOW IT WORKS" at bounding box center [516, 283] width 238 height 15
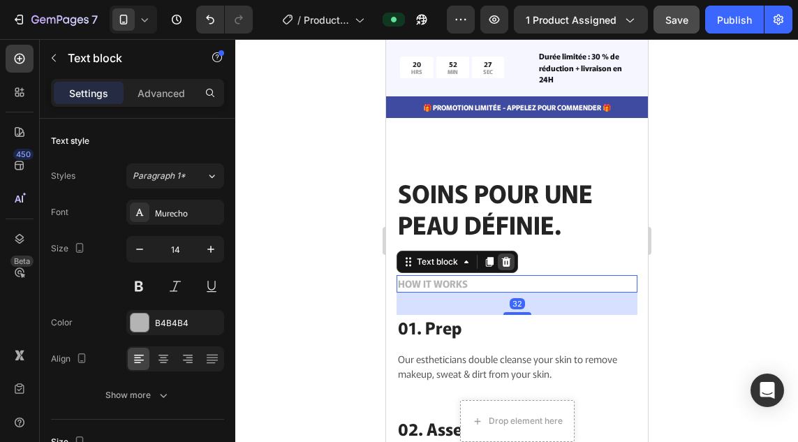
click at [507, 256] on icon at bounding box center [505, 261] width 11 height 11
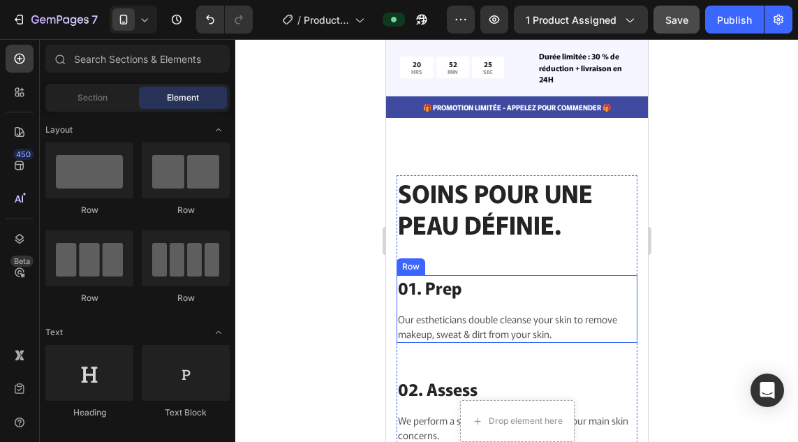
click at [471, 290] on div "01. Prep Heading Our estheticians double cleanse your skin to remove makeup, sw…" at bounding box center [516, 309] width 241 height 68
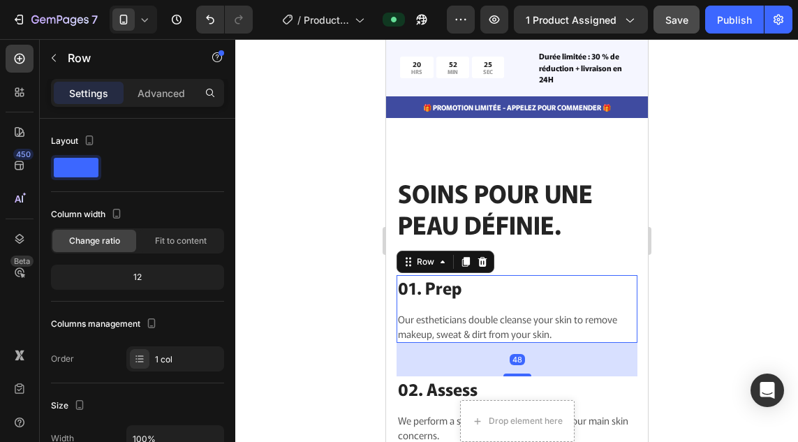
click at [471, 290] on div "01. Prep Heading Our estheticians double cleanse your skin to remove makeup, sw…" at bounding box center [516, 309] width 241 height 68
click at [460, 277] on p "01. Prep" at bounding box center [516, 287] width 238 height 22
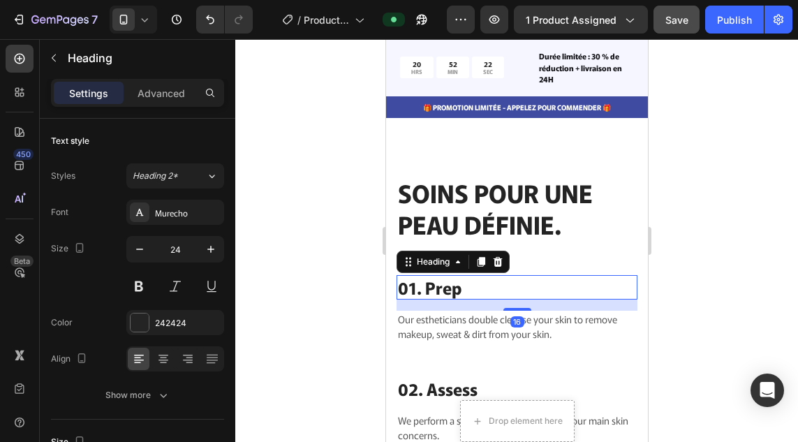
click at [460, 277] on p "01. Prep" at bounding box center [516, 287] width 238 height 22
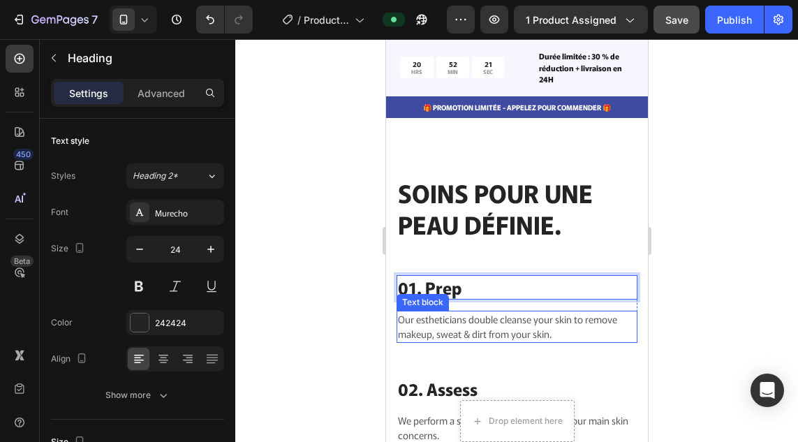
click at [470, 314] on p "Our estheticians double cleanse your skin to remove makeup, sweat & dirt from y…" at bounding box center [516, 326] width 238 height 29
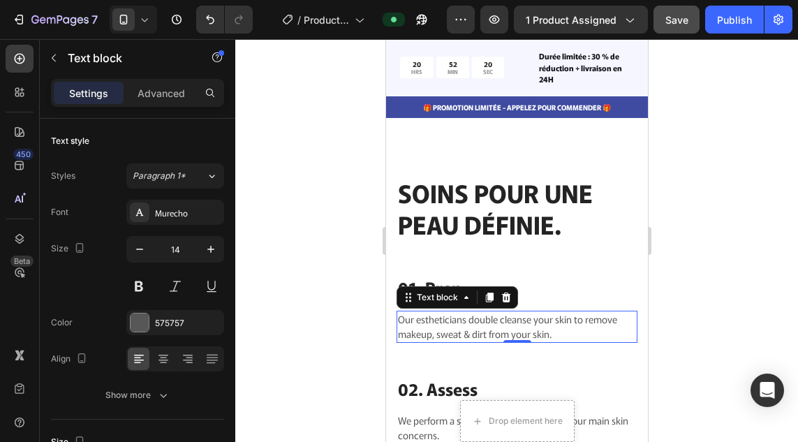
click at [470, 314] on p "Our estheticians double cleanse your skin to remove makeup, sweat & dirt from y…" at bounding box center [516, 326] width 238 height 29
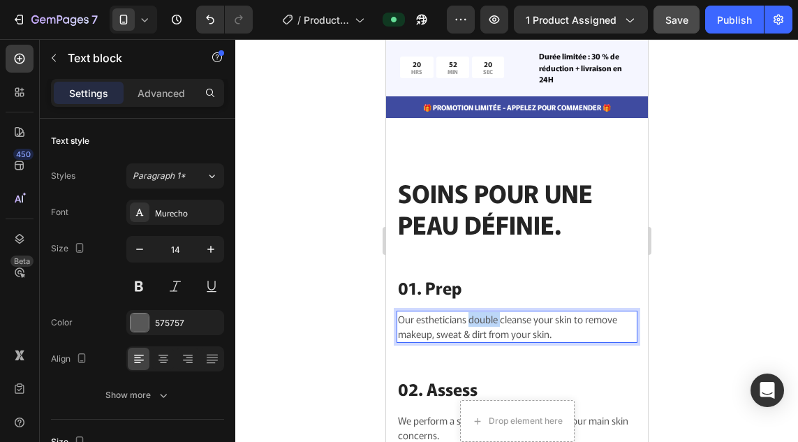
click at [470, 314] on p "Our estheticians double cleanse your skin to remove makeup, sweat & dirt from y…" at bounding box center [516, 326] width 238 height 29
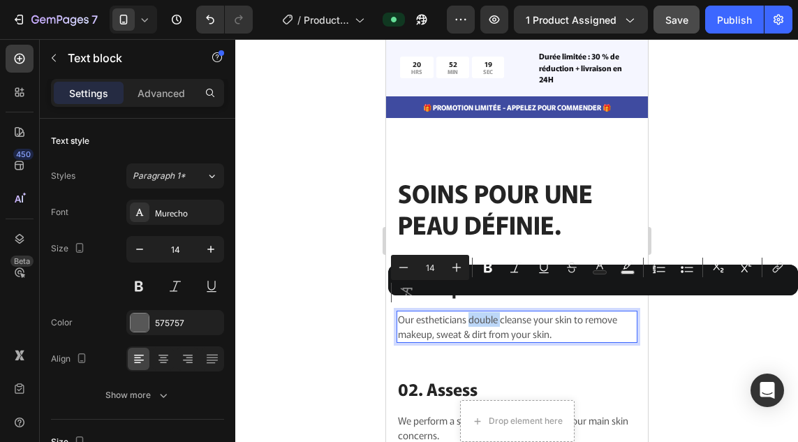
click at [470, 314] on p "Our estheticians double cleanse your skin to remove makeup, sweat & dirt from y…" at bounding box center [516, 326] width 238 height 29
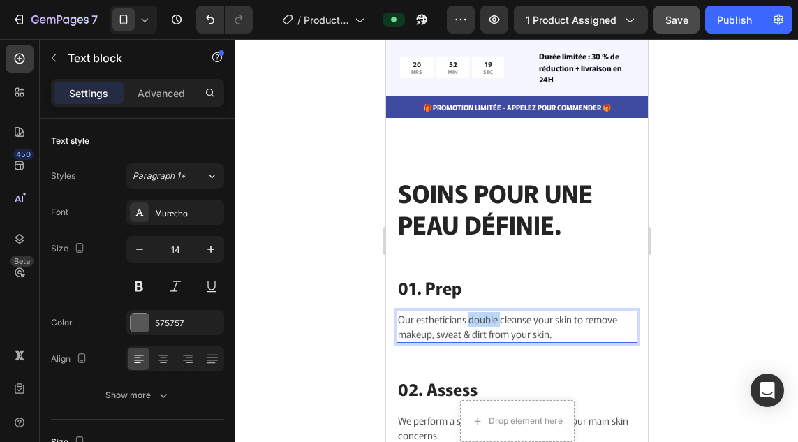
click at [470, 314] on p "Our estheticians double cleanse your skin to remove makeup, sweat & dirt from y…" at bounding box center [516, 326] width 238 height 29
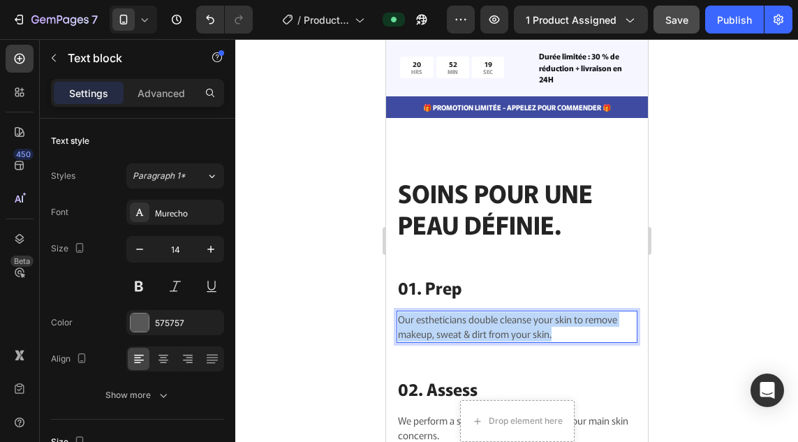
click at [470, 314] on p "Our estheticians double cleanse your skin to remove makeup, sweat & dirt from y…" at bounding box center [516, 326] width 238 height 29
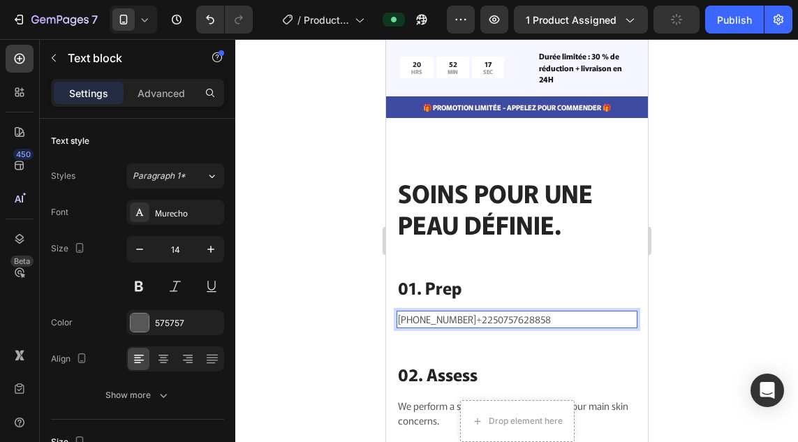
click at [470, 314] on p "+2250757628858+2250757628858" at bounding box center [516, 319] width 238 height 15
click at [560, 312] on p "+2250757628858+2250757628858" at bounding box center [516, 319] width 238 height 15
click at [560, 312] on p "+2250757628858+225075762" at bounding box center [516, 319] width 238 height 15
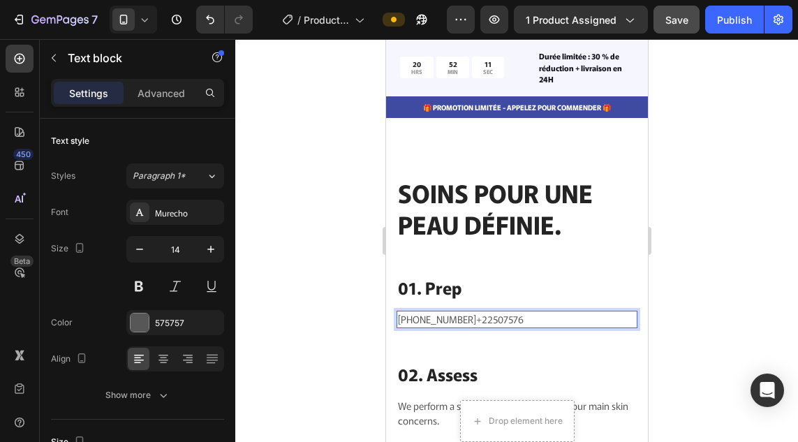
click at [560, 312] on p "+2250757628858+22507576" at bounding box center [516, 319] width 238 height 15
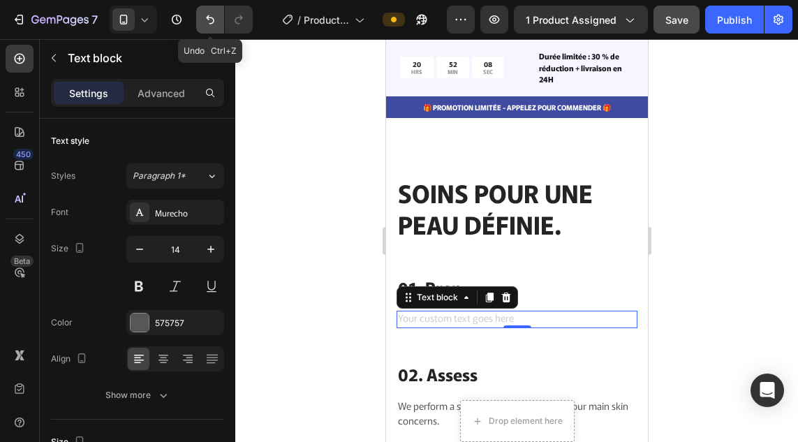
click at [216, 24] on icon "Undo/Redo" at bounding box center [210, 20] width 14 height 14
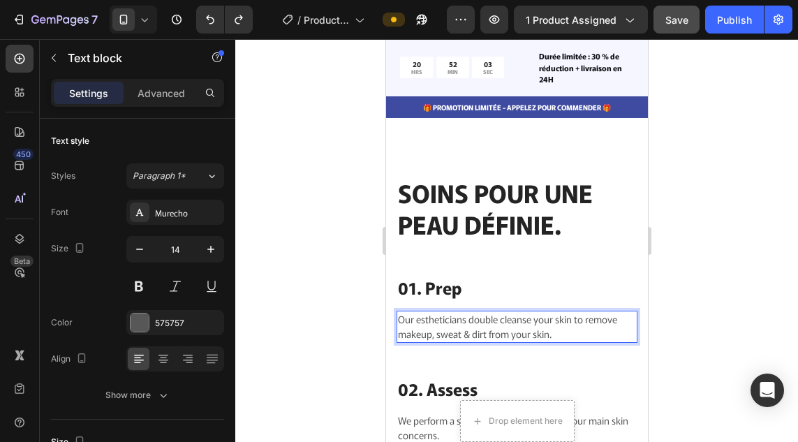
click at [555, 324] on p "Our estheticians double cleanse your skin to remove makeup, sweat & dirt from y…" at bounding box center [516, 326] width 238 height 29
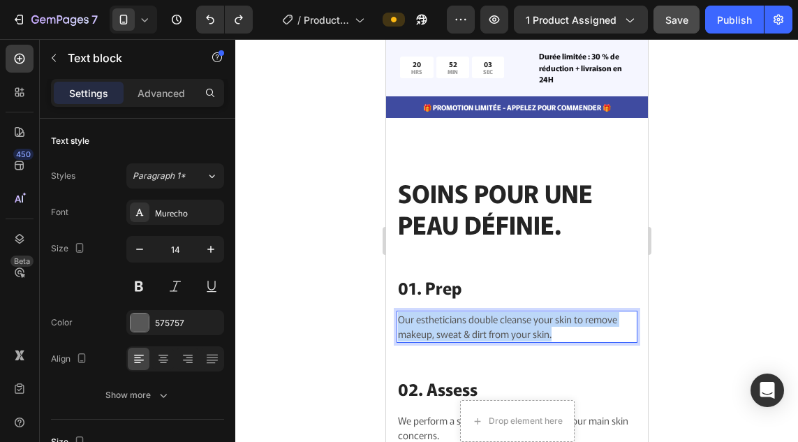
click at [555, 324] on p "Our estheticians double cleanse your skin to remove makeup, sweat & dirt from y…" at bounding box center [516, 326] width 238 height 29
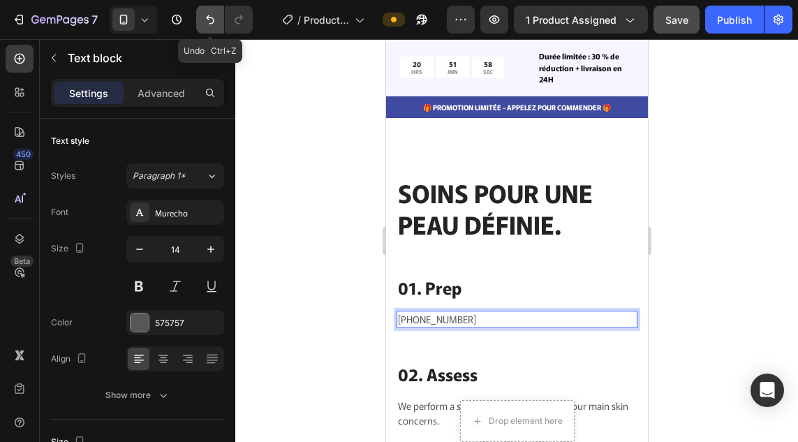
click at [204, 25] on icon "Undo/Redo" at bounding box center [210, 20] width 14 height 14
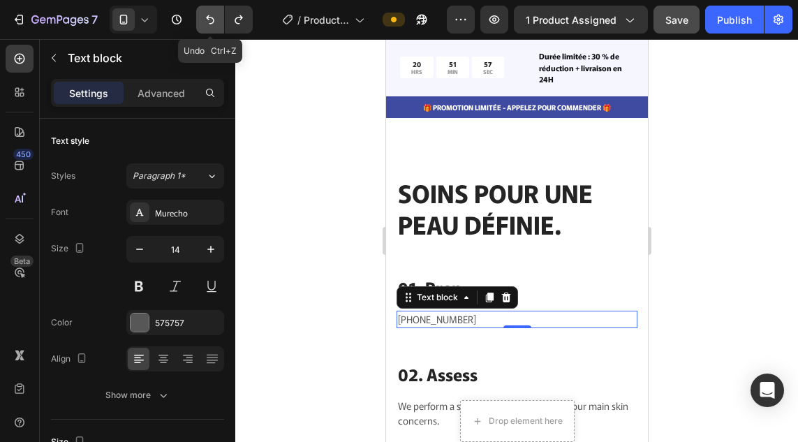
click at [212, 22] on icon "Undo/Redo" at bounding box center [210, 20] width 14 height 14
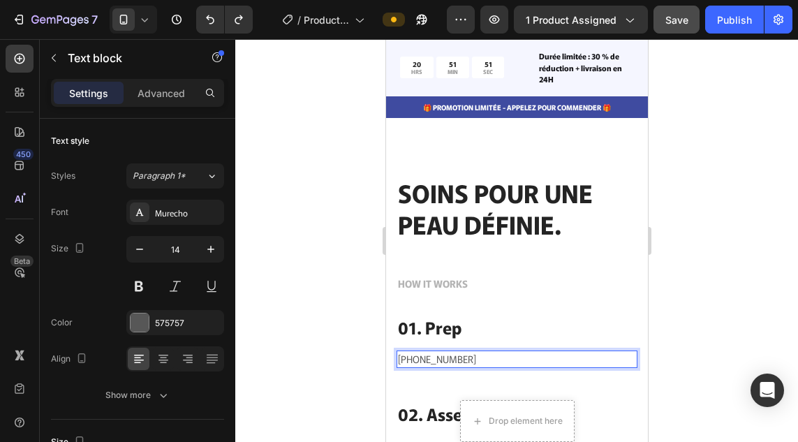
click at [476, 352] on p "+2250757628858" at bounding box center [516, 359] width 238 height 15
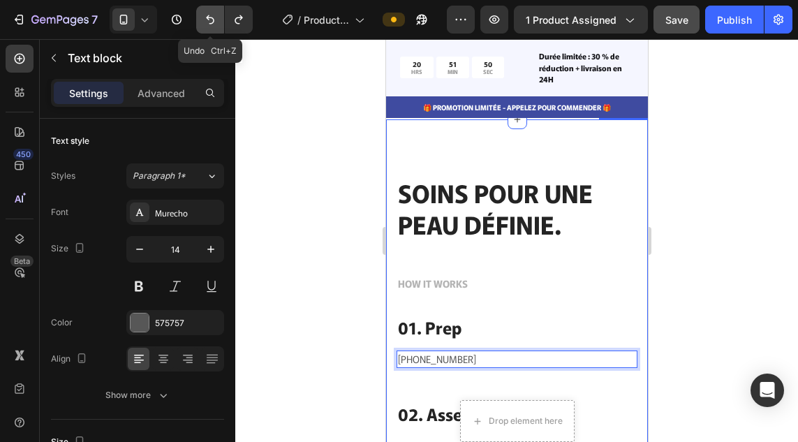
click at [208, 22] on icon "Undo/Redo" at bounding box center [210, 20] width 14 height 14
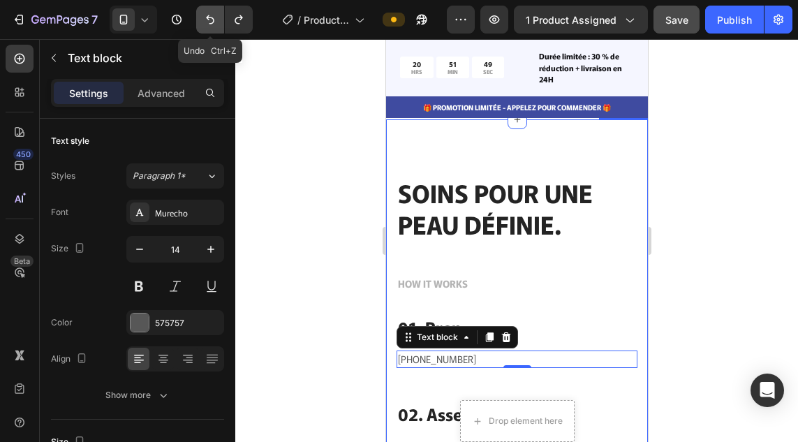
click at [208, 22] on icon "Undo/Redo" at bounding box center [210, 20] width 14 height 14
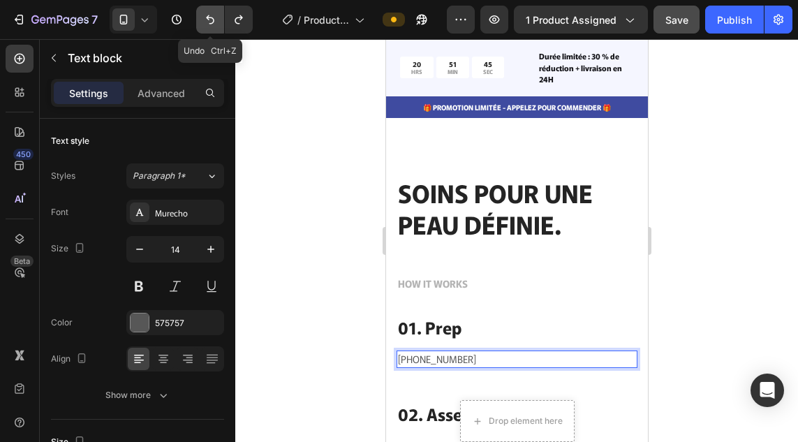
click at [216, 27] on button "Undo/Redo" at bounding box center [210, 20] width 28 height 28
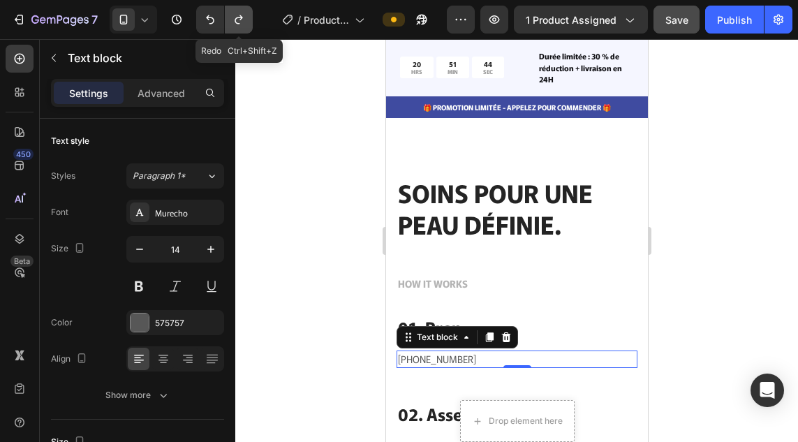
click at [244, 27] on button "Undo/Redo" at bounding box center [239, 20] width 28 height 28
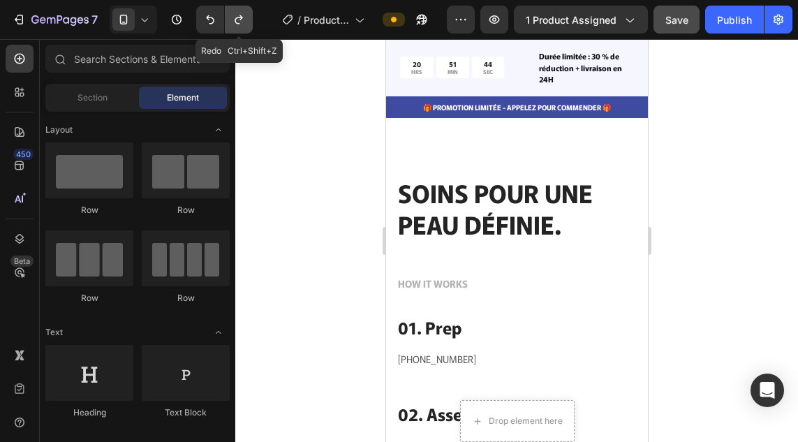
click at [244, 27] on button "Undo/Redo" at bounding box center [239, 20] width 28 height 28
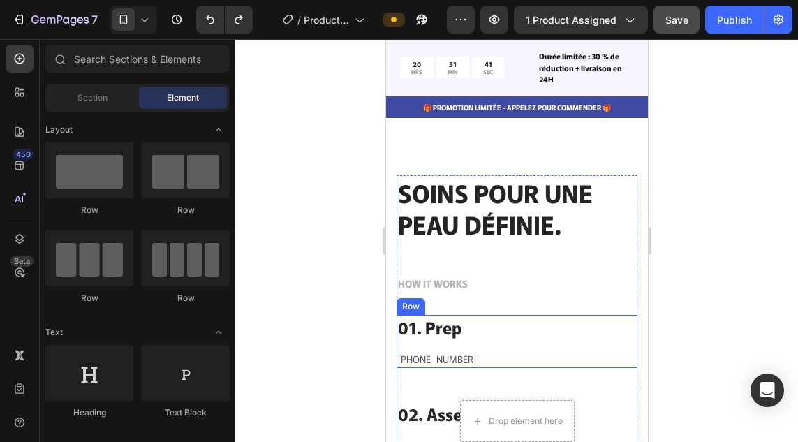
click at [483, 350] on div "+2250757628858" at bounding box center [516, 358] width 241 height 17
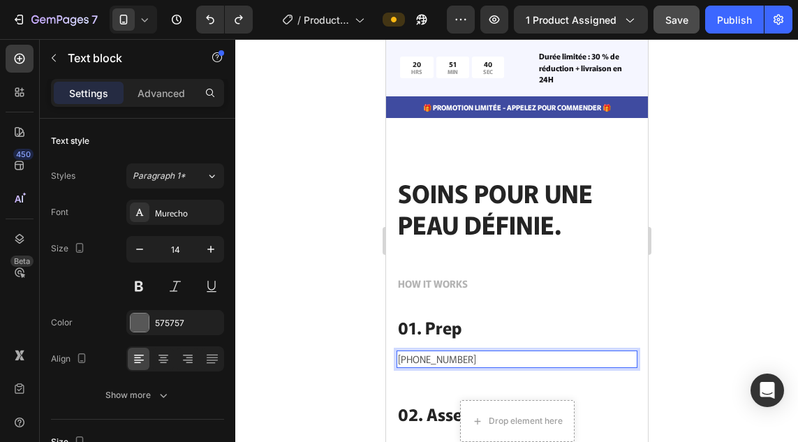
click at [485, 352] on p "+2250757628858" at bounding box center [516, 359] width 238 height 15
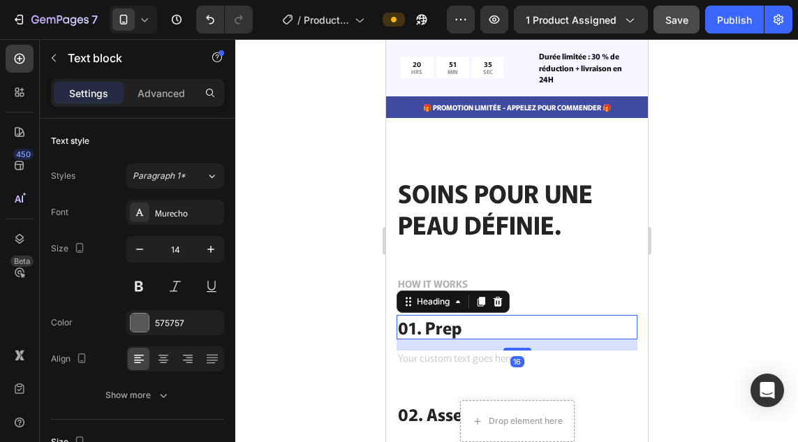
click at [512, 324] on p "01. Prep" at bounding box center [516, 327] width 238 height 22
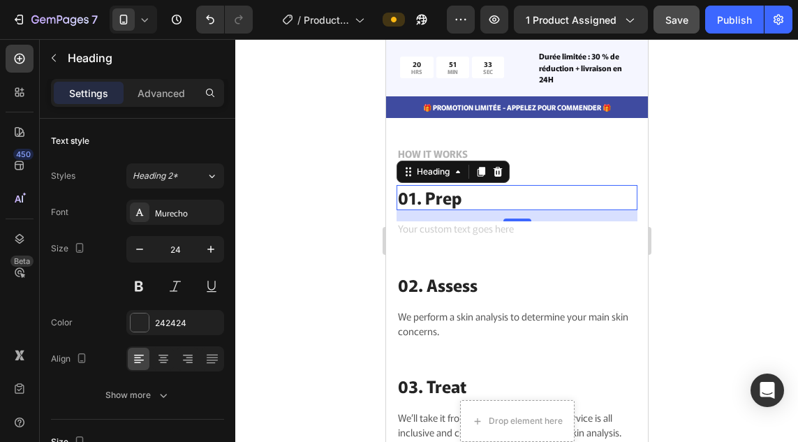
scroll to position [675, 0]
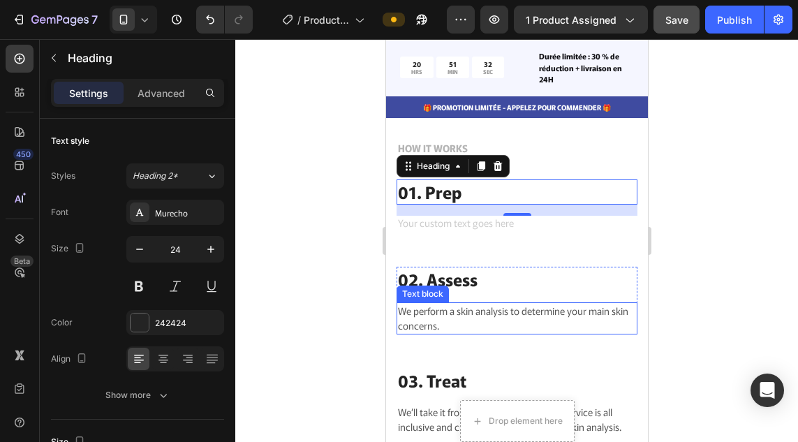
click at [464, 321] on p "We perform a skin analysis to determine your main skin concerns." at bounding box center [516, 318] width 238 height 29
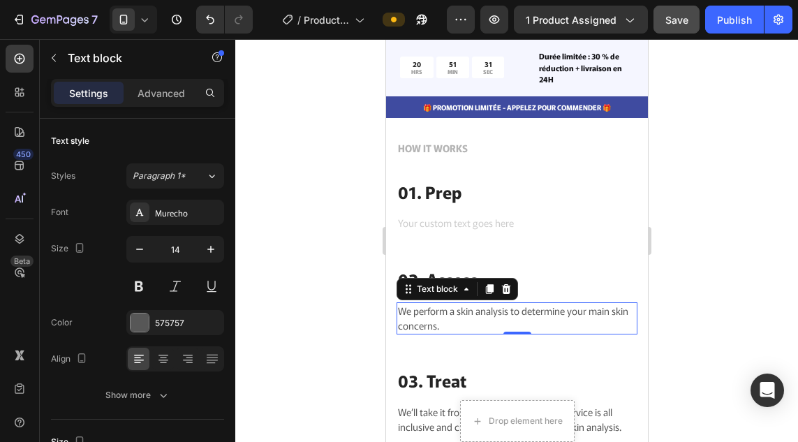
click at [464, 321] on p "We perform a skin analysis to determine your main skin concerns." at bounding box center [516, 318] width 238 height 29
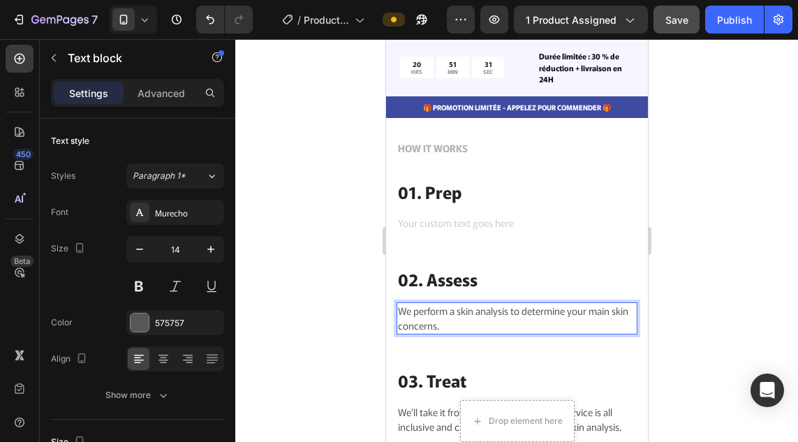
click at [464, 321] on p "We perform a skin analysis to determine your main skin concerns." at bounding box center [516, 318] width 238 height 29
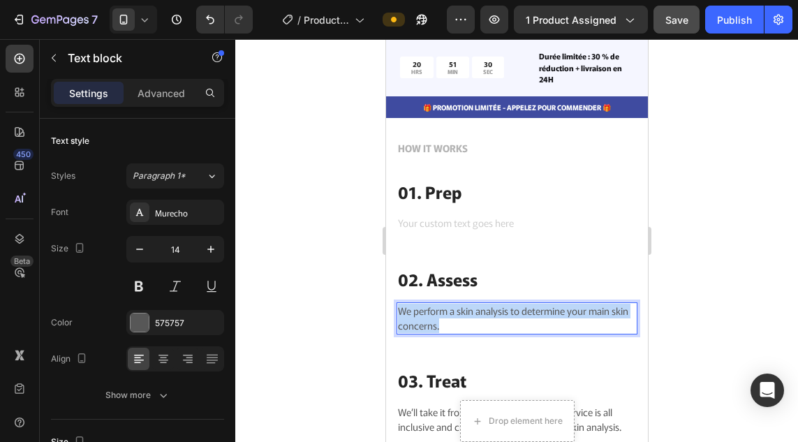
click at [464, 321] on p "We perform a skin analysis to determine your main skin concerns." at bounding box center [516, 318] width 238 height 29
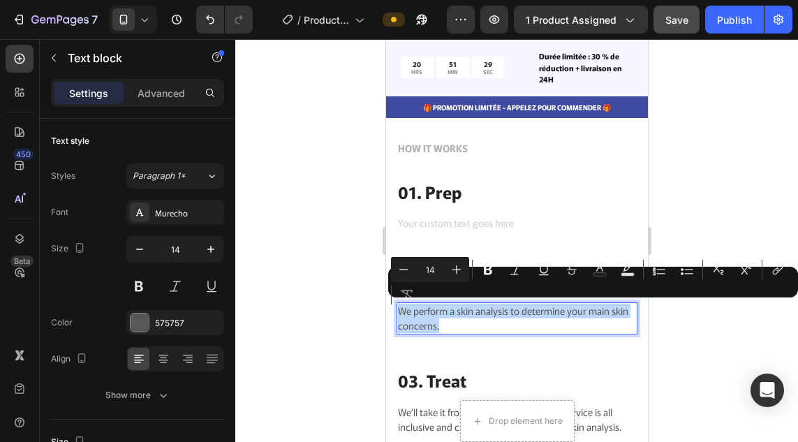
copy p "We perform a skin analysis to determine your main skin concerns."
click at [464, 321] on p "We perform a skin analysis to determine your main skin concerns." at bounding box center [516, 318] width 238 height 29
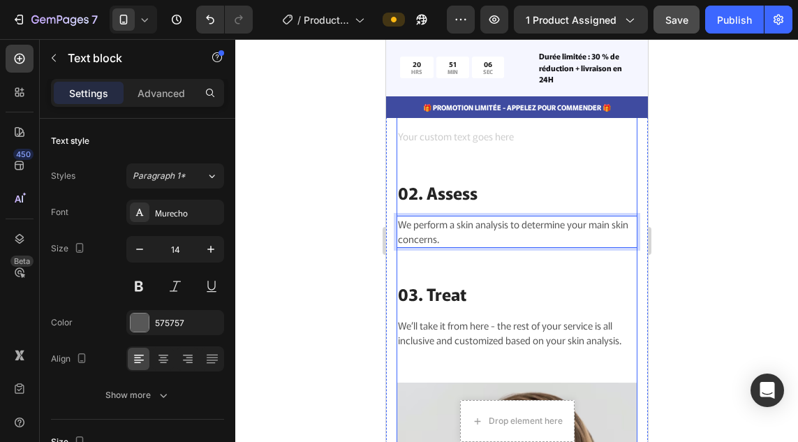
scroll to position [762, 0]
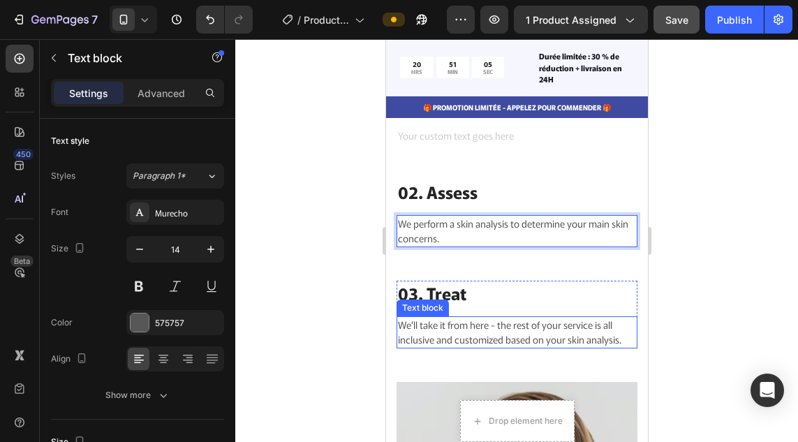
click at [462, 332] on p "We’ll take it from here - the rest of your service is all inclusive and customi…" at bounding box center [516, 331] width 238 height 29
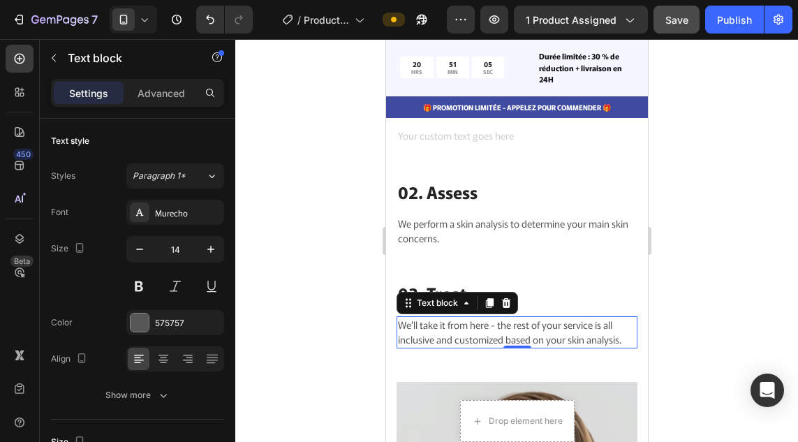
click at [462, 332] on p "We’ll take it from here - the rest of your service is all inclusive and customi…" at bounding box center [516, 331] width 238 height 29
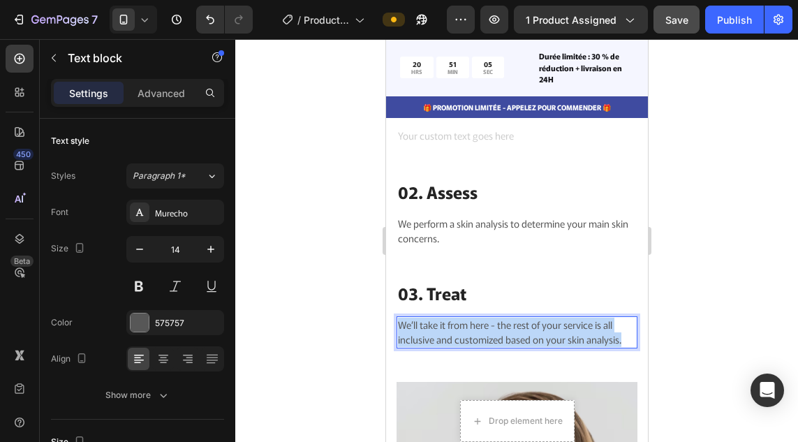
click at [462, 332] on p "We’ll take it from here - the rest of your service is all inclusive and customi…" at bounding box center [516, 331] width 238 height 29
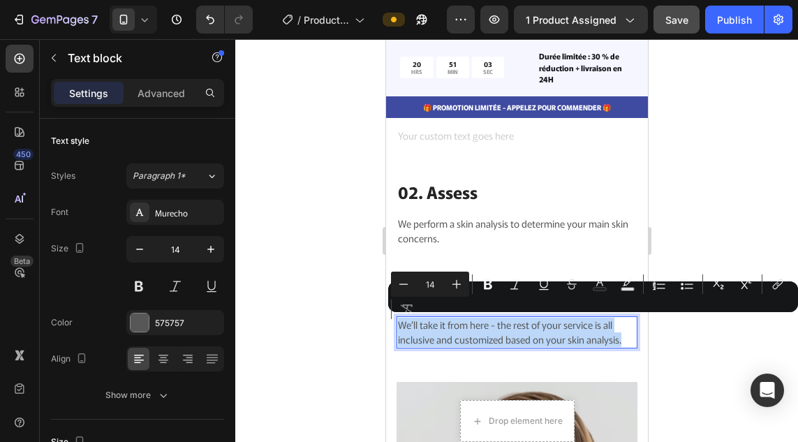
copy p "We’ll take it from here - the rest of your service is all inclusive and customi…"
click at [462, 332] on p "We’ll take it from here - the rest of your service is all inclusive and customi…" at bounding box center [516, 331] width 238 height 29
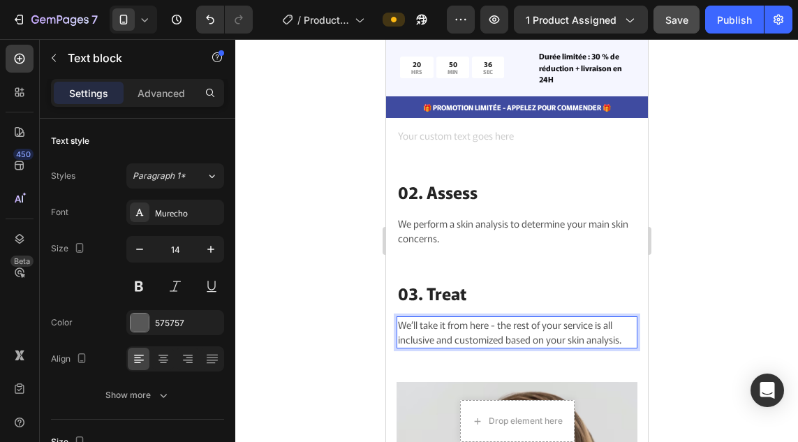
click at [548, 316] on div "We’ll take it from here - the rest of your service is all inclusive and customi…" at bounding box center [516, 332] width 241 height 32
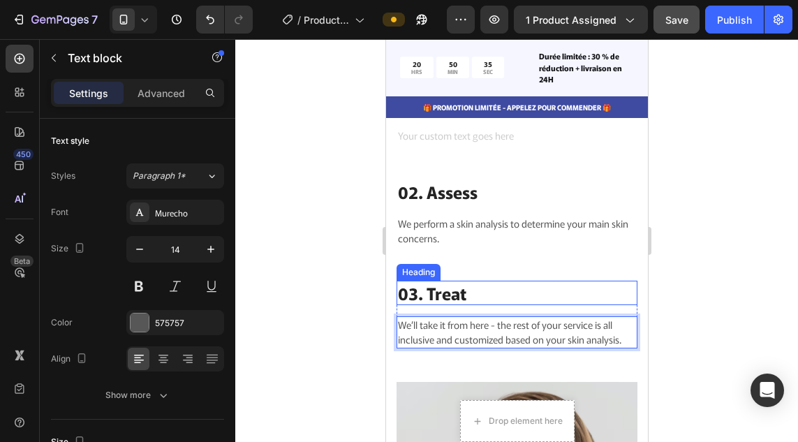
click at [542, 294] on p "03. Treat" at bounding box center [516, 293] width 238 height 22
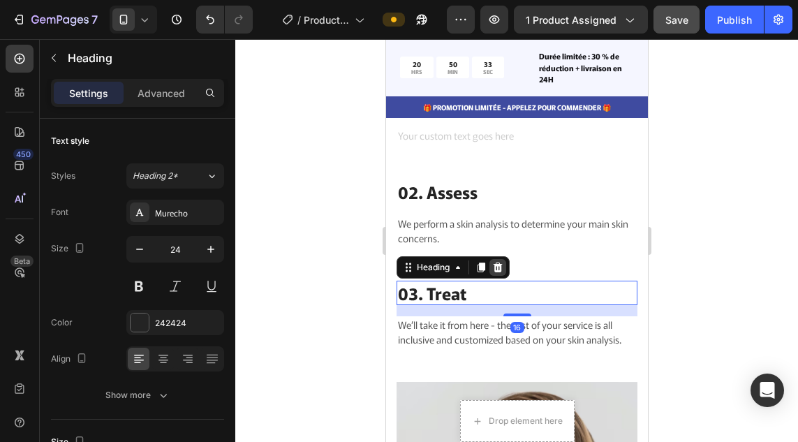
click at [493, 265] on icon at bounding box center [496, 267] width 11 height 11
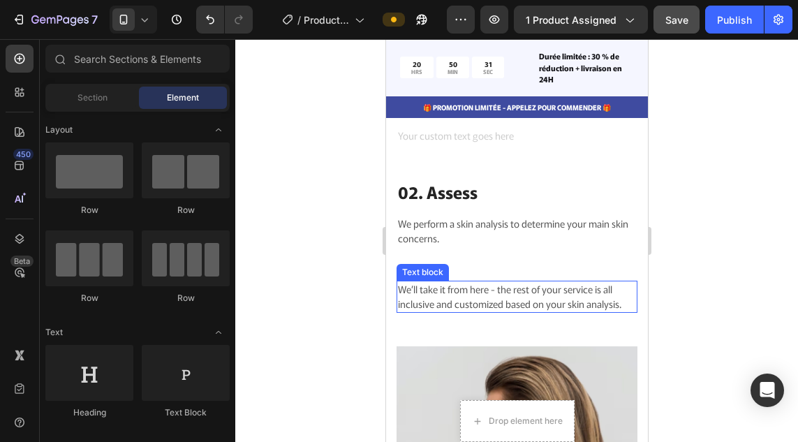
click at [574, 310] on p "We’ll take it from here - the rest of your service is all inclusive and customi…" at bounding box center [516, 296] width 238 height 29
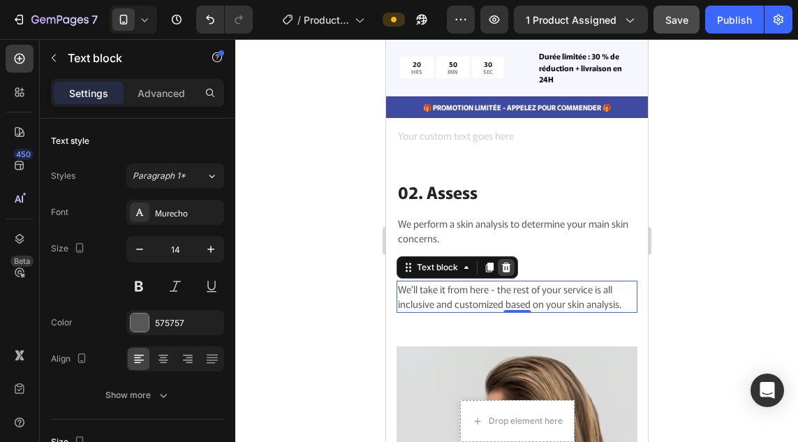
click at [507, 267] on icon at bounding box center [505, 267] width 9 height 10
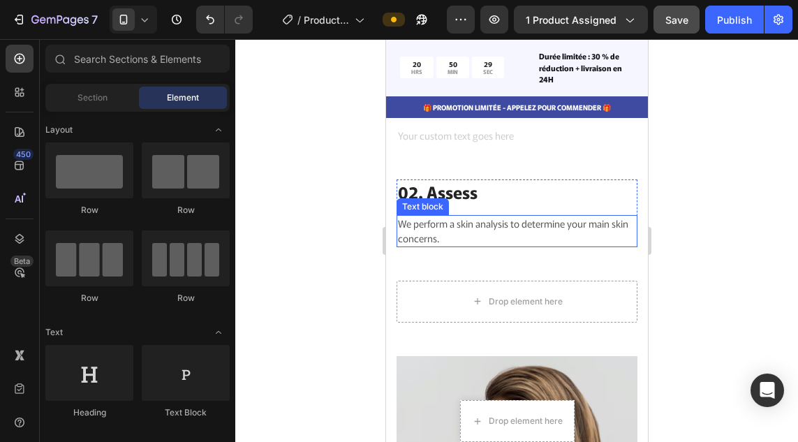
click at [481, 238] on p "We perform a skin analysis to determine your main skin concerns." at bounding box center [516, 230] width 238 height 29
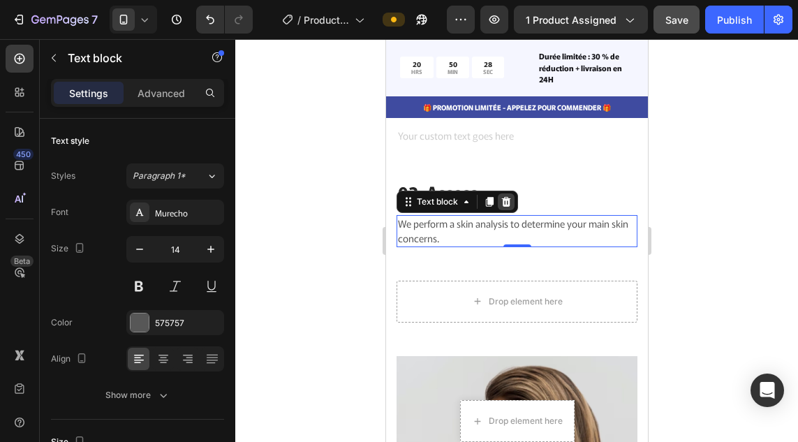
click at [501, 205] on icon at bounding box center [505, 201] width 11 height 11
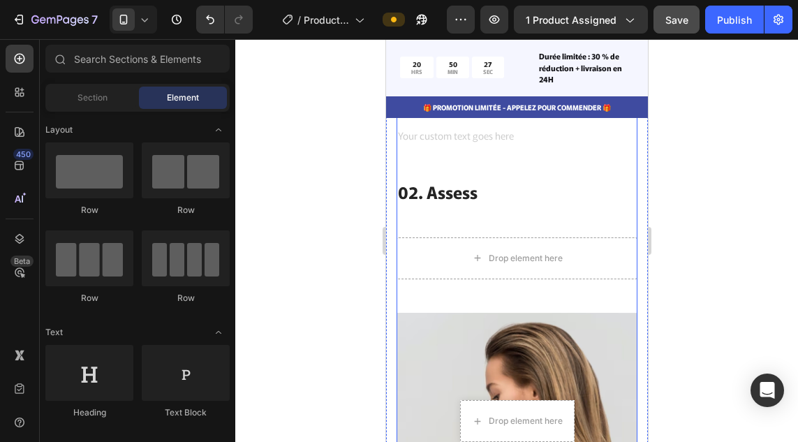
click at [494, 201] on p "02. Assess" at bounding box center [516, 192] width 238 height 22
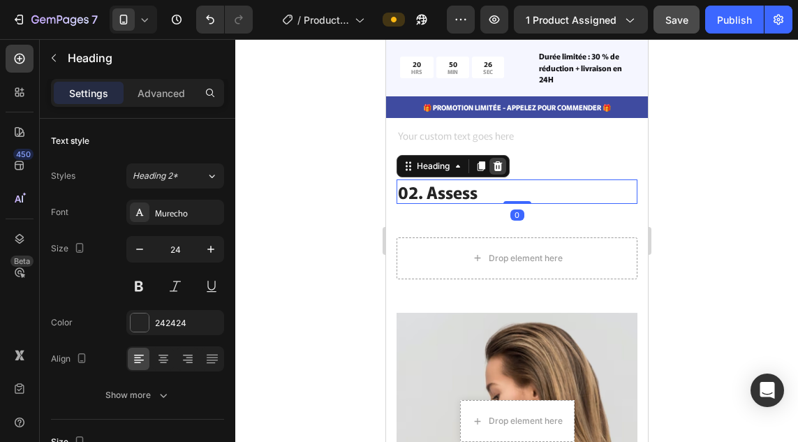
click at [498, 165] on icon at bounding box center [496, 165] width 11 height 11
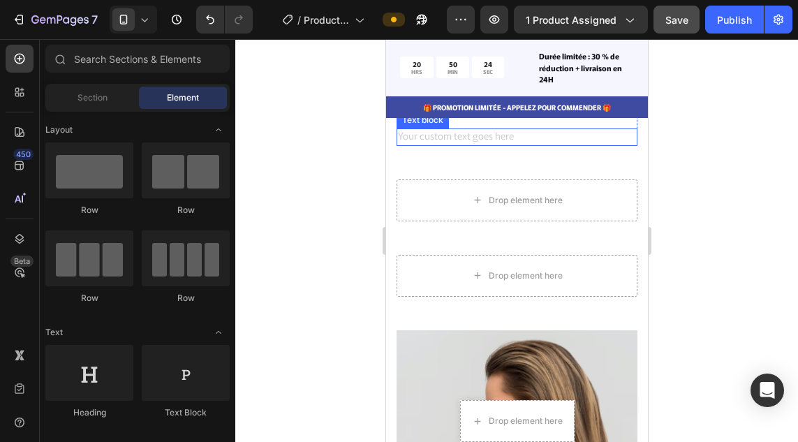
click at [527, 130] on div "Rich Text Editor. Editing area: main" at bounding box center [516, 136] width 241 height 17
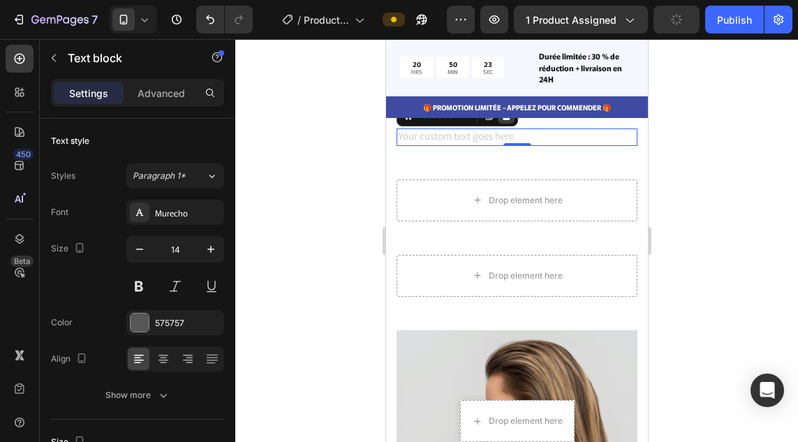
click at [507, 121] on div at bounding box center [505, 115] width 17 height 17
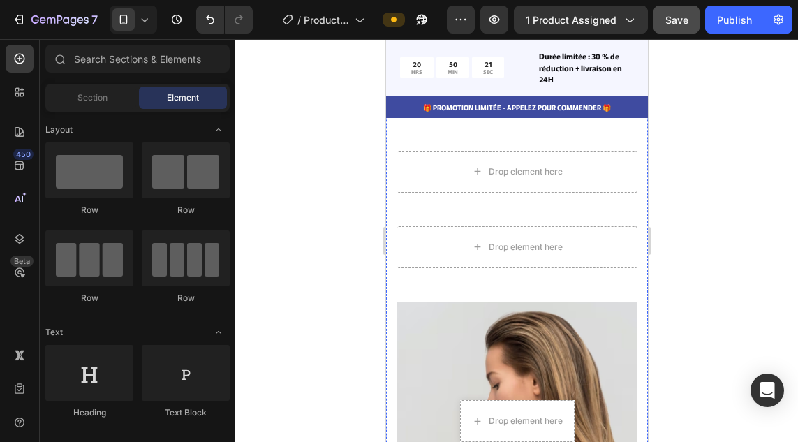
click at [581, 192] on div "Drop element here" at bounding box center [516, 172] width 241 height 42
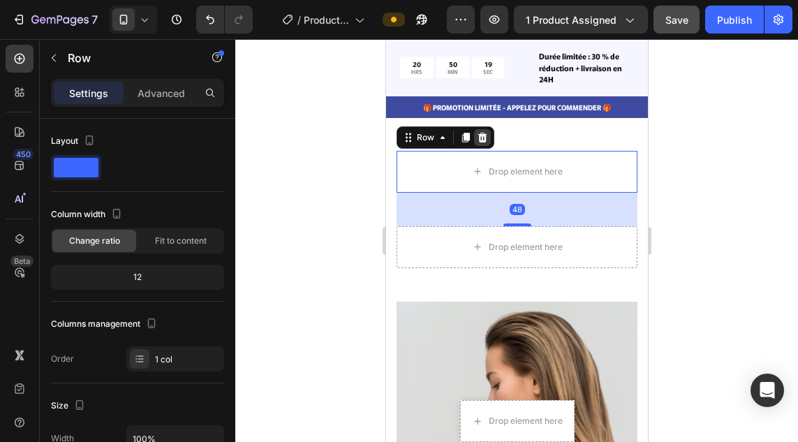
click at [483, 133] on icon at bounding box center [481, 137] width 9 height 10
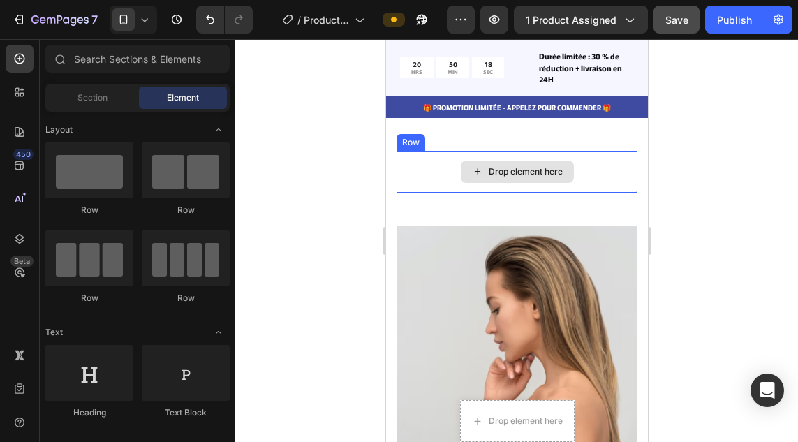
click at [593, 190] on div "Drop element here" at bounding box center [516, 172] width 241 height 42
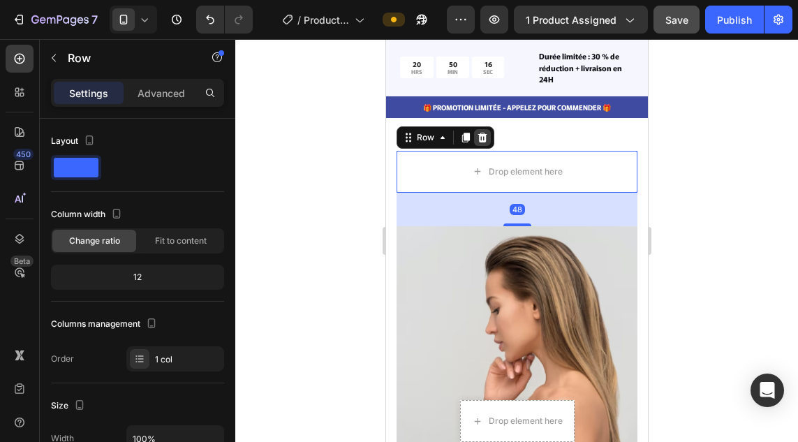
click at [484, 137] on icon at bounding box center [481, 137] width 9 height 10
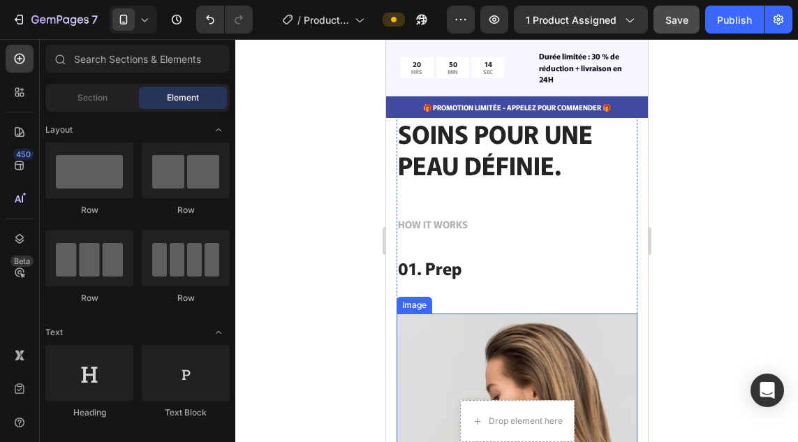
scroll to position [609, 0]
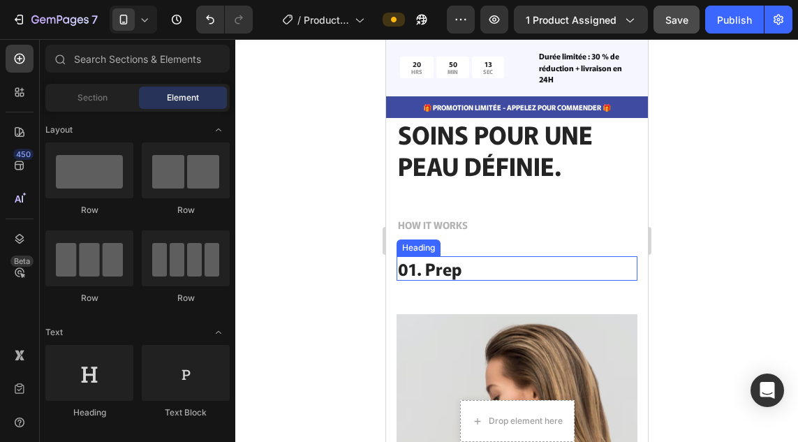
click at [493, 260] on p "01. Prep" at bounding box center [516, 268] width 238 height 22
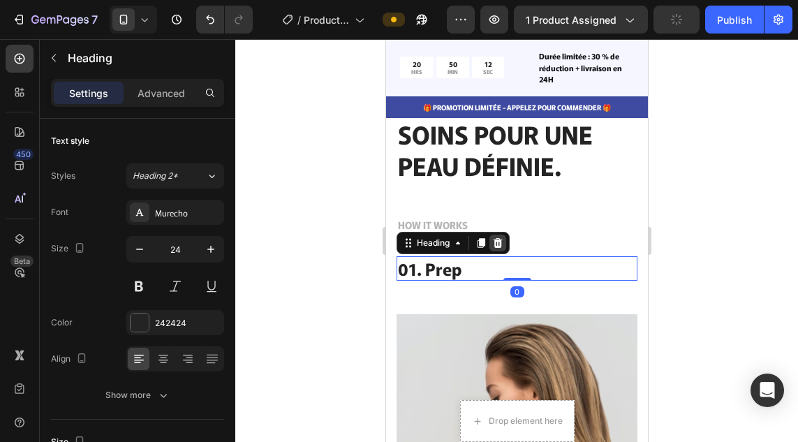
click at [496, 237] on icon at bounding box center [496, 242] width 11 height 11
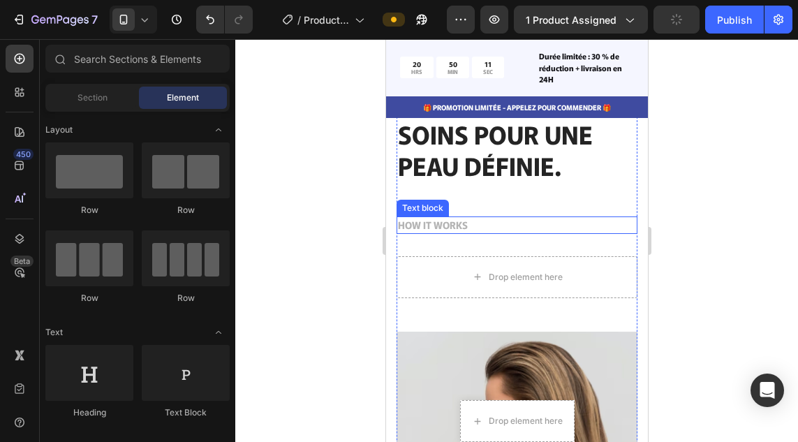
click at [469, 219] on p "HOW IT WORKS" at bounding box center [516, 225] width 238 height 15
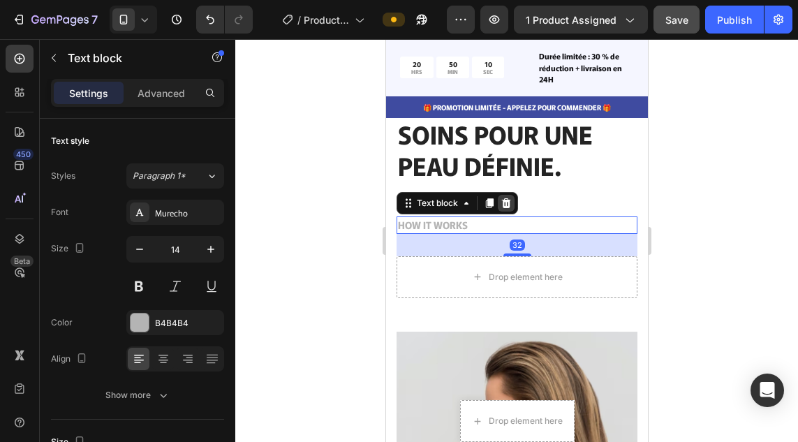
click at [510, 197] on icon at bounding box center [505, 202] width 11 height 11
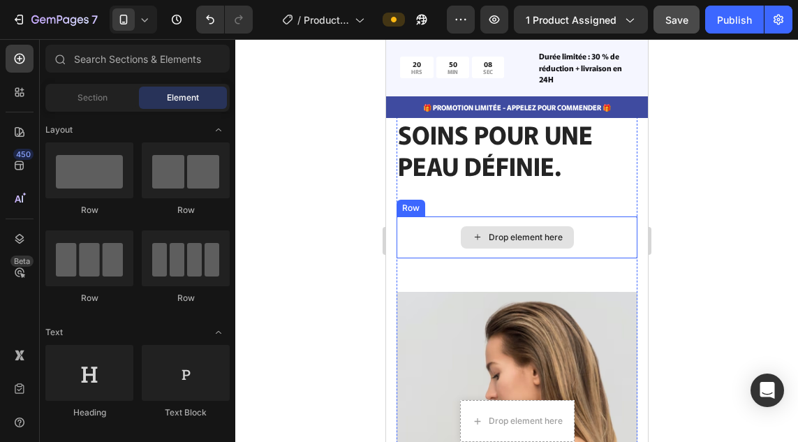
click at [604, 233] on div "Drop element here" at bounding box center [516, 237] width 241 height 42
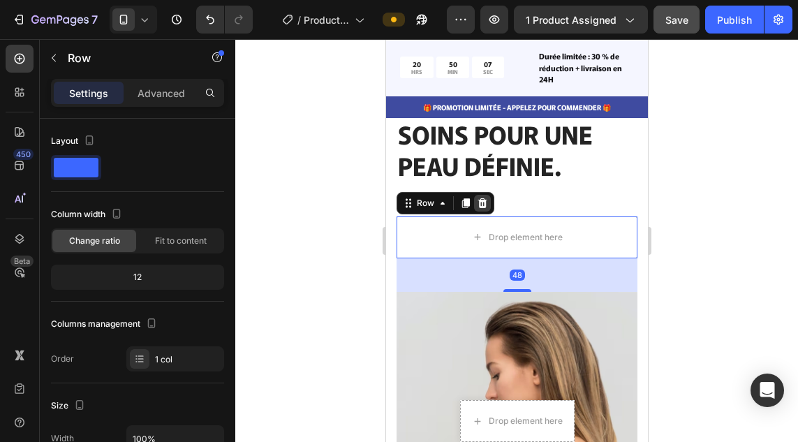
click at [481, 197] on icon at bounding box center [481, 202] width 9 height 10
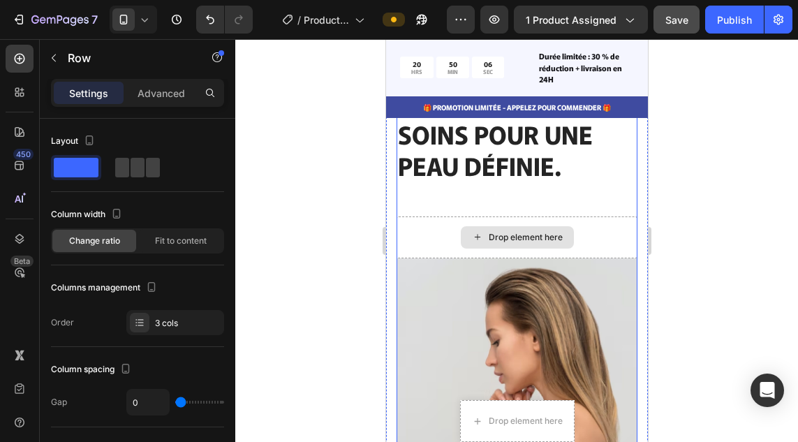
click at [600, 225] on div "Drop element here" at bounding box center [516, 237] width 241 height 42
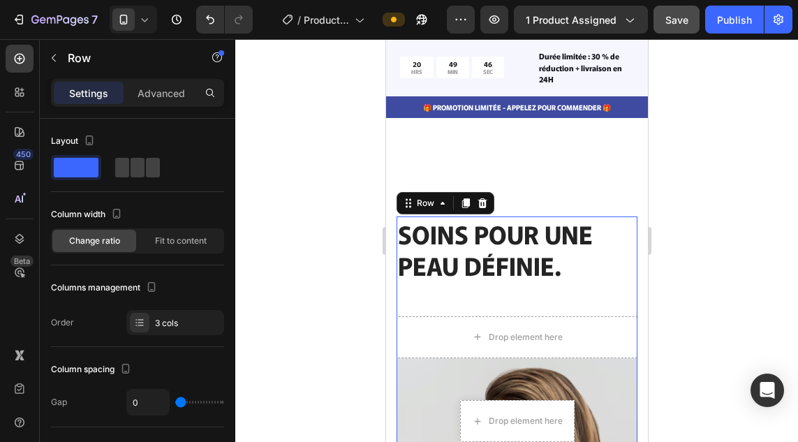
scroll to position [509, 0]
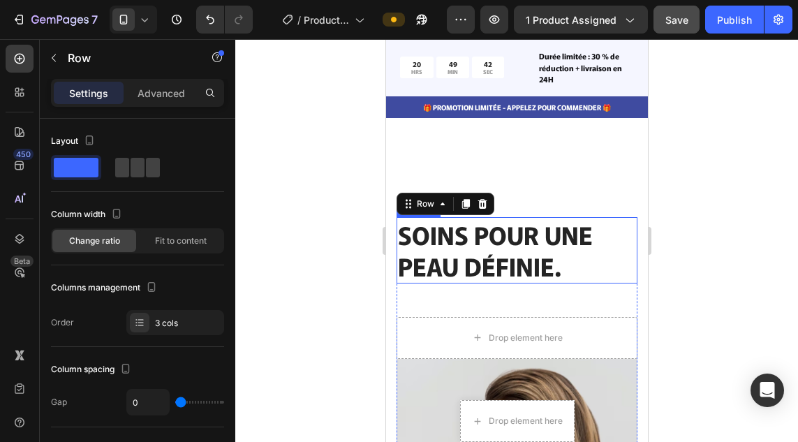
click at [553, 250] on h2 "SOINS POUR UNE PEAU DÉFINIE." at bounding box center [516, 250] width 241 height 66
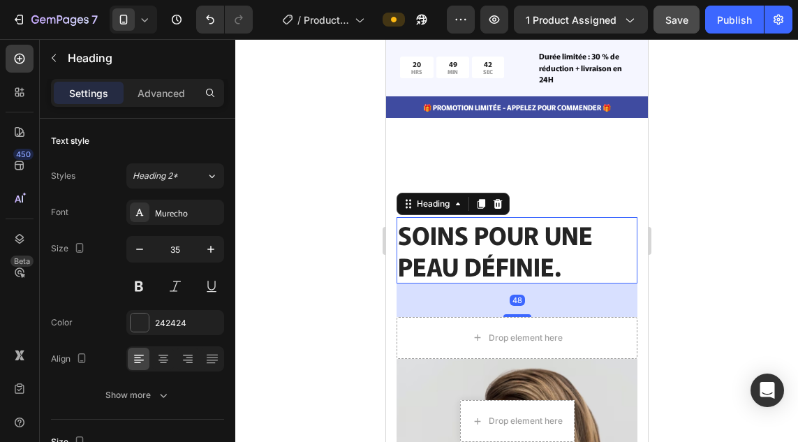
click at [553, 257] on h2 "SOINS POUR UNE PEAU DÉFINIE." at bounding box center [516, 250] width 241 height 66
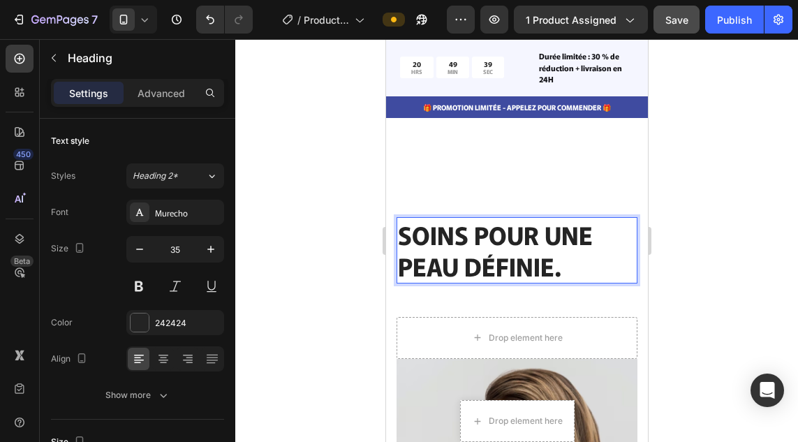
scroll to position [1, 0]
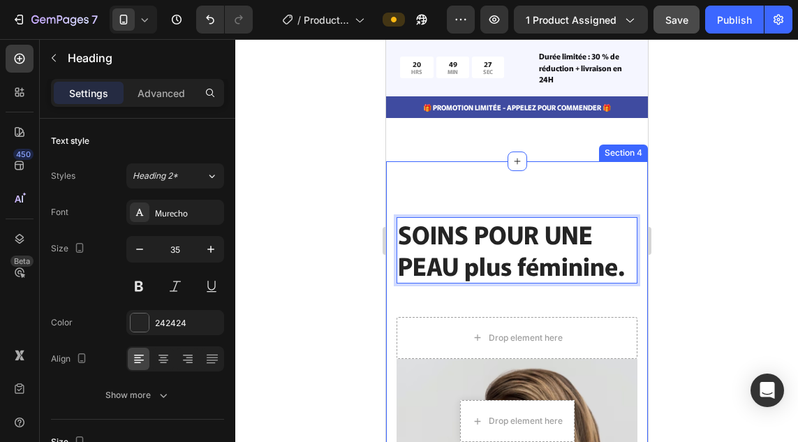
click at [579, 172] on div "SOINS POUR UNE PEAU plus féminine. Heading 48 Drop element here Image Row Secti…" at bounding box center [516, 438] width 262 height 555
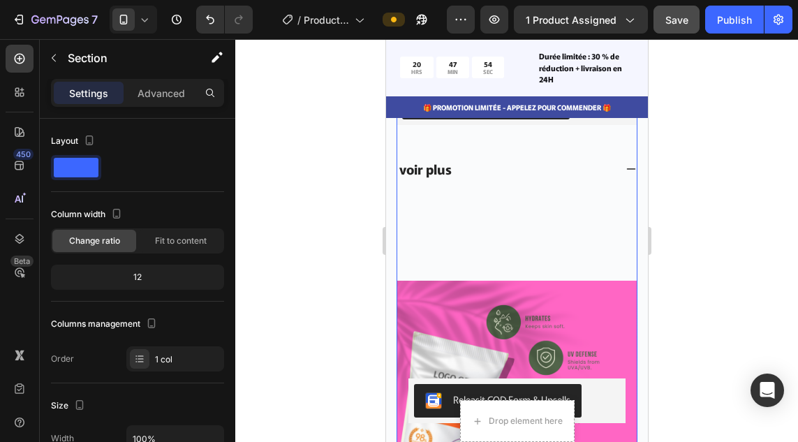
scroll to position [5609, 0]
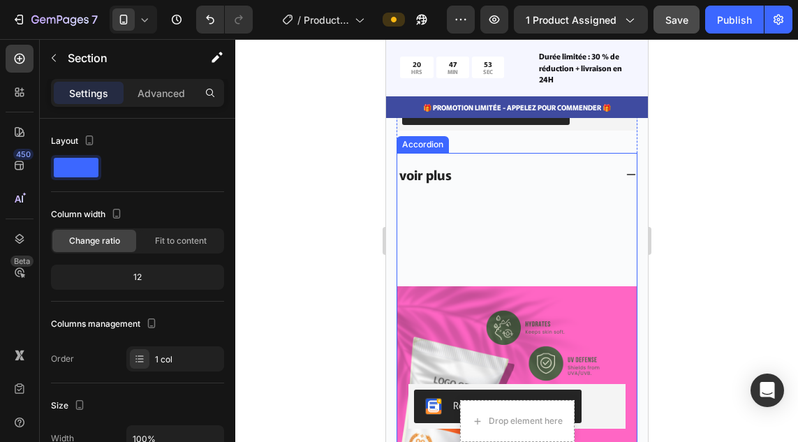
click at [624, 169] on icon at bounding box center [629, 174] width 11 height 11
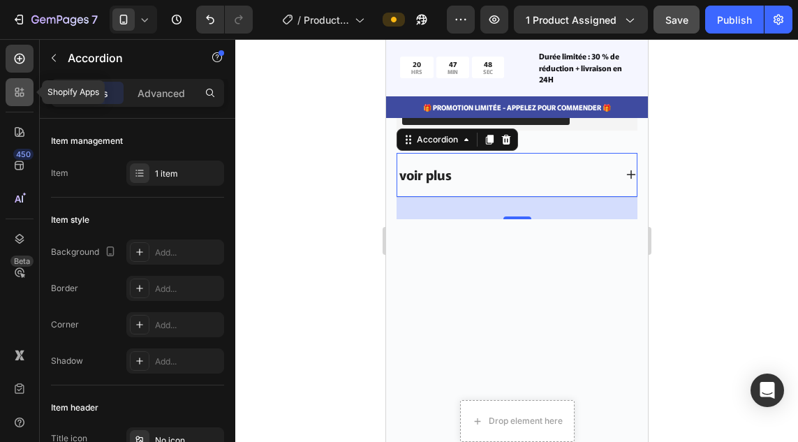
click at [6, 91] on div at bounding box center [20, 92] width 28 height 28
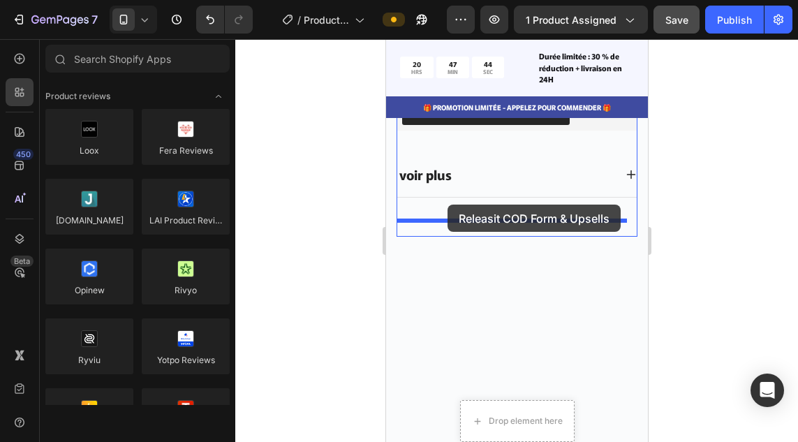
drag, startPoint x: 572, startPoint y: 267, endPoint x: 447, endPoint y: 204, distance: 140.4
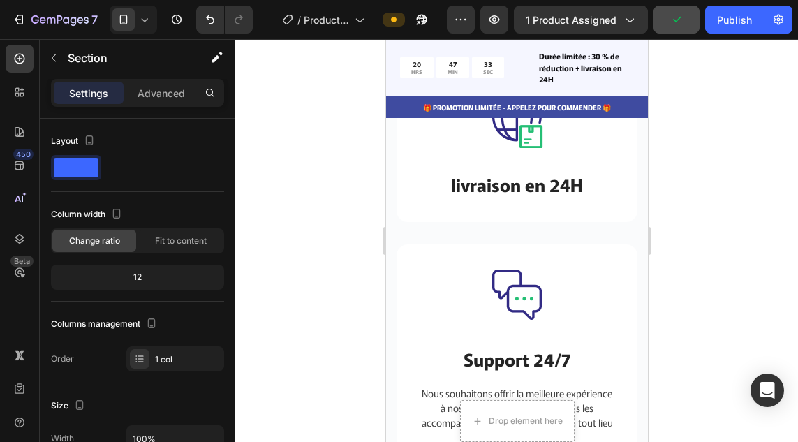
scroll to position [5890, 0]
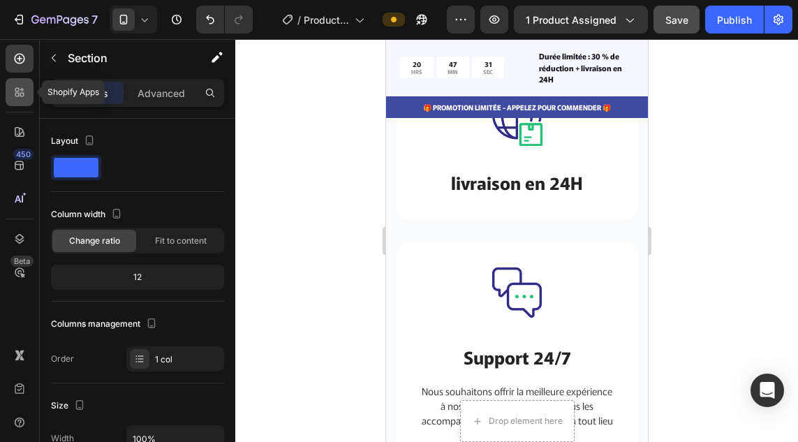
click at [24, 93] on icon at bounding box center [22, 95] width 4 height 4
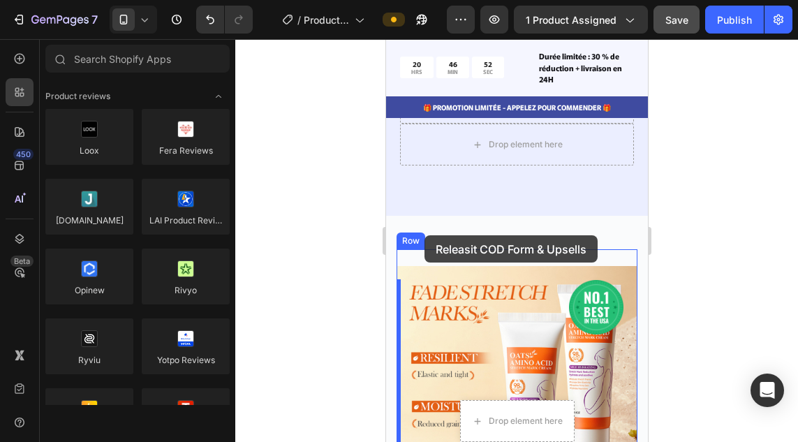
scroll to position [4878, 0]
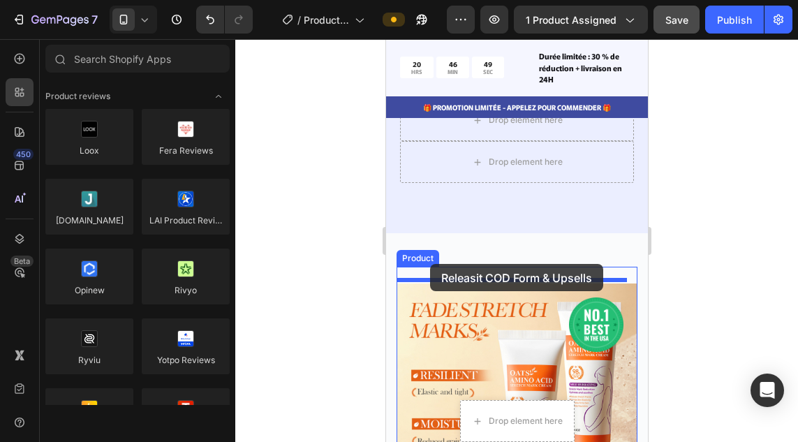
drag, startPoint x: 567, startPoint y: 270, endPoint x: 429, endPoint y: 264, distance: 137.6
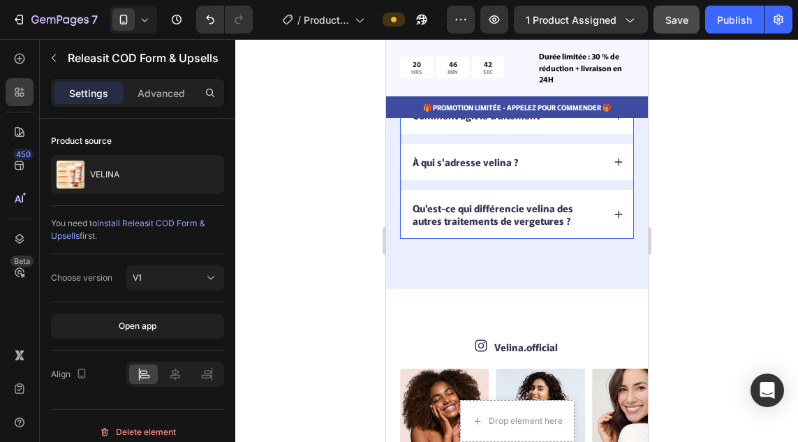
scroll to position [4168, 0]
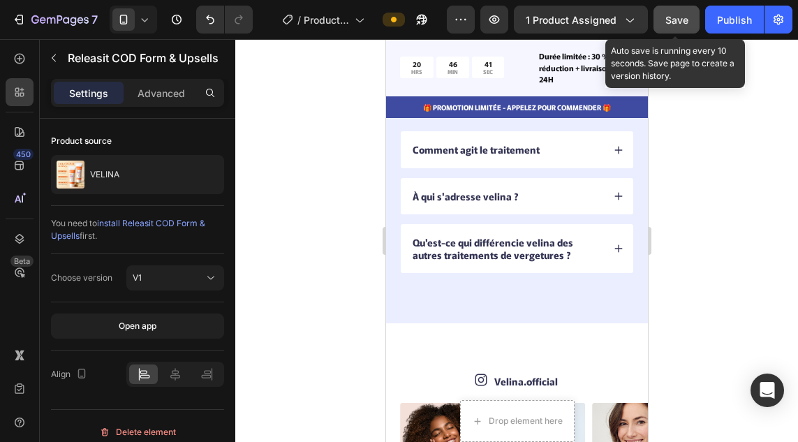
click at [669, 24] on span "Save" at bounding box center [676, 20] width 23 height 12
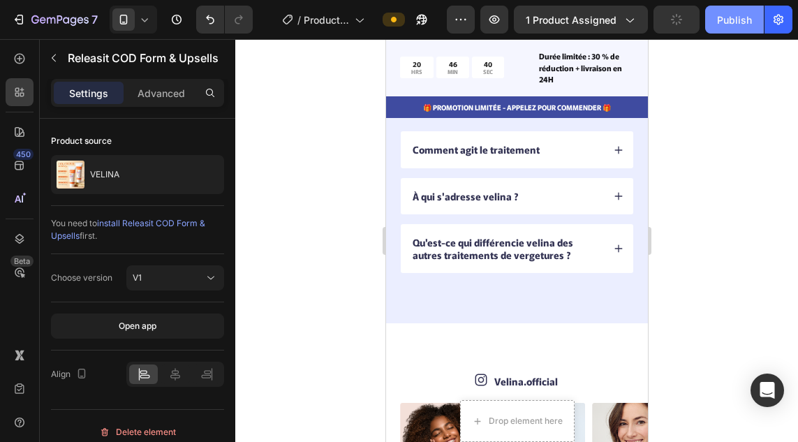
click at [737, 17] on div "Publish" at bounding box center [734, 20] width 35 height 15
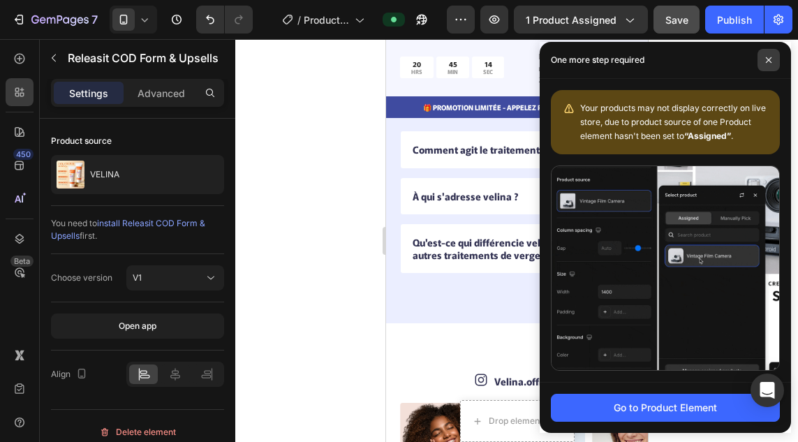
click at [770, 62] on icon at bounding box center [768, 60] width 7 height 7
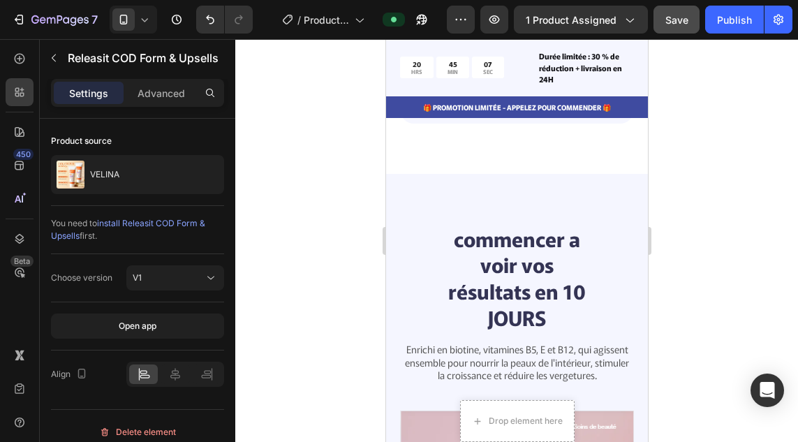
scroll to position [1527, 0]
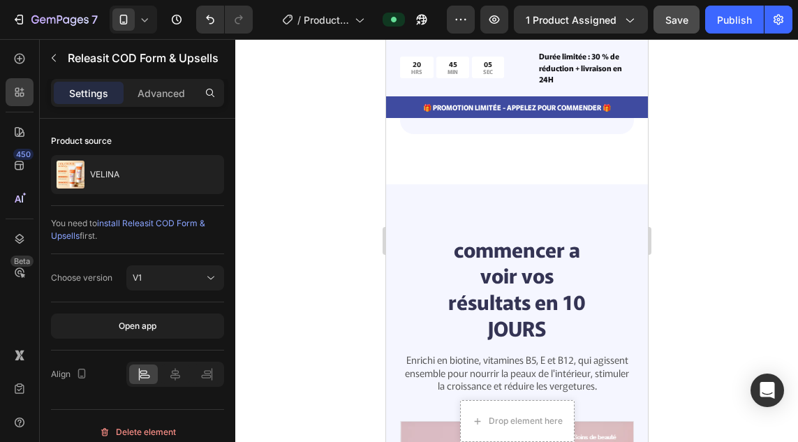
click at [500, 112] on p "Clinically Proven Benefits for Stronger, Healthier Hair" at bounding box center [516, 99] width 192 height 25
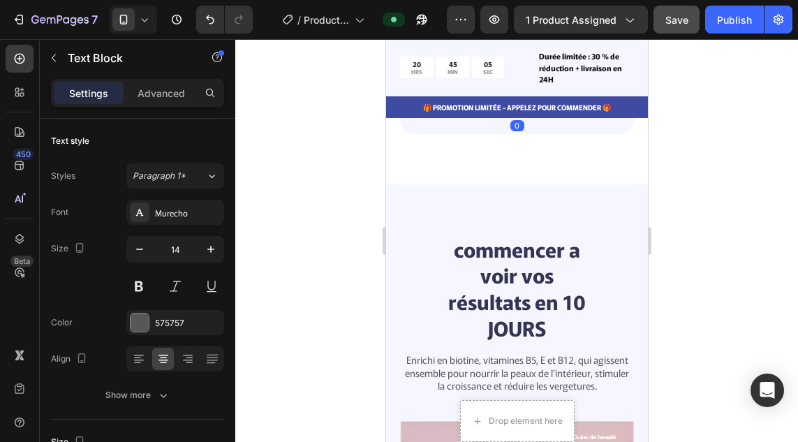
click at [500, 112] on p "Clinically Proven Benefits for Stronger, Healthier Hair" at bounding box center [516, 99] width 192 height 25
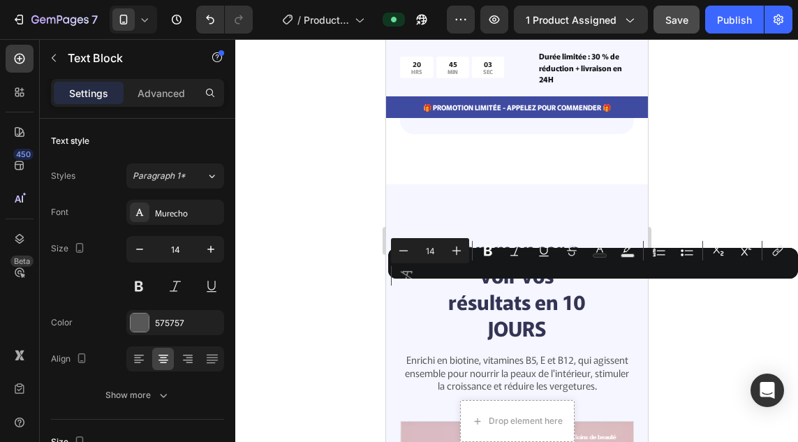
copy p "Clinically Proven Benefits for Stronger, Healthier Hair"
click at [500, 112] on p "Clinically Proven Benefits for Stronger, Healthier Hair" at bounding box center [516, 99] width 192 height 25
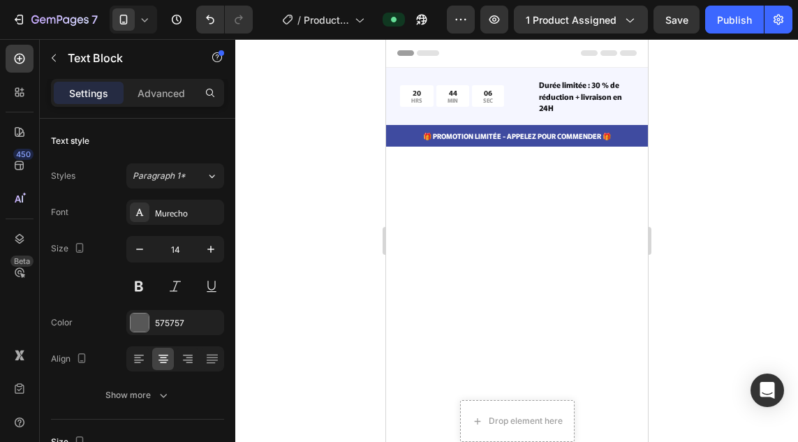
scroll to position [1527, 0]
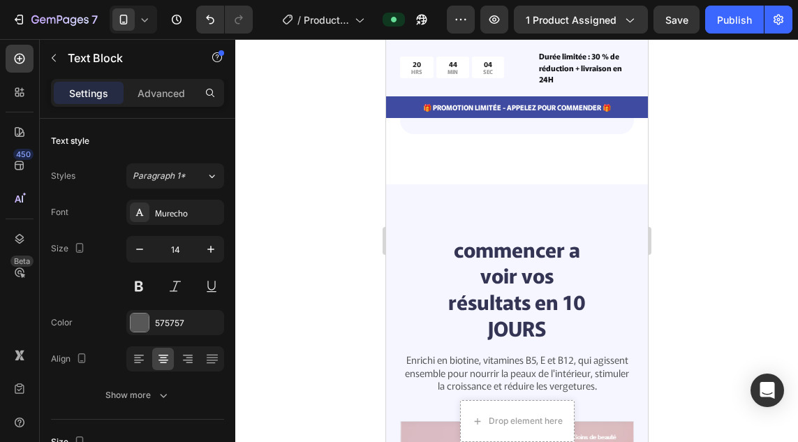
click at [552, 112] on p "Clinically Proven Benefits for Stronger, Healthier Hair" at bounding box center [516, 99] width 192 height 25
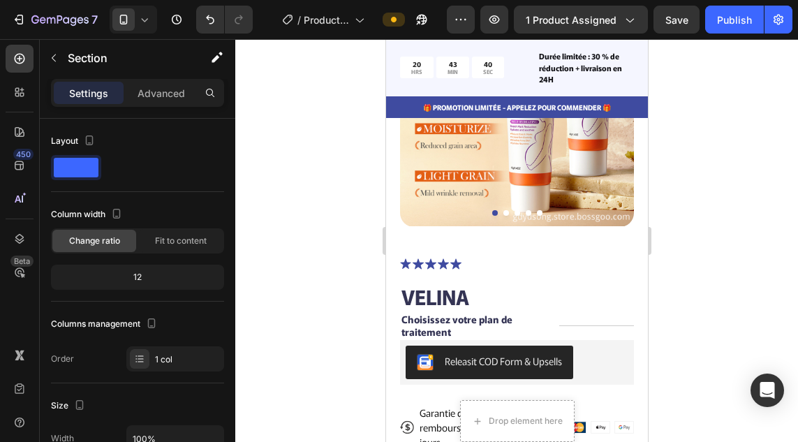
scroll to position [172, 0]
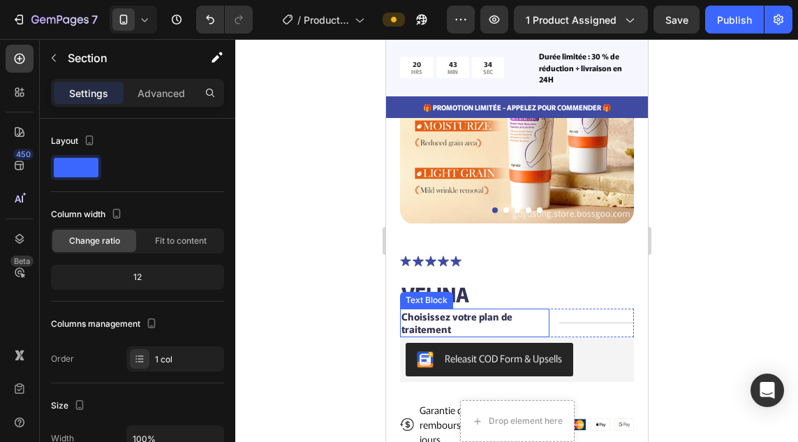
click at [498, 310] on p "Choisissez votre plan de traitement" at bounding box center [473, 322] width 147 height 25
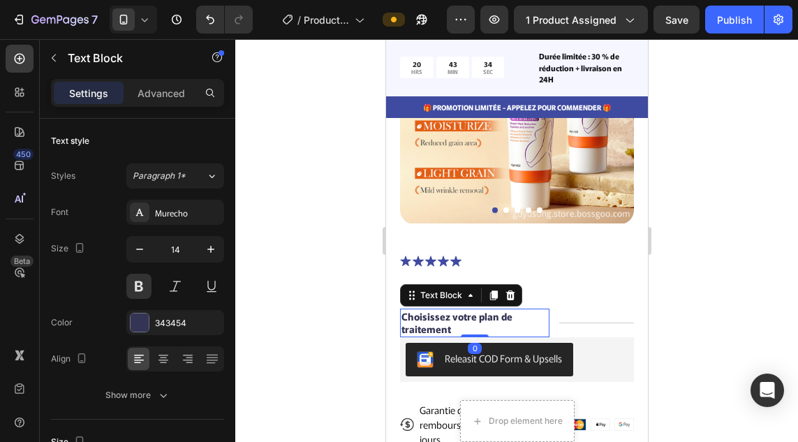
click at [498, 310] on p "Choisissez votre plan de traitement" at bounding box center [473, 322] width 147 height 25
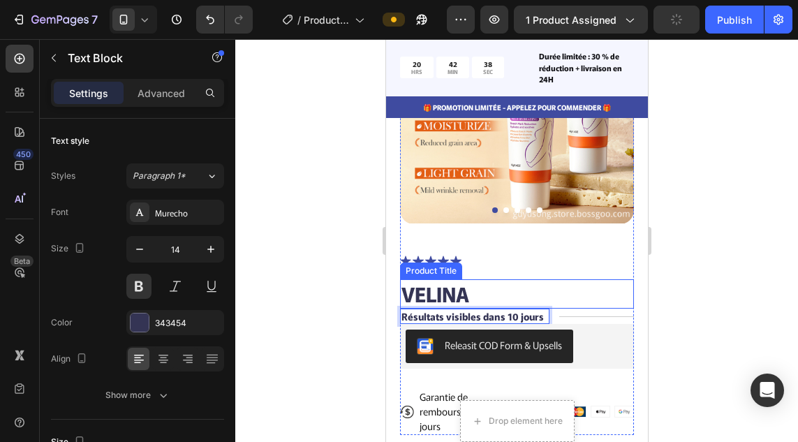
click at [495, 279] on h1 "VELINA" at bounding box center [516, 293] width 234 height 29
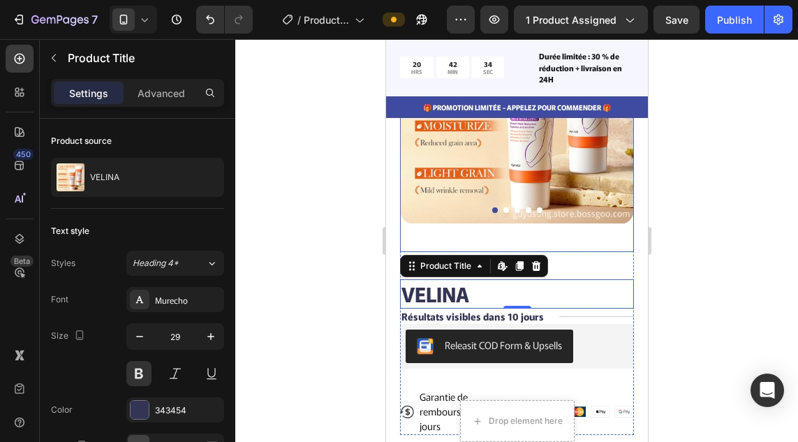
click at [496, 220] on div "Product Images" at bounding box center [516, 121] width 234 height 264
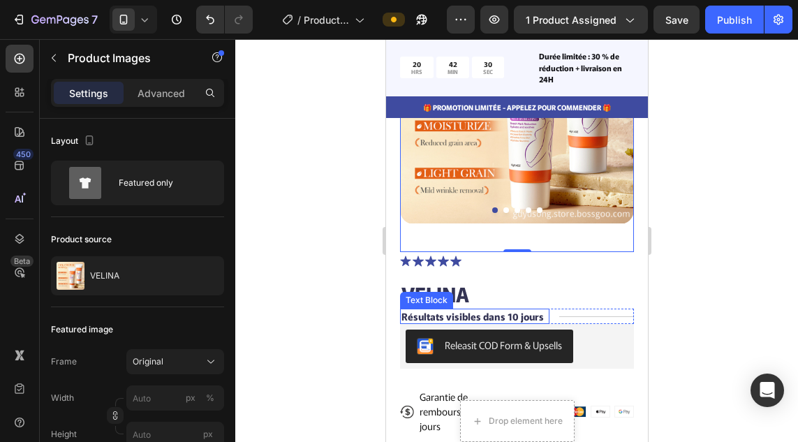
click at [465, 311] on p "Résultats visibles dans 10 jours" at bounding box center [471, 316] width 142 height 13
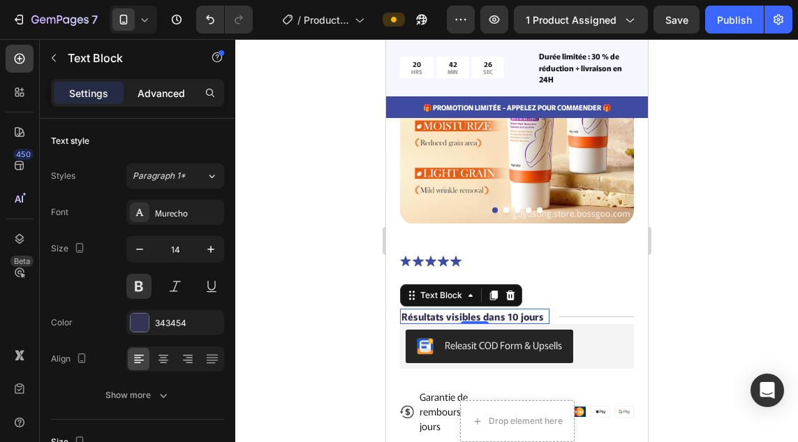
click at [156, 99] on p "Advanced" at bounding box center [160, 93] width 47 height 15
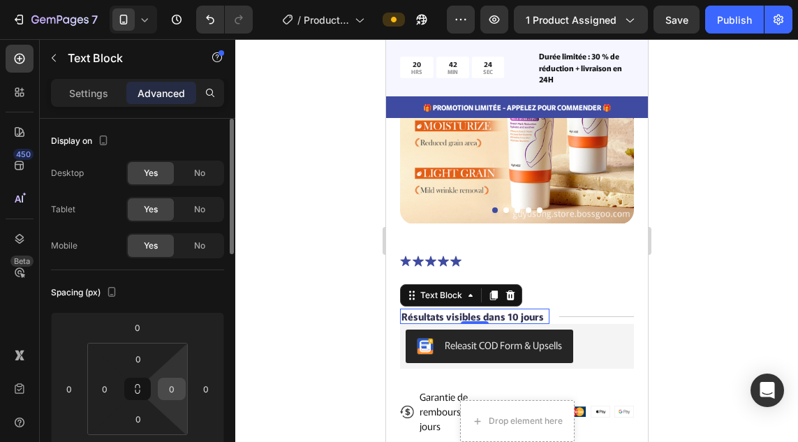
click at [172, 387] on input "0" at bounding box center [171, 388] width 21 height 21
type input "("
type input "5"
click at [205, 391] on input "0" at bounding box center [205, 388] width 21 height 21
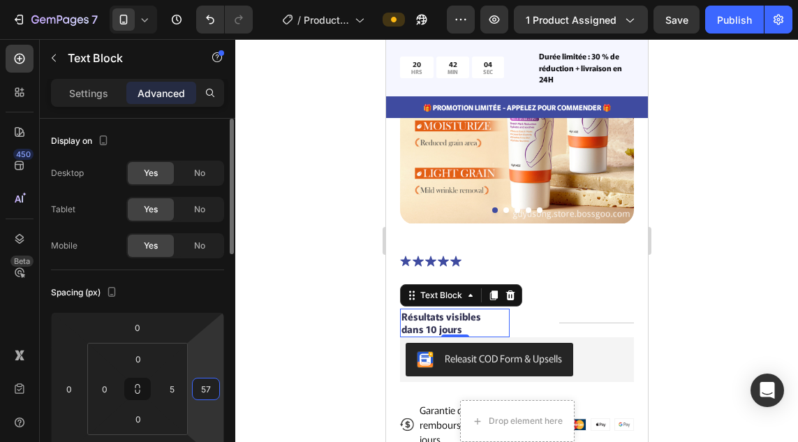
type input "5"
type input "2"
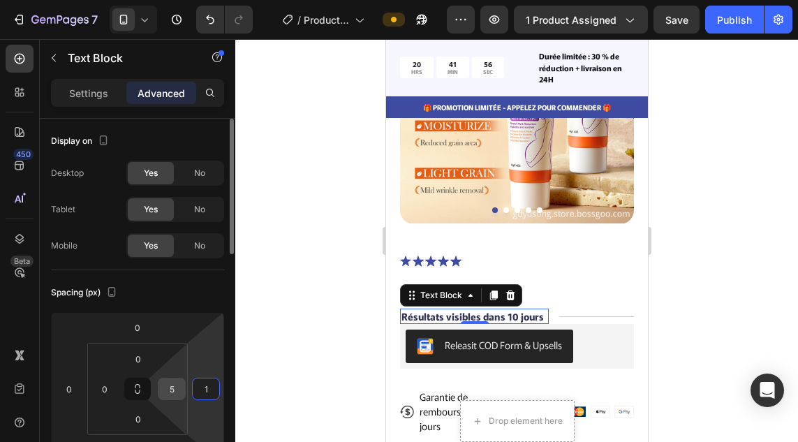
type input "1"
click at [179, 390] on input "5" at bounding box center [171, 388] width 21 height 21
type input "1"
click at [212, 388] on input "1" at bounding box center [205, 388] width 21 height 21
type input "4"
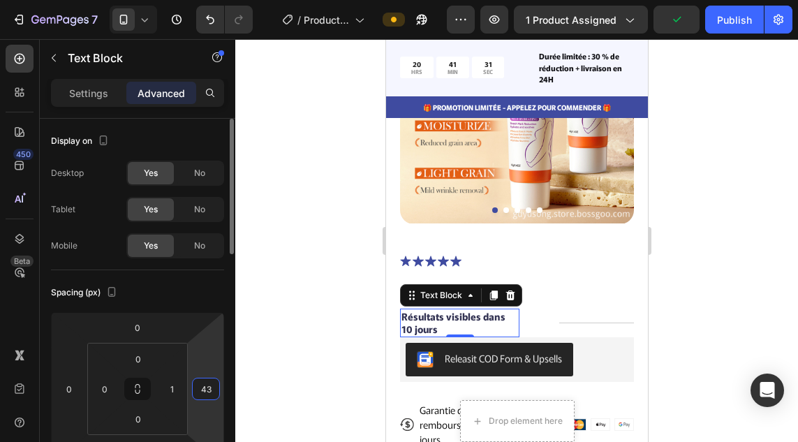
type input "4"
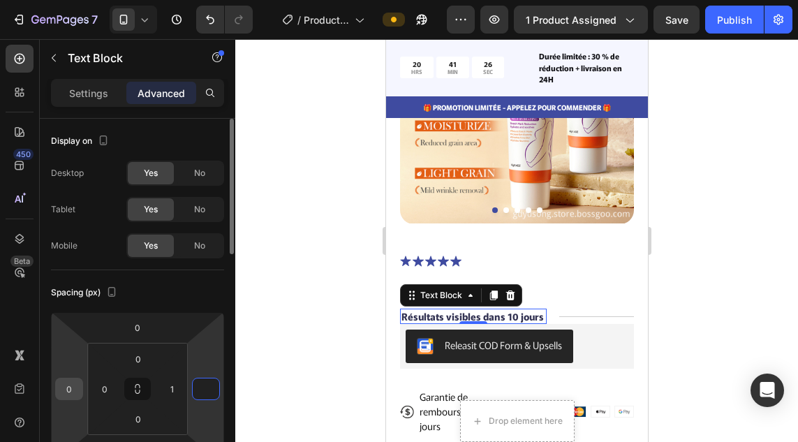
type input "0"
click at [74, 389] on input "0" at bounding box center [69, 388] width 21 height 21
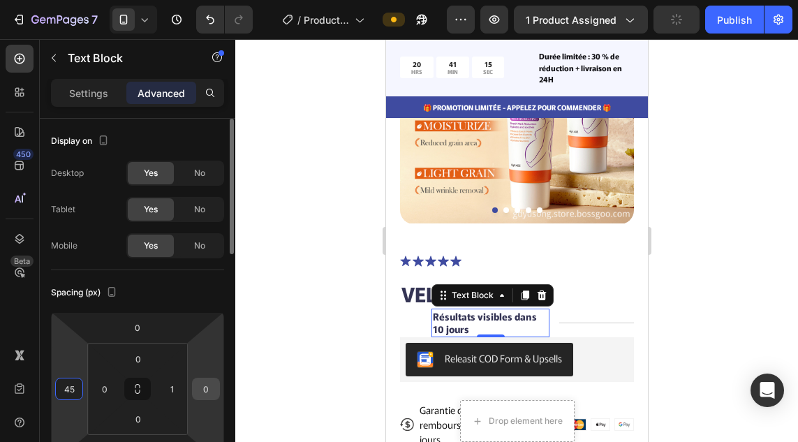
type input "45"
click at [208, 388] on input "0" at bounding box center [205, 388] width 21 height 21
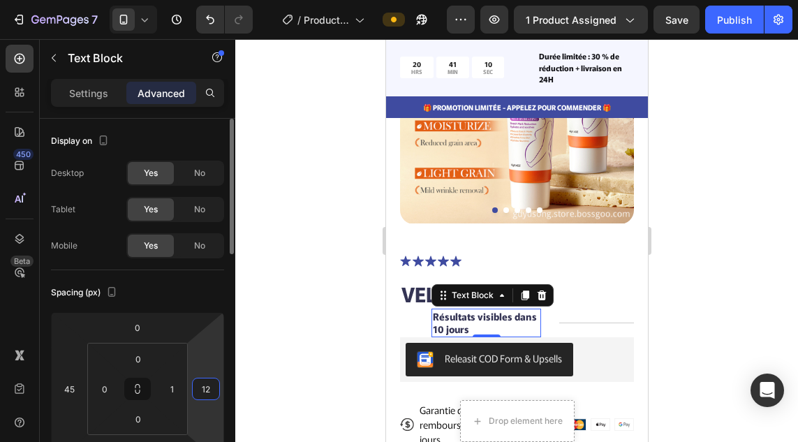
type input "1"
type input "0"
click at [178, 394] on input "1" at bounding box center [171, 388] width 21 height 21
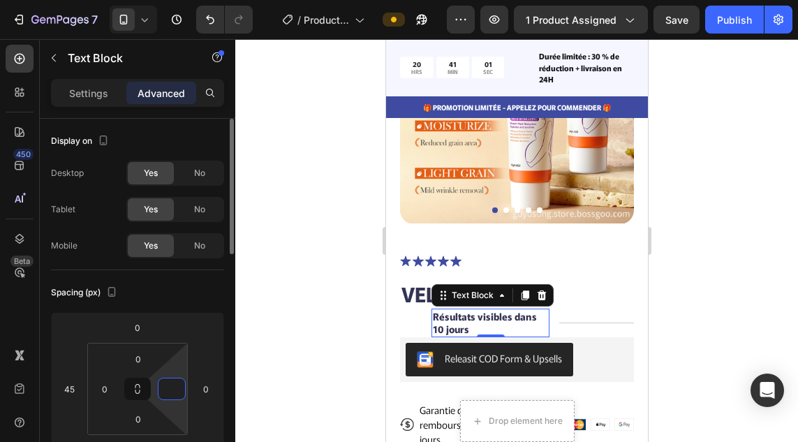
type input "5"
type input "0"
click at [139, 393] on icon at bounding box center [137, 391] width 5 height 4
click at [110, 391] on input "0" at bounding box center [104, 388] width 21 height 21
type input "6"
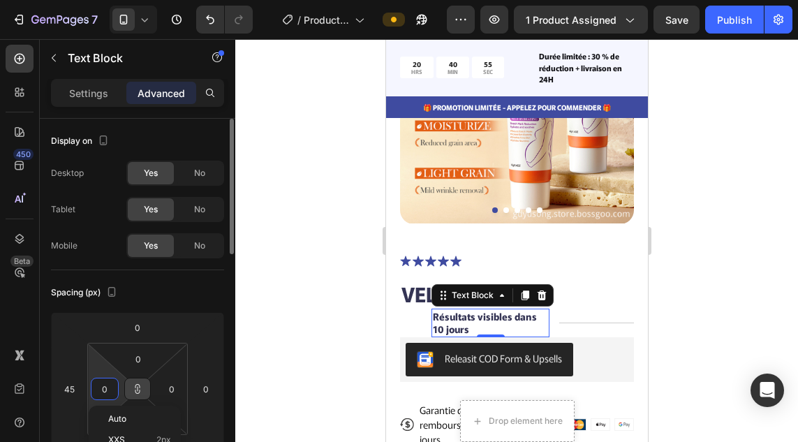
type input "6"
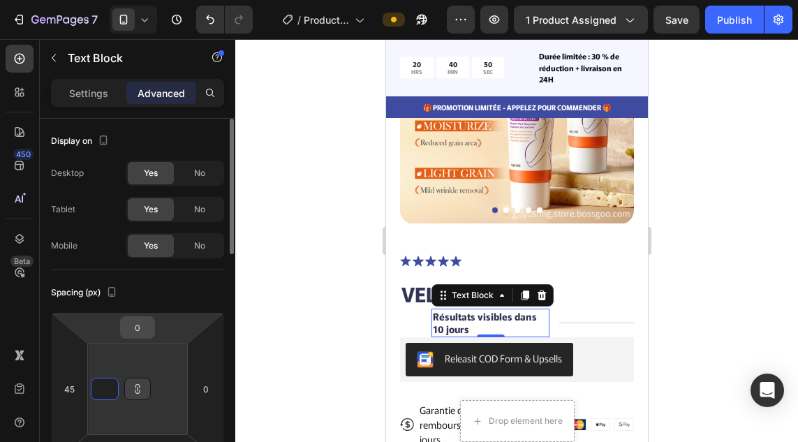
click at [145, 337] on input "0" at bounding box center [137, 327] width 28 height 21
type input "1"
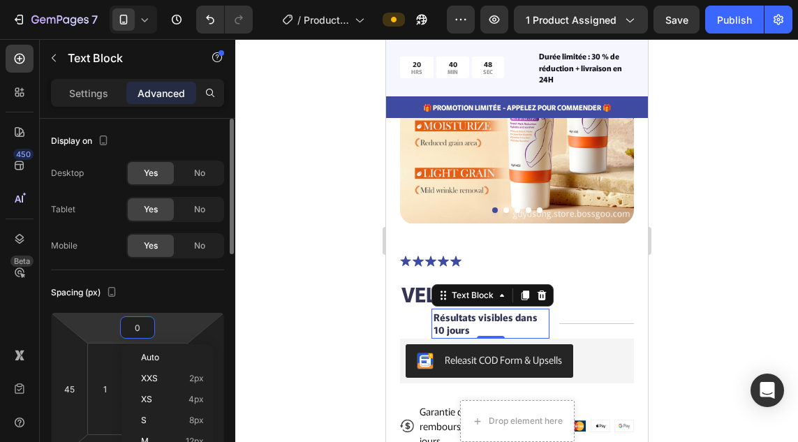
type input "9"
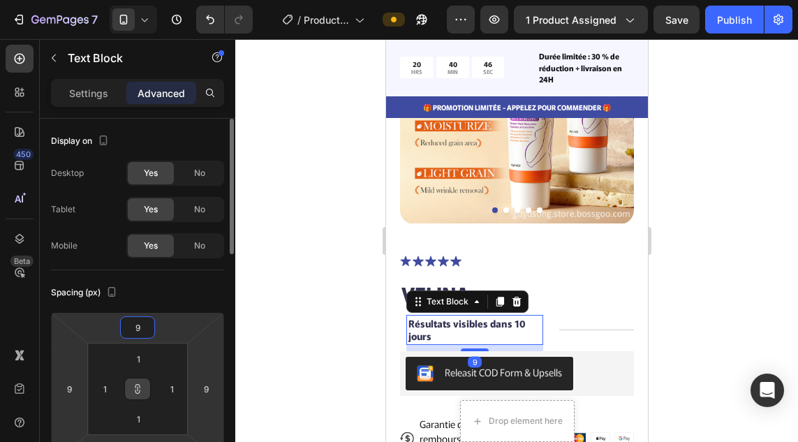
type input "93"
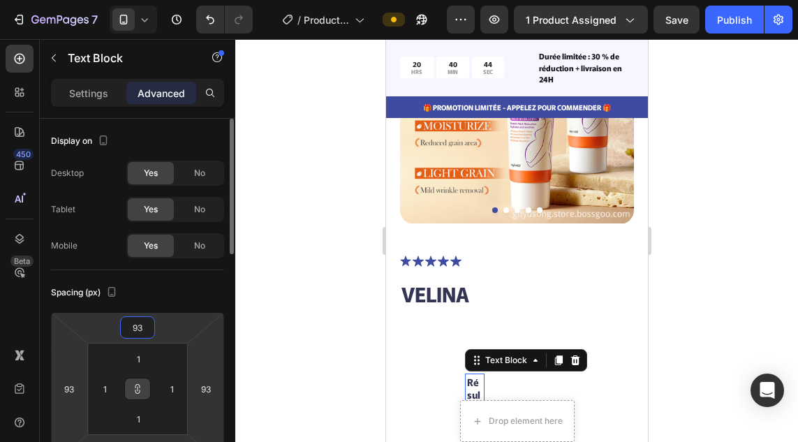
type input "9"
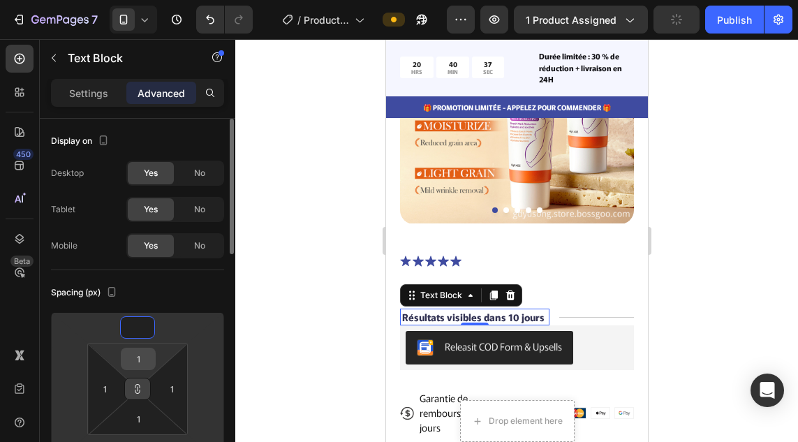
click at [142, 366] on input "1" at bounding box center [138, 358] width 28 height 21
type input "1"
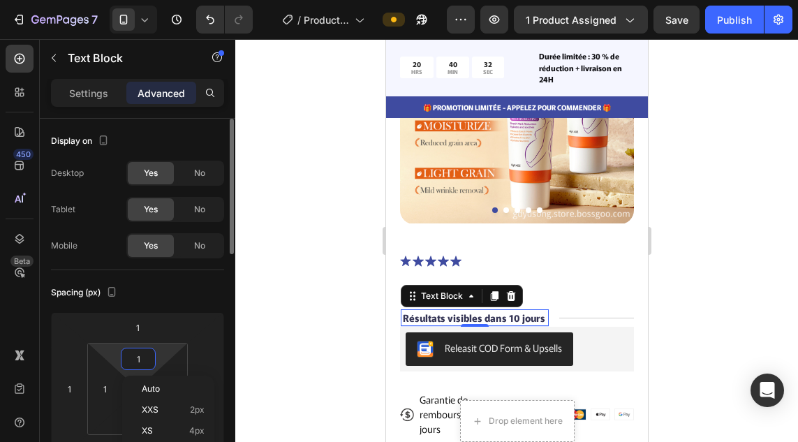
click at [164, 293] on div "Spacing (px)" at bounding box center [137, 292] width 173 height 22
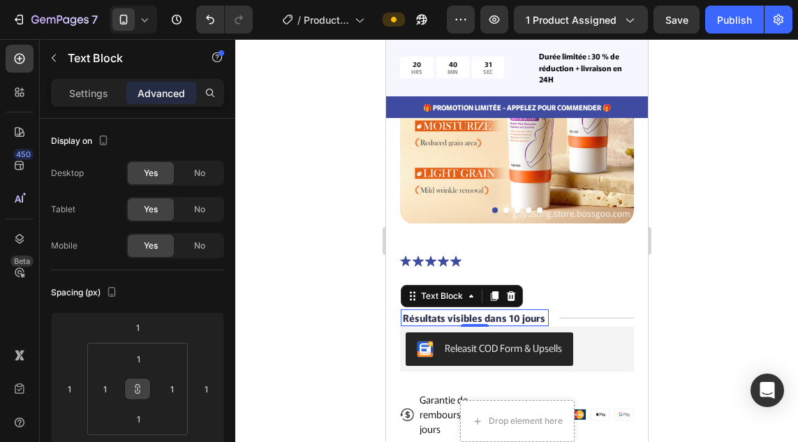
click at [259, 290] on div at bounding box center [516, 240] width 562 height 403
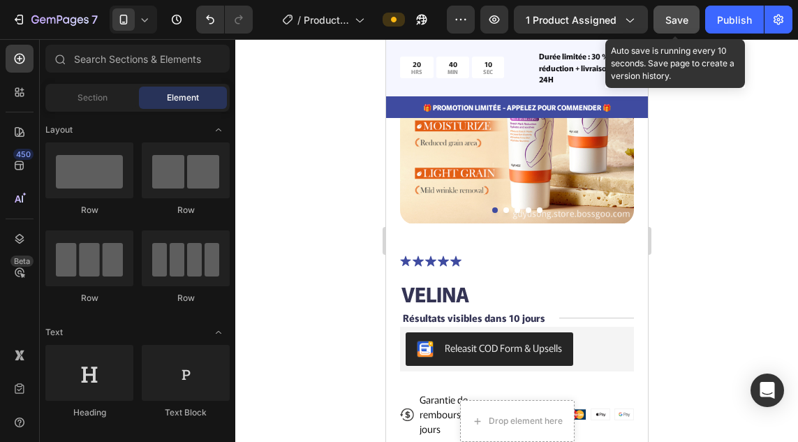
click at [680, 22] on span "Save" at bounding box center [676, 20] width 23 height 12
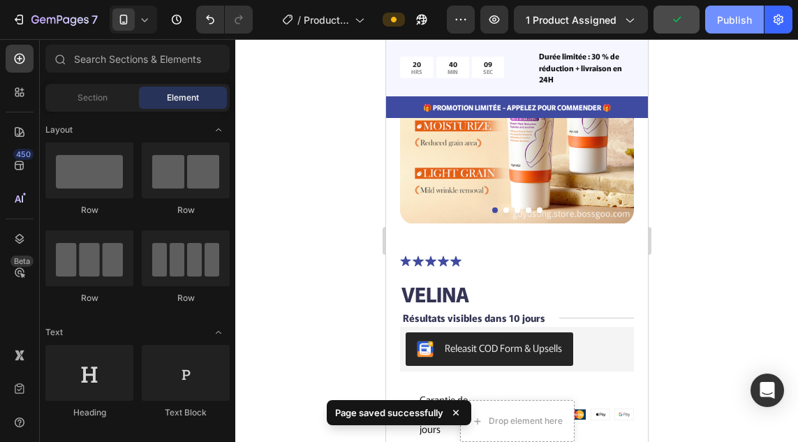
click at [726, 22] on div "Publish" at bounding box center [734, 20] width 35 height 15
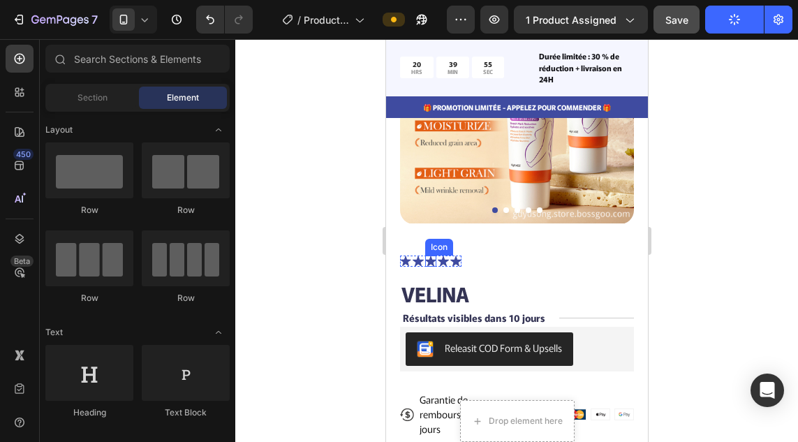
click at [426, 255] on div "Icon" at bounding box center [429, 260] width 11 height 11
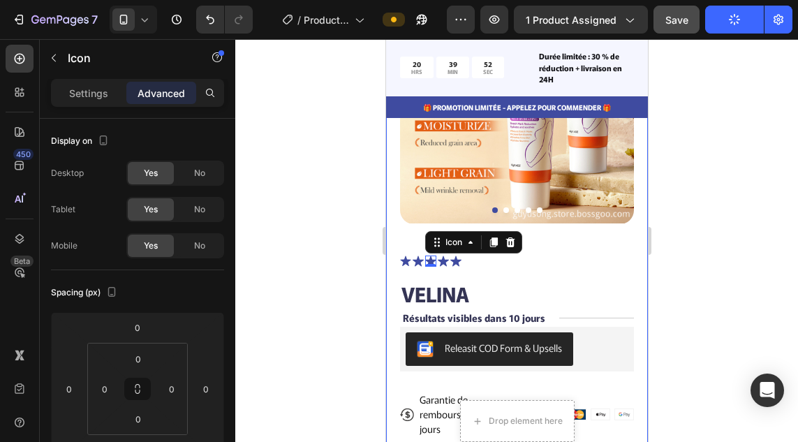
click at [398, 250] on div "Product Images Icon Icon Icon 0 Icon Icon Icon List 122,000+ Happy Customers Te…" at bounding box center [516, 232] width 262 height 514
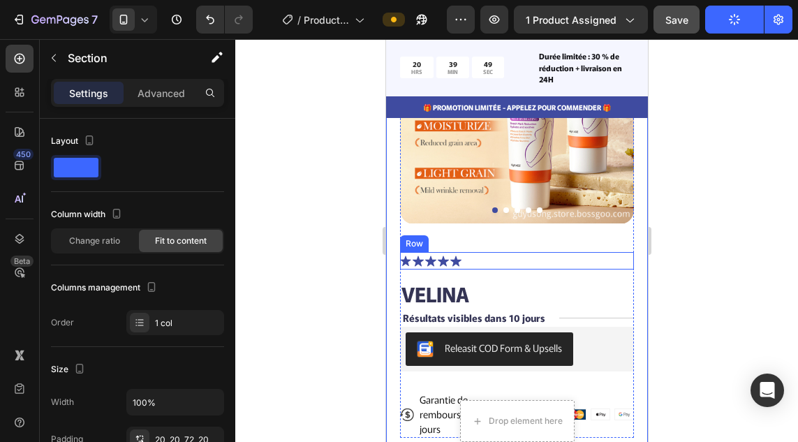
click at [464, 252] on div "Icon Icon Icon Icon Icon Icon List 122,000+ Happy Customers Text Block Row" at bounding box center [516, 260] width 234 height 17
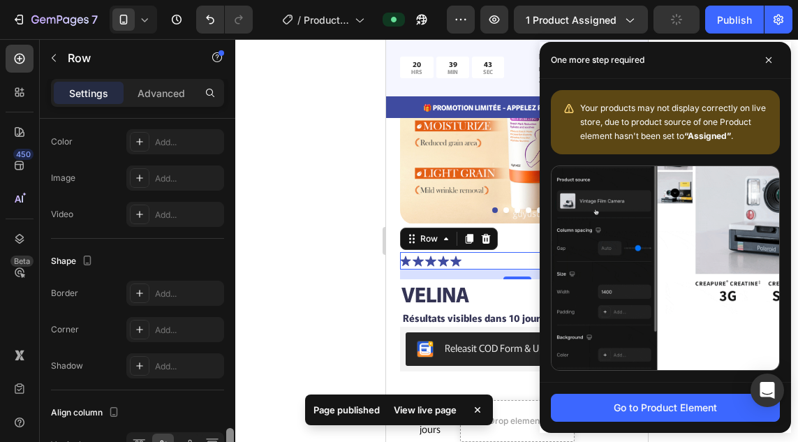
scroll to position [611, 0]
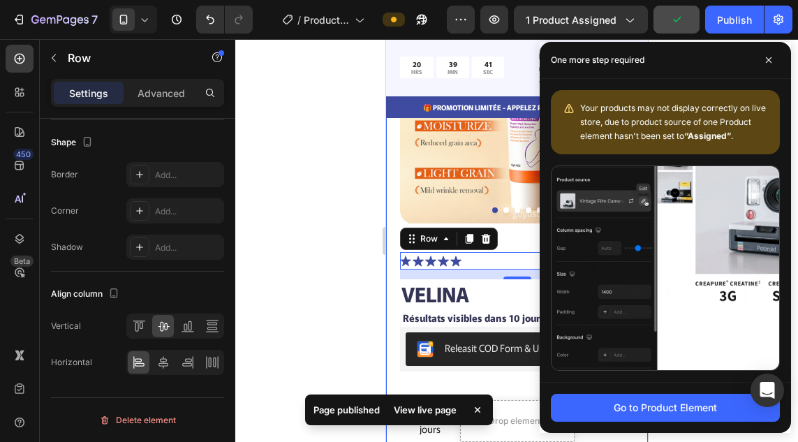
click at [287, 274] on div at bounding box center [516, 240] width 562 height 403
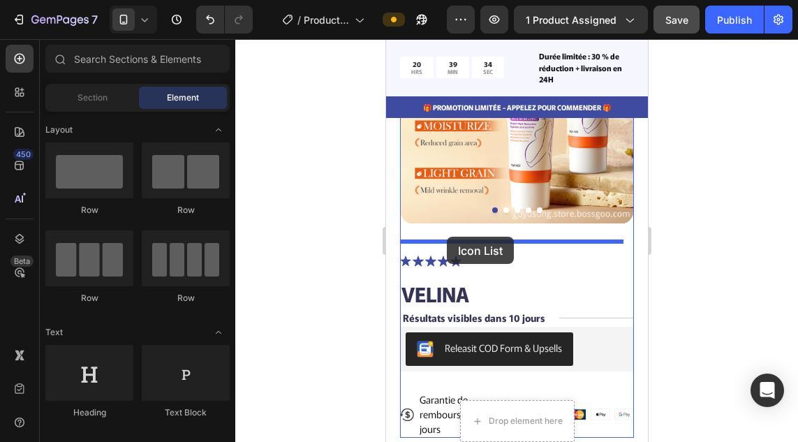
drag, startPoint x: 559, startPoint y: 471, endPoint x: 447, endPoint y: 235, distance: 261.2
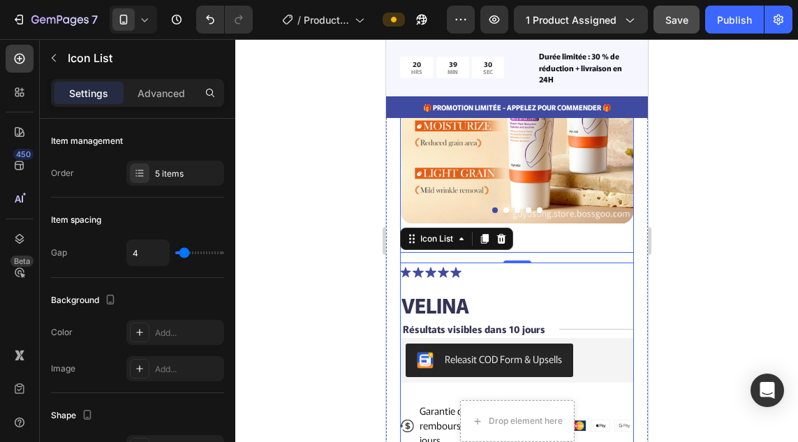
click at [444, 277] on div "Icon Icon Icon Icon Icon Icon List 122,000+ Happy Customers Text Block Row VELI…" at bounding box center [516, 356] width 234 height 186
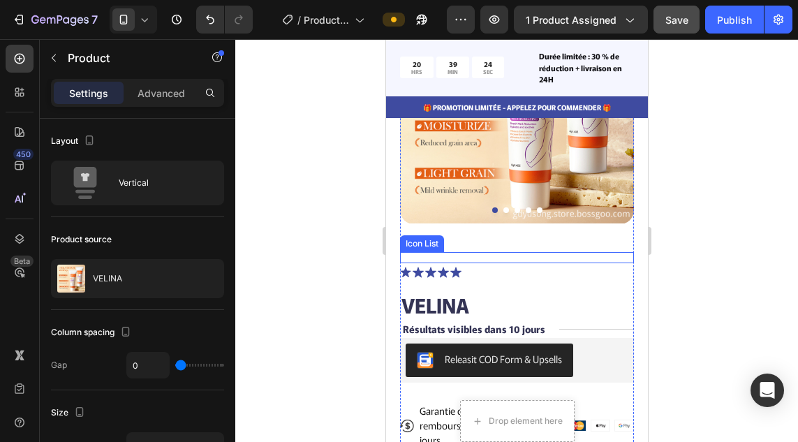
click at [488, 252] on div "Icon Icon Icon Icon Icon" at bounding box center [516, 257] width 234 height 11
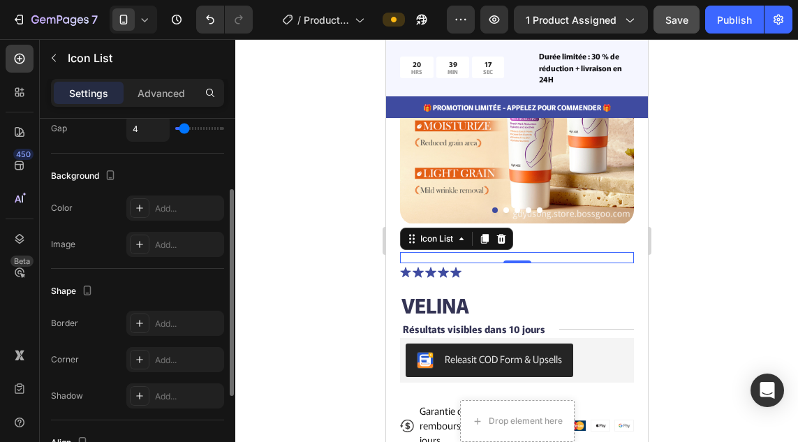
scroll to position [0, 0]
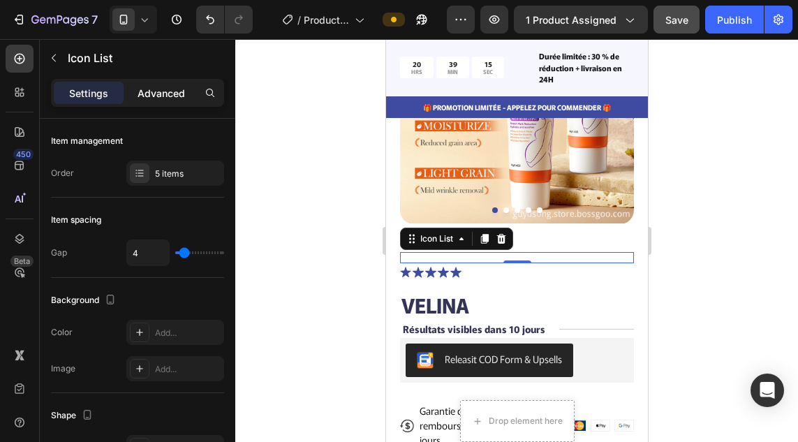
click at [162, 97] on p "Advanced" at bounding box center [160, 93] width 47 height 15
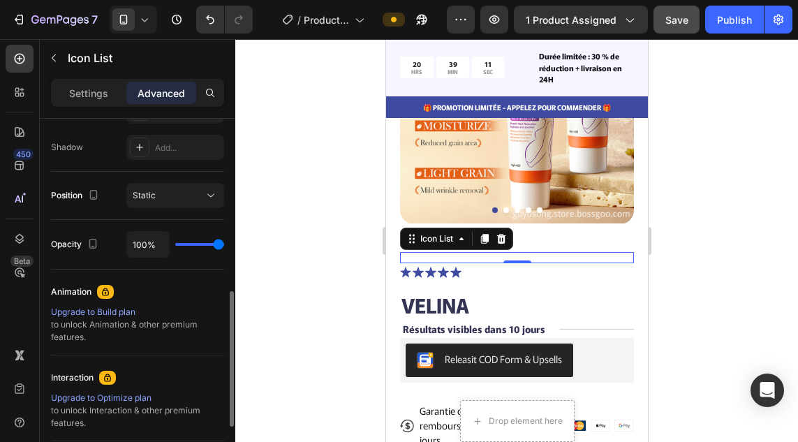
scroll to position [456, 0]
click at [508, 230] on div at bounding box center [500, 238] width 17 height 17
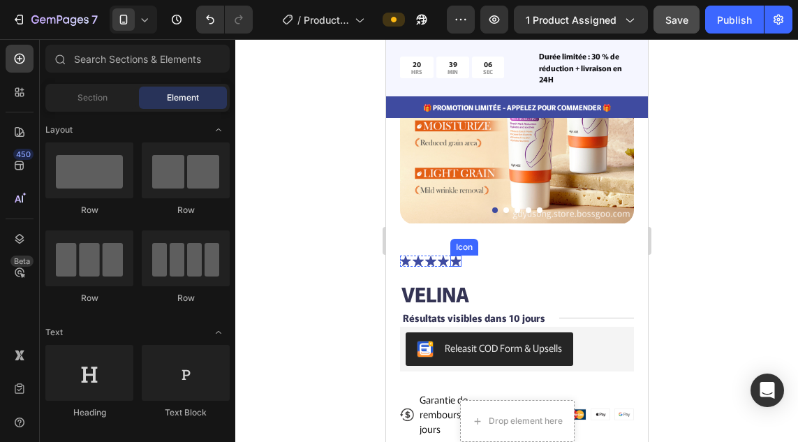
click at [452, 255] on icon at bounding box center [454, 260] width 11 height 10
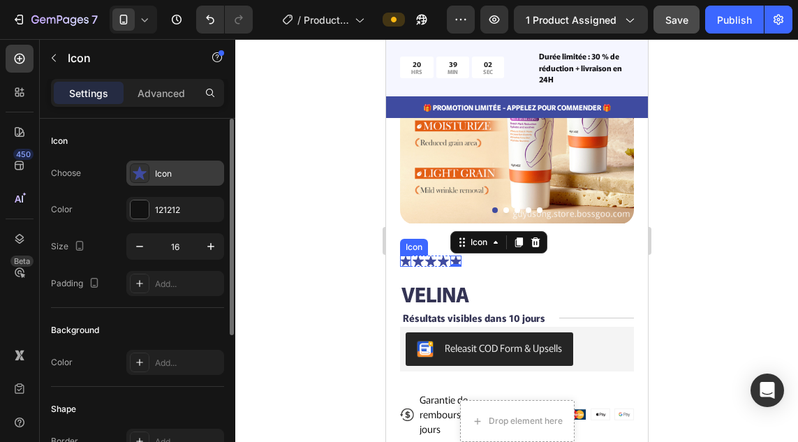
click at [145, 178] on icon at bounding box center [140, 173] width 14 height 14
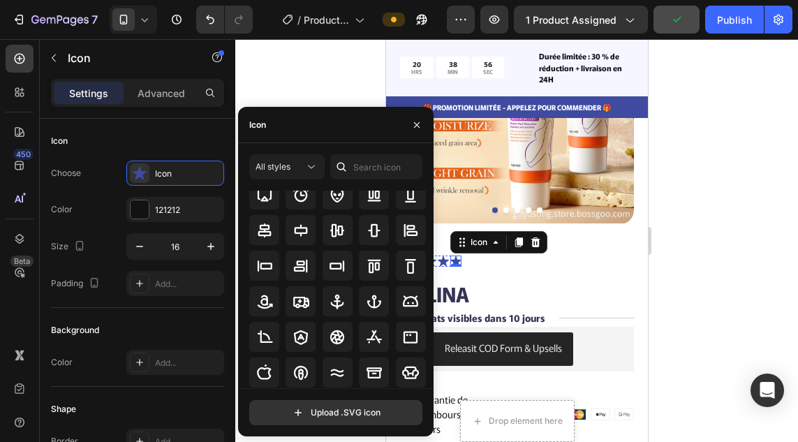
scroll to position [101, 0]
click at [363, 169] on input "text" at bounding box center [376, 166] width 92 height 25
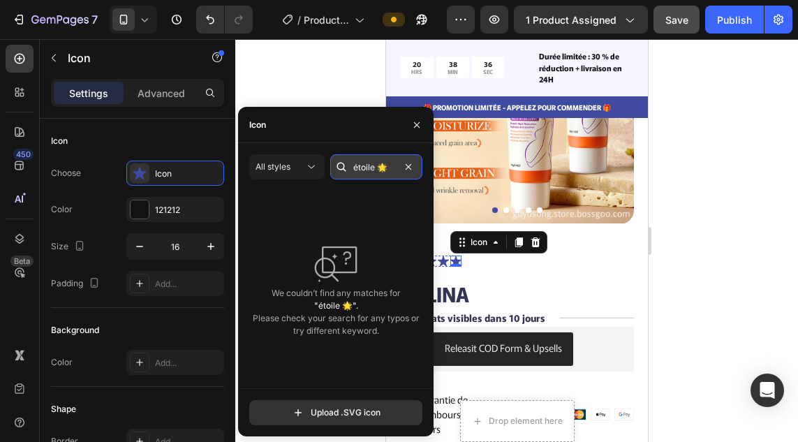
click at [377, 166] on input "étoile 🌟" at bounding box center [376, 166] width 92 height 25
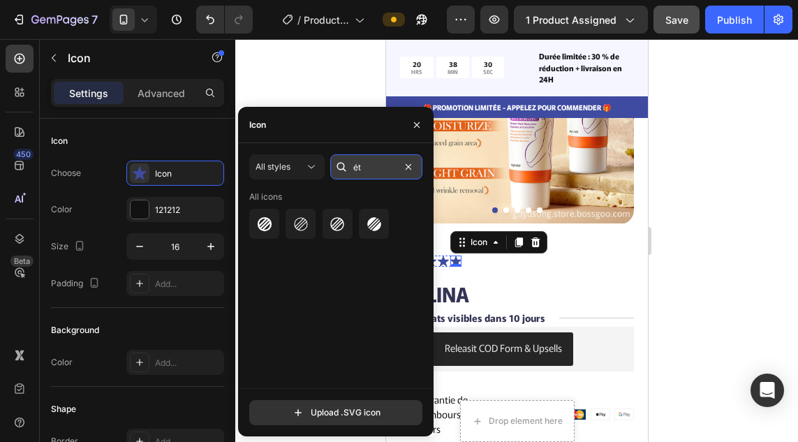
type input "é"
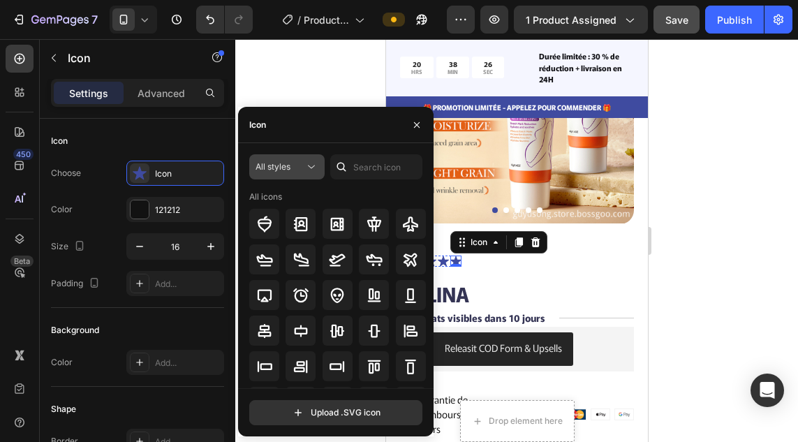
click at [313, 165] on icon at bounding box center [311, 167] width 14 height 14
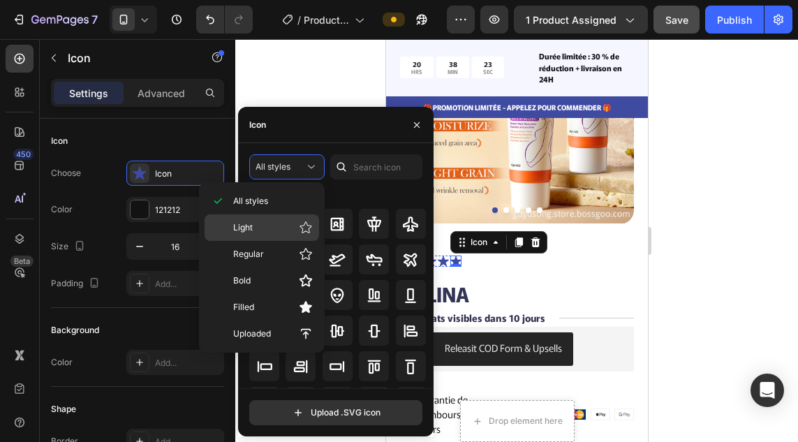
click at [308, 227] on icon at bounding box center [306, 227] width 14 height 14
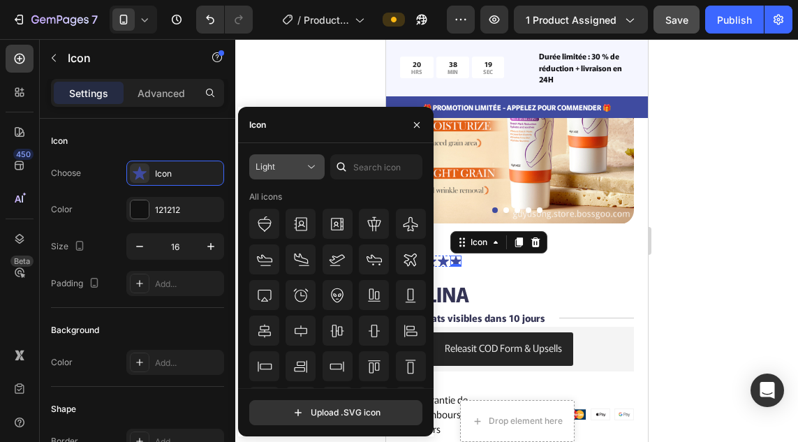
click at [313, 170] on icon at bounding box center [311, 167] width 14 height 14
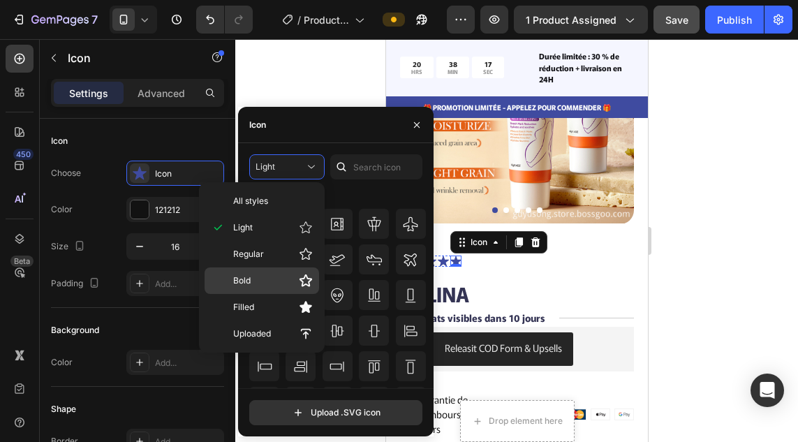
click at [308, 277] on icon at bounding box center [306, 281] width 14 height 14
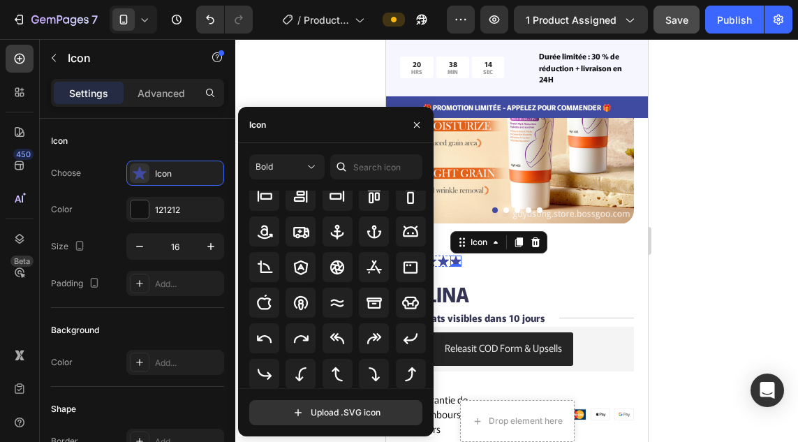
scroll to position [165, 0]
click at [320, 414] on input "file" at bounding box center [336, 412] width 172 height 24
click at [336, 301] on icon at bounding box center [337, 302] width 13 height 8
click at [414, 129] on icon "button" at bounding box center [416, 124] width 11 height 11
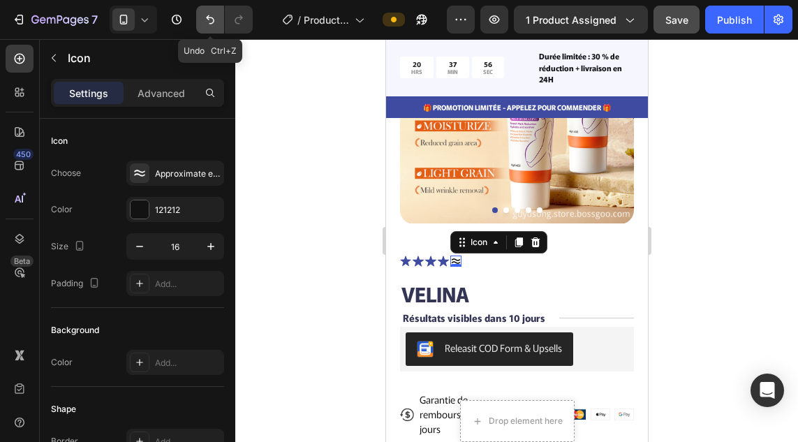
click at [211, 21] on icon "Undo/Redo" at bounding box center [210, 20] width 14 height 14
click at [308, 168] on div at bounding box center [516, 240] width 562 height 403
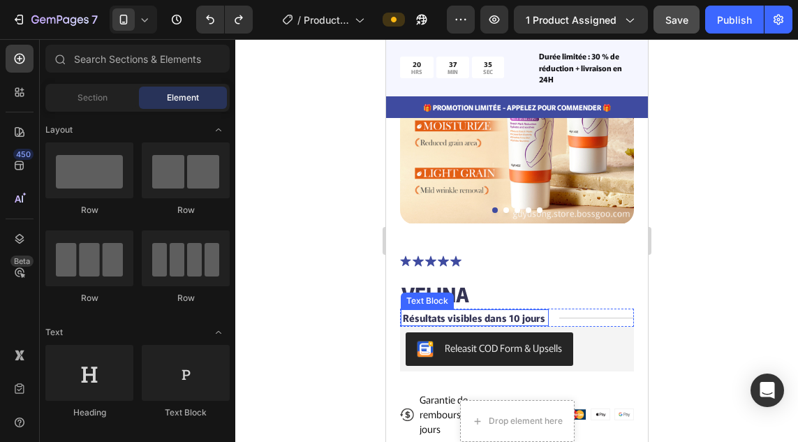
click at [506, 311] on p "Résultats visibles dans 10 jours" at bounding box center [473, 317] width 142 height 13
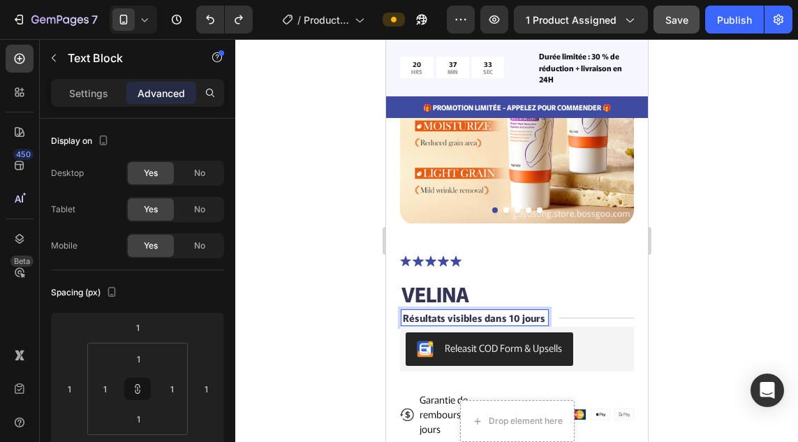
click at [486, 311] on p "Résultats visibles dans 10 jours" at bounding box center [473, 317] width 142 height 13
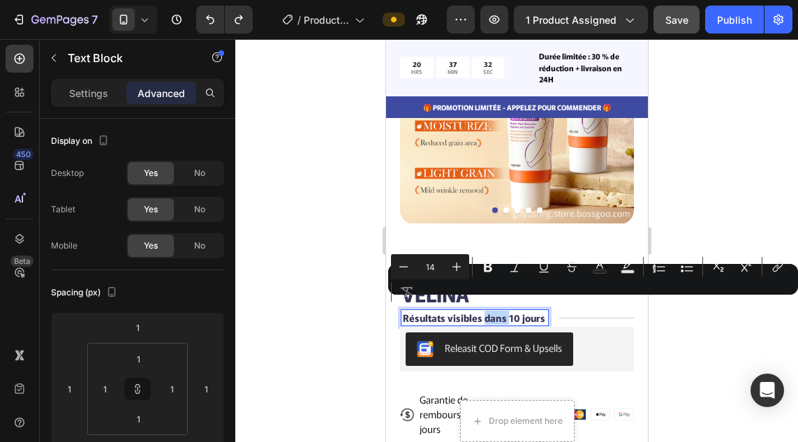
click at [486, 311] on p "Résultats visibles dans 10 jours" at bounding box center [473, 317] width 142 height 13
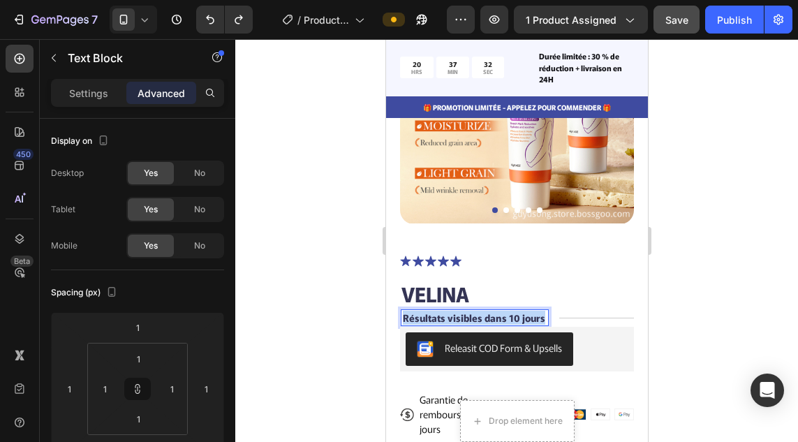
click at [486, 311] on p "Résultats visibles dans 10 jours" at bounding box center [473, 317] width 142 height 13
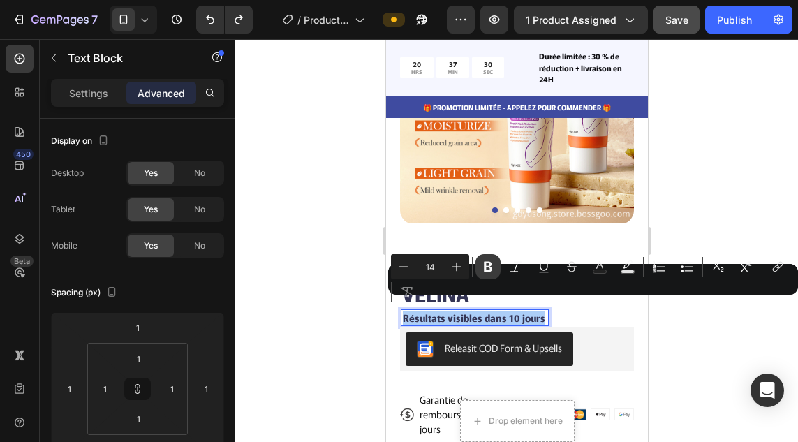
click at [484, 272] on icon "Editor contextual toolbar" at bounding box center [488, 267] width 14 height 14
click at [449, 320] on p "Résultats visibles dans 10 jours" at bounding box center [473, 317] width 142 height 13
click at [451, 320] on p "Résultats visibles dans 10 jours" at bounding box center [473, 317] width 142 height 13
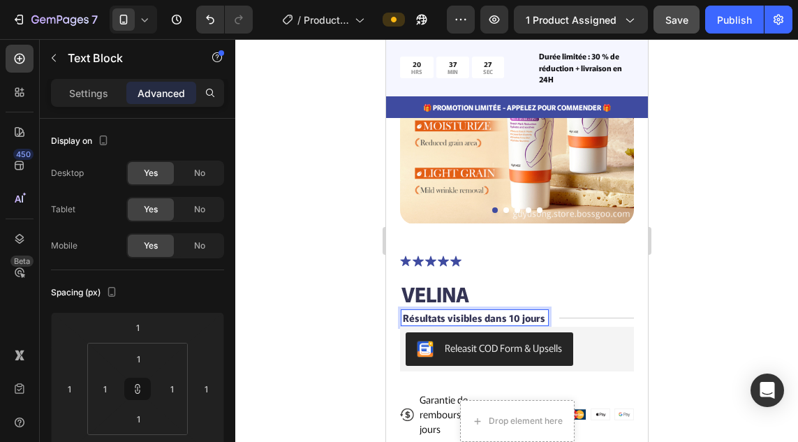
click at [451, 320] on p "Résultats visibles dans 10 jours" at bounding box center [473, 317] width 142 height 13
click at [444, 320] on p "Résultats visibles dans 10 jours" at bounding box center [473, 317] width 142 height 13
click at [99, 96] on p "Settings" at bounding box center [88, 93] width 39 height 15
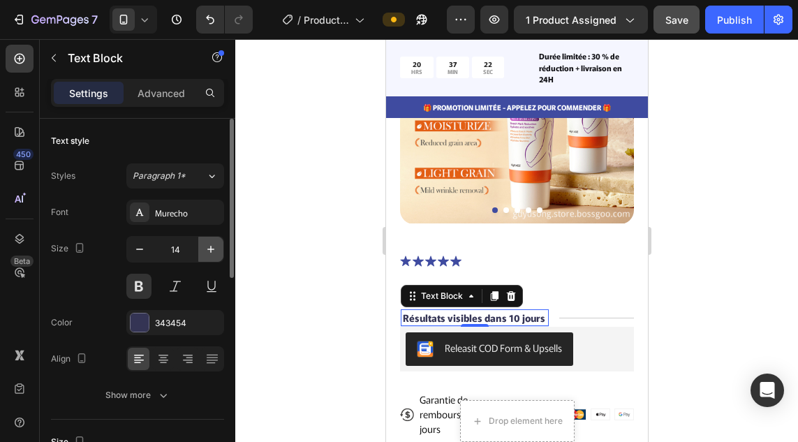
click at [208, 255] on icon "button" at bounding box center [211, 249] width 14 height 14
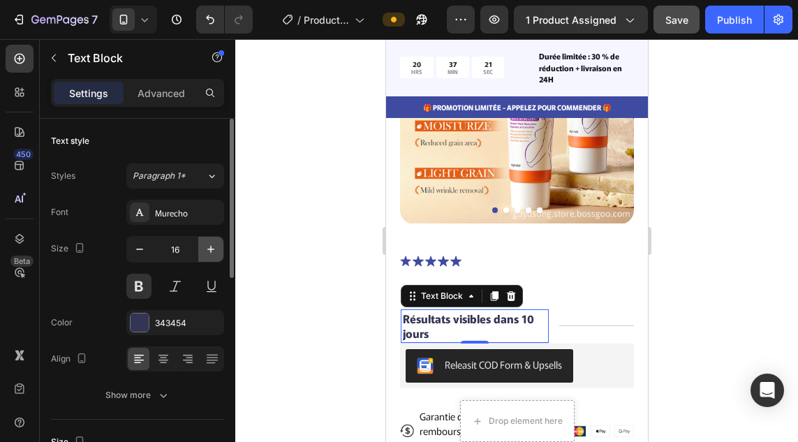
click at [208, 255] on icon "button" at bounding box center [211, 249] width 14 height 14
type input "17"
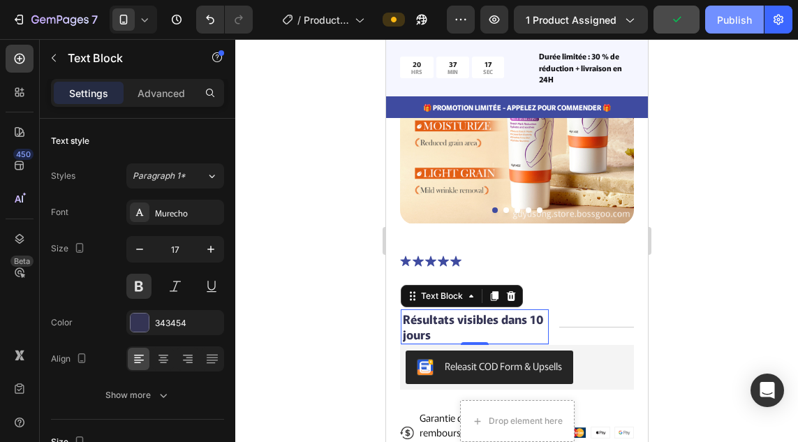
click at [719, 30] on button "Publish" at bounding box center [734, 20] width 59 height 28
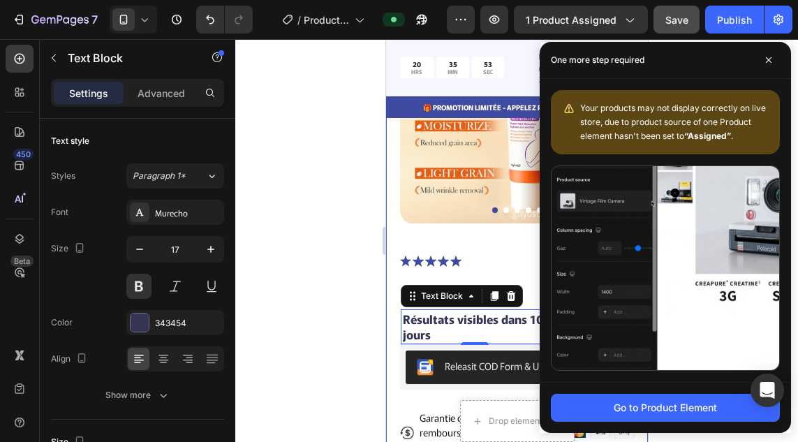
click at [321, 220] on div at bounding box center [516, 240] width 562 height 403
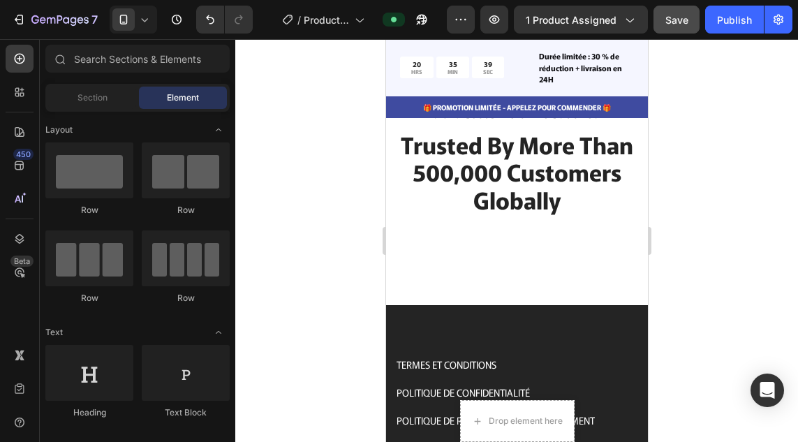
scroll to position [7032, 0]
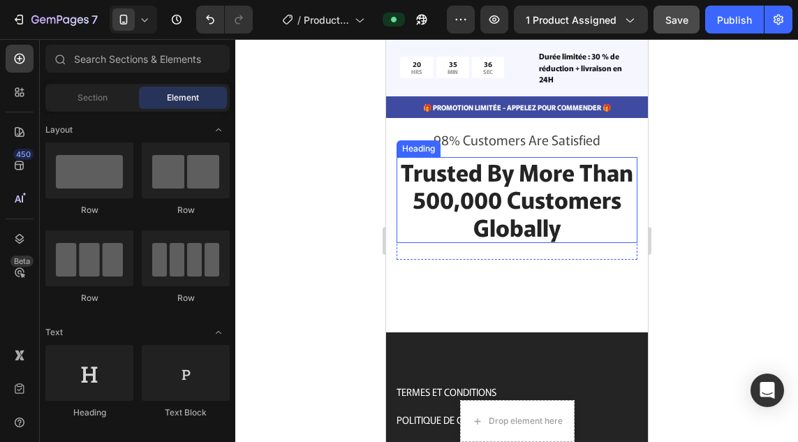
click at [420, 202] on p "Trusted By More Than 500,000 Customers Globally" at bounding box center [516, 199] width 238 height 83
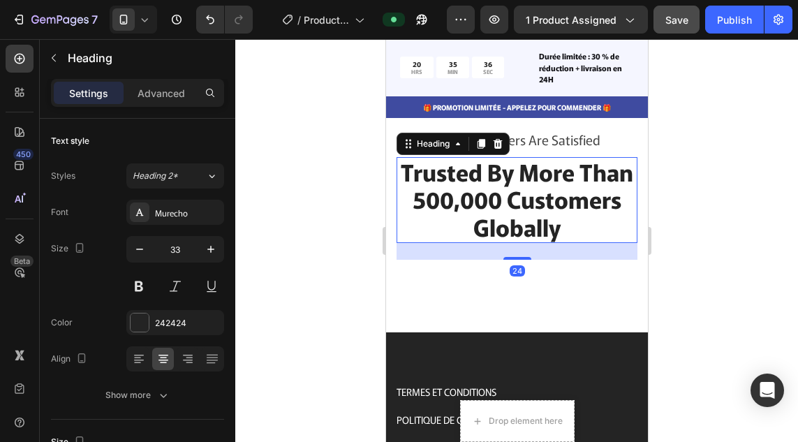
click at [420, 202] on p "Trusted By More Than 500,000 Customers Globally" at bounding box center [516, 199] width 238 height 83
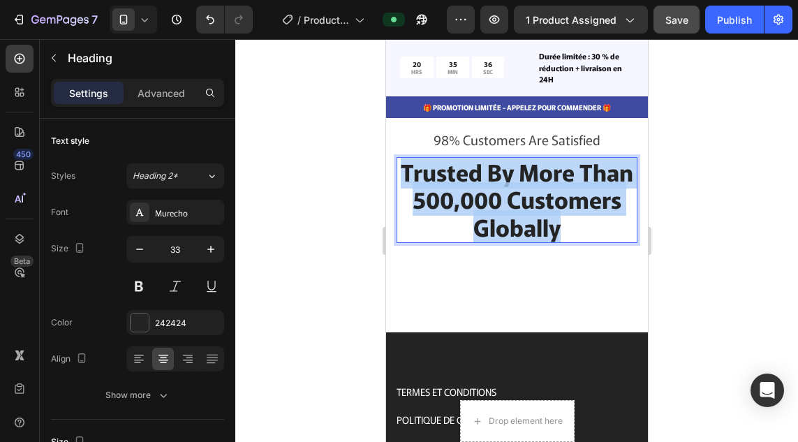
click at [420, 202] on p "Trusted By More Than 500,000 Customers Globally" at bounding box center [516, 199] width 238 height 83
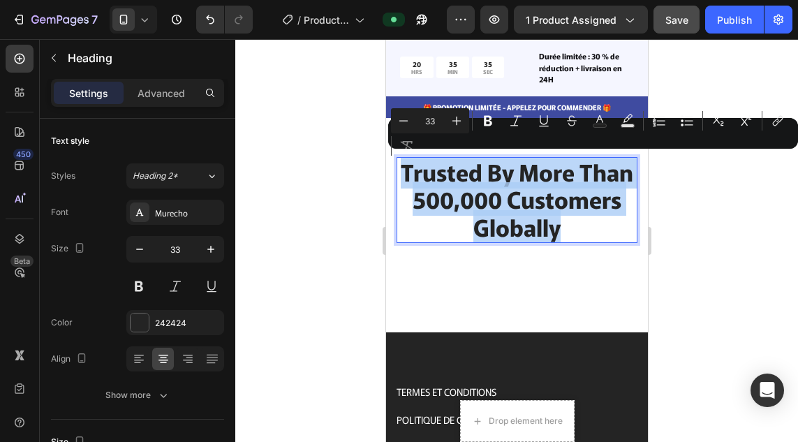
copy p "Trusted By More Than 500,000 Customers Globally"
click at [420, 202] on p "Trusted By More Than 500,000 Customers Globally" at bounding box center [516, 199] width 238 height 83
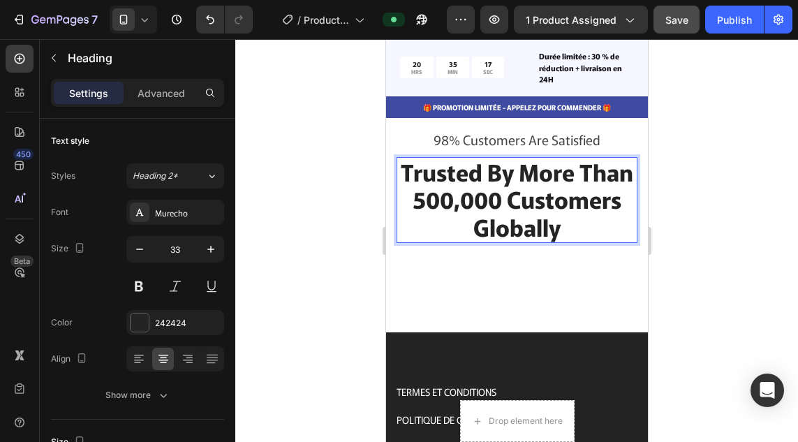
click at [535, 221] on p "Trusted By More Than 500,000 Customers Globally" at bounding box center [516, 199] width 238 height 83
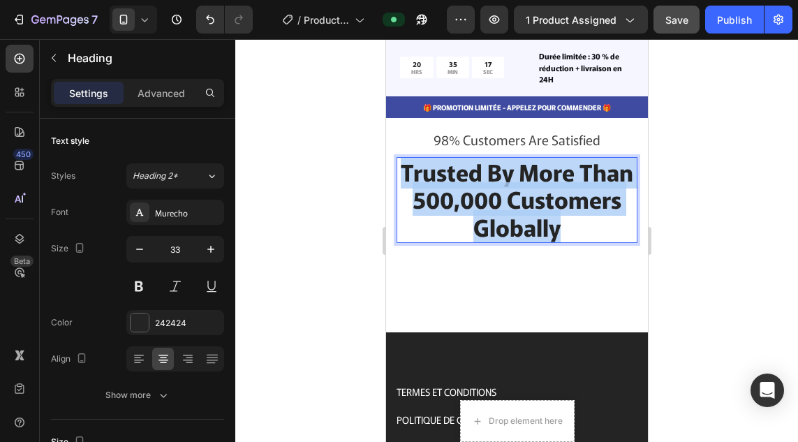
click at [535, 221] on p "Trusted By More Than 500,000 Customers Globally" at bounding box center [516, 199] width 238 height 83
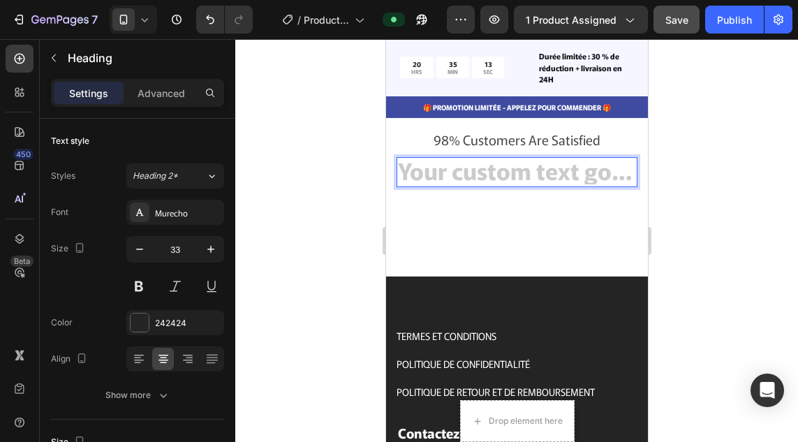
scroll to position [1, 0]
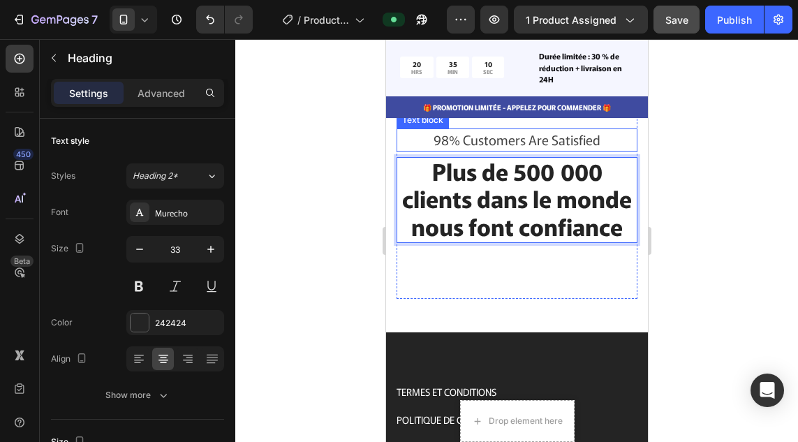
click at [515, 142] on p "98% Customers Are Satisfied" at bounding box center [516, 140] width 238 height 20
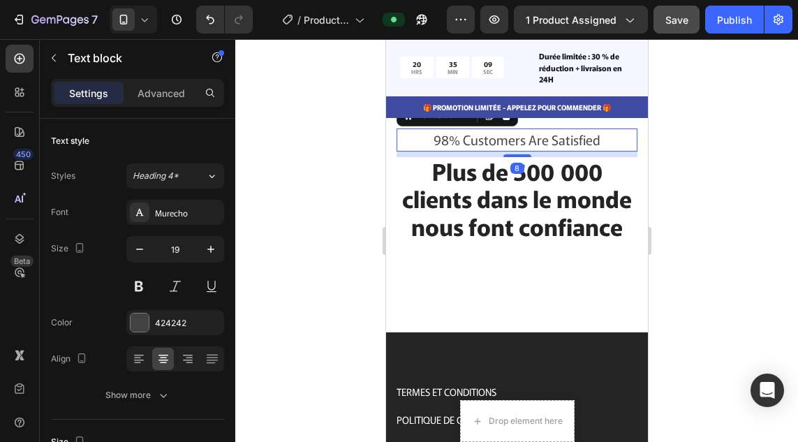
click at [528, 143] on p "98% Customers Are Satisfied" at bounding box center [516, 140] width 238 height 20
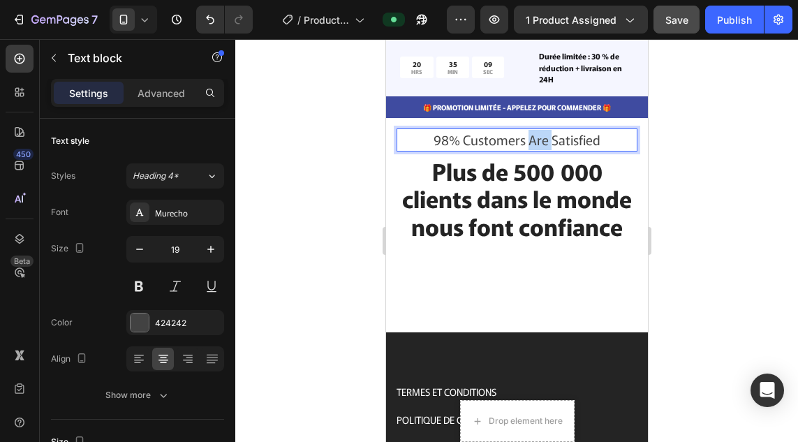
click at [528, 143] on p "98% Customers Are Satisfied" at bounding box center [516, 140] width 238 height 20
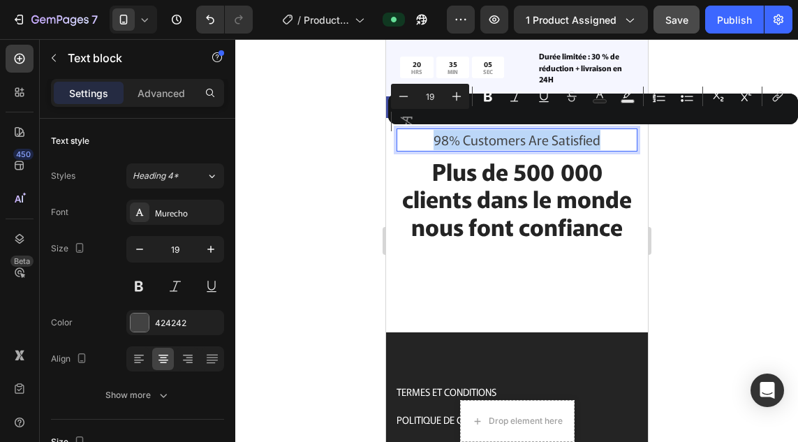
copy p "98% Customers Are Satisfied"
click at [528, 143] on p "98% Customers Are Satisfied" at bounding box center [516, 140] width 238 height 20
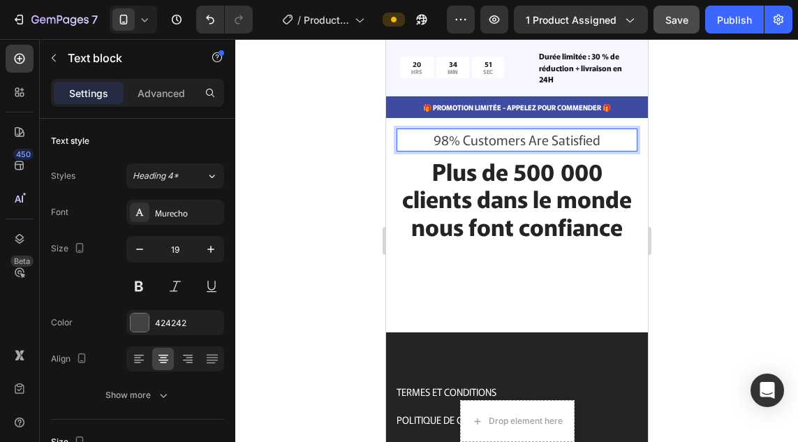
click at [597, 144] on p "98% Customers Are Satisfied" at bounding box center [516, 140] width 238 height 20
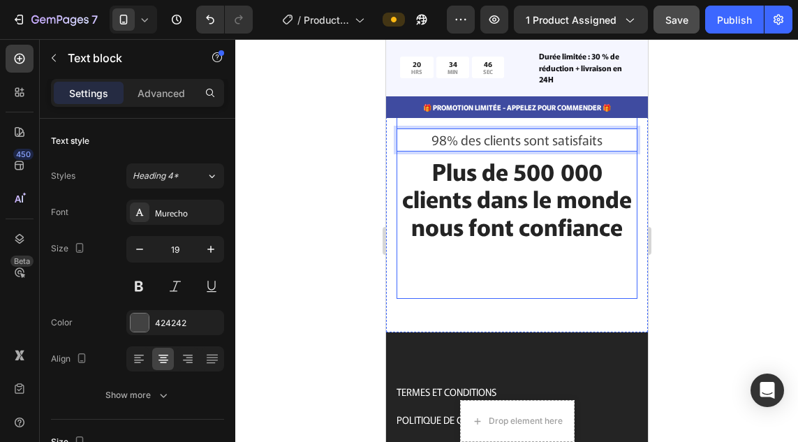
click at [483, 281] on div "98% des clients sont satisfaits Text block 8 Plus de 500 000 clients dans le mo…" at bounding box center [516, 204] width 241 height 153
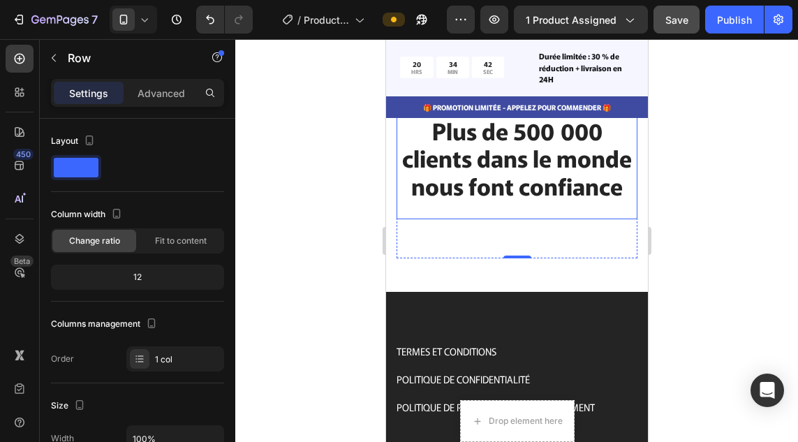
scroll to position [7063, 0]
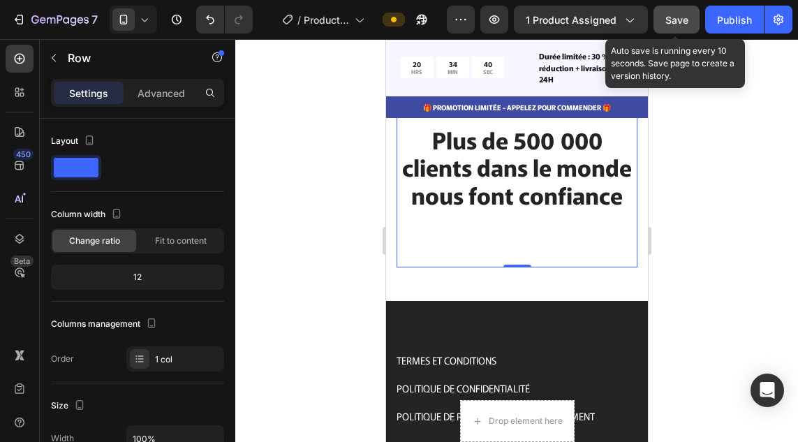
click at [677, 27] on button "Save" at bounding box center [676, 20] width 46 height 28
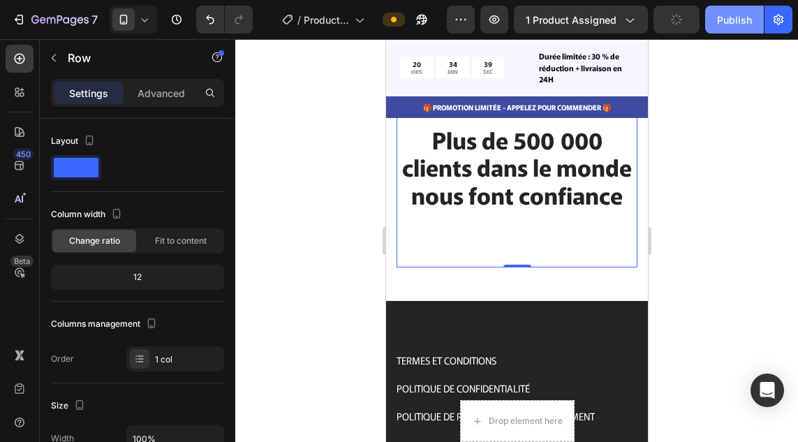
click at [714, 27] on button "Publish" at bounding box center [734, 20] width 59 height 28
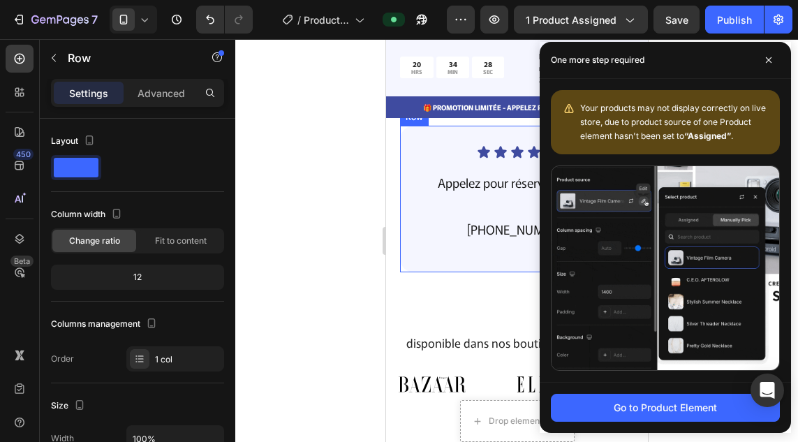
scroll to position [3721, 0]
click at [338, 242] on div at bounding box center [516, 240] width 562 height 403
